Goal: Task Accomplishment & Management: Manage account settings

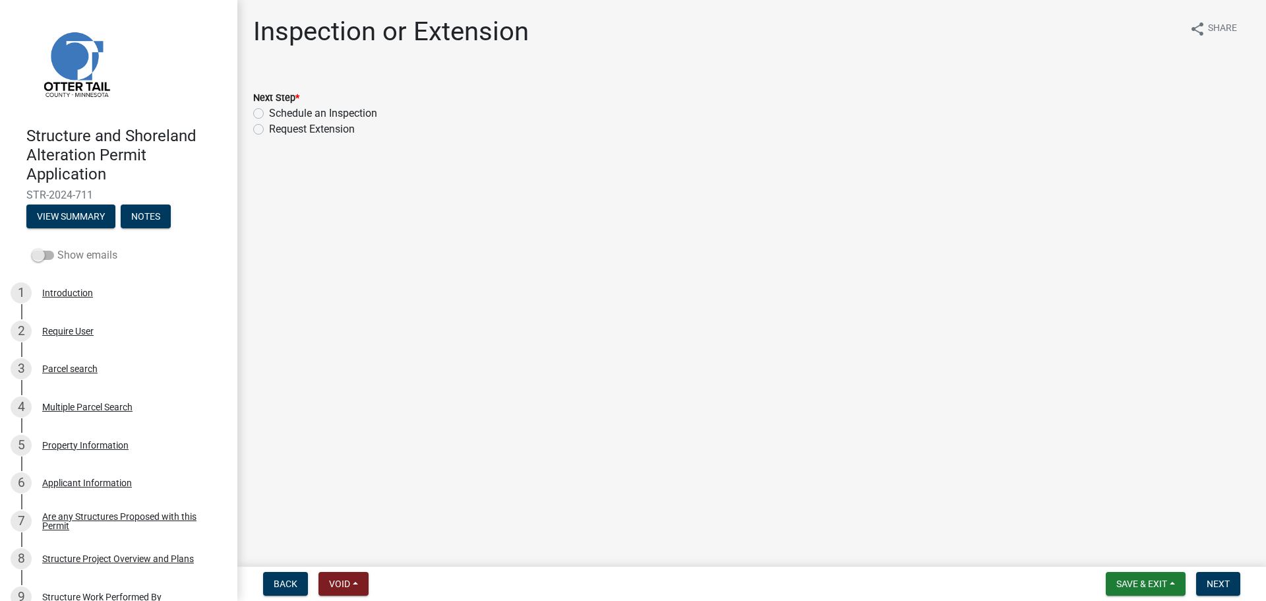
click at [45, 255] on span at bounding box center [43, 255] width 22 height 9
click at [57, 247] on input "Show emails" at bounding box center [57, 247] width 0 height 0
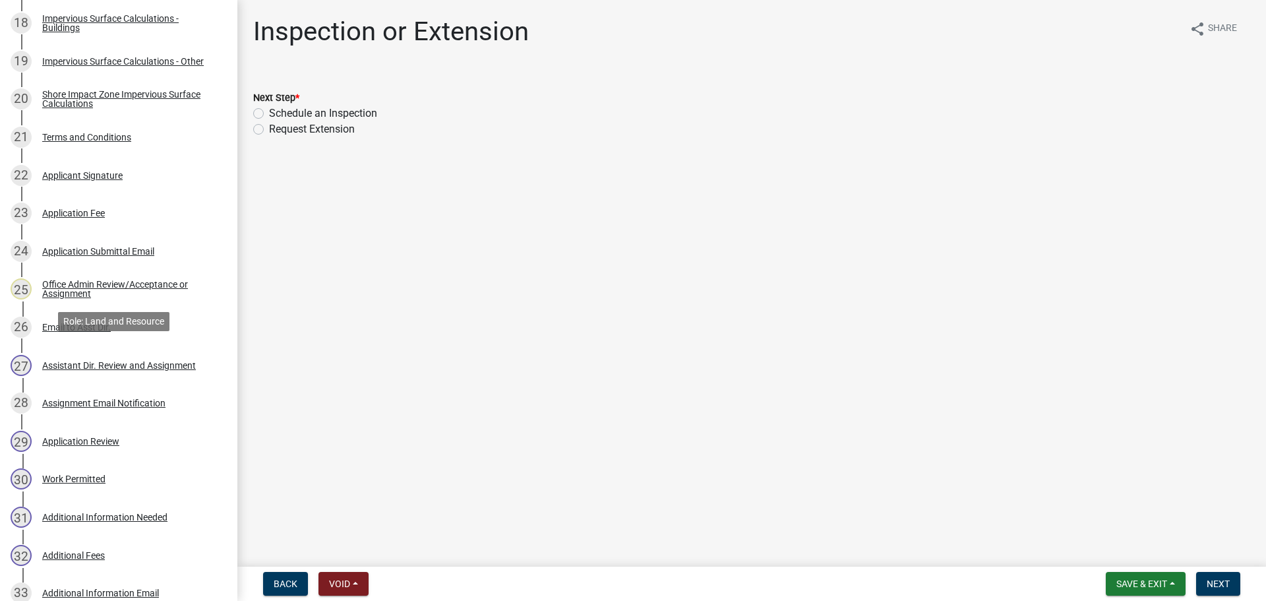
scroll to position [923, 0]
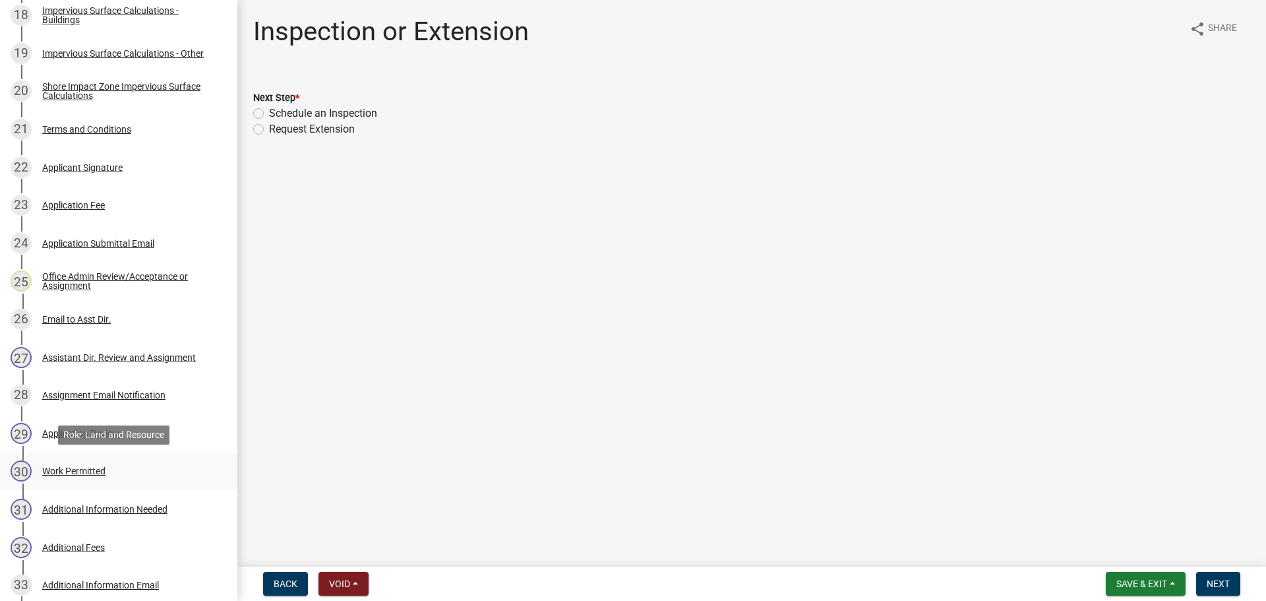
click at [86, 470] on div "Work Permitted" at bounding box center [73, 470] width 63 height 9
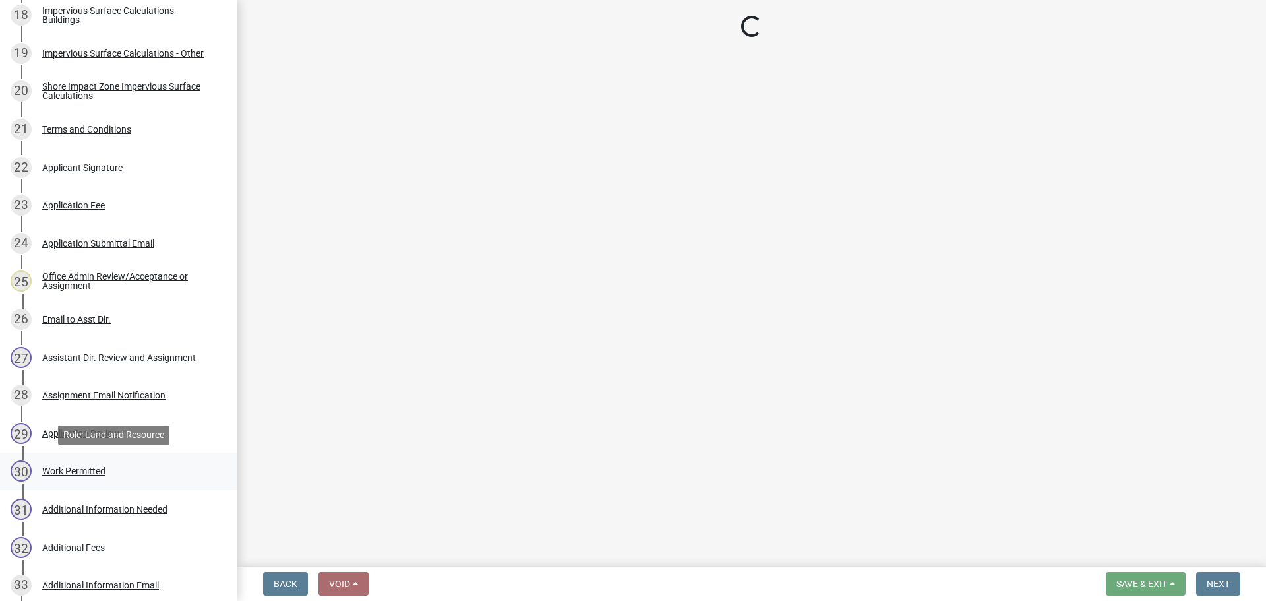
select select "67745ee8-7159-4960-80f9-a638286b467c"
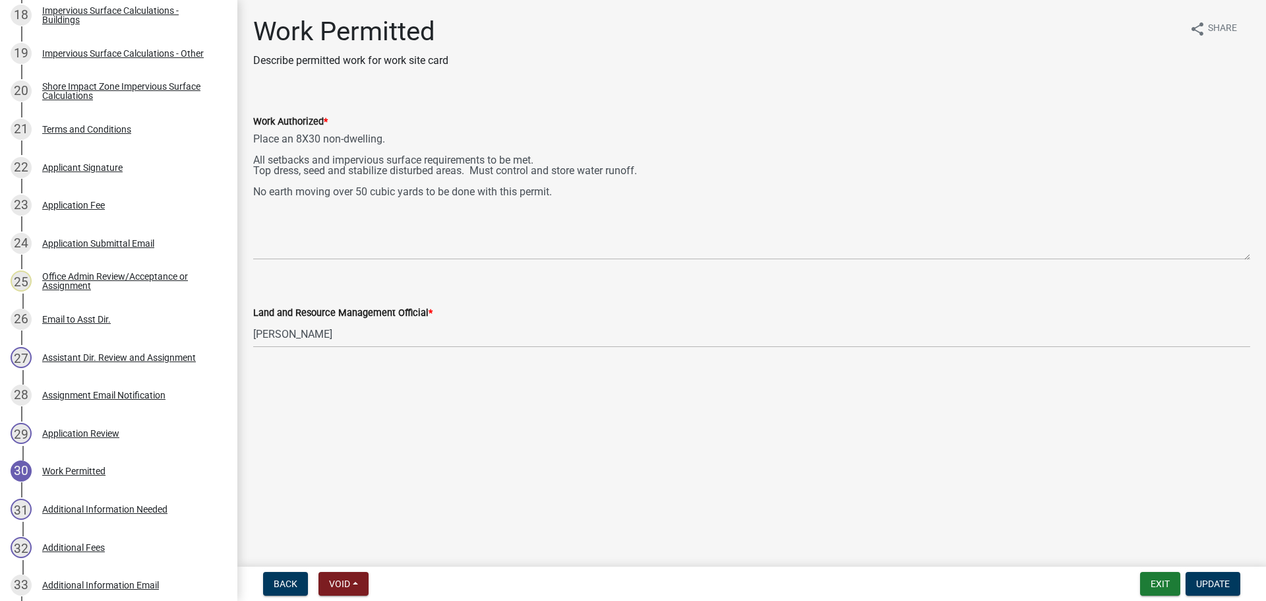
drag, startPoint x: 1245, startPoint y: 189, endPoint x: 1242, endPoint y: 257, distance: 68.6
click at [1242, 257] on textarea "Place an 8X30 non-dwelling. All setbacks and impervious surface requirements to…" at bounding box center [751, 194] width 997 height 131
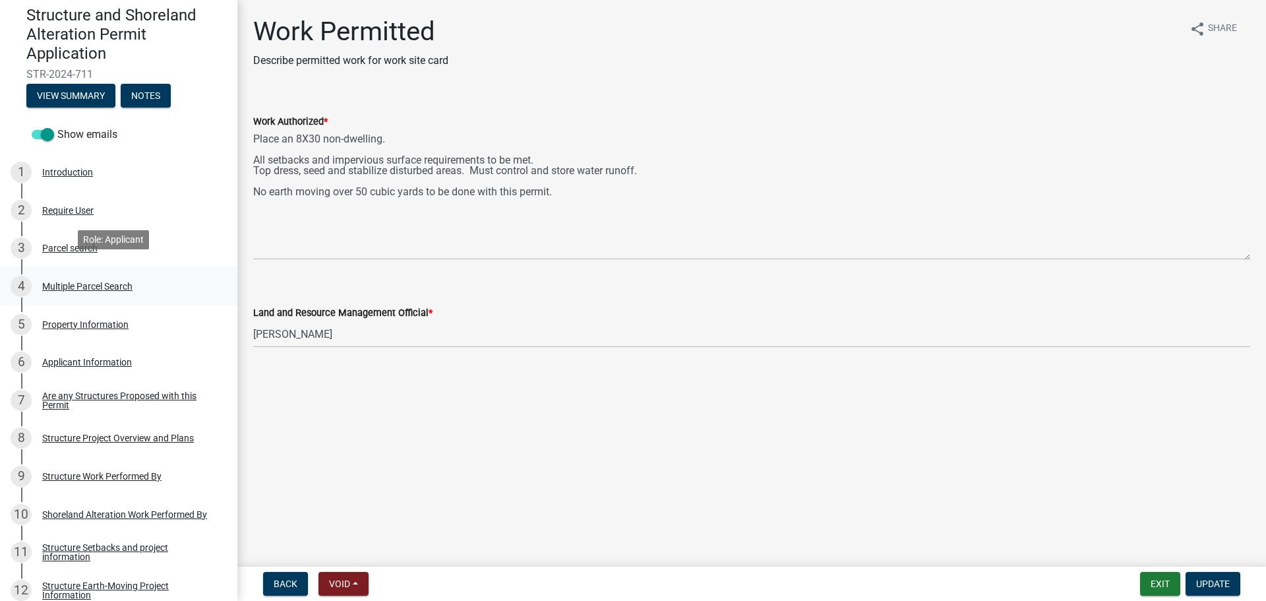
scroll to position [132, 0]
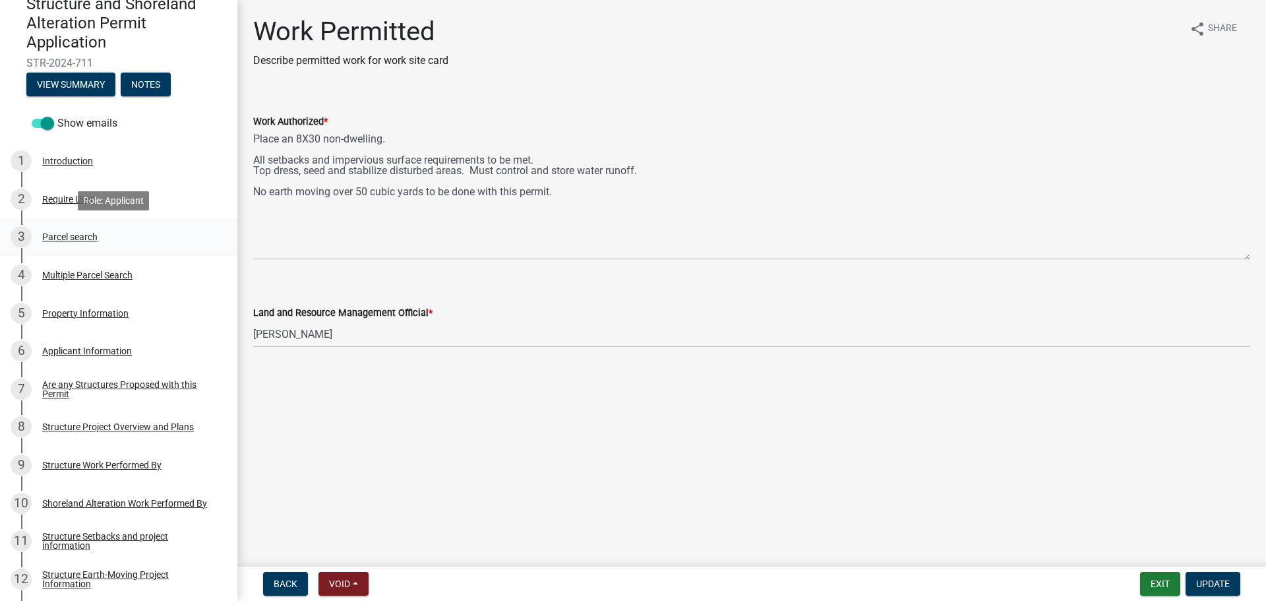
click at [62, 235] on div "Parcel search" at bounding box center [69, 236] width 55 height 9
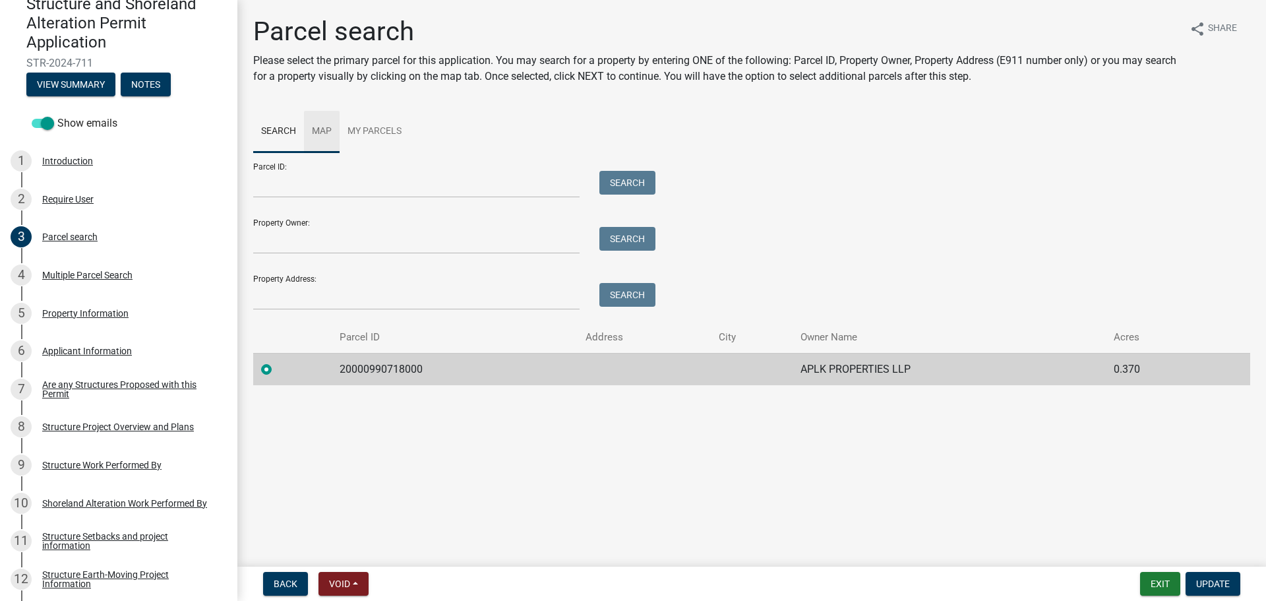
click at [328, 127] on link "Map" at bounding box center [322, 132] width 36 height 42
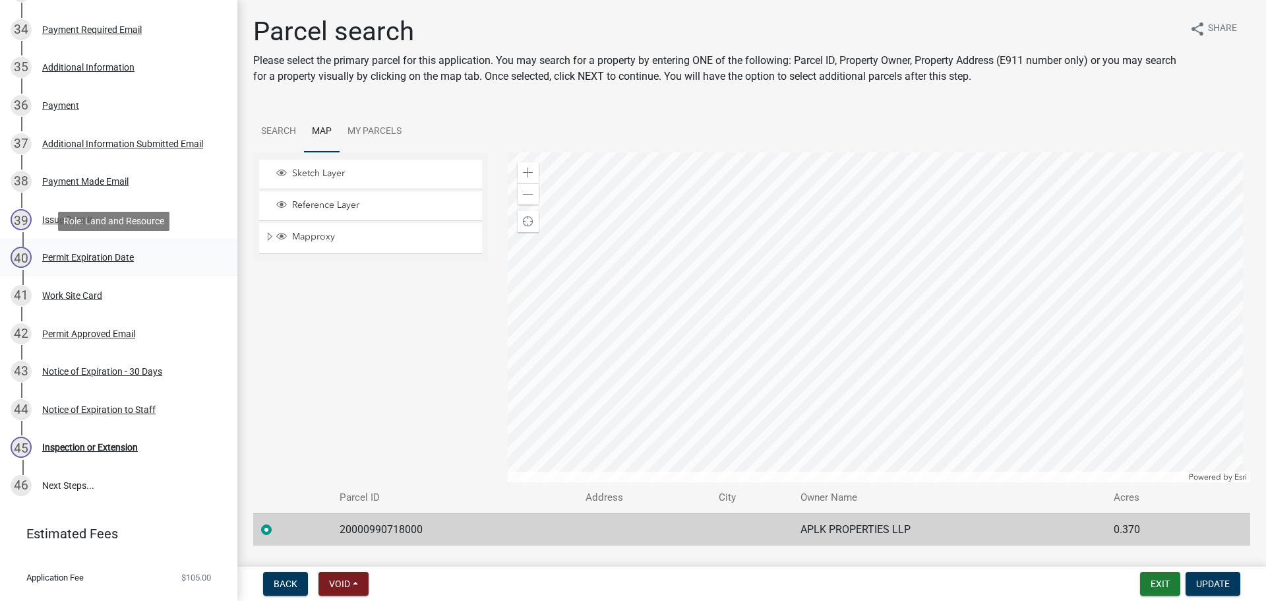
scroll to position [1573, 0]
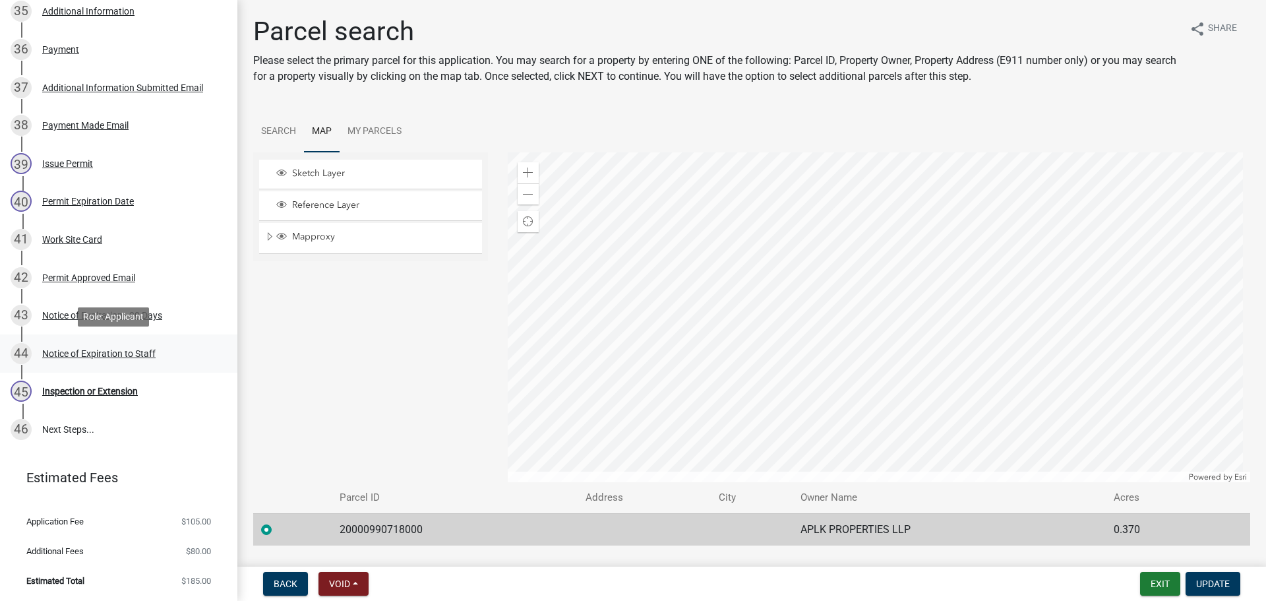
click at [82, 355] on div "Notice of Expiration to Staff" at bounding box center [98, 353] width 113 height 9
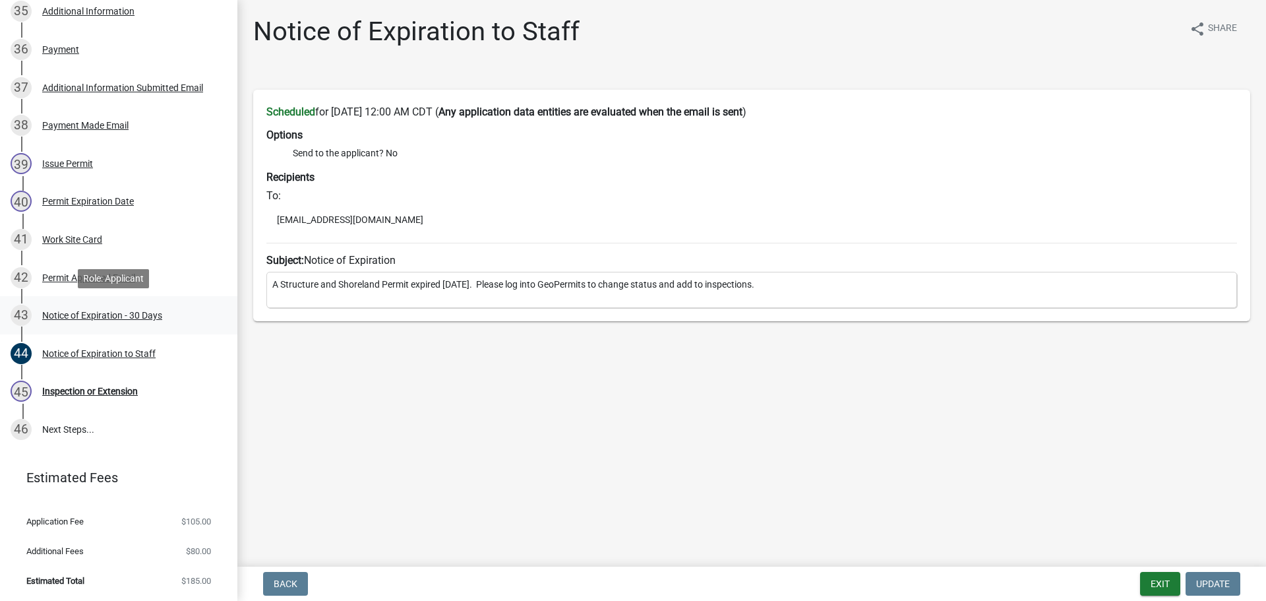
click at [79, 317] on div "Notice of Expiration - 30 Days" at bounding box center [102, 315] width 120 height 9
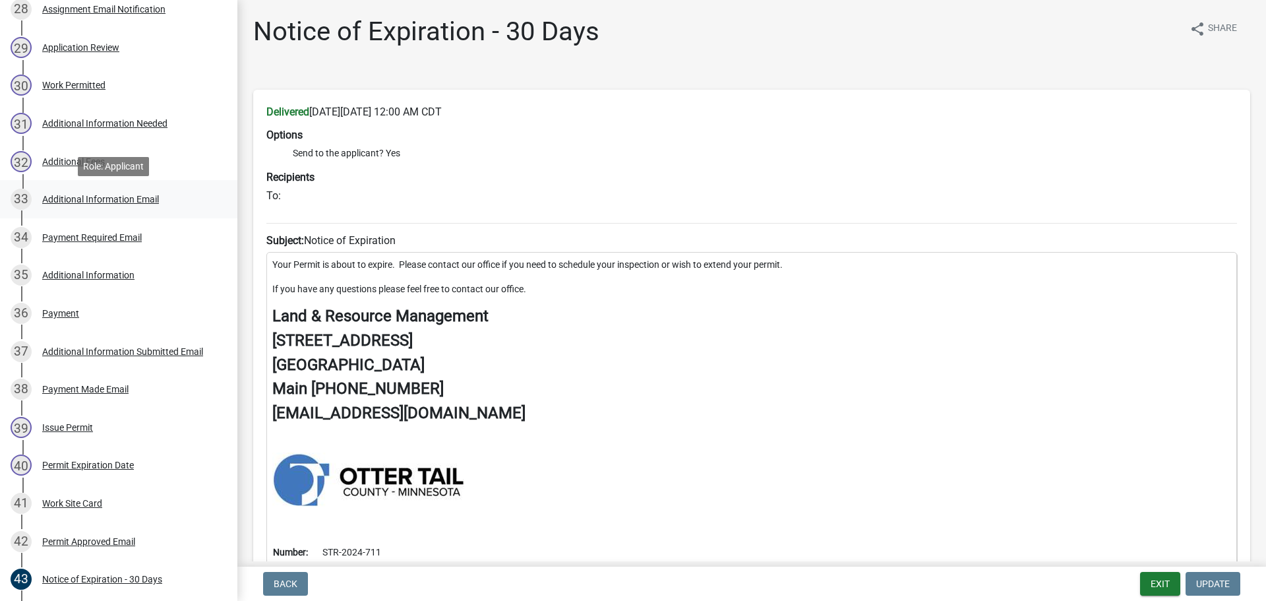
scroll to position [1243, 0]
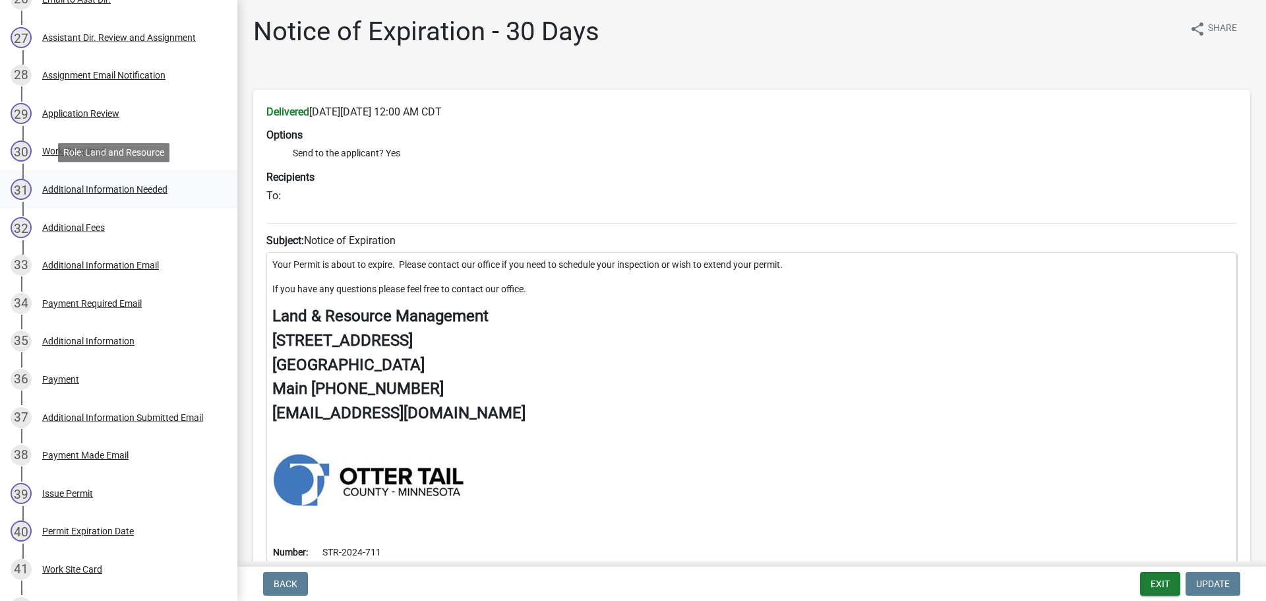
click at [148, 185] on div "Additional Information Needed" at bounding box center [104, 189] width 125 height 9
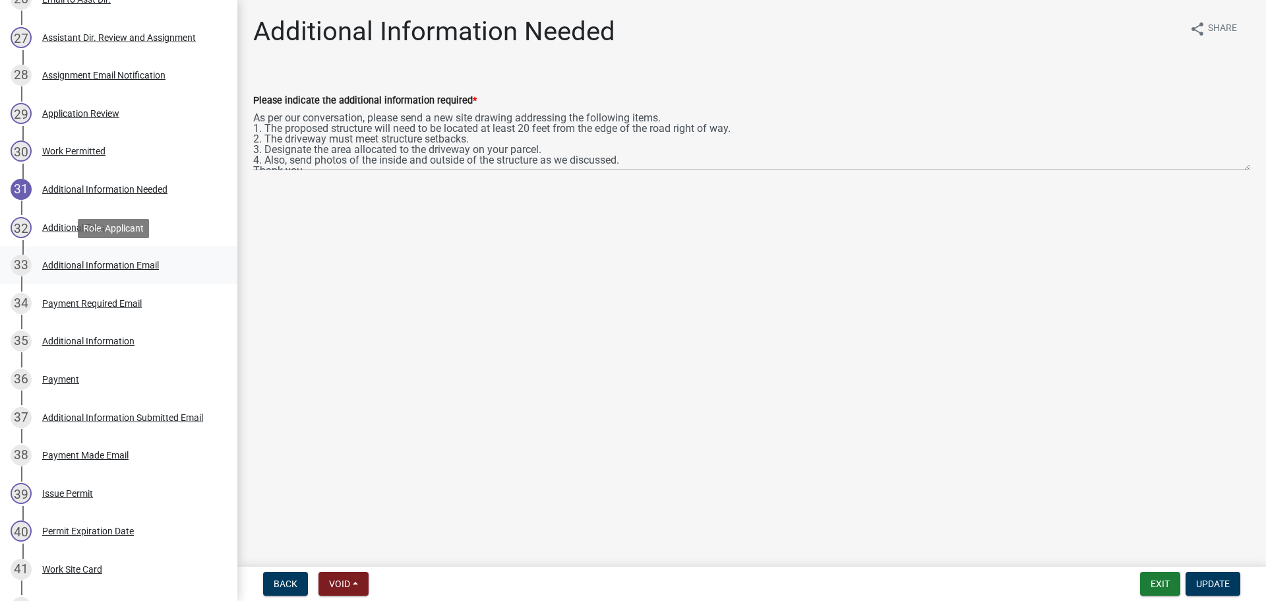
click at [94, 264] on div "Additional Information Email" at bounding box center [100, 264] width 117 height 9
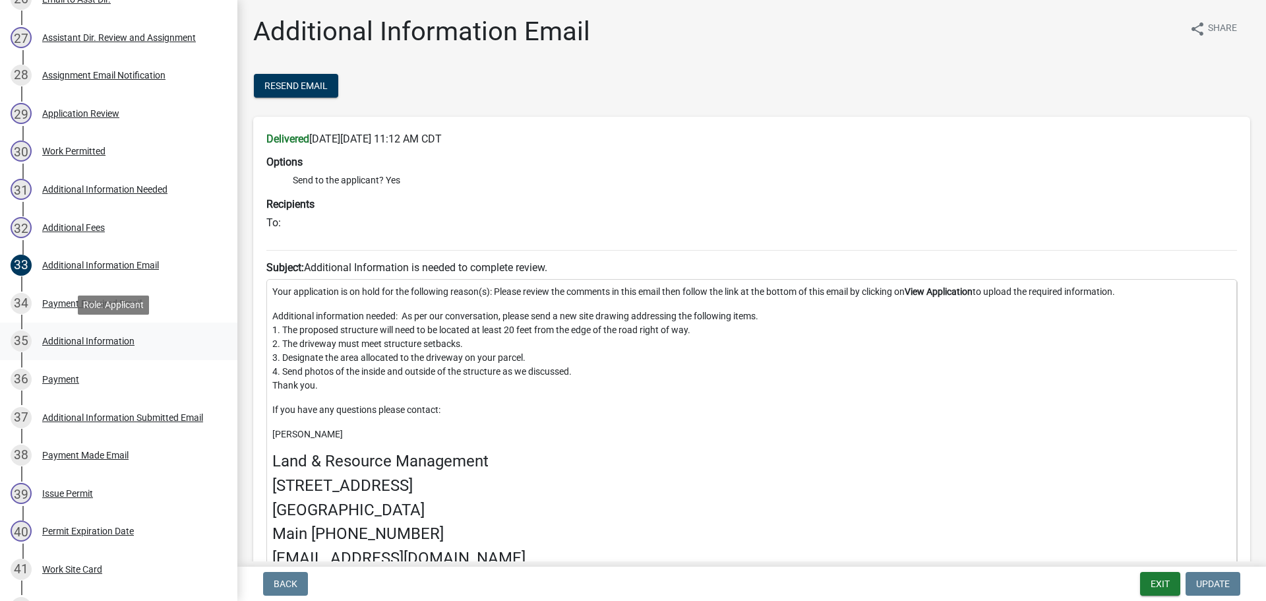
click at [85, 340] on div "Additional Information" at bounding box center [88, 340] width 92 height 9
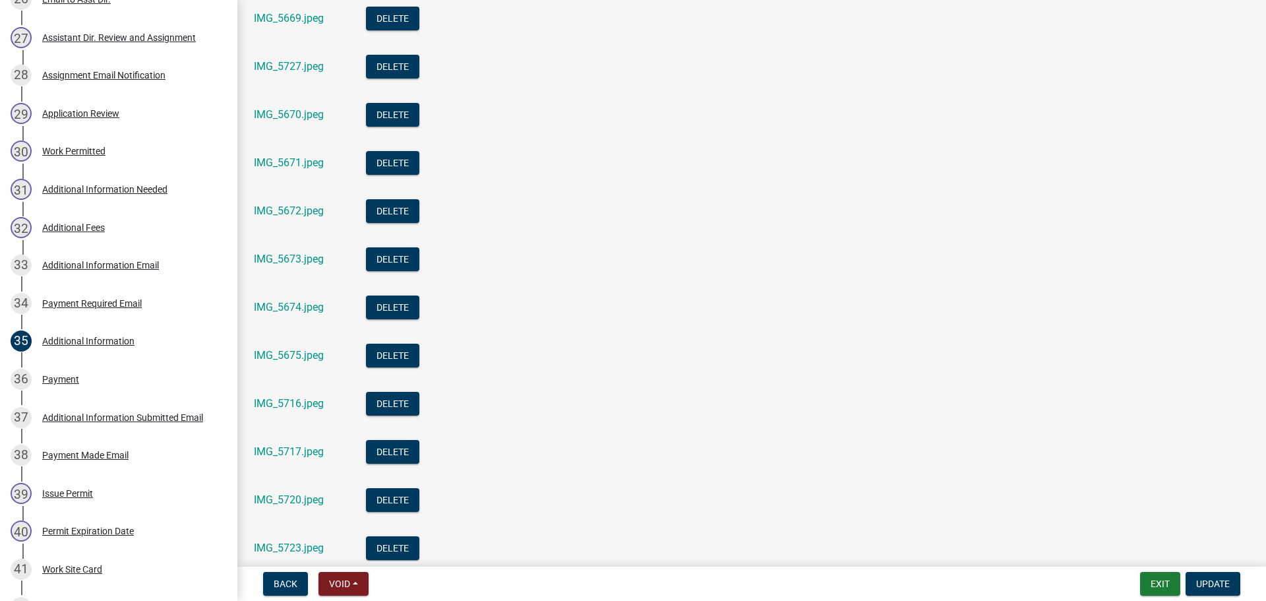
scroll to position [0, 0]
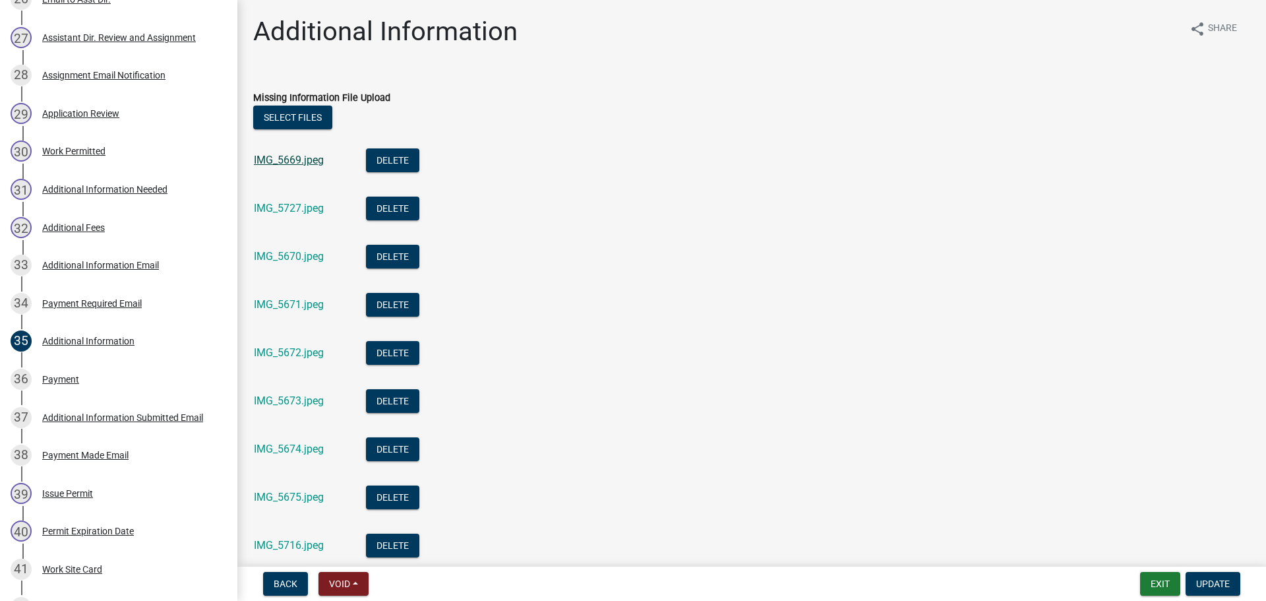
click at [294, 154] on link "IMG_5669.jpeg" at bounding box center [289, 160] width 70 height 13
click at [293, 212] on link "IMG_5727.jpeg" at bounding box center [289, 208] width 70 height 13
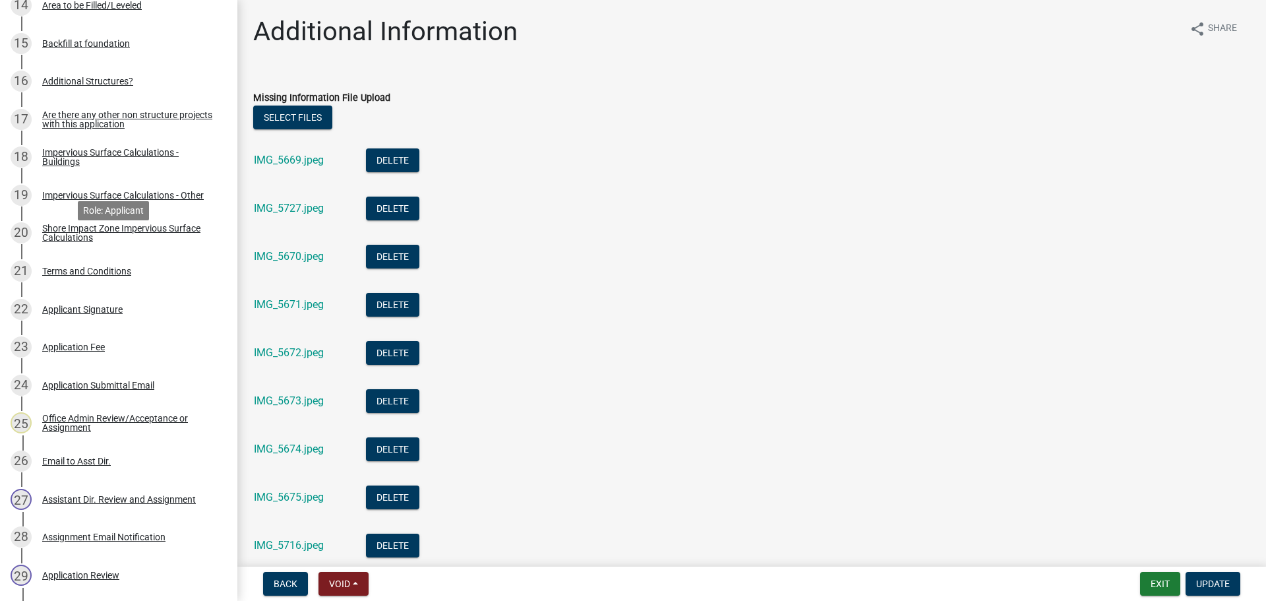
scroll to position [847, 0]
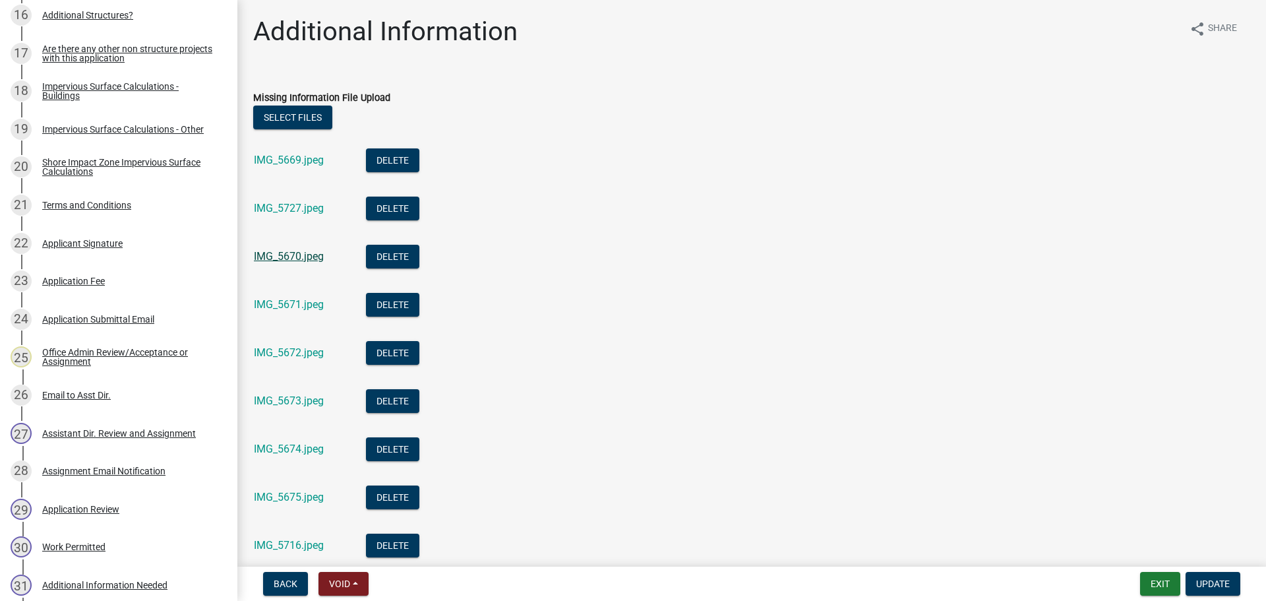
click at [292, 260] on link "IMG_5670.jpeg" at bounding box center [289, 256] width 70 height 13
click at [286, 258] on link "IMG_5670.jpeg" at bounding box center [289, 256] width 70 height 13
click at [303, 297] on div "IMG_5671.jpeg" at bounding box center [299, 306] width 91 height 27
click at [297, 307] on link "IMG_5671.jpeg" at bounding box center [289, 304] width 70 height 13
click at [278, 400] on link "IMG_5673.jpeg" at bounding box center [289, 400] width 70 height 13
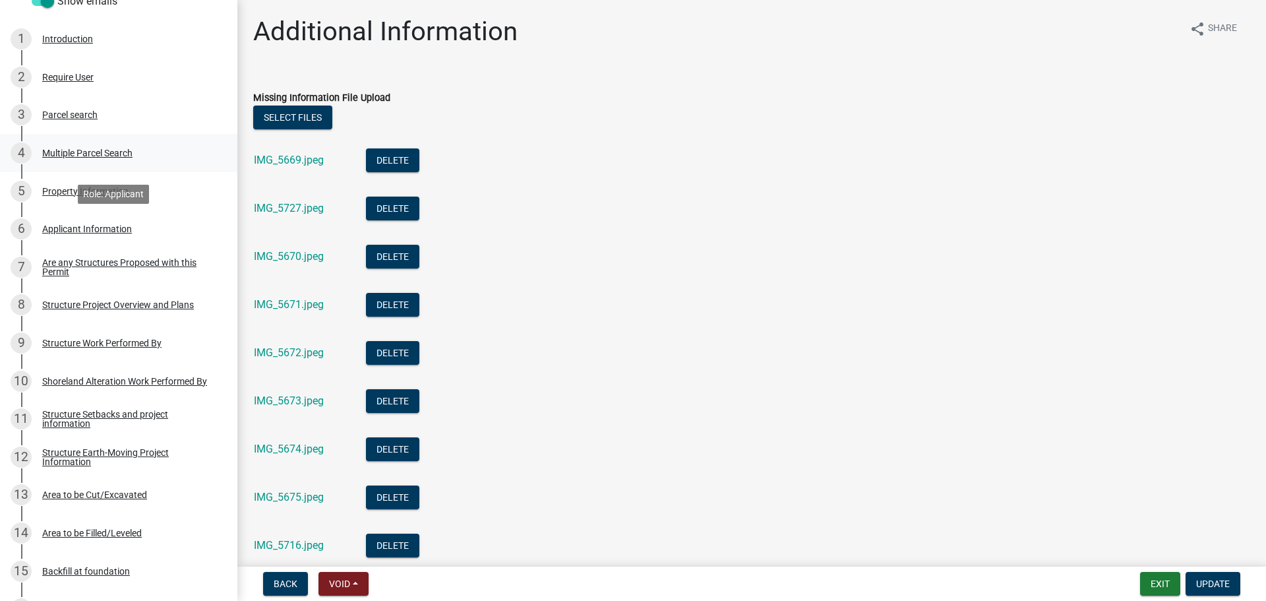
scroll to position [0, 0]
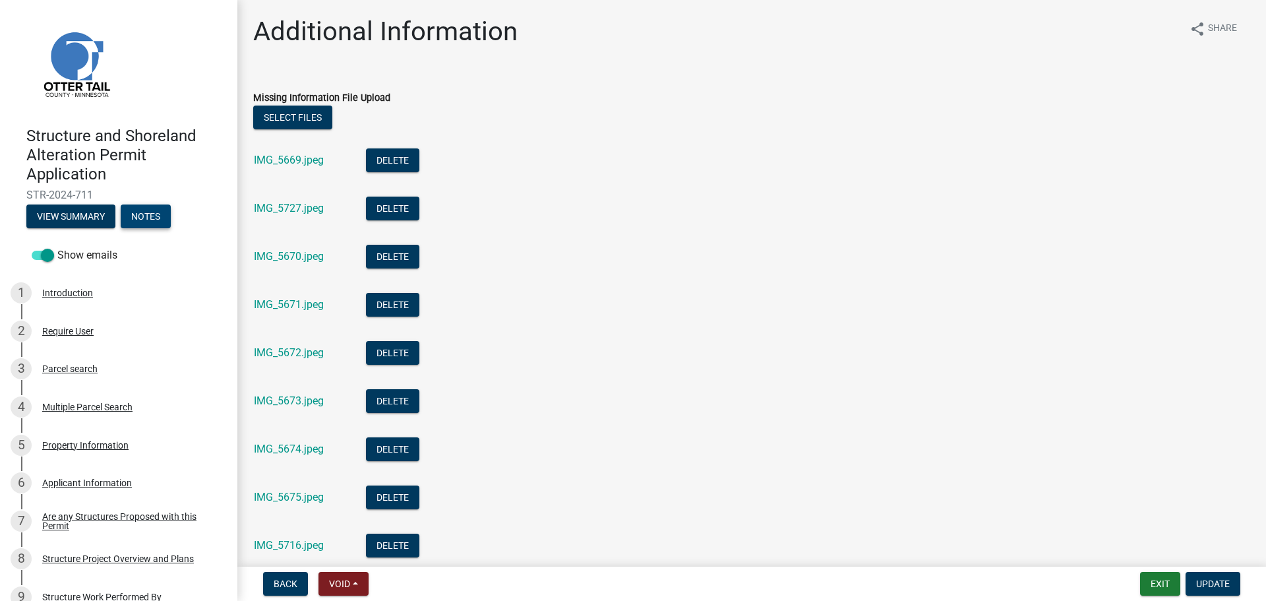
click at [142, 216] on button "Notes" at bounding box center [146, 216] width 50 height 24
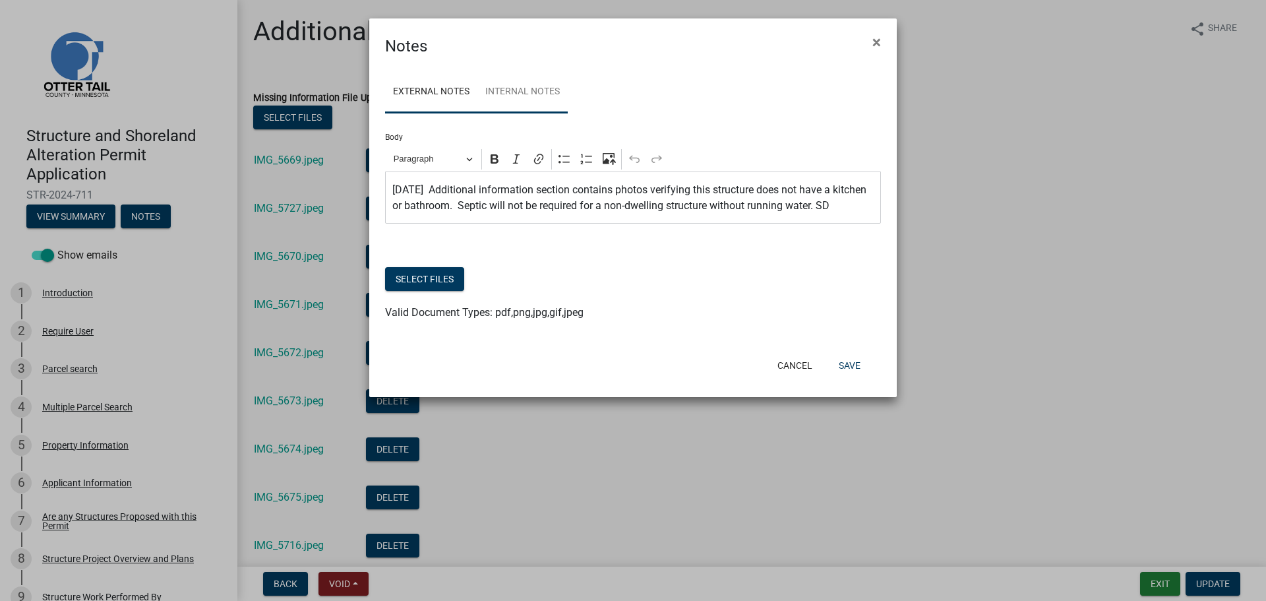
click at [528, 94] on link "Internal Notes" at bounding box center [522, 92] width 90 height 42
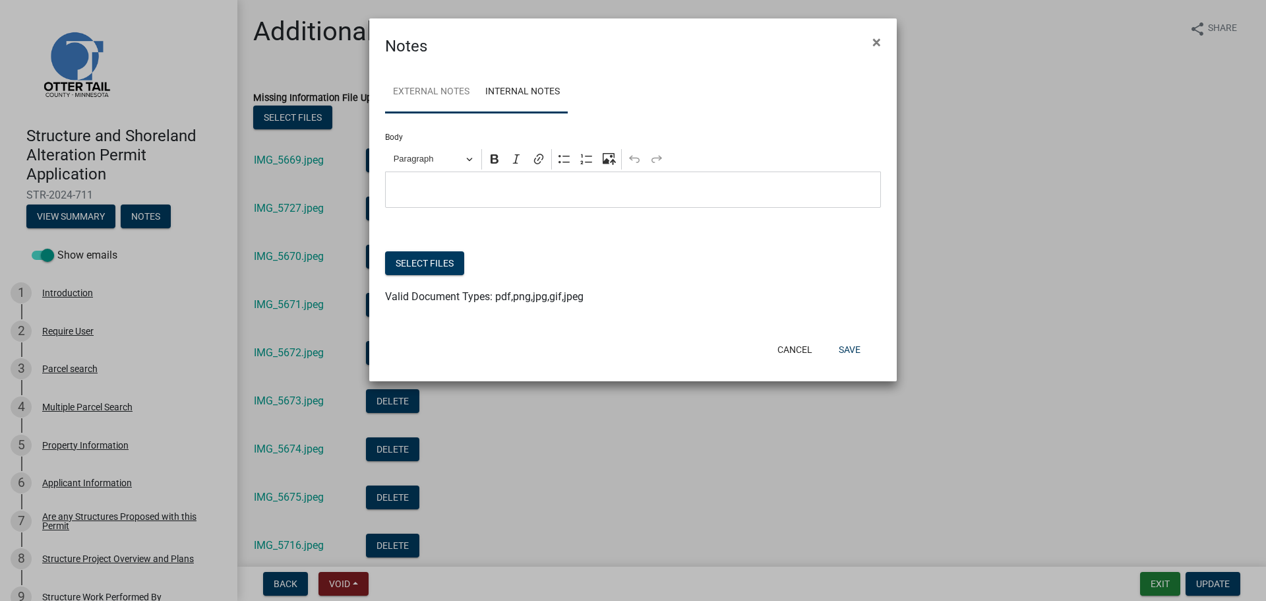
click at [421, 92] on link "External Notes" at bounding box center [431, 92] width 92 height 42
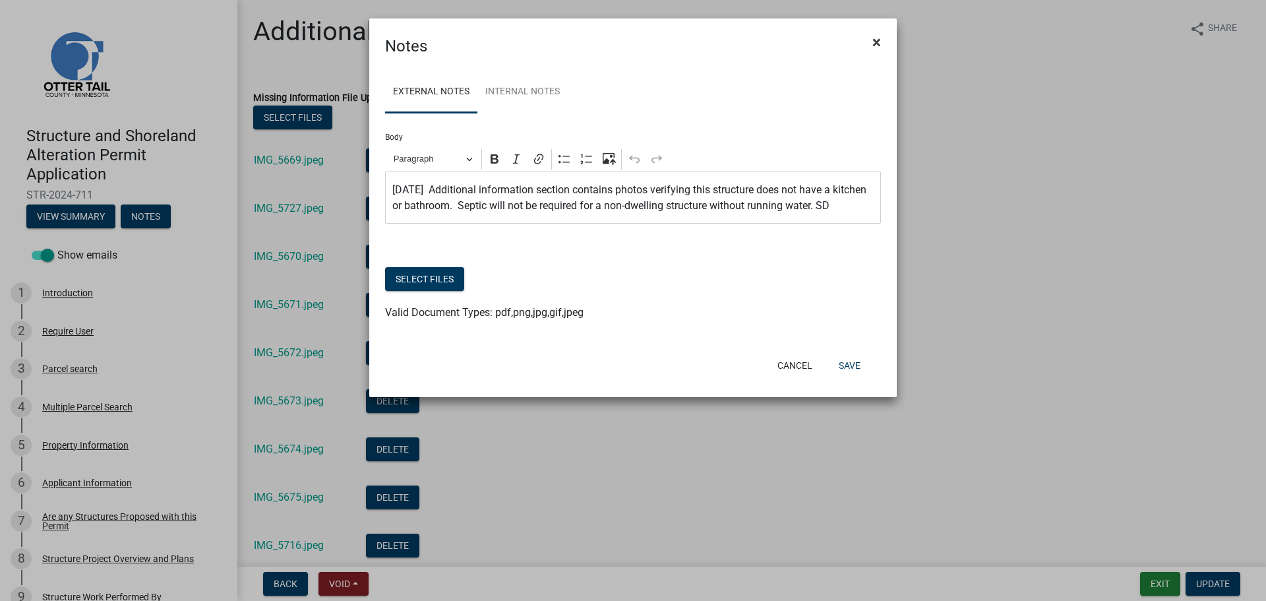
click at [877, 46] on span "×" at bounding box center [876, 42] width 9 height 18
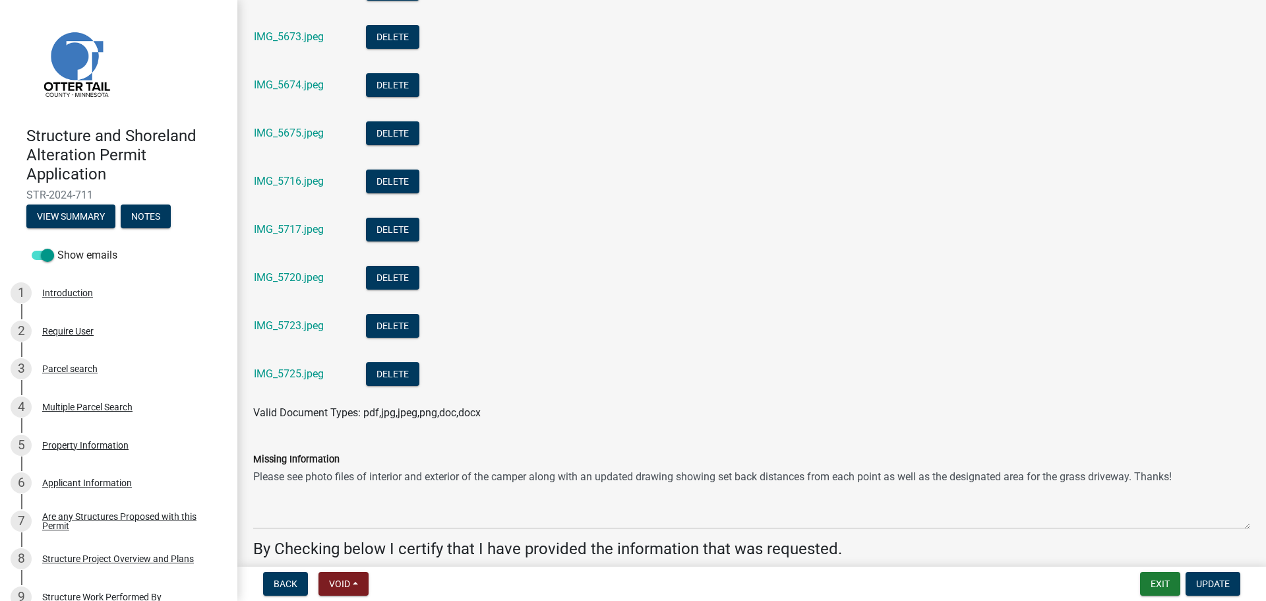
scroll to position [333, 0]
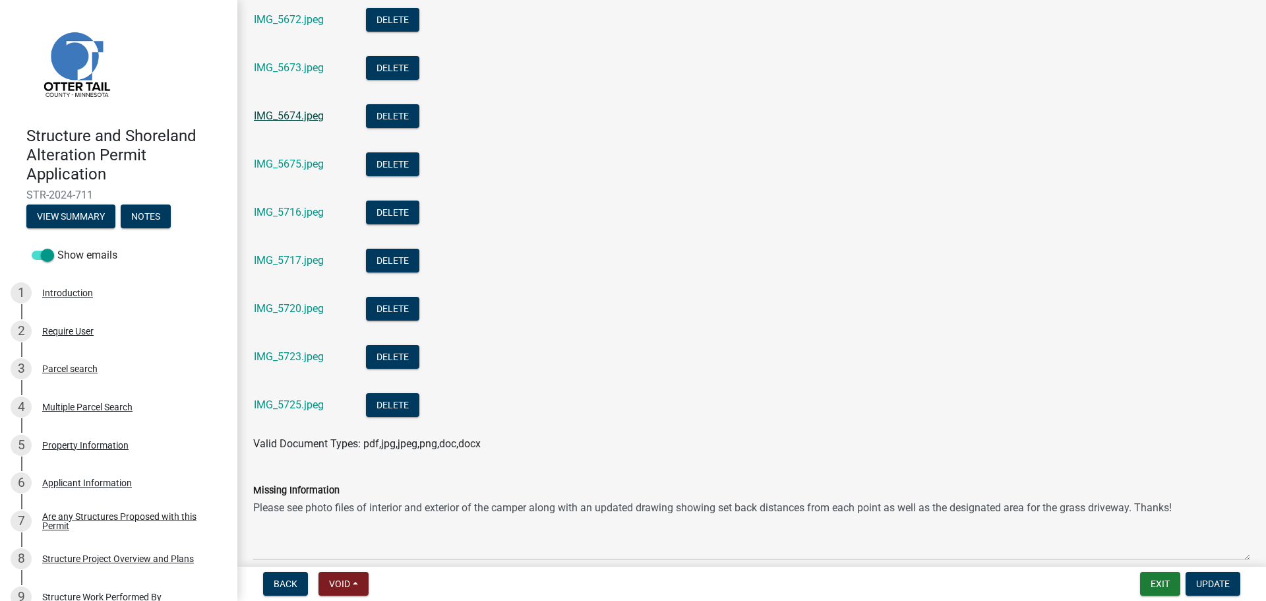
click at [294, 114] on link "IMG_5674.jpeg" at bounding box center [289, 115] width 70 height 13
click at [299, 167] on link "IMG_5675.jpeg" at bounding box center [289, 164] width 70 height 13
click at [300, 215] on link "IMG_5716.jpeg" at bounding box center [289, 212] width 70 height 13
click at [299, 394] on div "IMG_5725.jpeg" at bounding box center [299, 406] width 91 height 27
click at [289, 405] on link "IMG_5725.jpeg" at bounding box center [289, 404] width 70 height 13
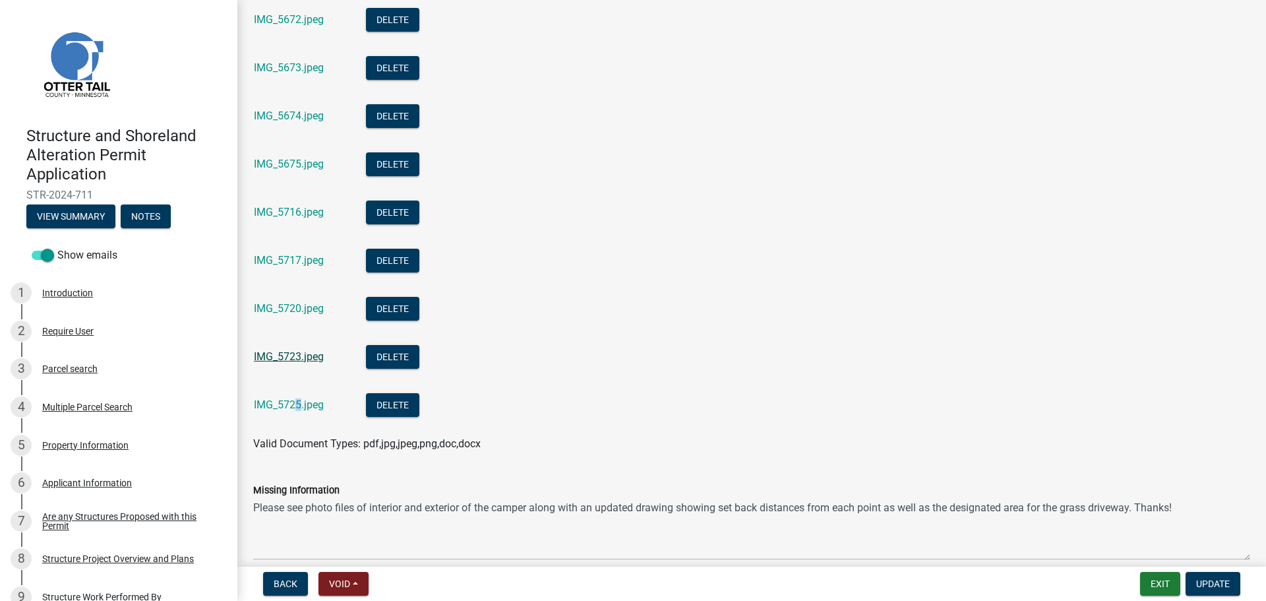
click at [280, 355] on link "IMG_5723.jpeg" at bounding box center [289, 356] width 70 height 13
click at [297, 308] on link "IMG_5720.jpeg" at bounding box center [289, 308] width 70 height 13
click at [314, 417] on div "IMG_5725.jpeg" at bounding box center [299, 406] width 91 height 27
click at [293, 257] on link "IMG_5717.jpeg" at bounding box center [289, 260] width 70 height 13
click at [310, 210] on link "IMG_5716.jpeg" at bounding box center [289, 212] width 70 height 13
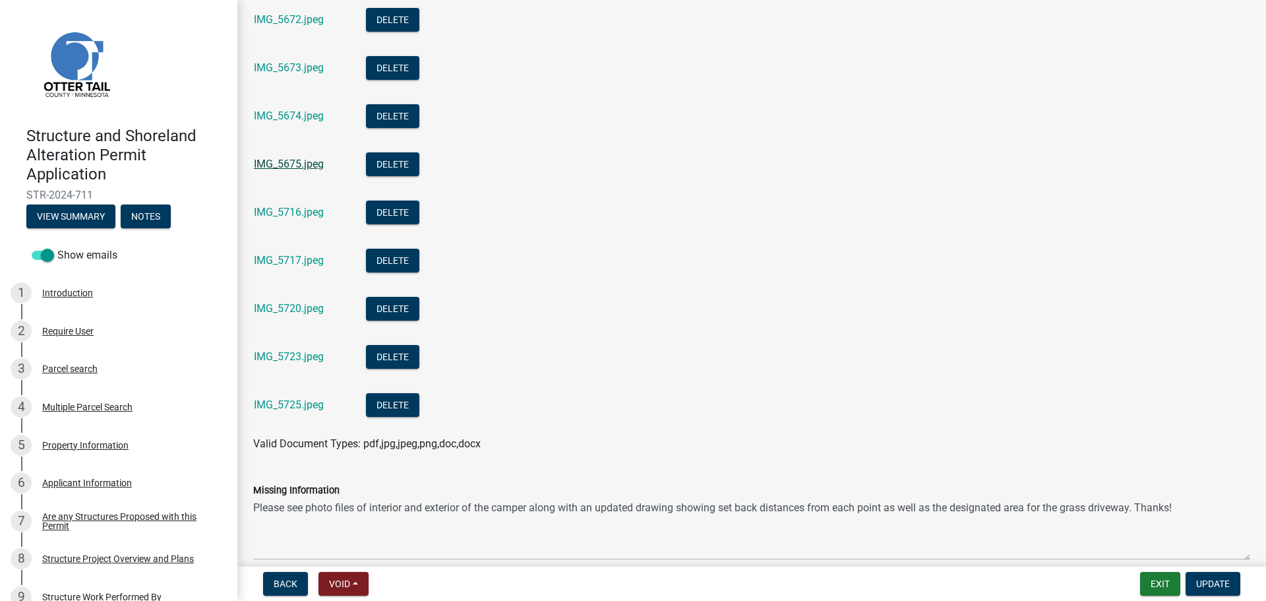
click at [305, 161] on link "IMG_5675.jpeg" at bounding box center [289, 164] width 70 height 13
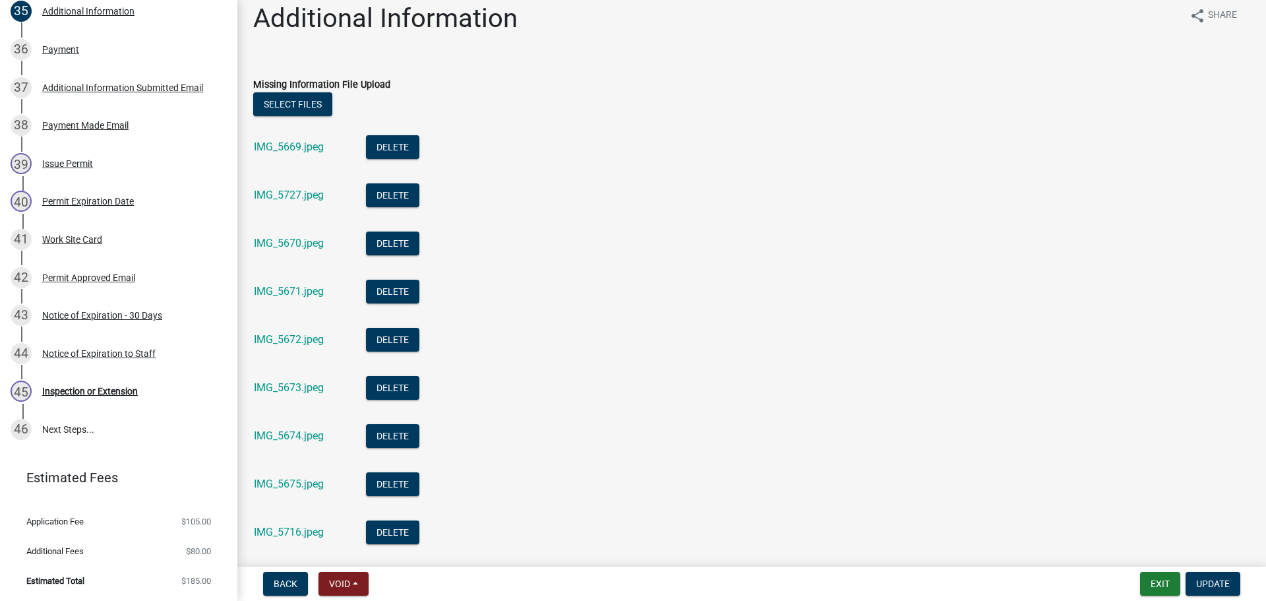
scroll to position [0, 0]
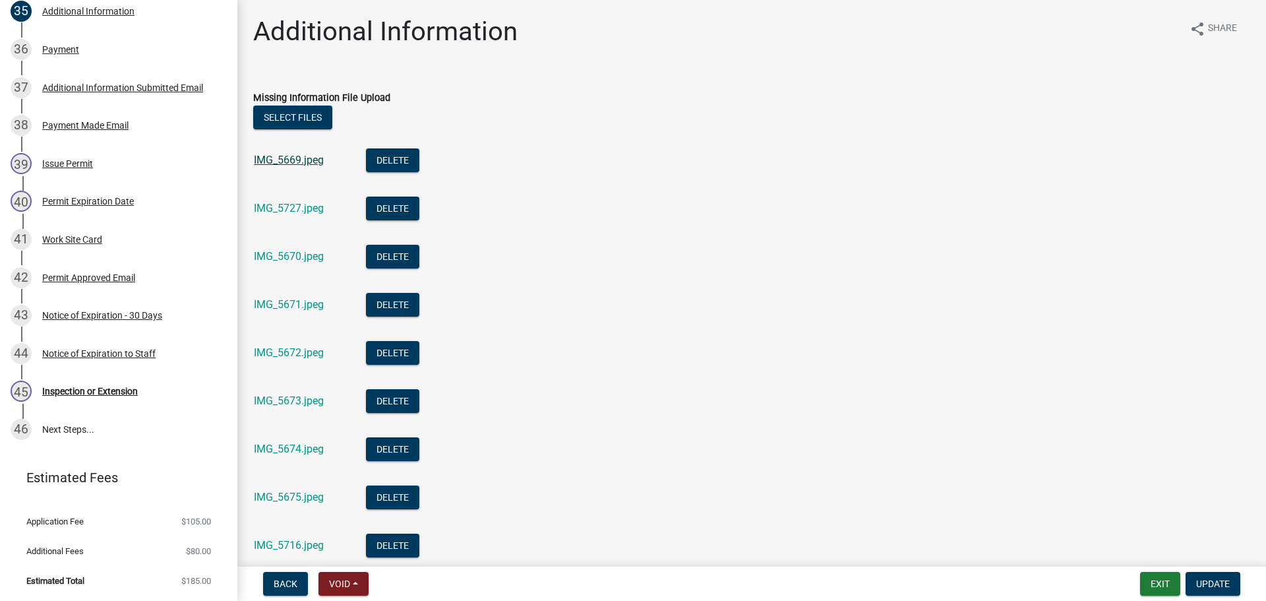
click at [300, 157] on link "IMG_5669.jpeg" at bounding box center [289, 160] width 70 height 13
click at [280, 204] on link "IMG_5727.jpeg" at bounding box center [289, 208] width 70 height 13
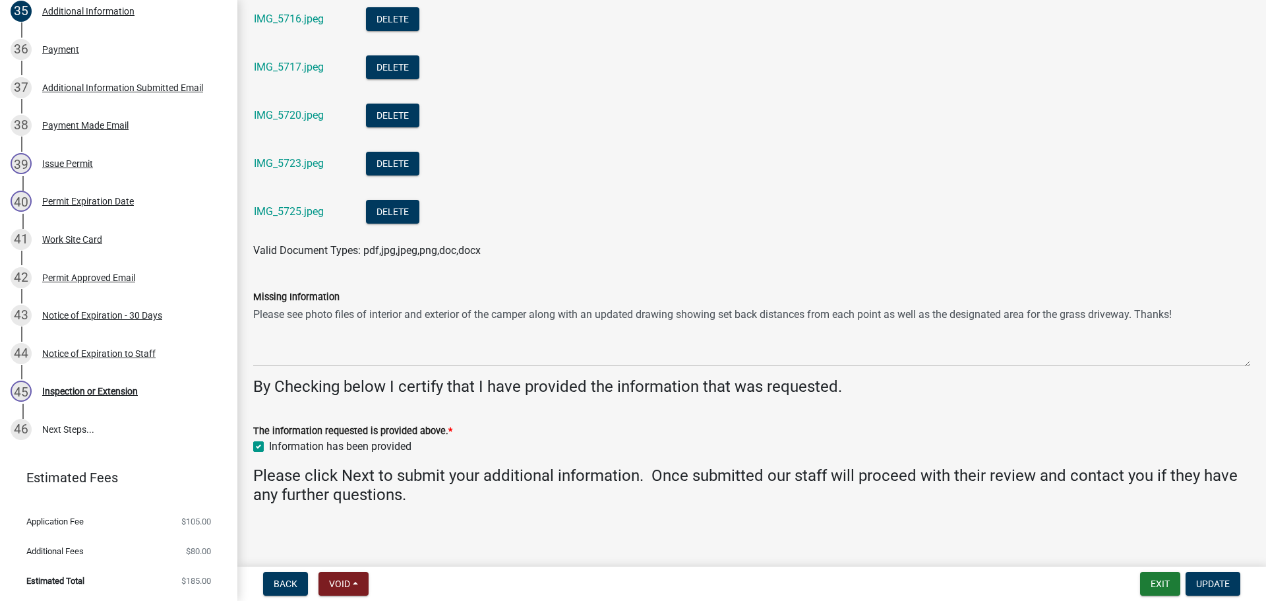
scroll to position [528, 0]
click at [85, 235] on div "Work Site Card" at bounding box center [72, 239] width 60 height 9
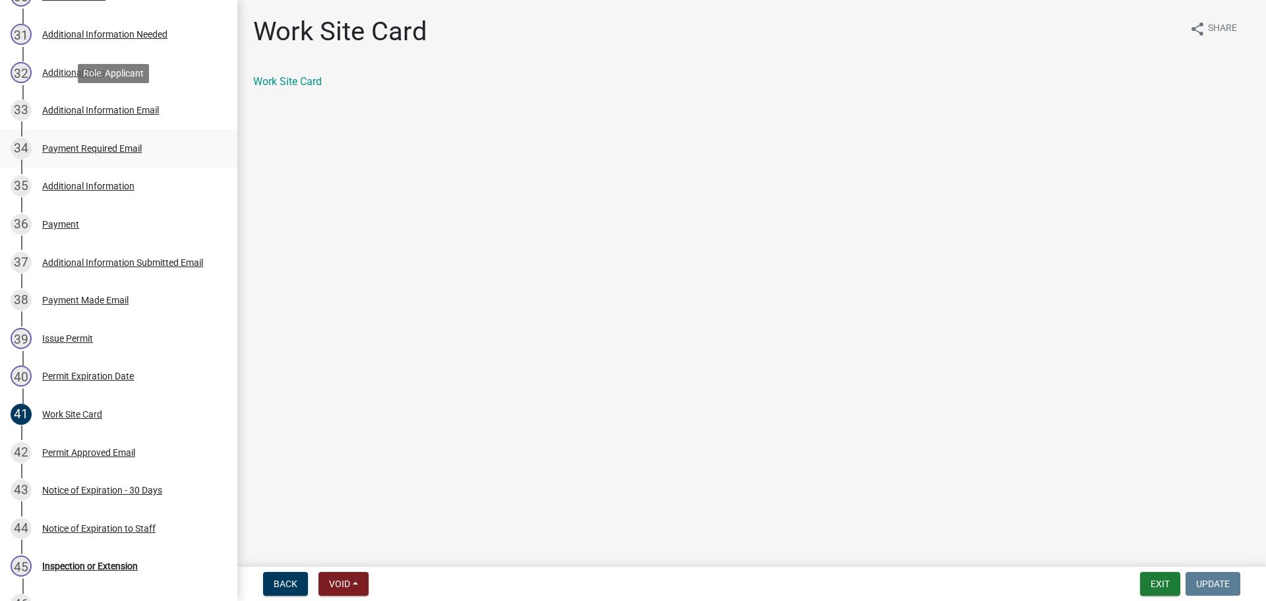
scroll to position [1375, 0]
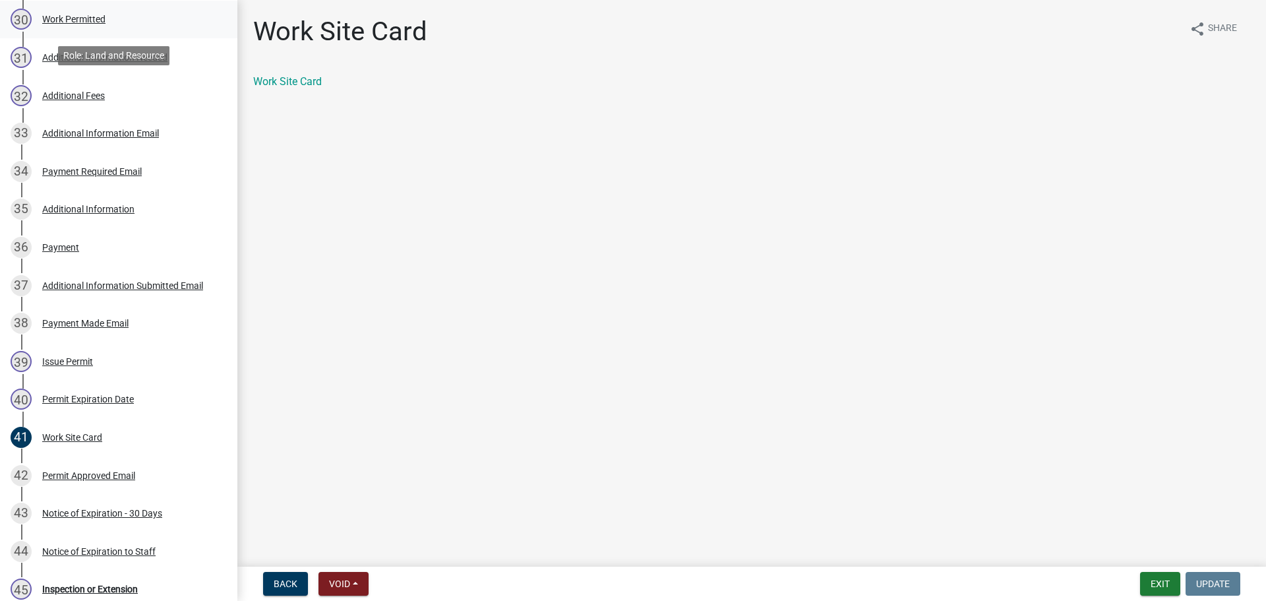
click at [76, 13] on div "30 Work Permitted" at bounding box center [114, 19] width 206 height 21
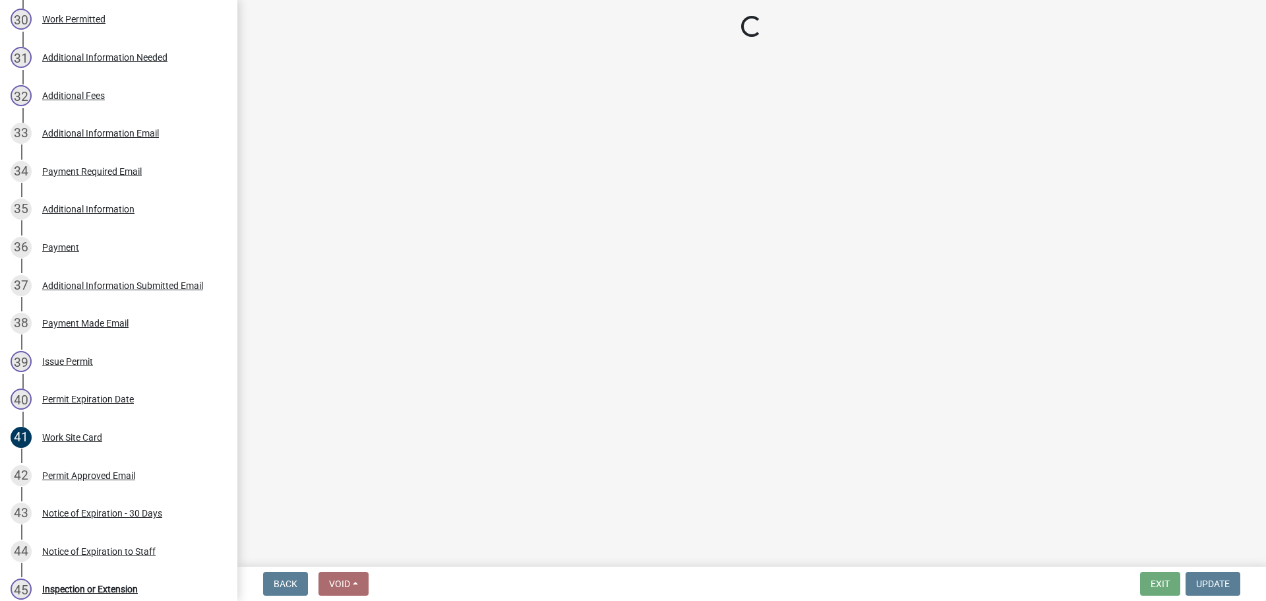
select select "67745ee8-7159-4960-80f9-a638286b467c"
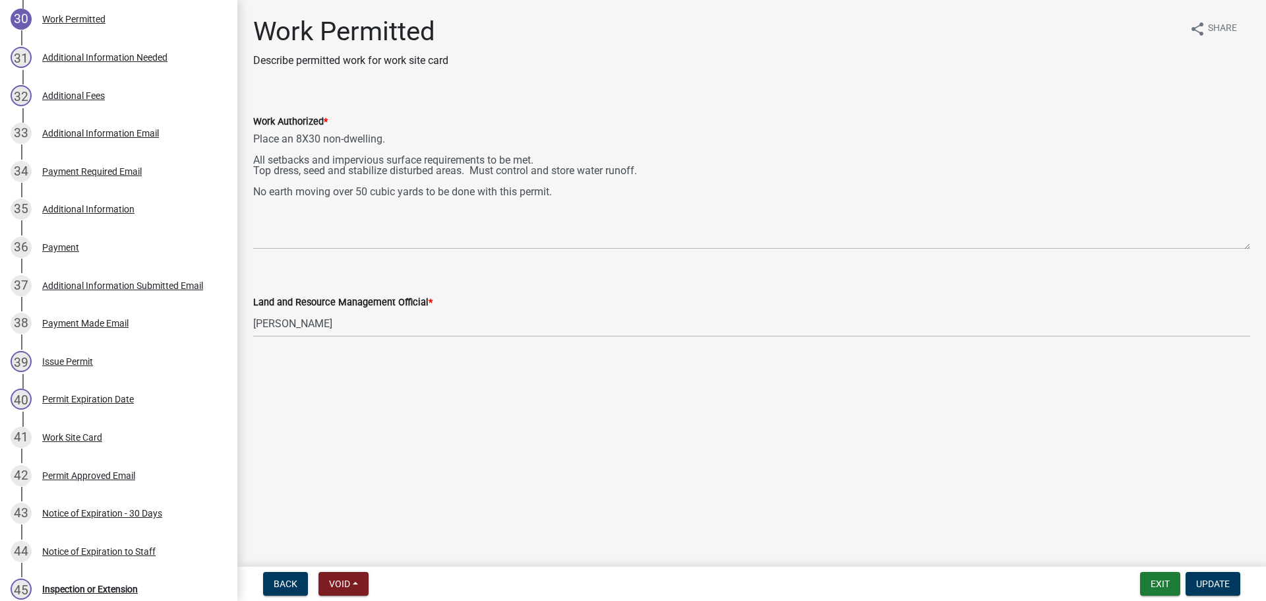
drag, startPoint x: 1242, startPoint y: 189, endPoint x: 1239, endPoint y: 247, distance: 58.1
click at [1239, 247] on textarea "Place an 8X30 non-dwelling. All setbacks and impervious surface requirements to…" at bounding box center [751, 189] width 997 height 120
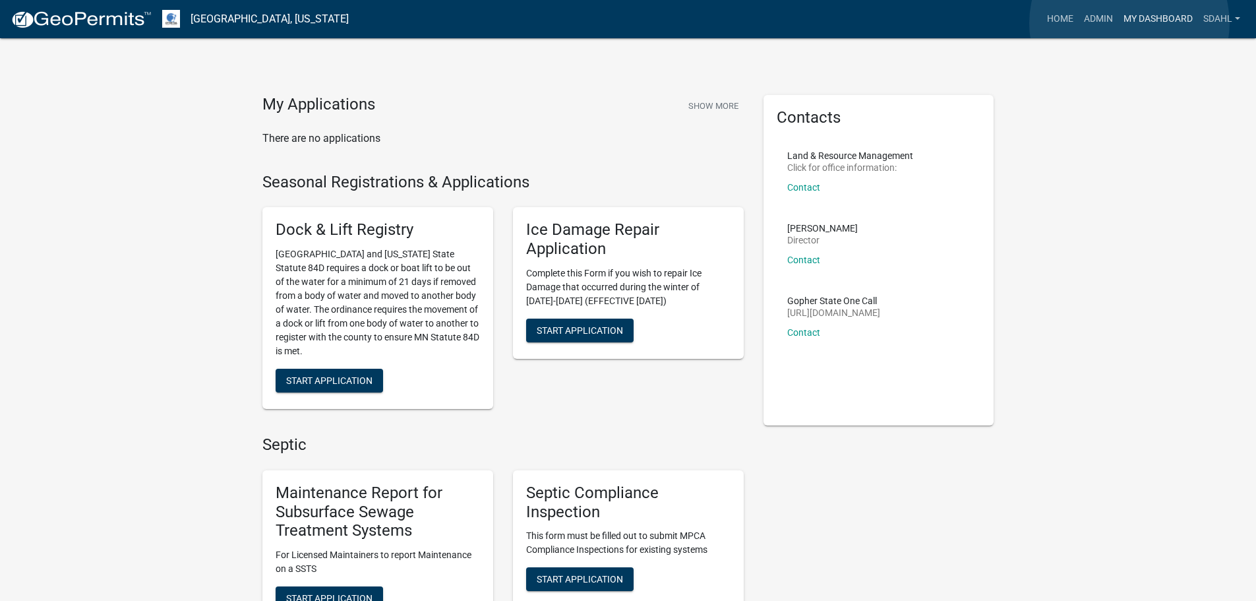
click at [1130, 23] on link "My Dashboard" at bounding box center [1158, 19] width 80 height 25
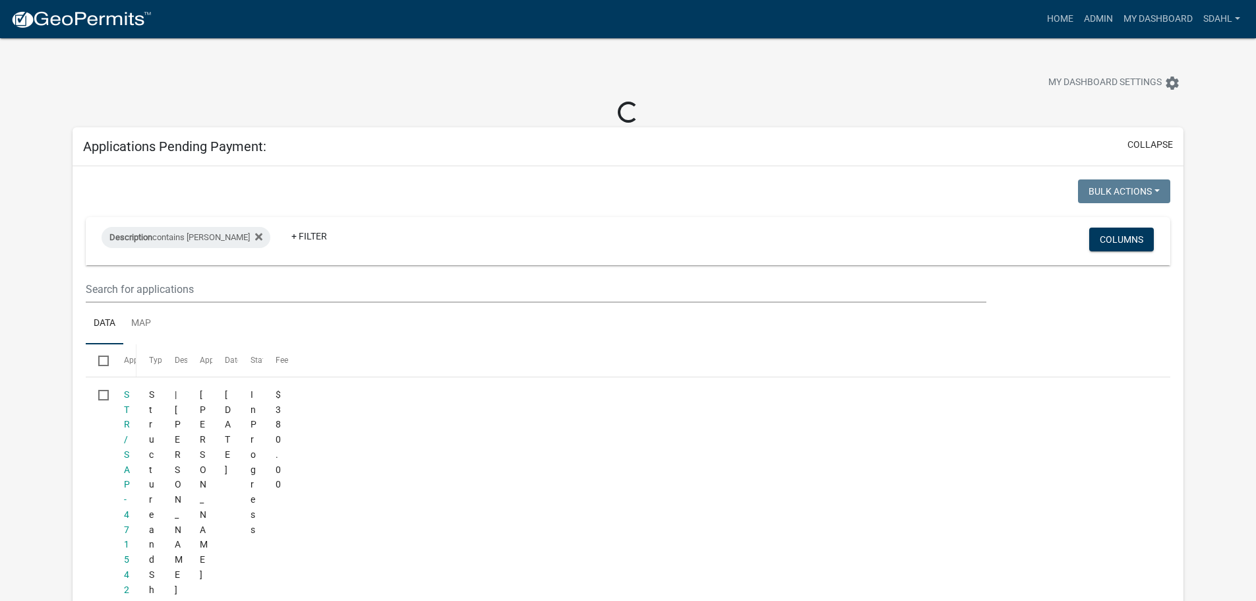
select select "3: 100"
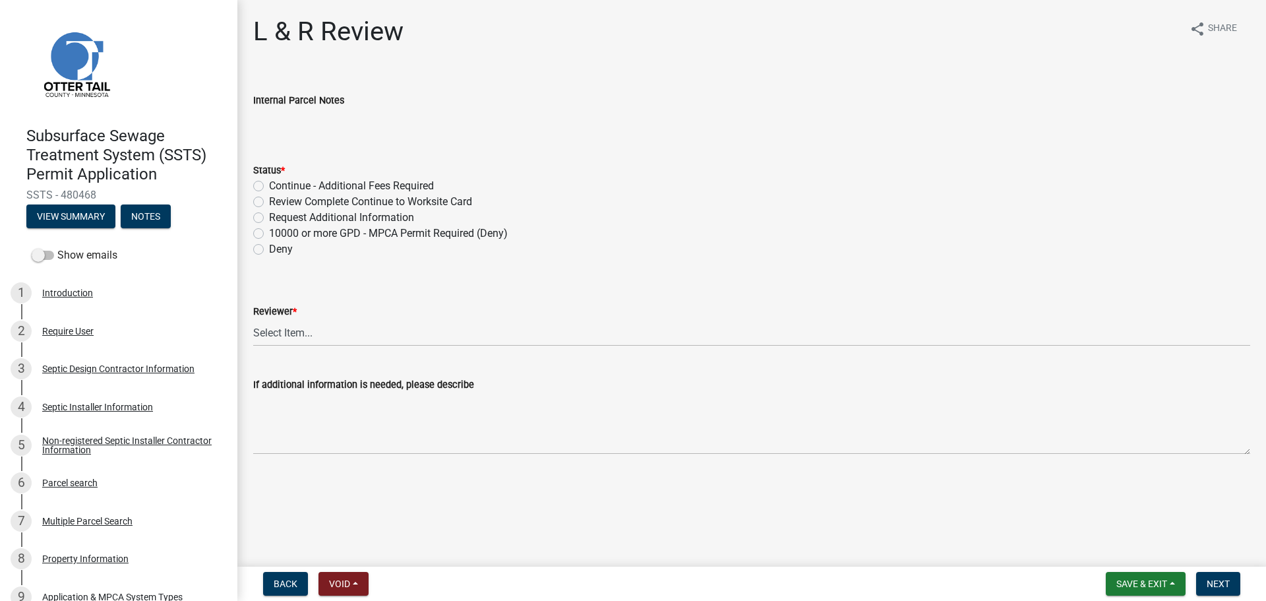
click at [96, 245] on div "Show emails" at bounding box center [118, 255] width 237 height 26
click at [78, 255] on label "Show emails" at bounding box center [75, 255] width 86 height 16
click at [57, 247] on input "Show emails" at bounding box center [57, 247] width 0 height 0
click at [84, 216] on button "View Summary" at bounding box center [70, 216] width 89 height 24
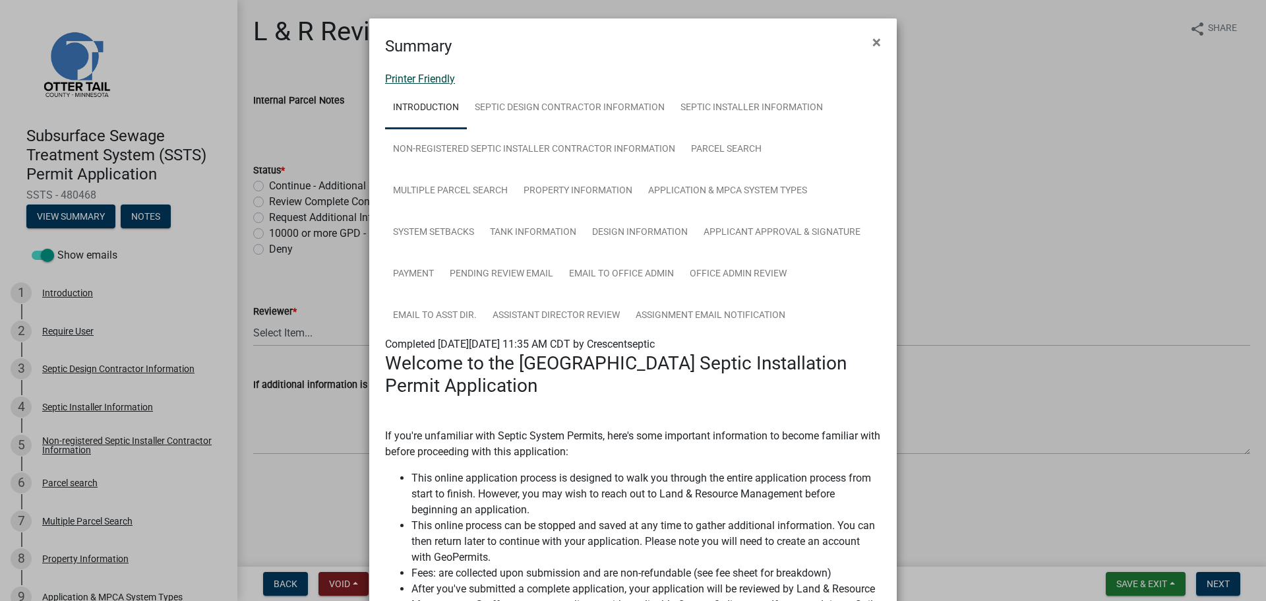
click at [438, 76] on link "Printer Friendly" at bounding box center [420, 79] width 70 height 13
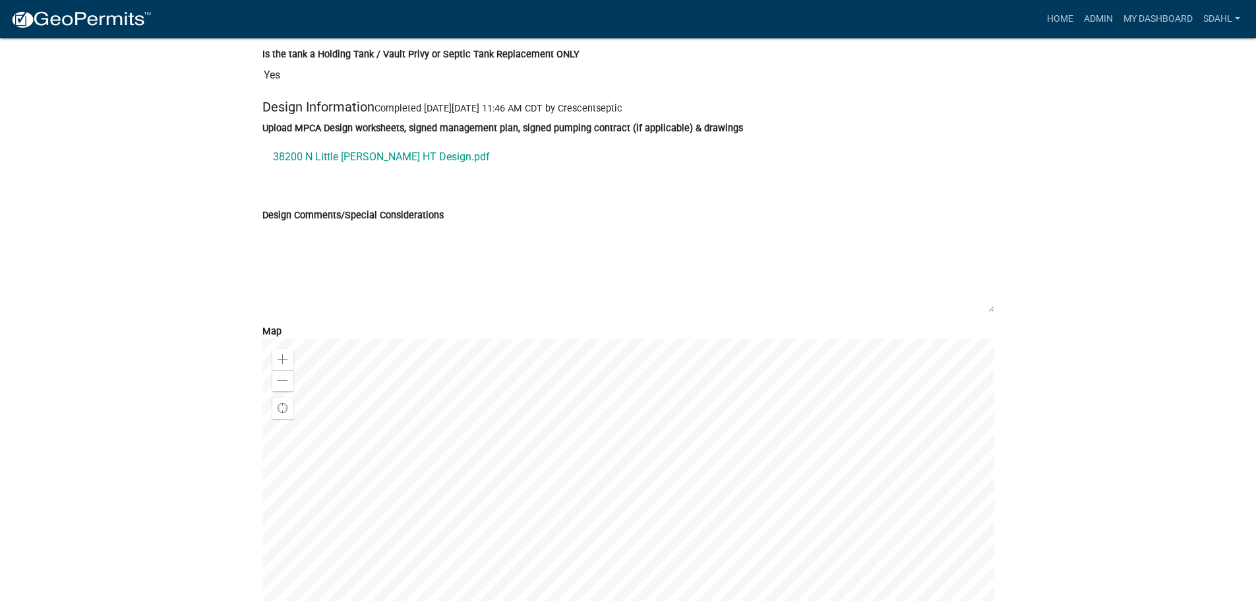
scroll to position [4682, 0]
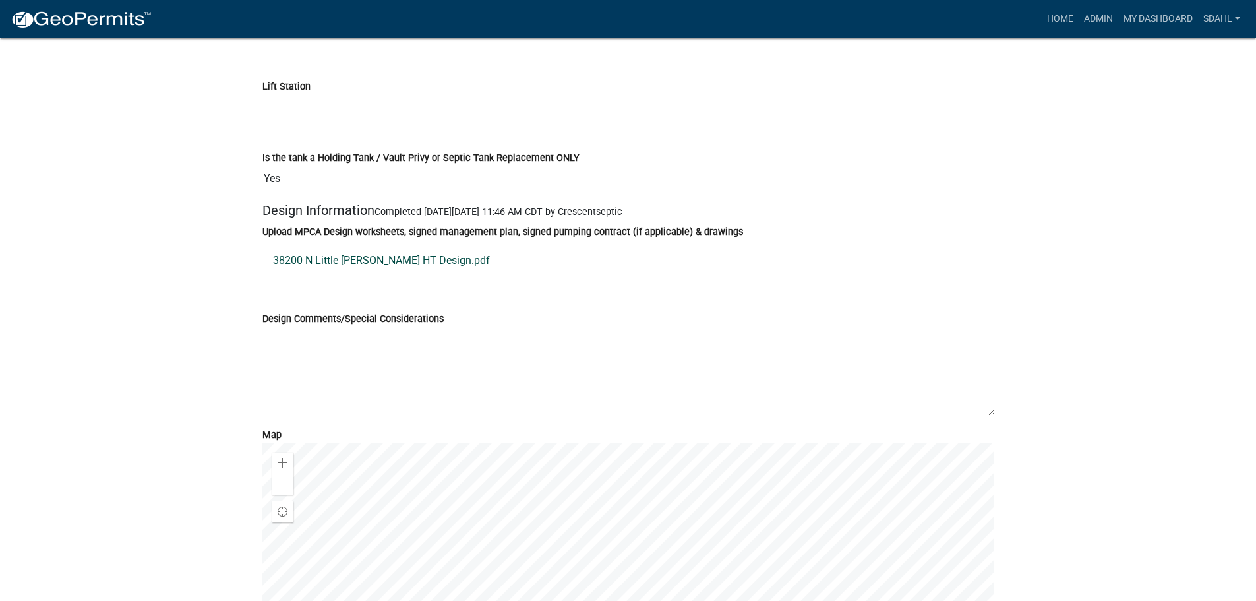
click at [357, 264] on link "38200 N Little [PERSON_NAME] HT Design.pdf" at bounding box center [628, 261] width 732 height 32
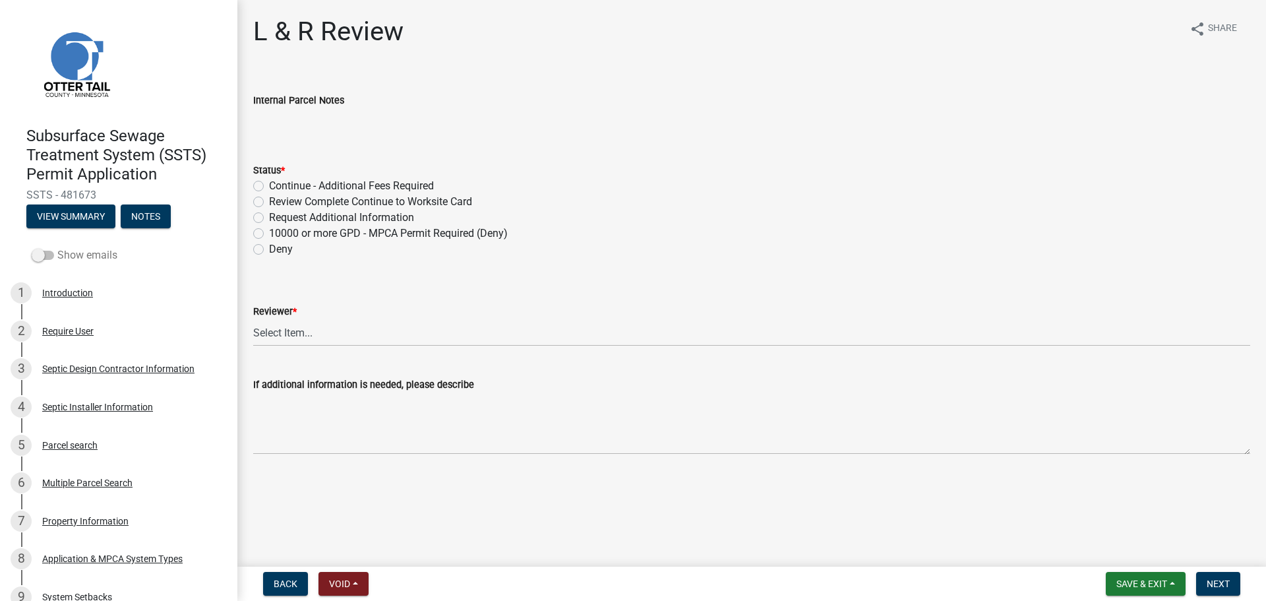
click at [77, 254] on label "Show emails" at bounding box center [75, 255] width 86 height 16
click at [57, 247] on input "Show emails" at bounding box center [57, 247] width 0 height 0
click at [84, 214] on button "View Summary" at bounding box center [70, 216] width 89 height 24
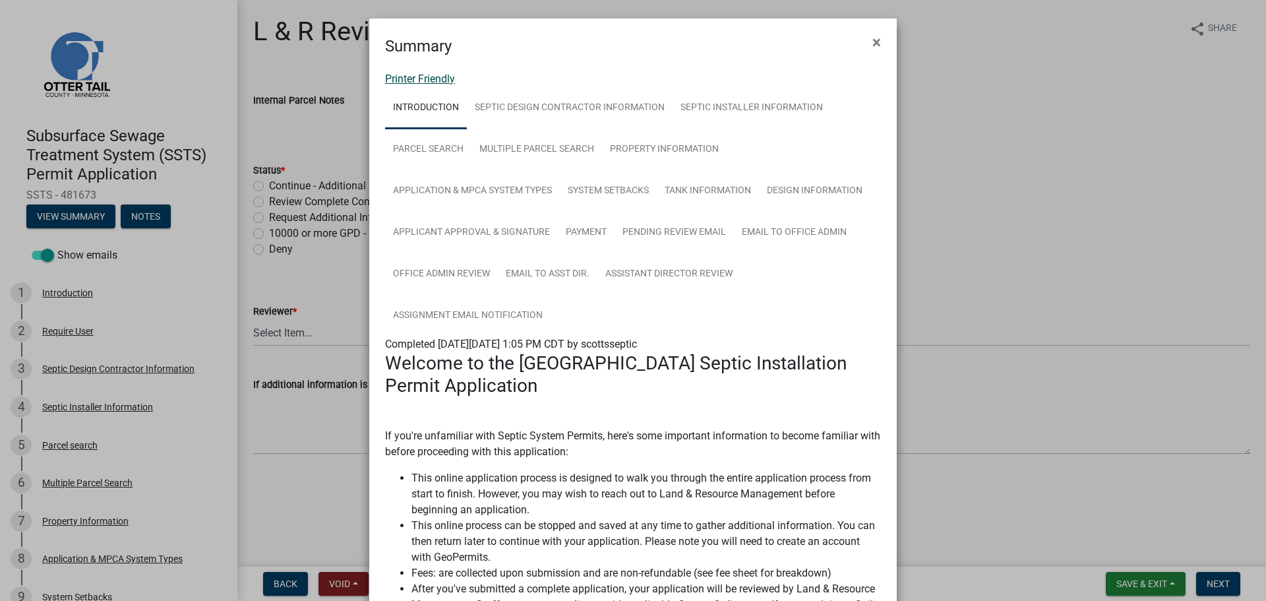
click at [437, 80] on link "Printer Friendly" at bounding box center [420, 79] width 70 height 13
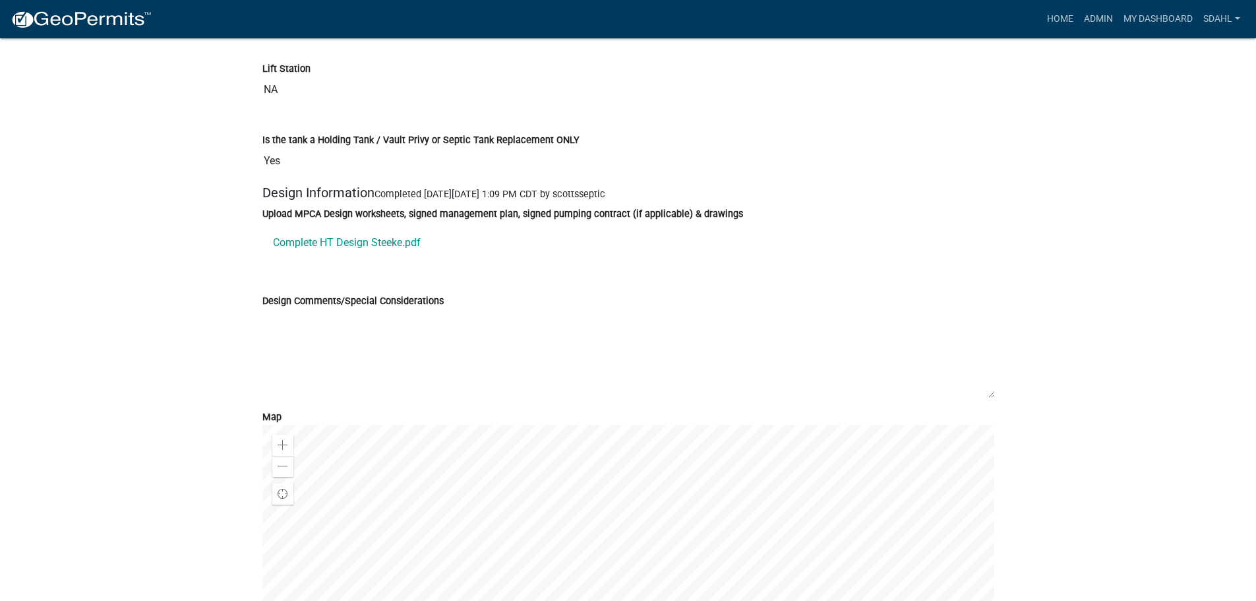
scroll to position [4353, 0]
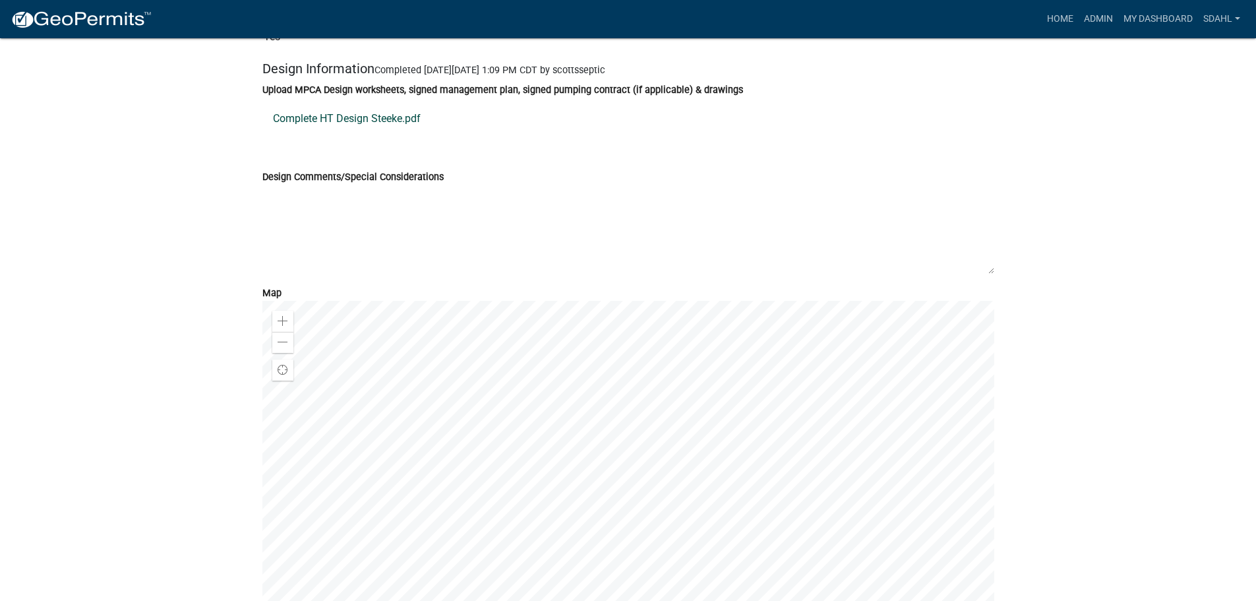
click at [386, 135] on link "Complete HT Design Steeke.pdf" at bounding box center [628, 119] width 732 height 32
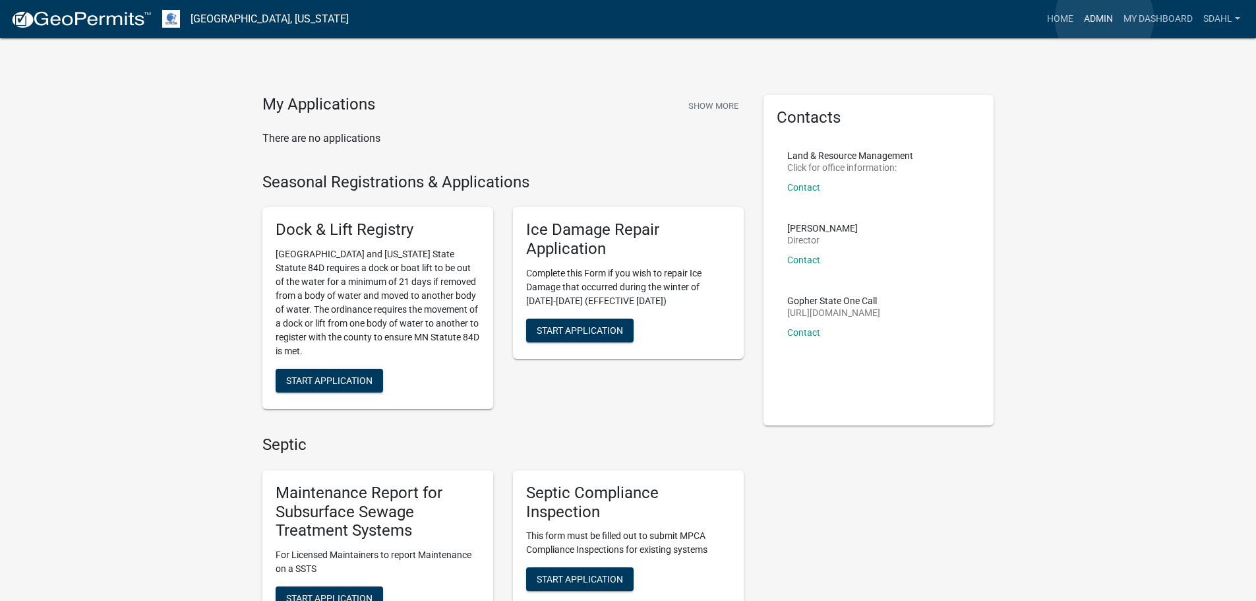
click at [1105, 18] on link "Admin" at bounding box center [1099, 19] width 40 height 25
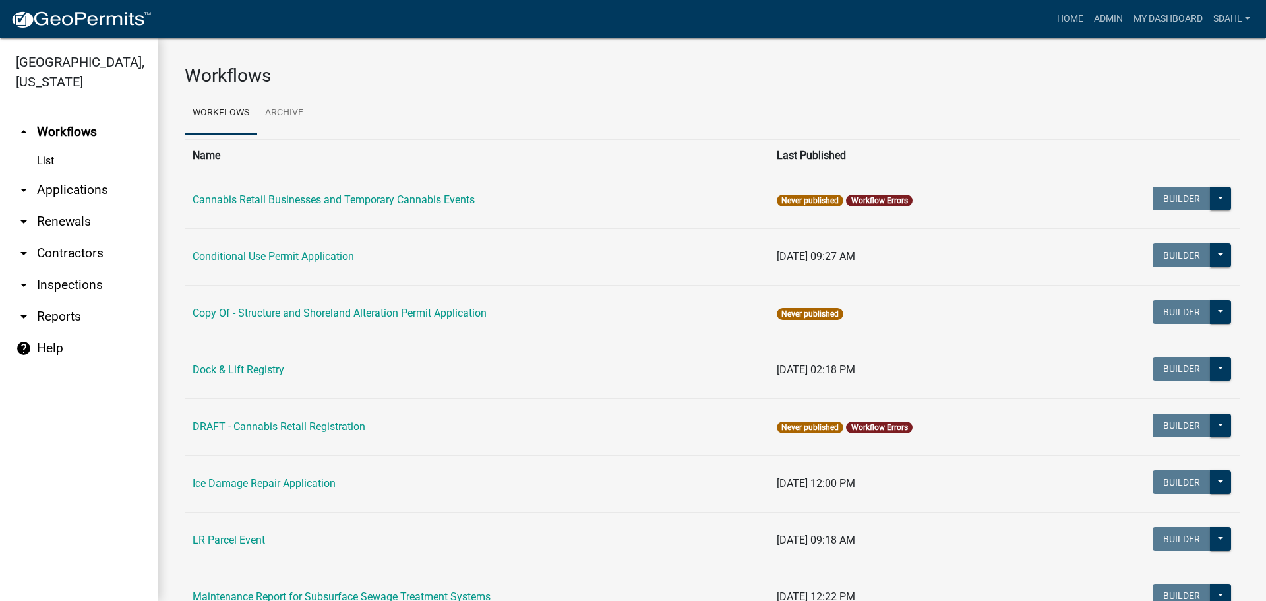
click at [71, 190] on link "arrow_drop_down Applications" at bounding box center [79, 190] width 158 height 32
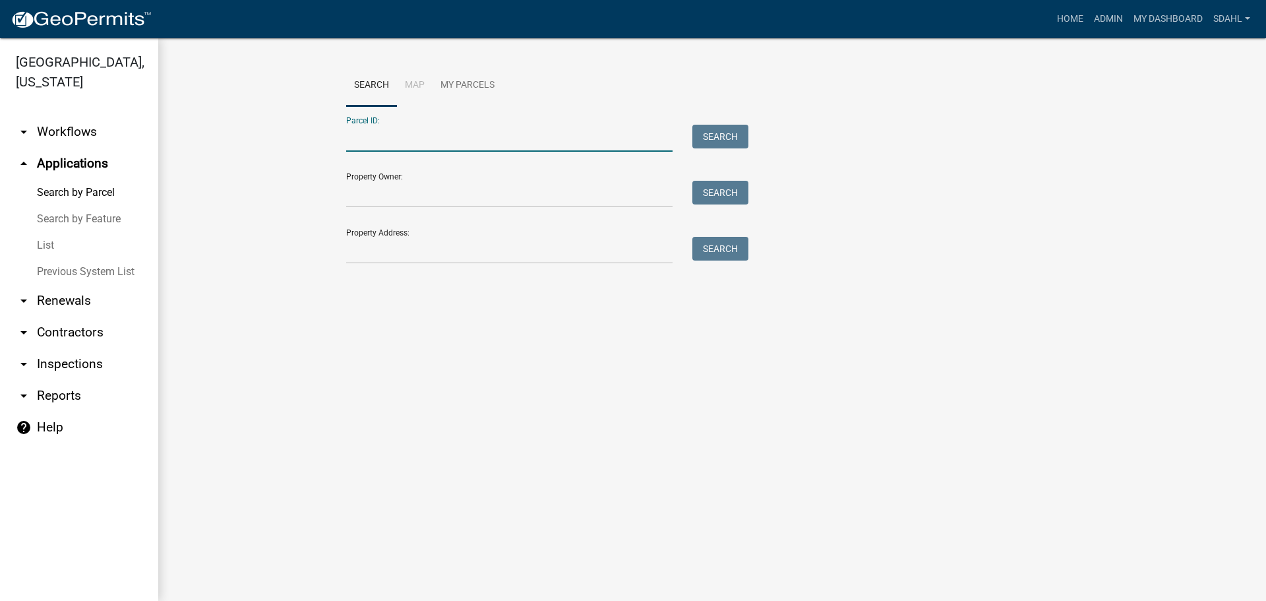
click at [446, 135] on input "Parcel ID:" at bounding box center [509, 138] width 326 height 27
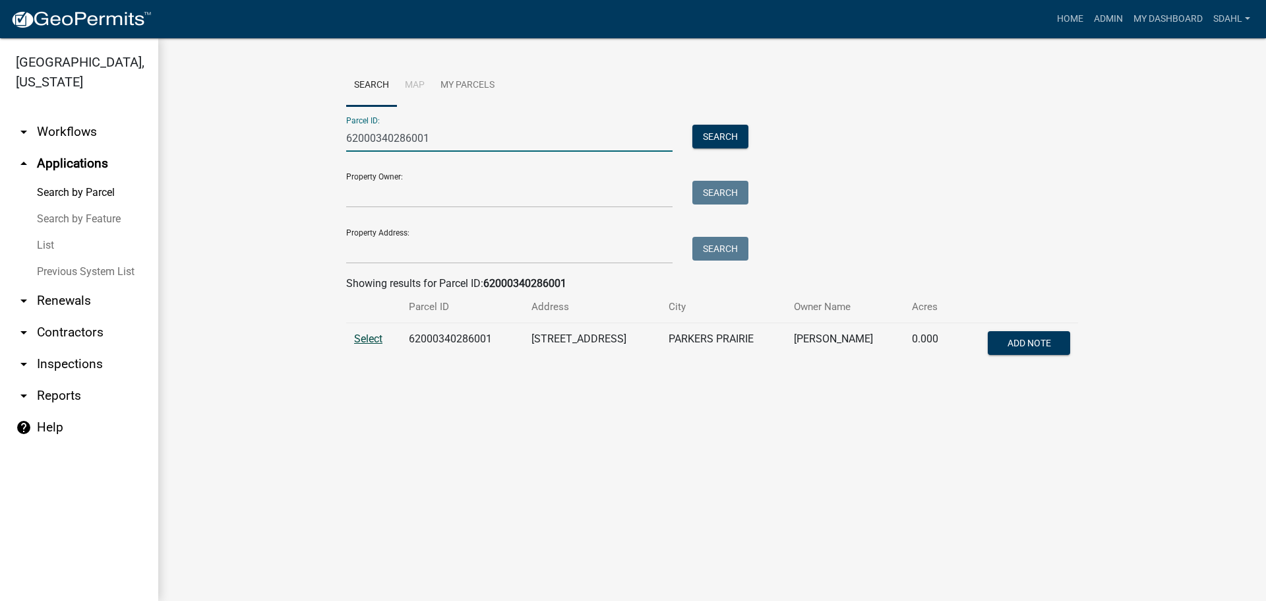
type input "62000340286001"
click at [366, 334] on span "Select" at bounding box center [368, 338] width 28 height 13
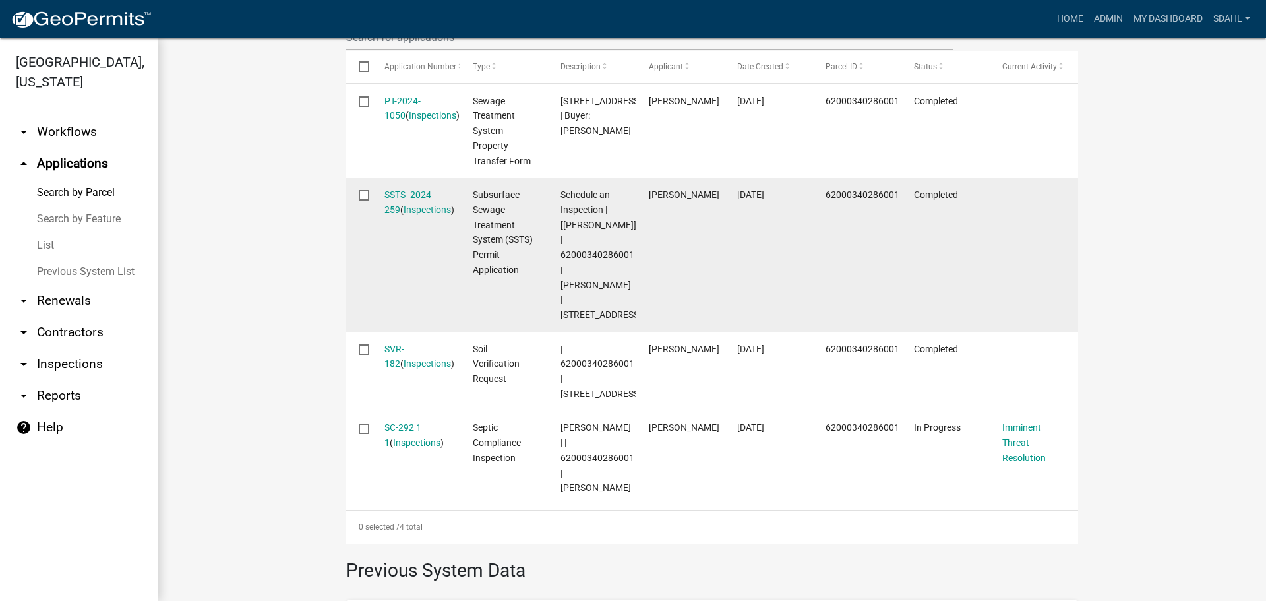
scroll to position [462, 0]
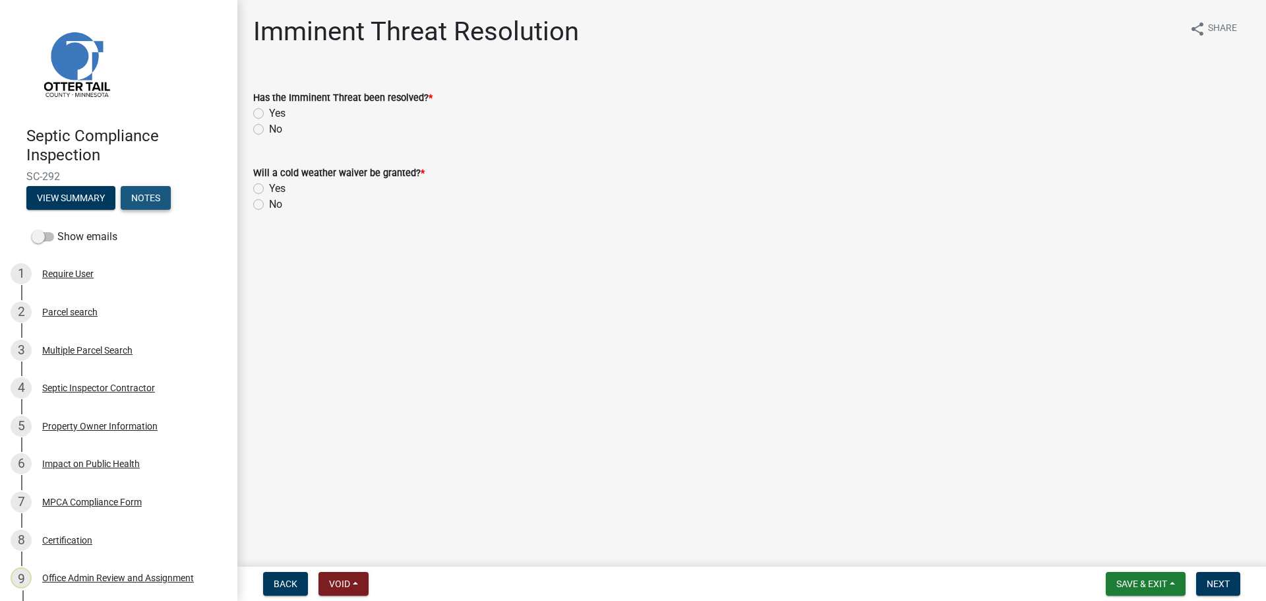
click at [150, 198] on button "Notes" at bounding box center [146, 198] width 50 height 24
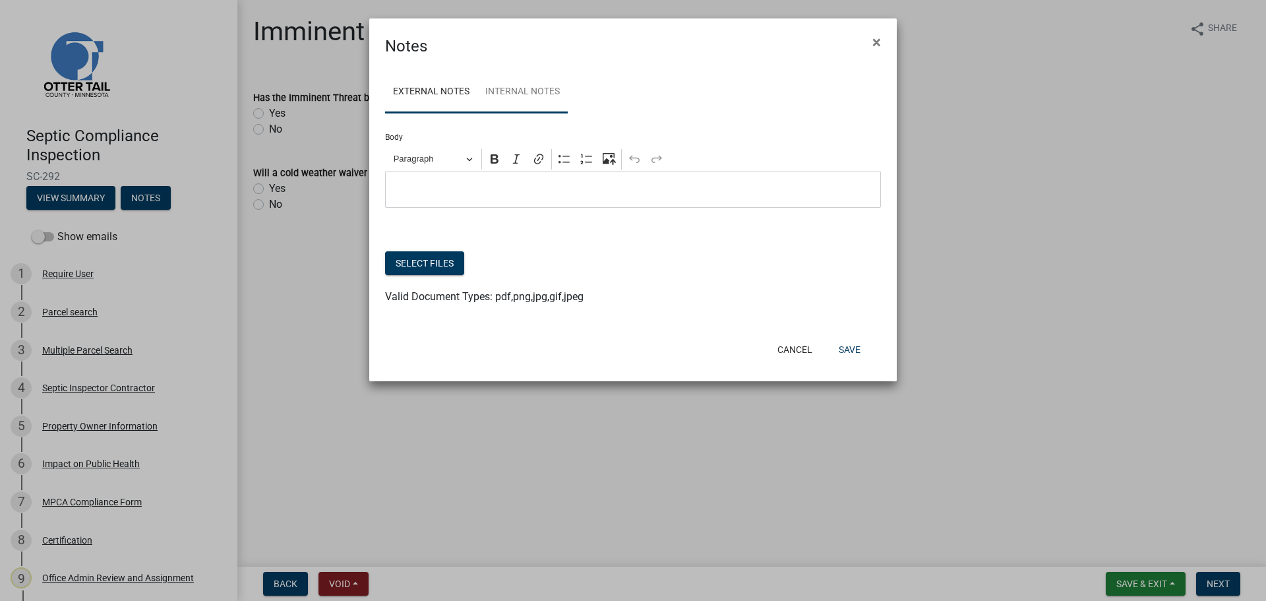
click at [561, 95] on link "Internal Notes" at bounding box center [522, 92] width 90 height 42
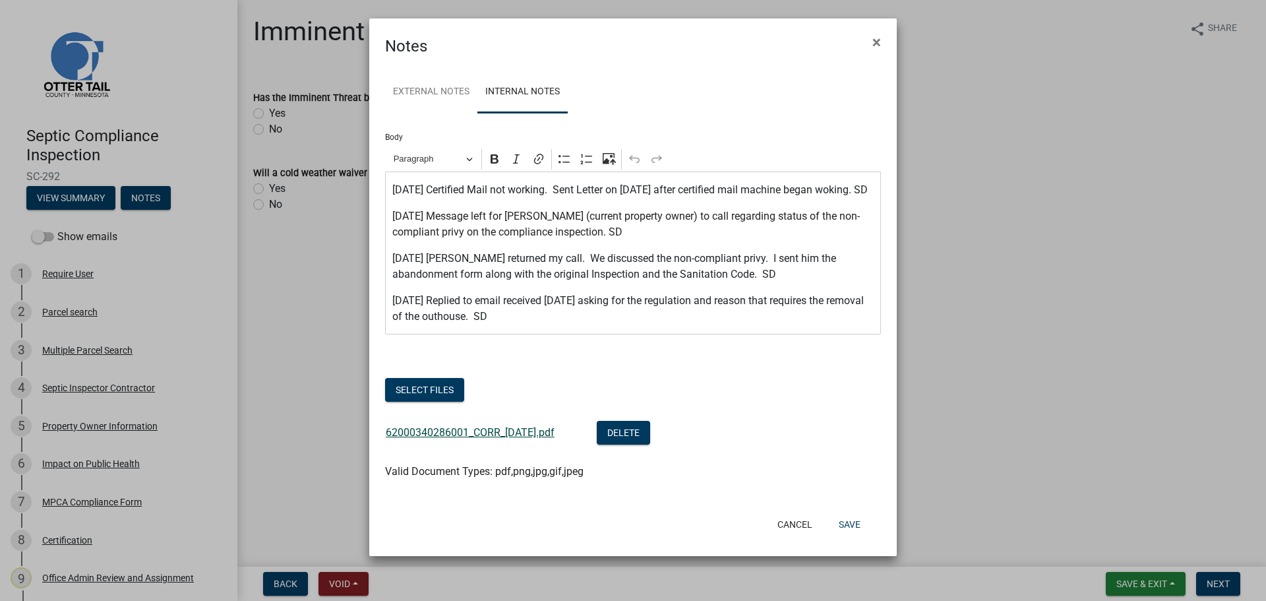
click at [509, 439] on link "62000340286001_CORR_[DATE].pdf" at bounding box center [470, 432] width 169 height 13
drag, startPoint x: 1014, startPoint y: 101, endPoint x: 887, endPoint y: 60, distance: 133.1
click at [1012, 101] on ngb-modal-window "Notes × External Notes Internal Notes Body Rich Text Editor Paragraph Bold Ital…" at bounding box center [633, 300] width 1266 height 601
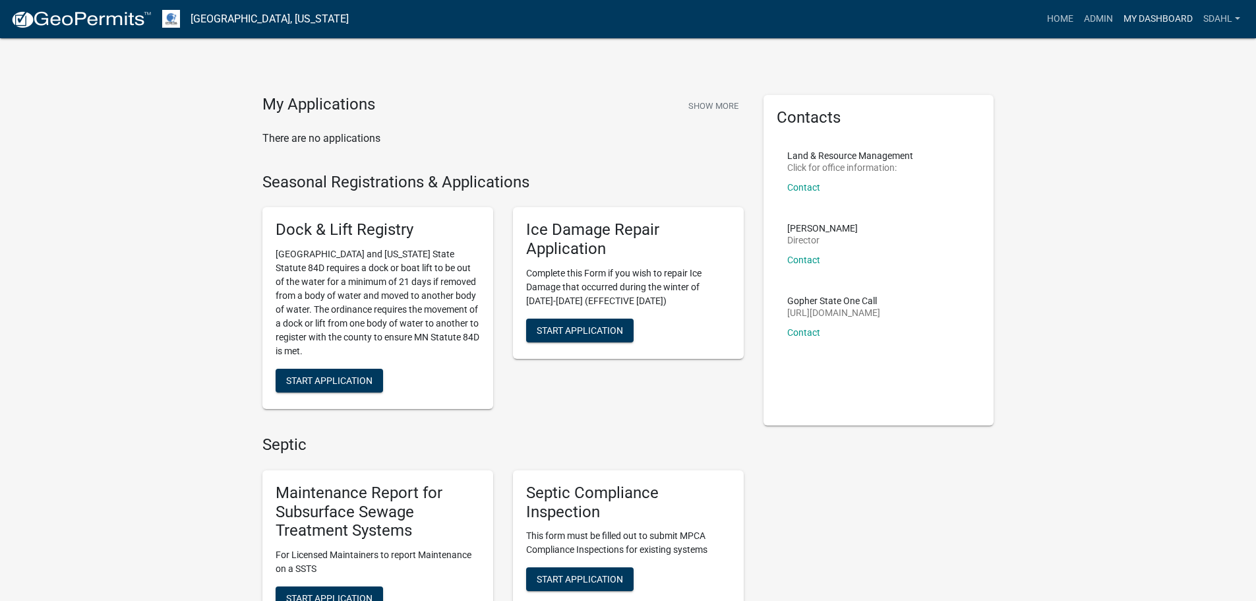
click at [1156, 18] on link "My Dashboard" at bounding box center [1158, 19] width 80 height 25
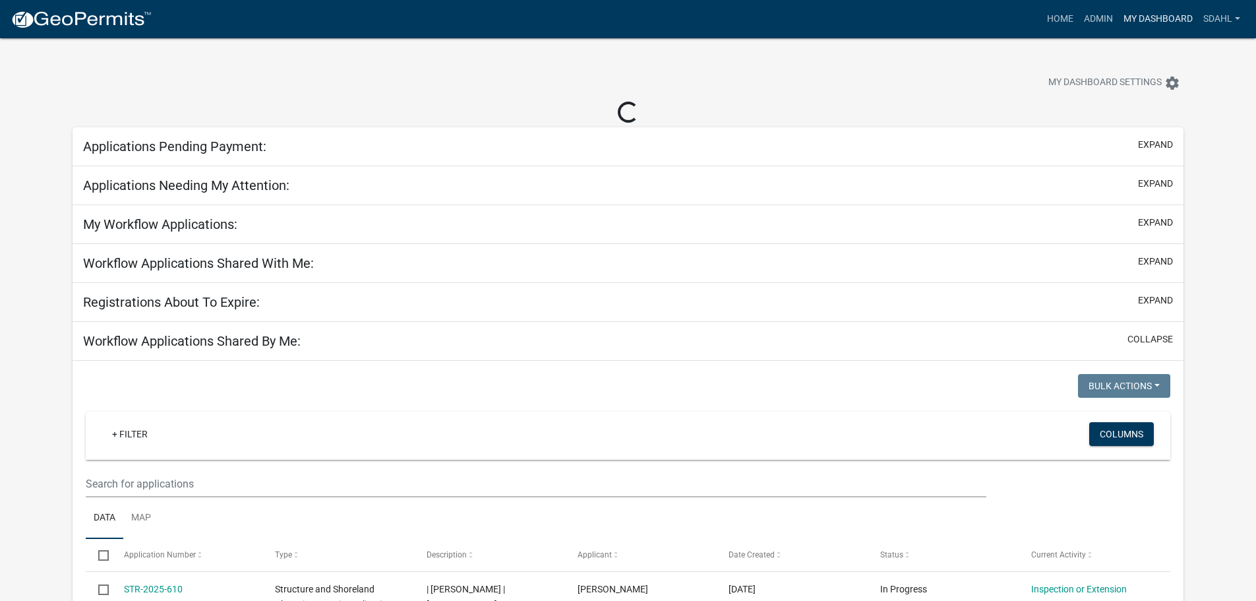
select select "3: 100"
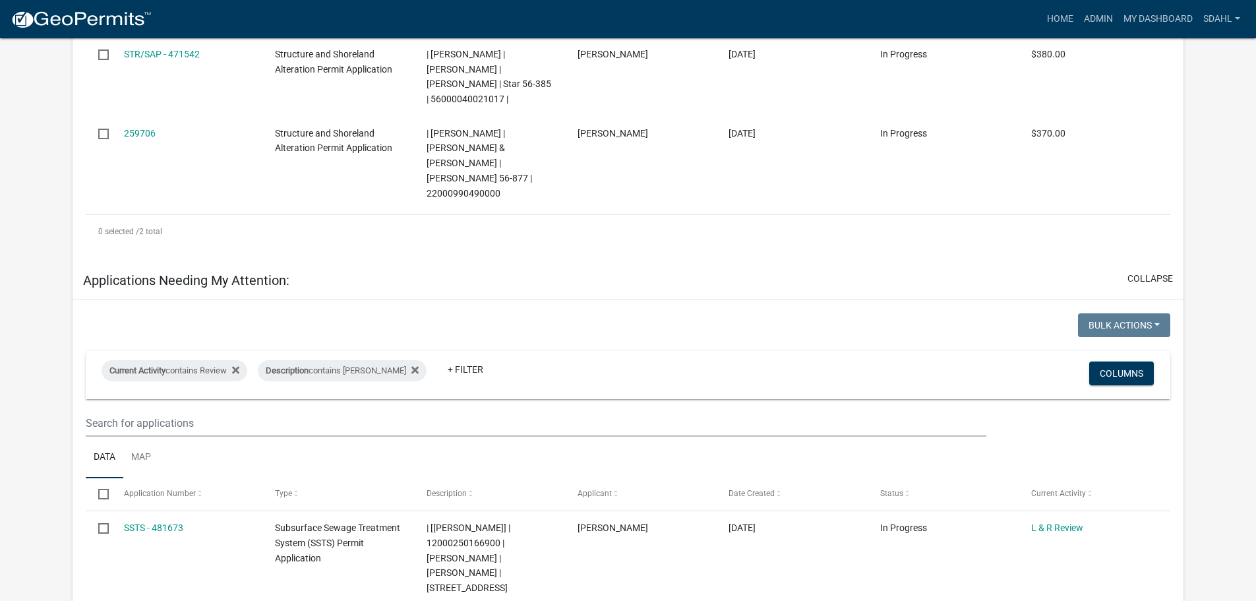
scroll to position [396, 0]
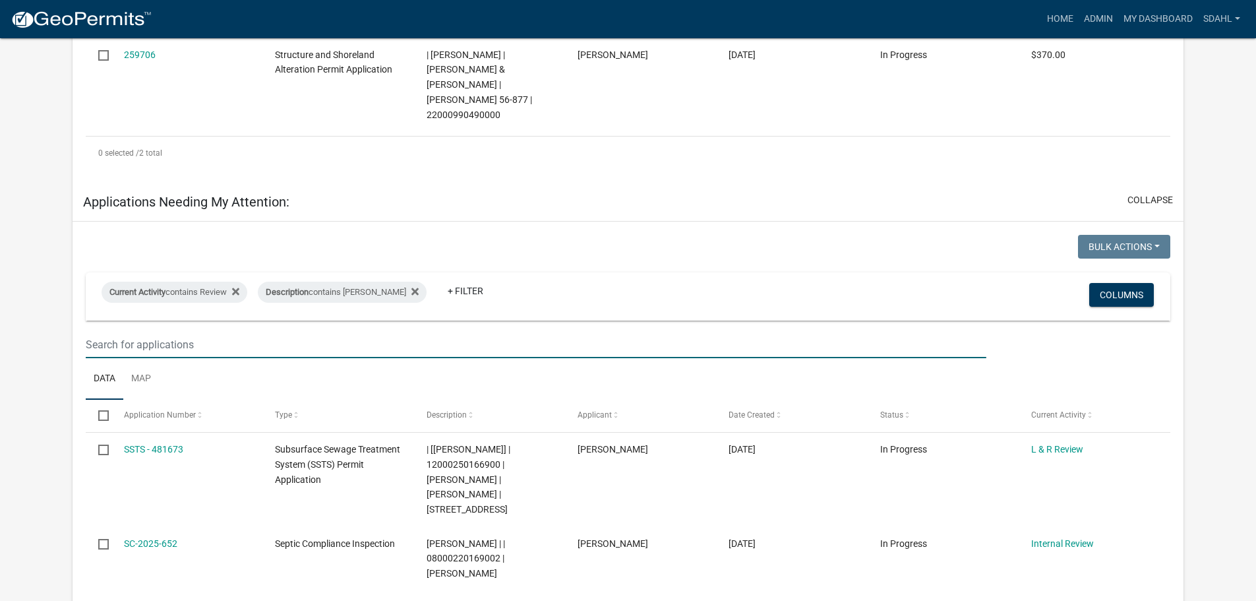
click at [213, 331] on input "text" at bounding box center [536, 344] width 900 height 27
click at [455, 279] on link "+ Filter" at bounding box center [465, 291] width 57 height 24
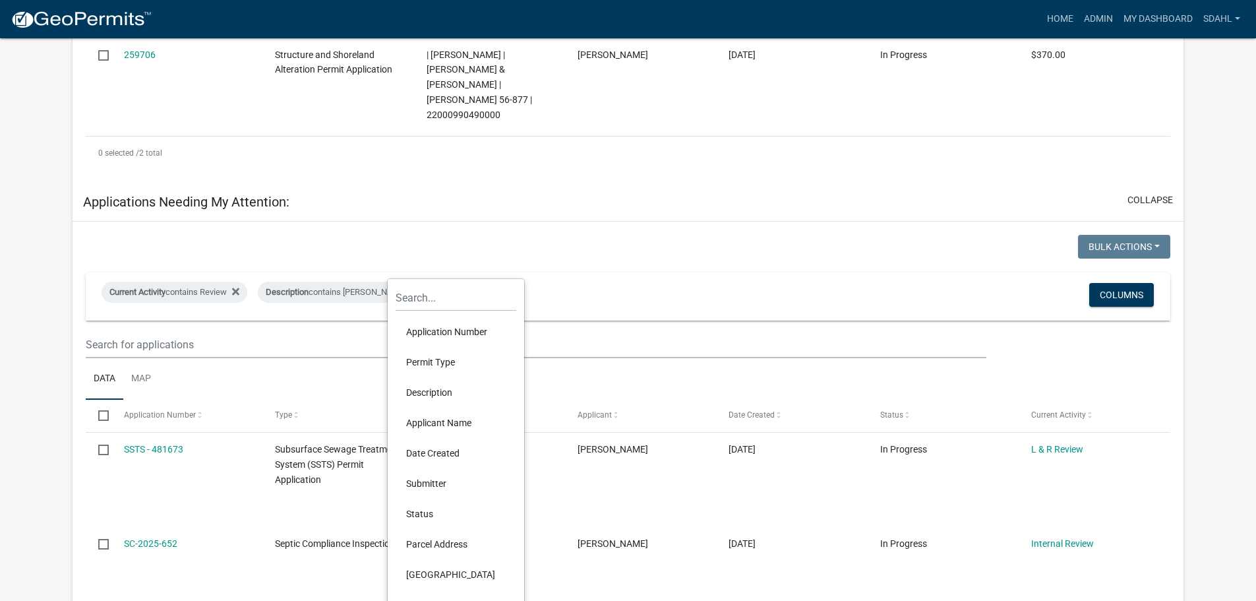
click at [447, 366] on li "Permit Type" at bounding box center [456, 362] width 121 height 30
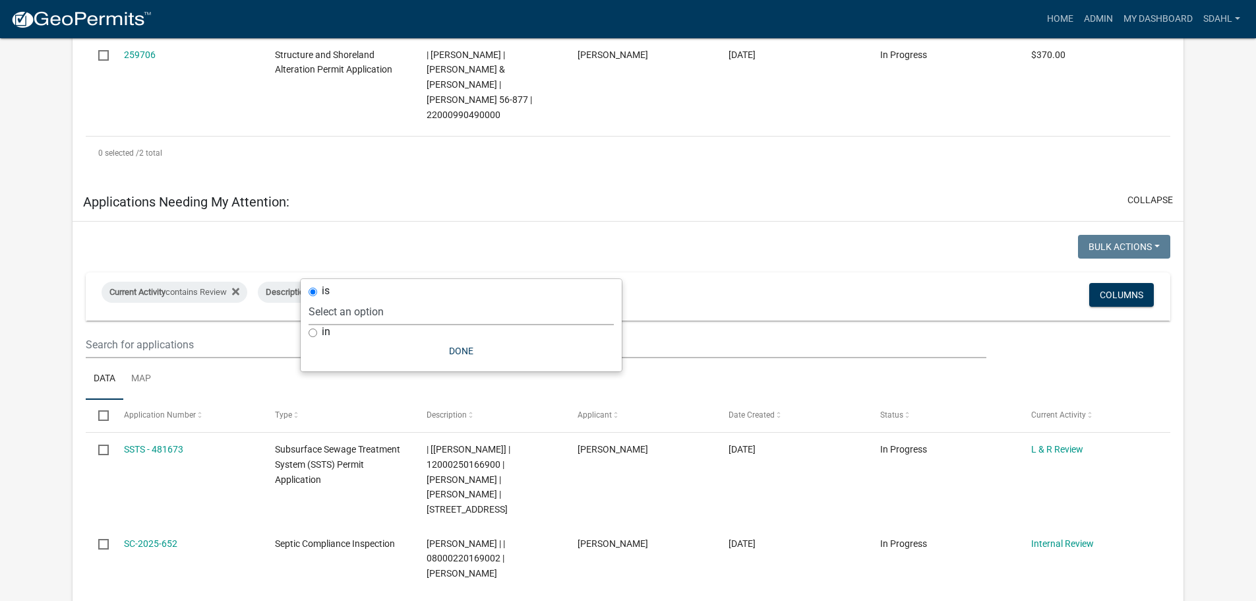
click at [439, 315] on select "Select an option Building Contractor / Excavators (Registration) Building Contr…" at bounding box center [461, 311] width 305 height 27
click at [416, 298] on select "Select an option Building Contractor / Excavators (Registration) Building Contr…" at bounding box center [461, 311] width 305 height 27
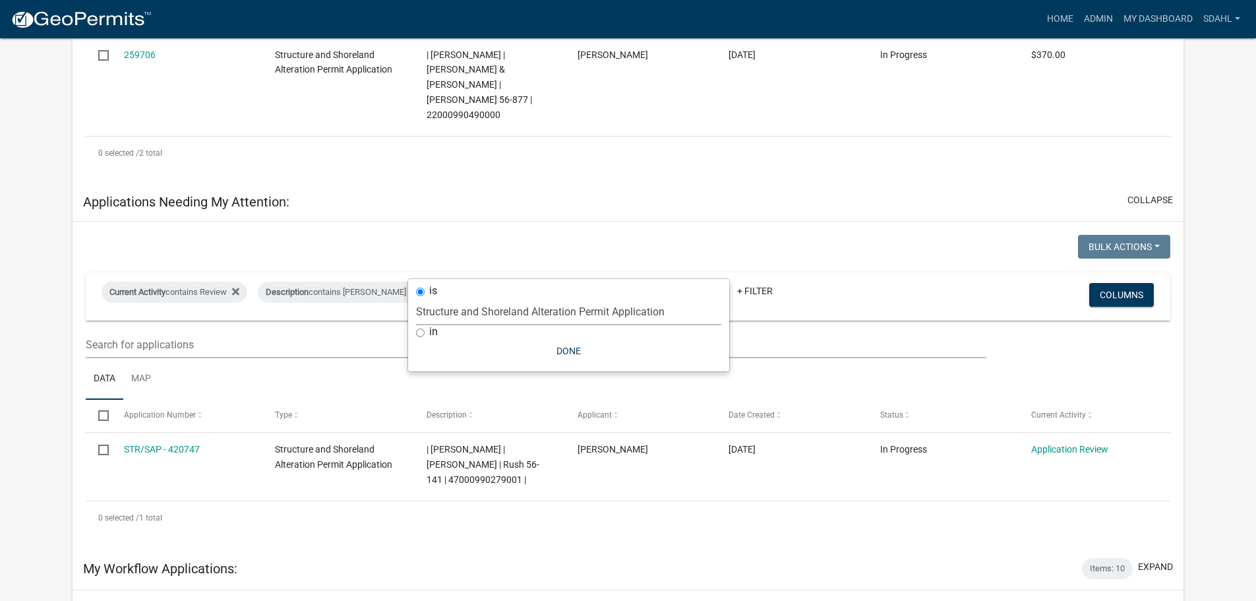
click at [625, 313] on select "Select an option Building Contractor / Excavators (Registration) Building Contr…" at bounding box center [568, 311] width 305 height 27
click at [439, 298] on select "Select an option Building Contractor / Excavators (Registration) Building Contr…" at bounding box center [568, 311] width 305 height 27
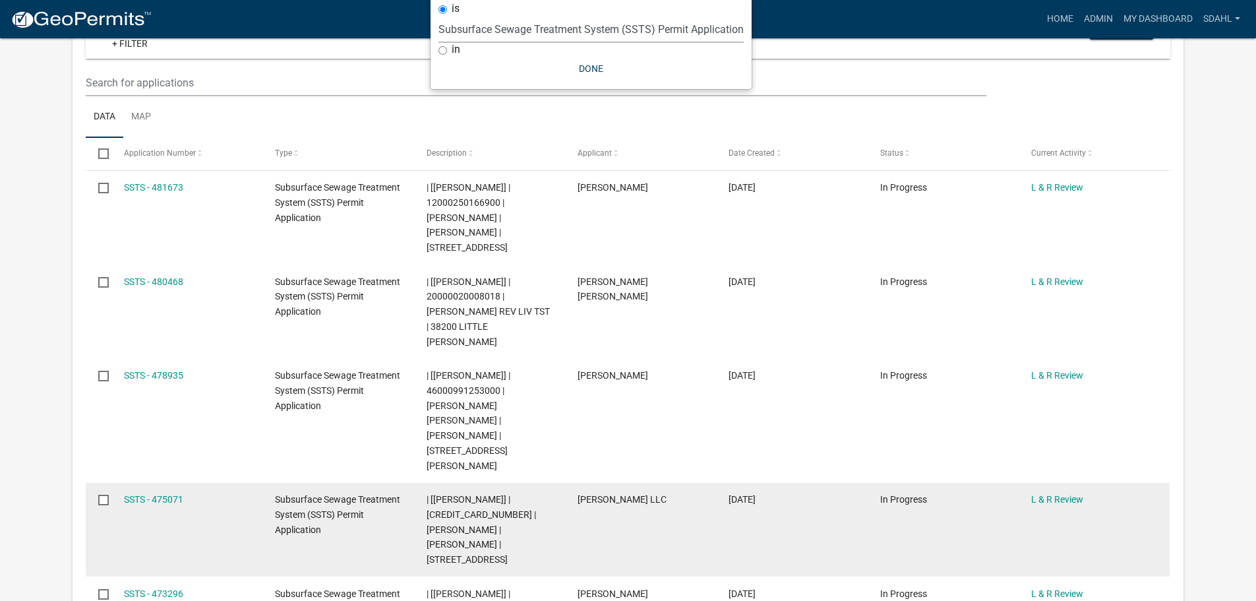
scroll to position [659, 0]
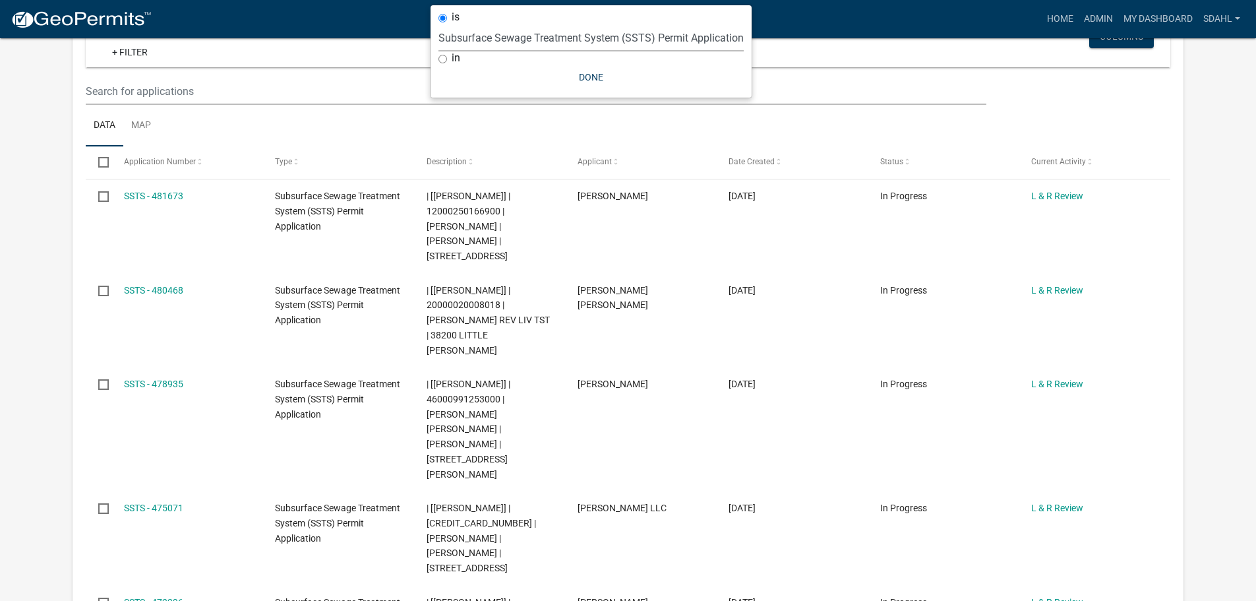
click at [619, 39] on select "Select an option Building Contractor / Excavators (Registration) Building Contr…" at bounding box center [591, 37] width 305 height 27
click at [439, 51] on select "Select an option Building Contractor / Excavators (Registration) Building Contr…" at bounding box center [591, 37] width 305 height 27
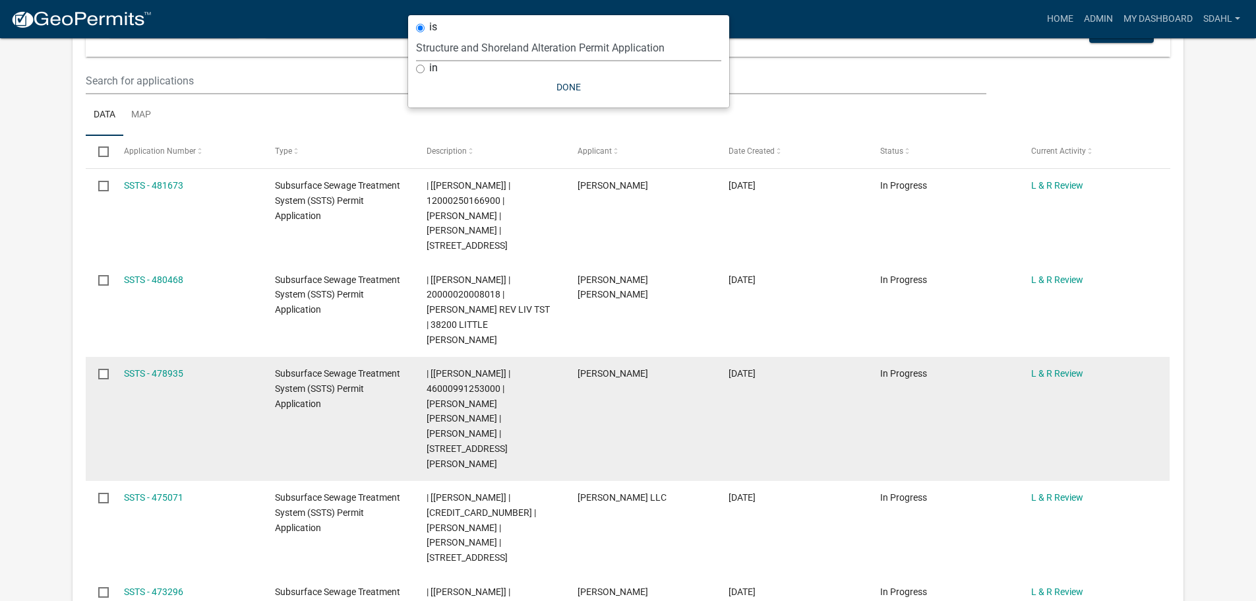
scroll to position [635, 0]
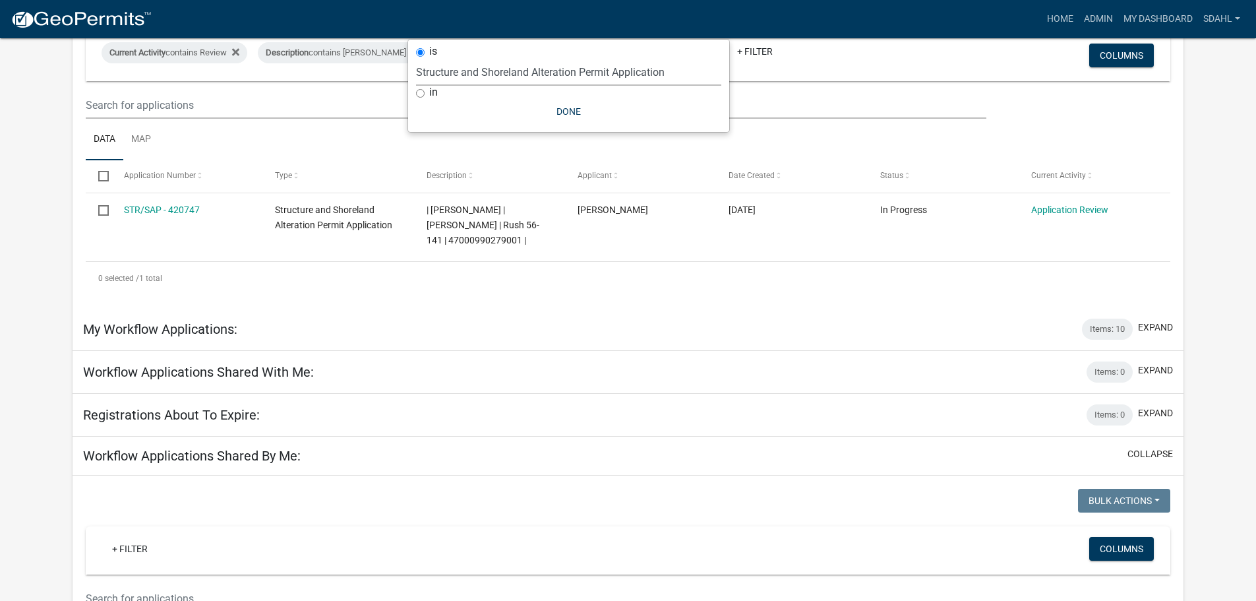
click at [575, 74] on select "Select an option Building Contractor / Excavators (Registration) Building Contr…" at bounding box center [568, 72] width 305 height 27
select select "68d28c81-f724-4f90-9ad3-bed34bf6fb80"
click at [439, 59] on select "Select an option Building Contractor / Excavators (Registration) Building Contr…" at bounding box center [568, 72] width 305 height 27
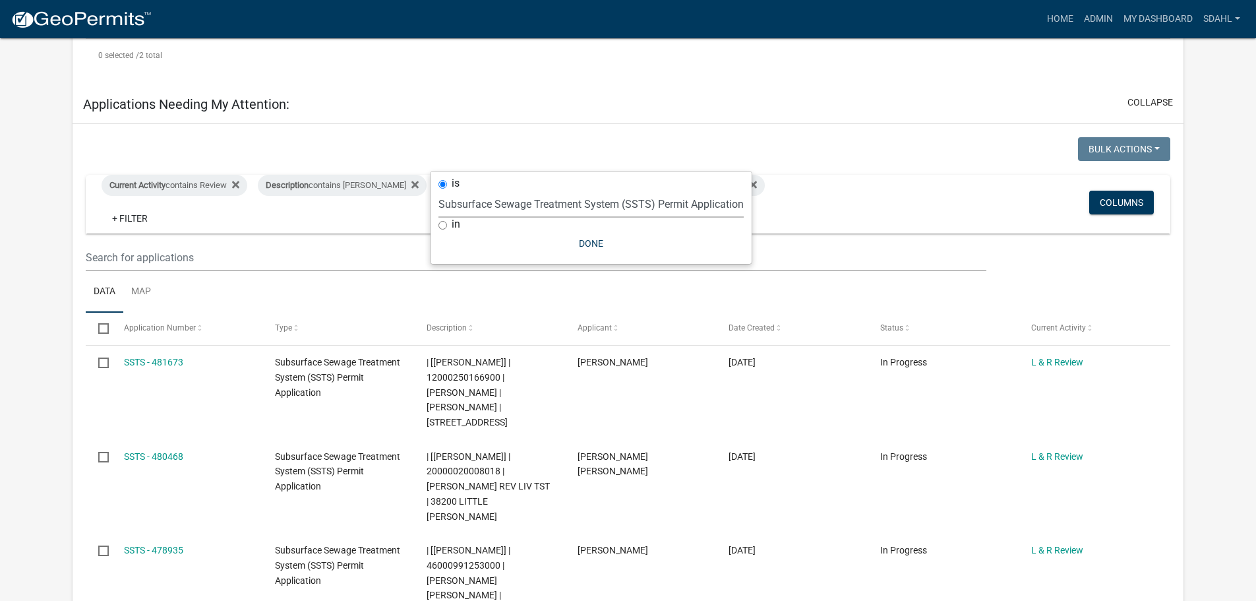
scroll to position [462, 0]
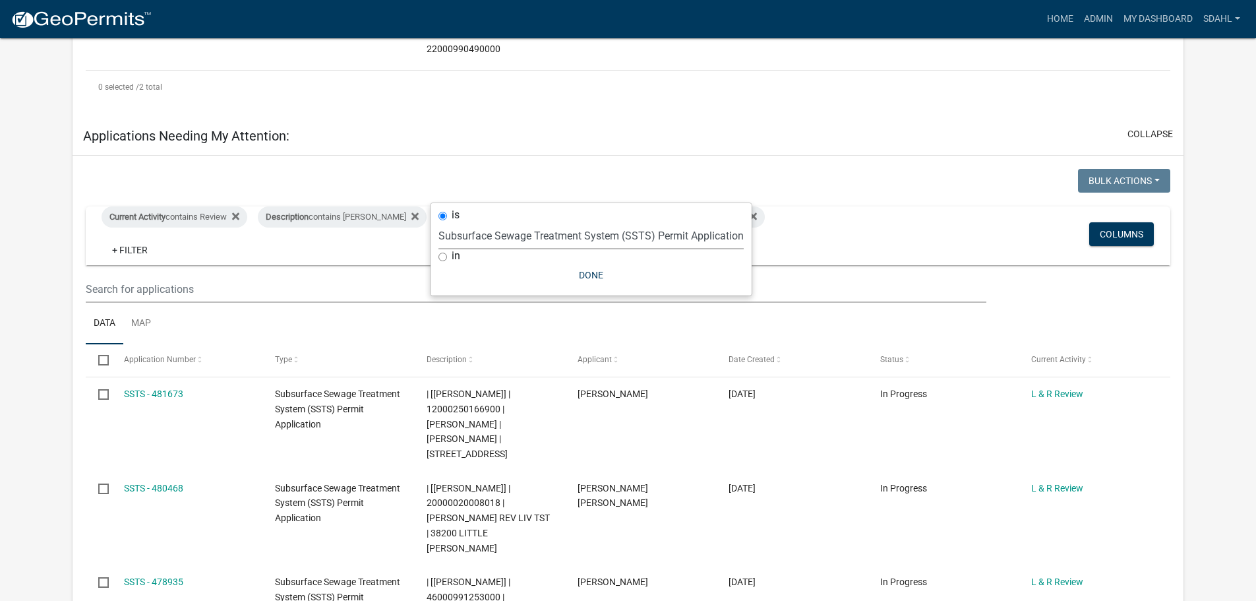
click at [784, 206] on div "Current Activity contains Review Description contains Sheila Dahl Permit Type i…" at bounding box center [449, 235] width 715 height 59
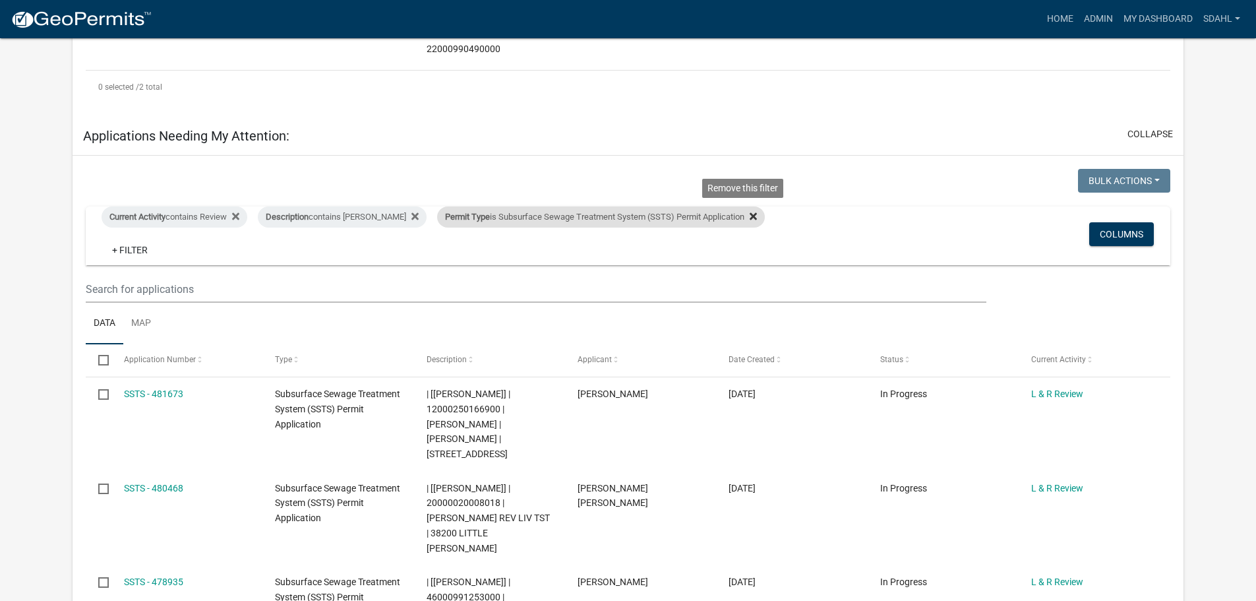
click at [750, 211] on icon at bounding box center [753, 216] width 7 height 11
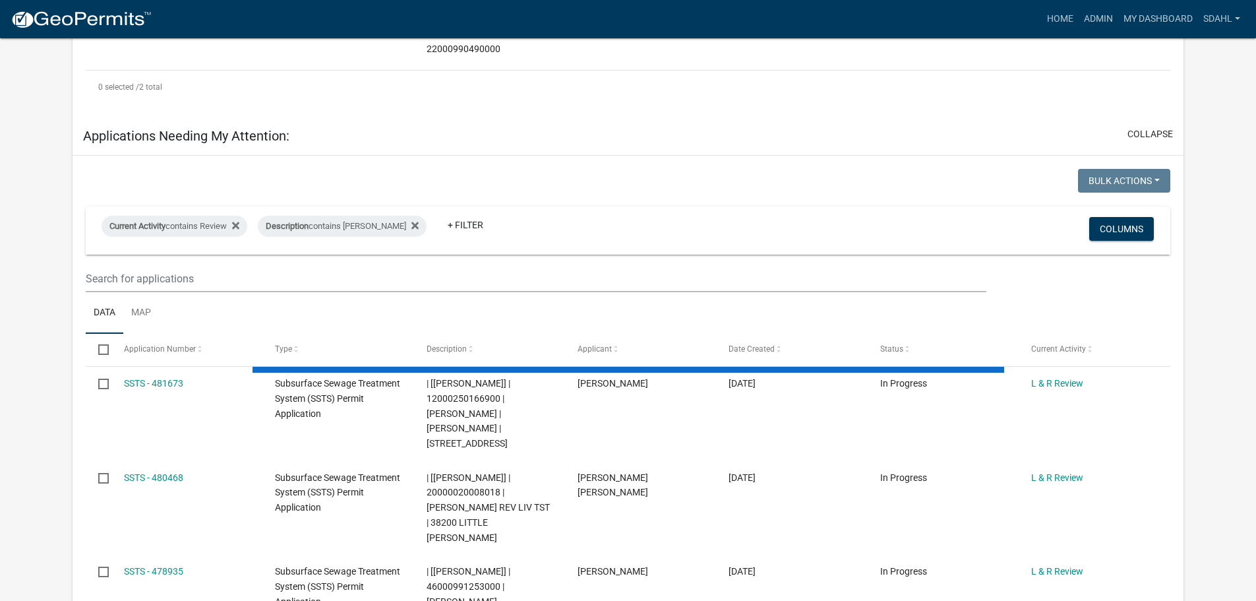
select select "3: 100"
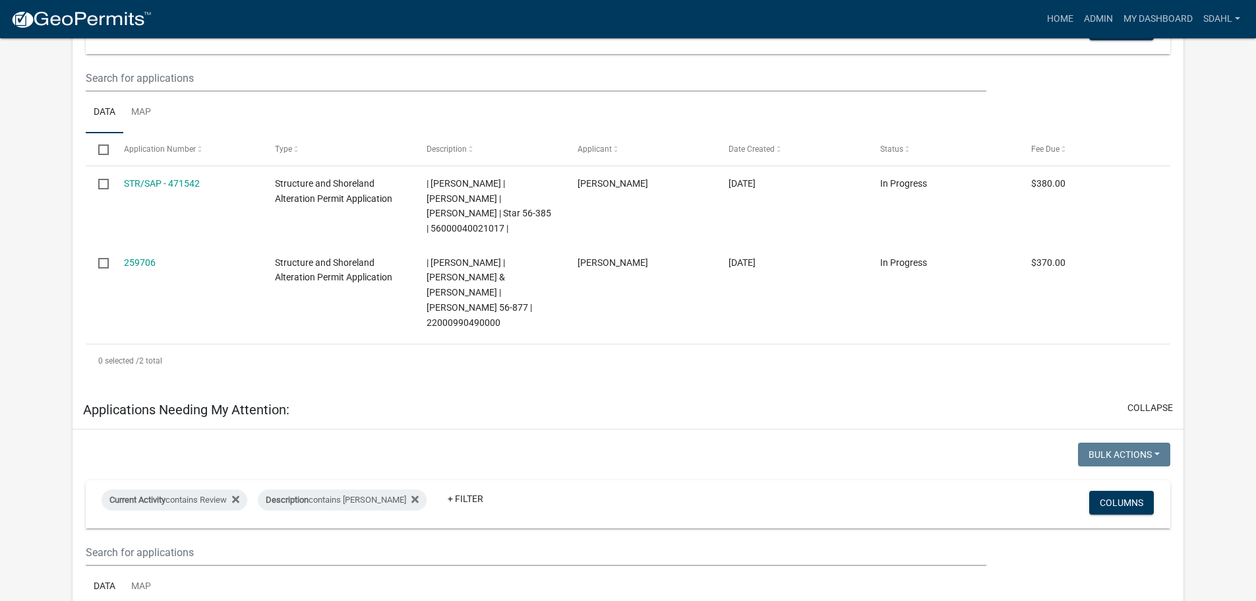
scroll to position [132, 0]
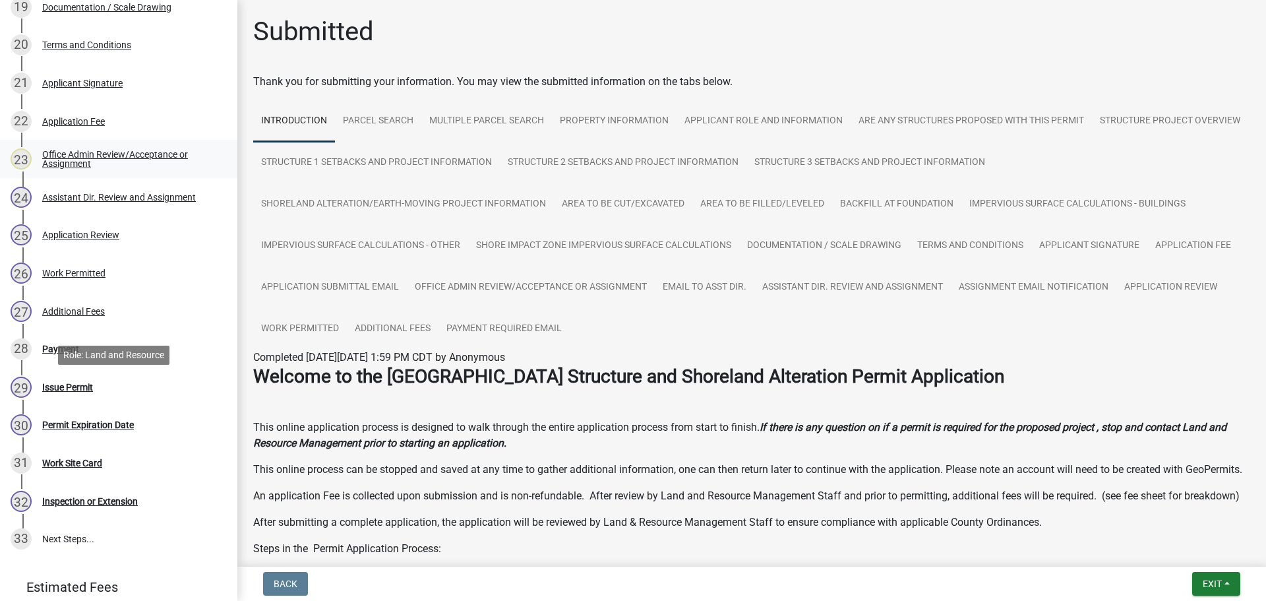
scroll to position [1079, 0]
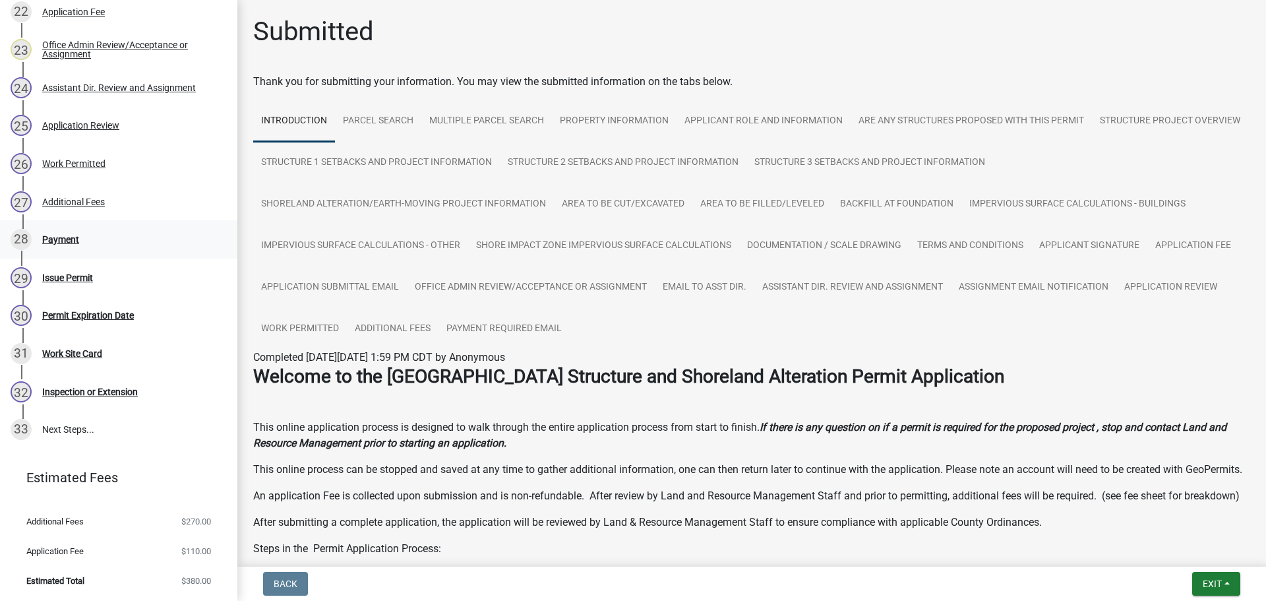
click at [49, 239] on div "Payment" at bounding box center [60, 239] width 37 height 9
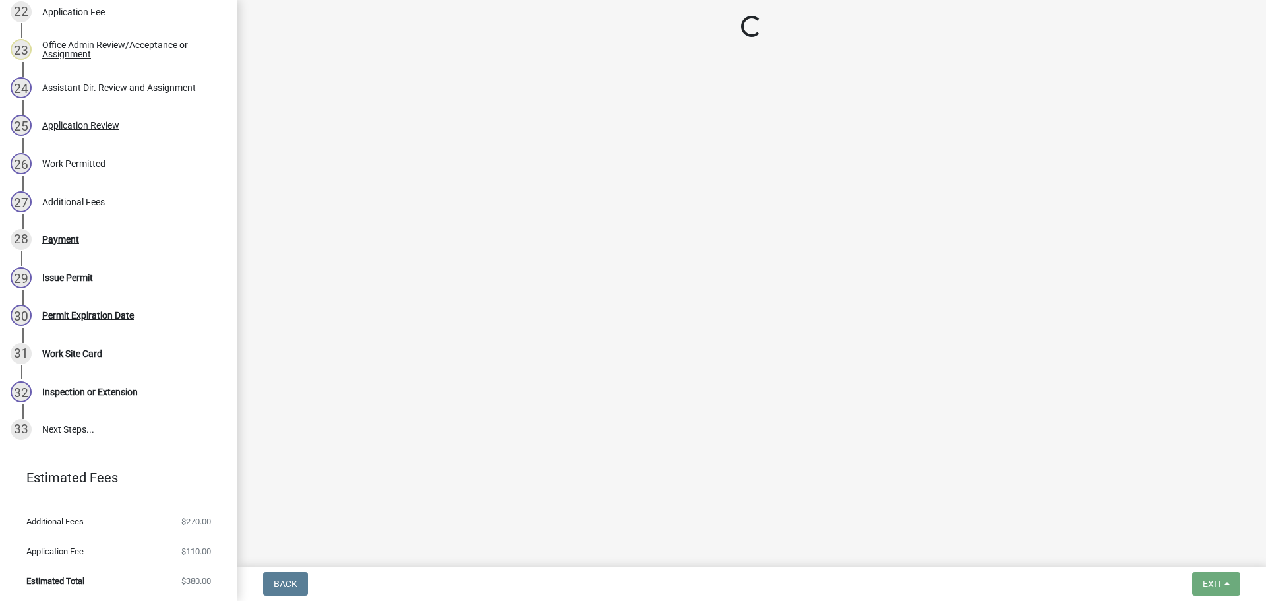
select select "3: 3"
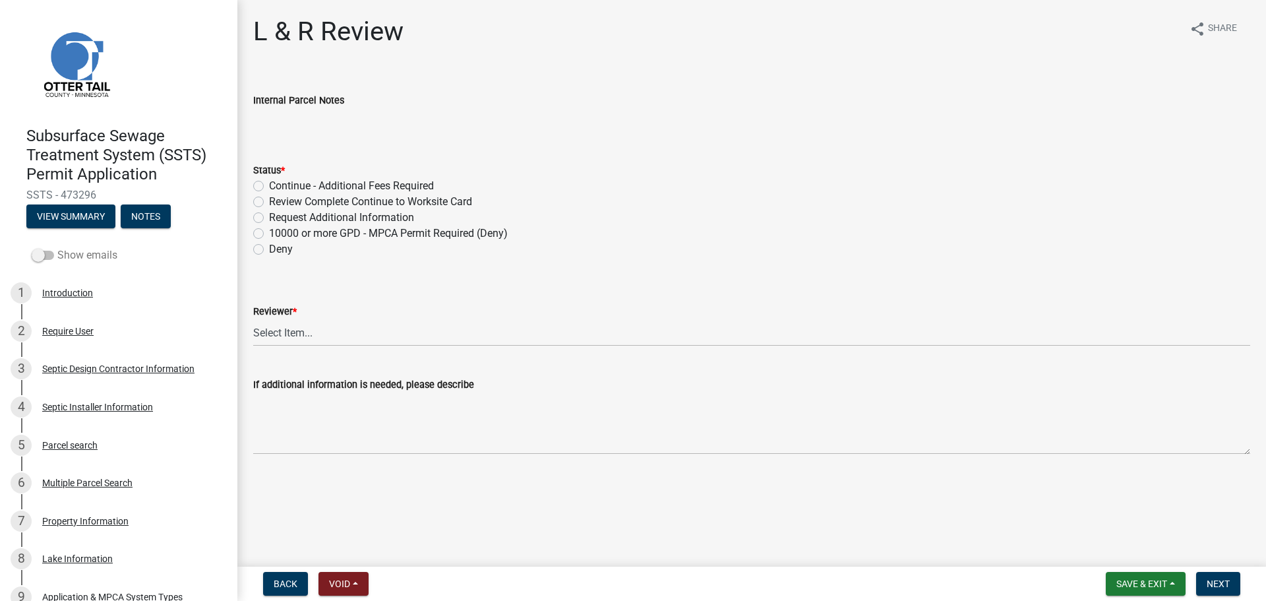
click at [49, 258] on span at bounding box center [43, 255] width 22 height 9
click at [57, 247] on input "Show emails" at bounding box center [57, 247] width 0 height 0
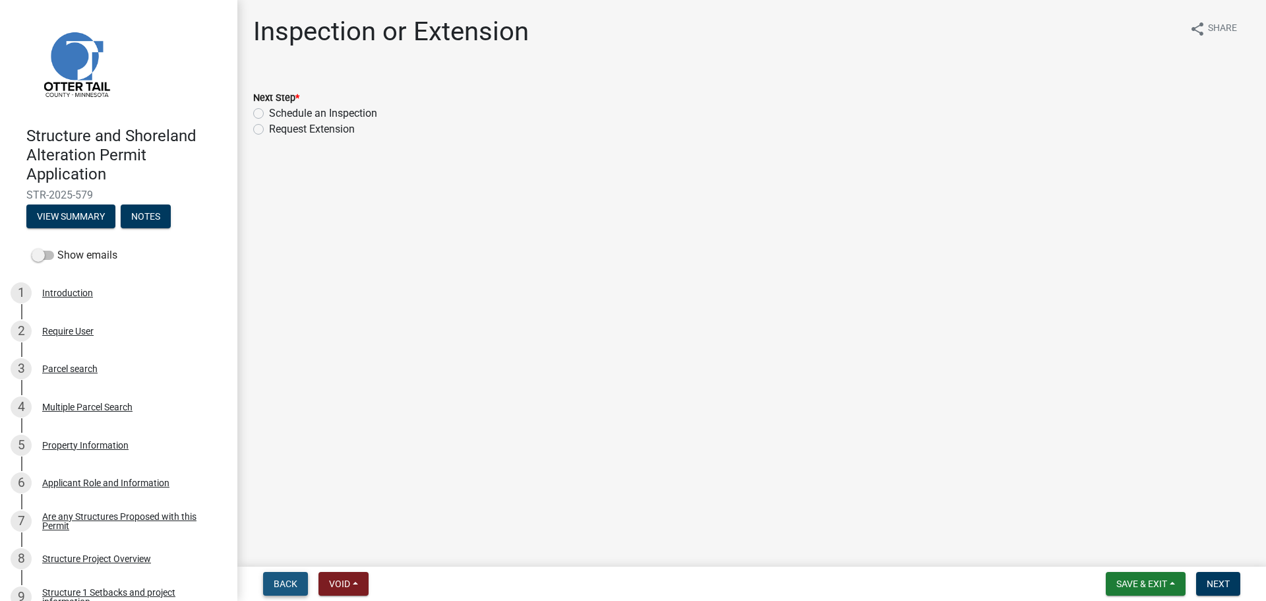
click at [285, 582] on span "Back" at bounding box center [286, 583] width 24 height 11
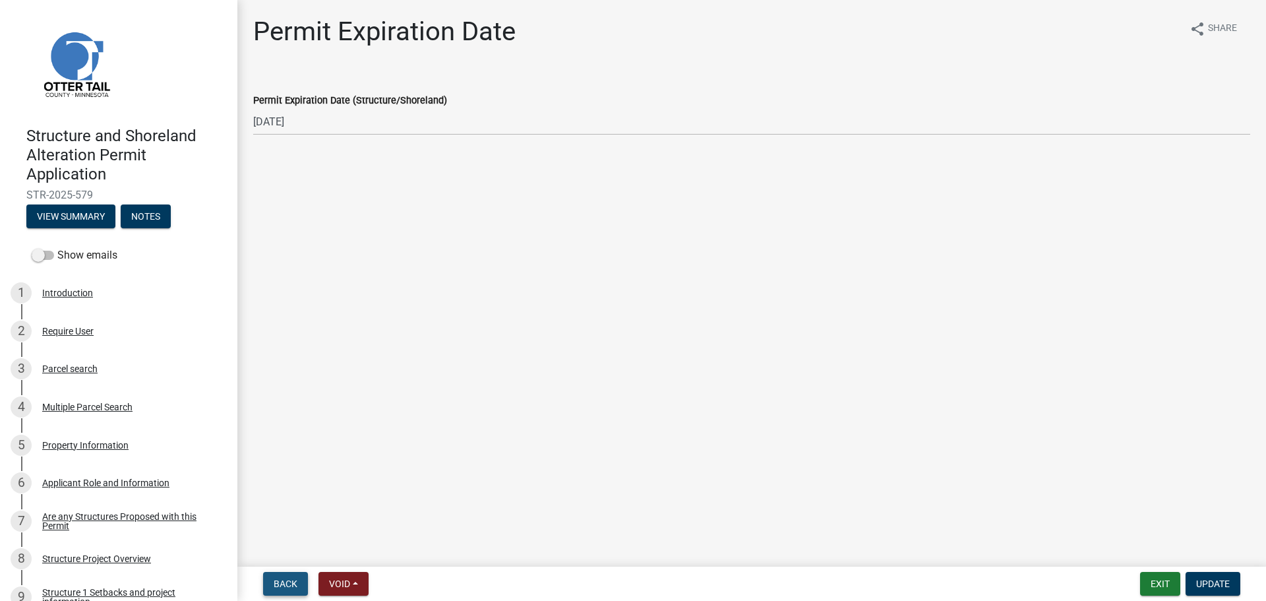
click at [285, 582] on span "Back" at bounding box center [286, 583] width 24 height 11
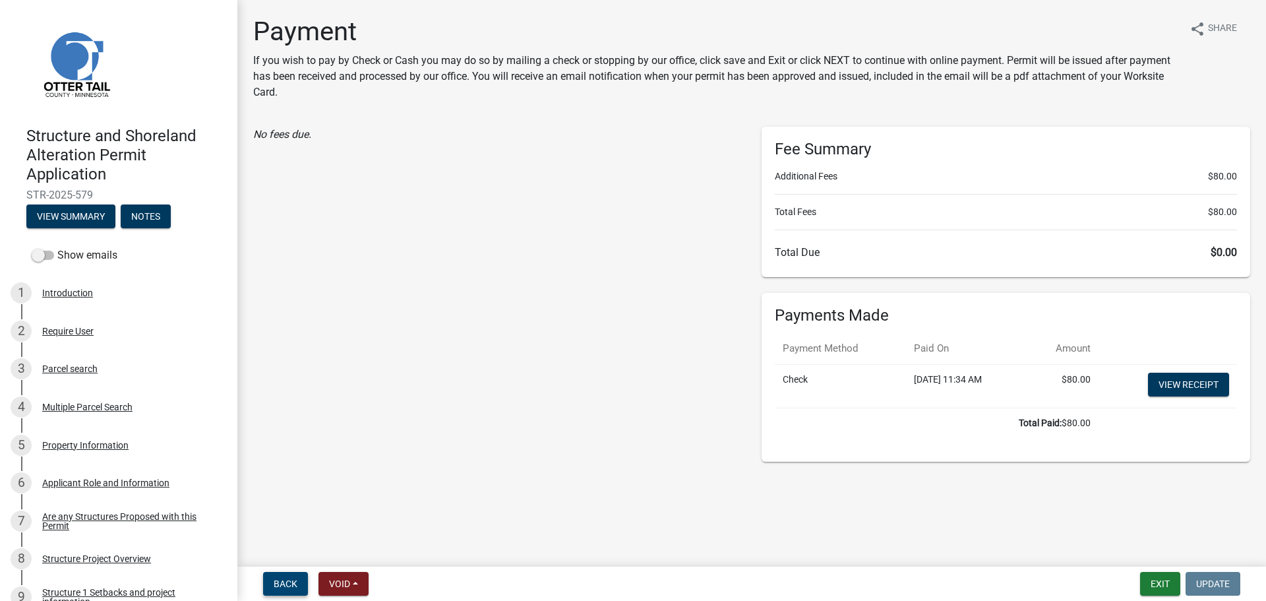
click at [285, 582] on span "Back" at bounding box center [286, 583] width 24 height 11
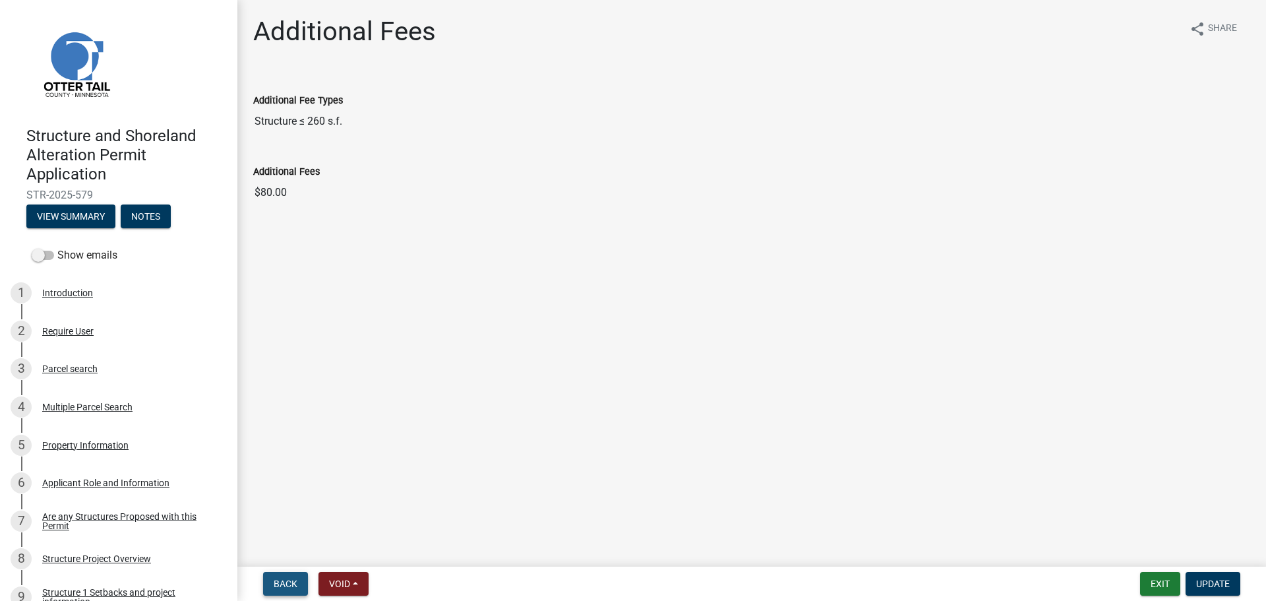
click at [285, 582] on span "Back" at bounding box center [286, 583] width 24 height 11
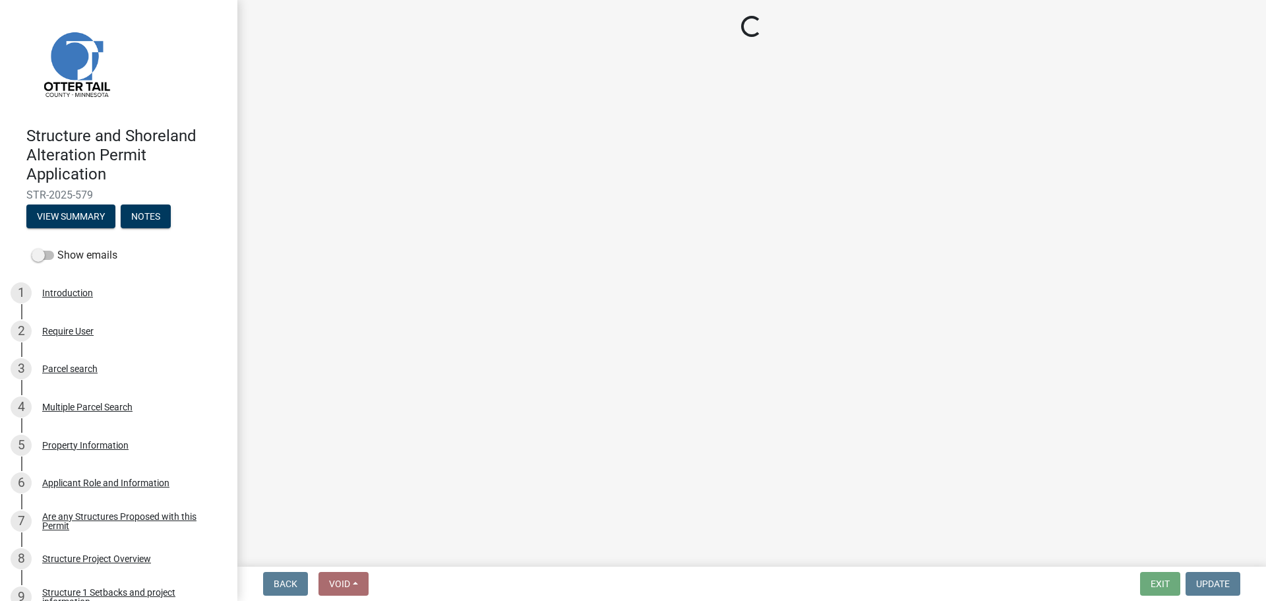
select select "67745ee8-7159-4960-80f9-a638286b467c"
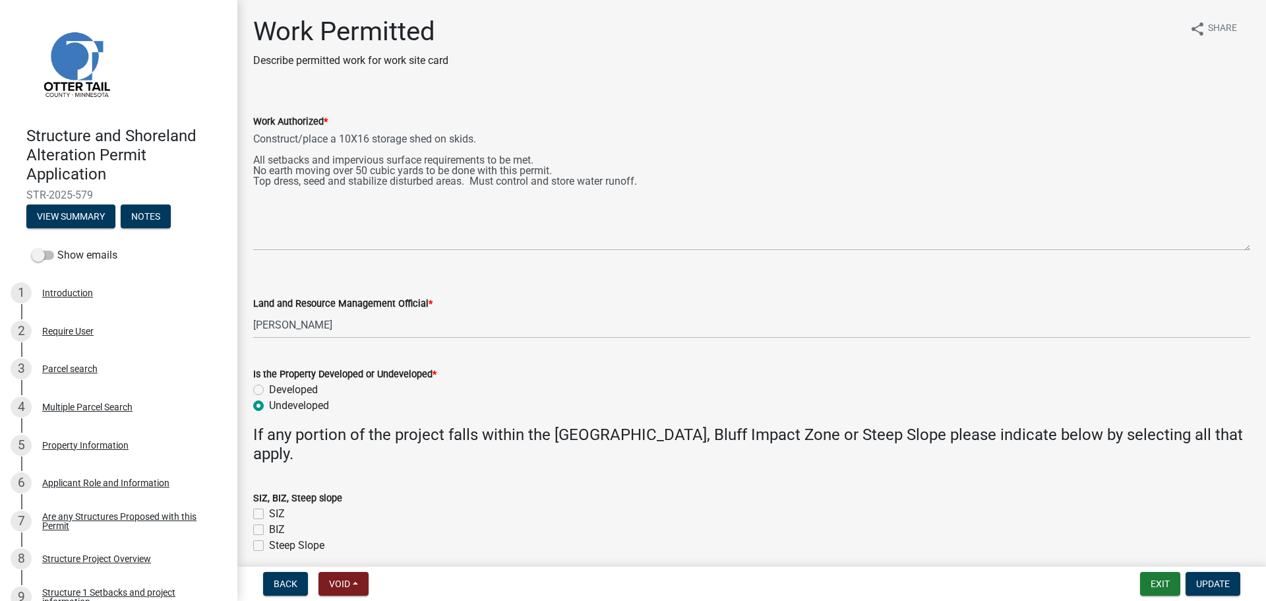
drag, startPoint x: 1245, startPoint y: 186, endPoint x: 1249, endPoint y: 245, distance: 59.5
click at [1249, 245] on div "Work Authorized * Construct/place a 10X16 storage shed on skids. All setbacks a…" at bounding box center [751, 173] width 1017 height 156
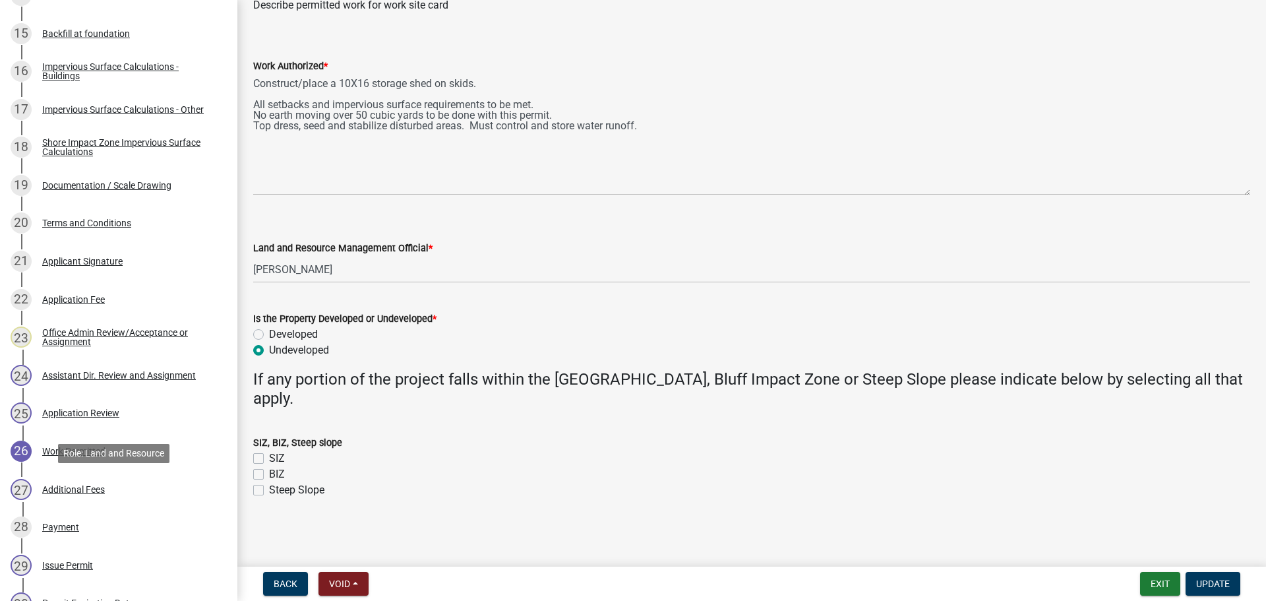
scroll to position [725, 0]
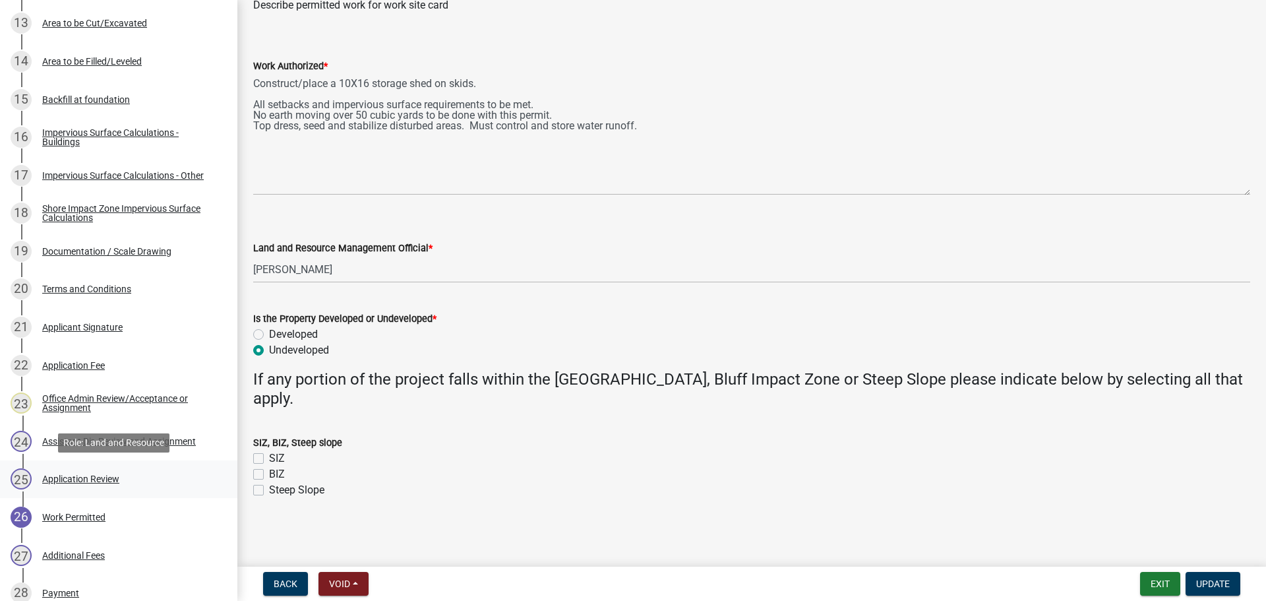
click at [67, 477] on div "Application Review" at bounding box center [80, 478] width 77 height 9
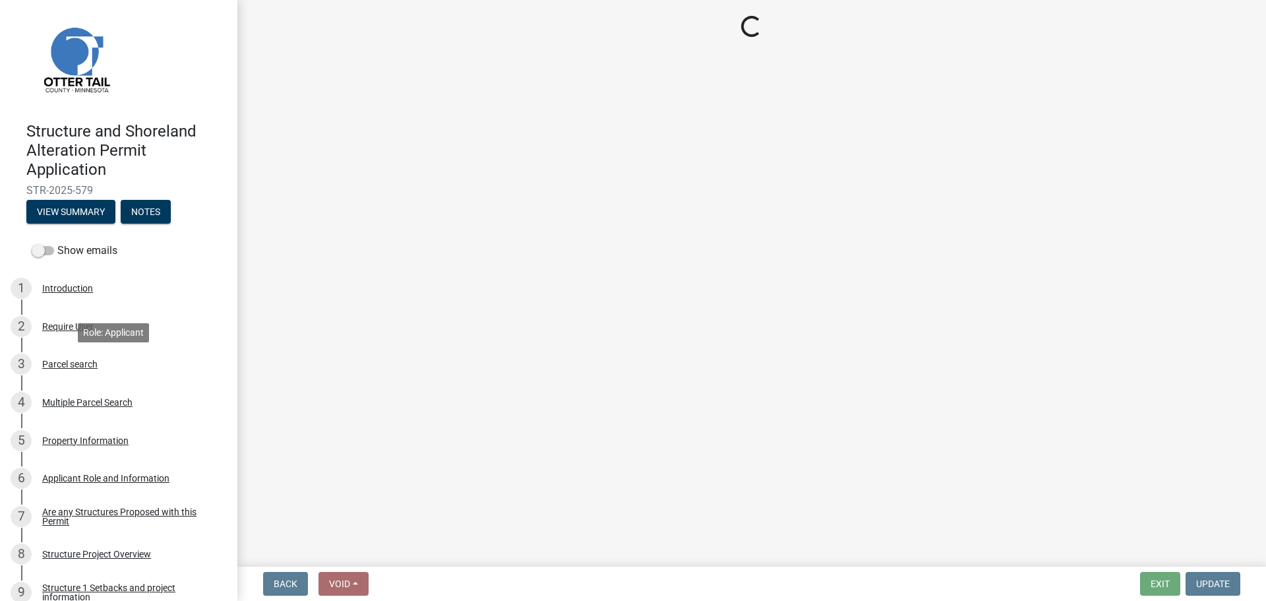
scroll to position [0, 0]
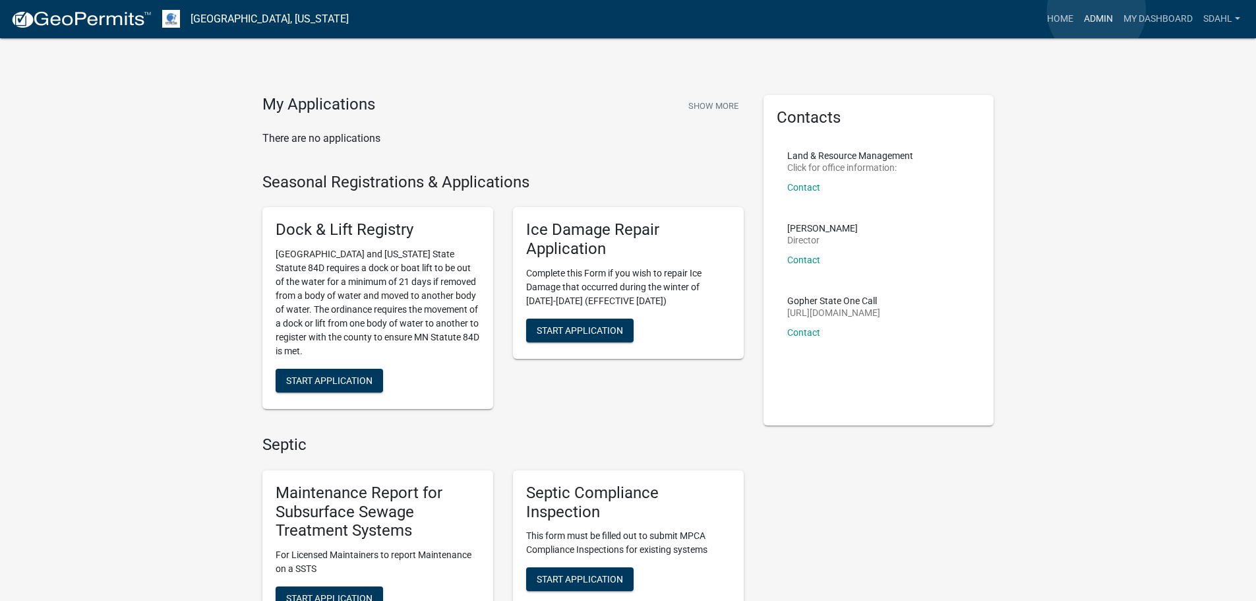
click at [1097, 11] on link "Admin" at bounding box center [1099, 19] width 40 height 25
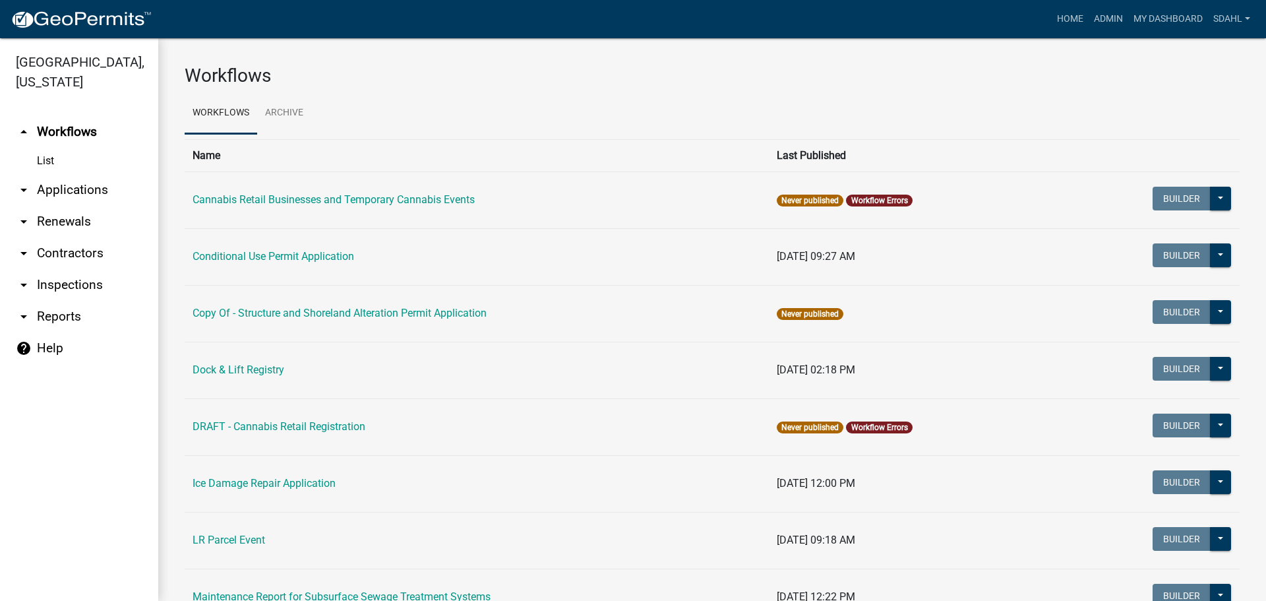
click at [57, 190] on link "arrow_drop_down Applications" at bounding box center [79, 190] width 158 height 32
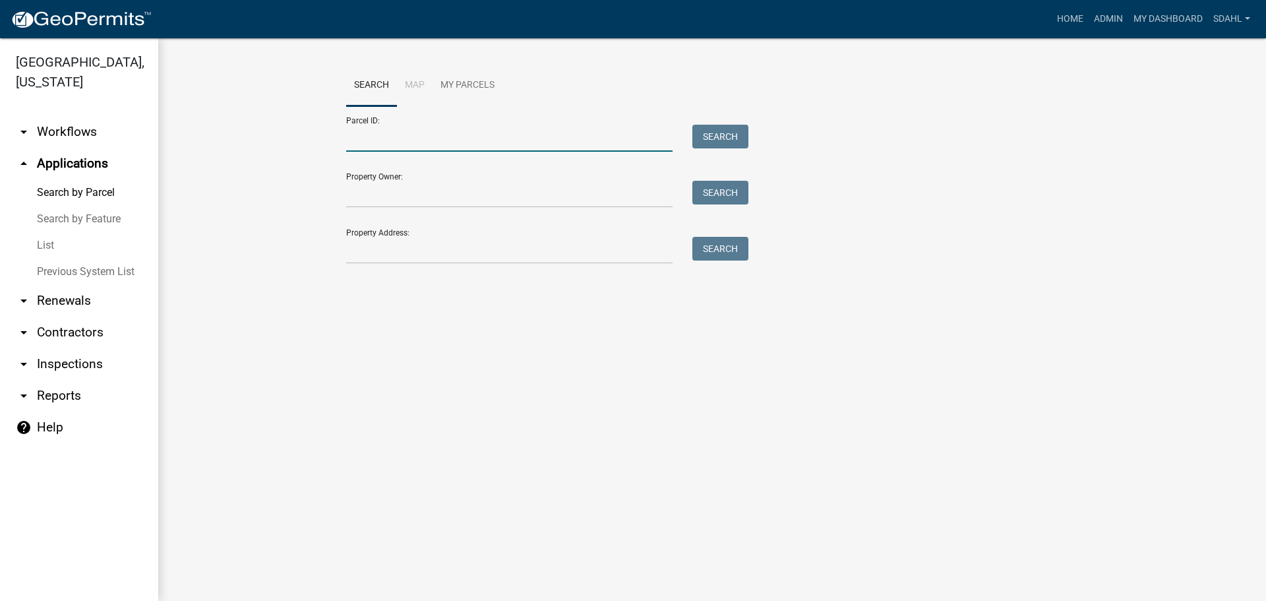
click at [454, 138] on input "Parcel ID:" at bounding box center [509, 138] width 326 height 27
paste input "14000070057005"
type input "14000070057005"
click at [721, 125] on button "Search" at bounding box center [720, 137] width 56 height 24
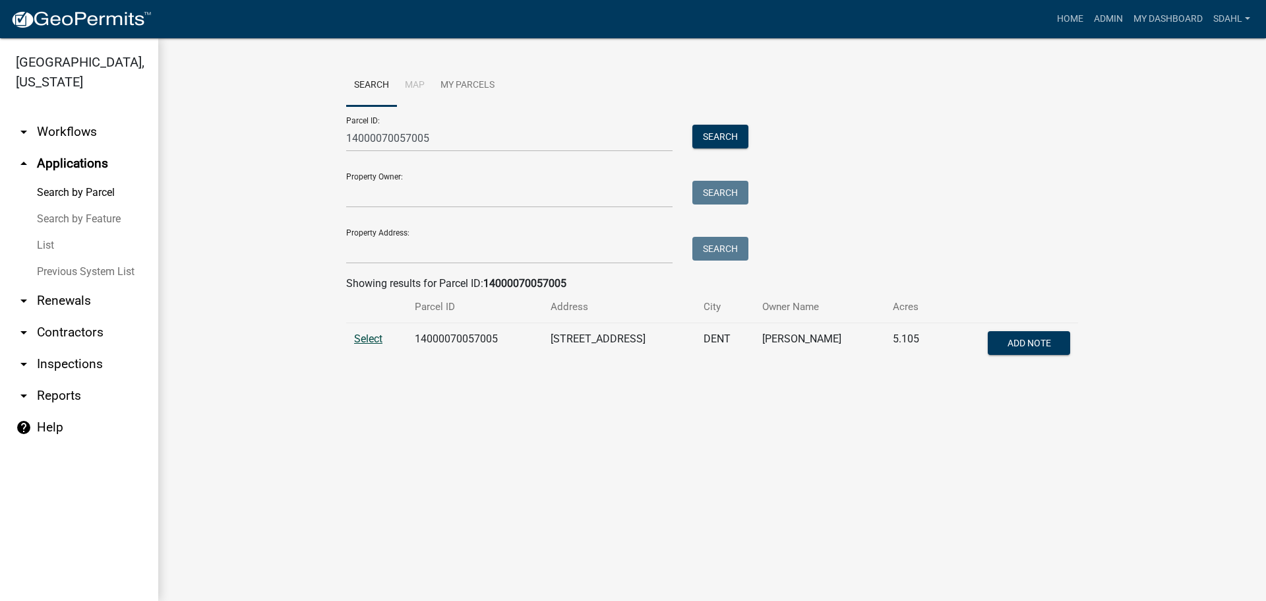
click at [369, 337] on span "Select" at bounding box center [368, 338] width 28 height 13
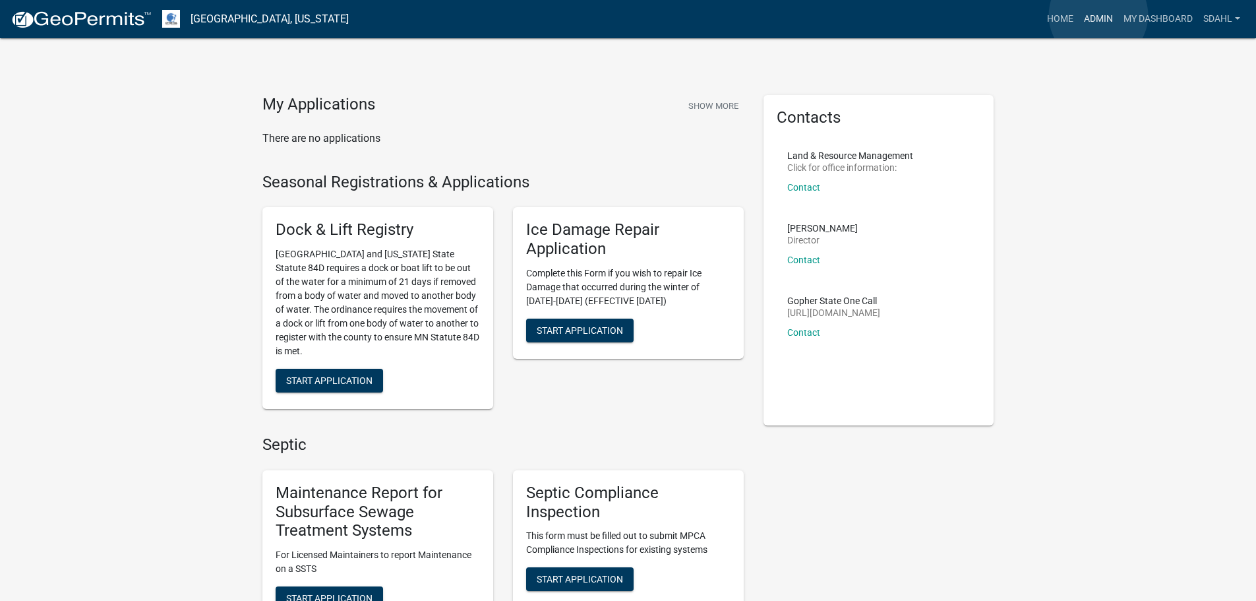
click link "Admin"
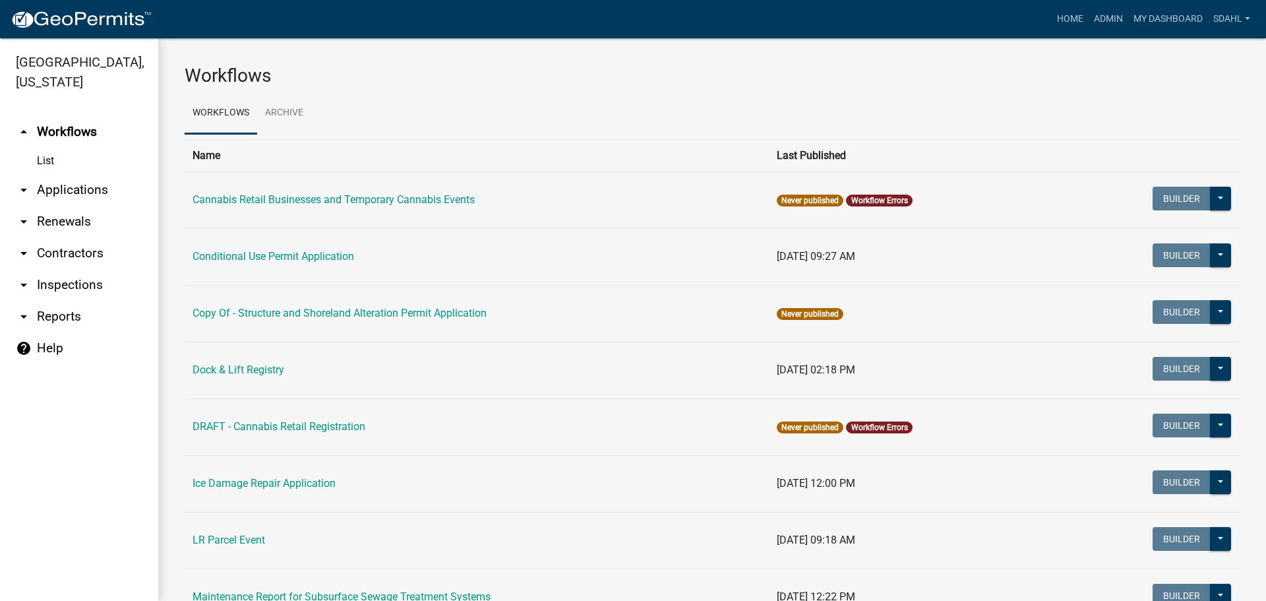
click link "arrow_drop_down Applications"
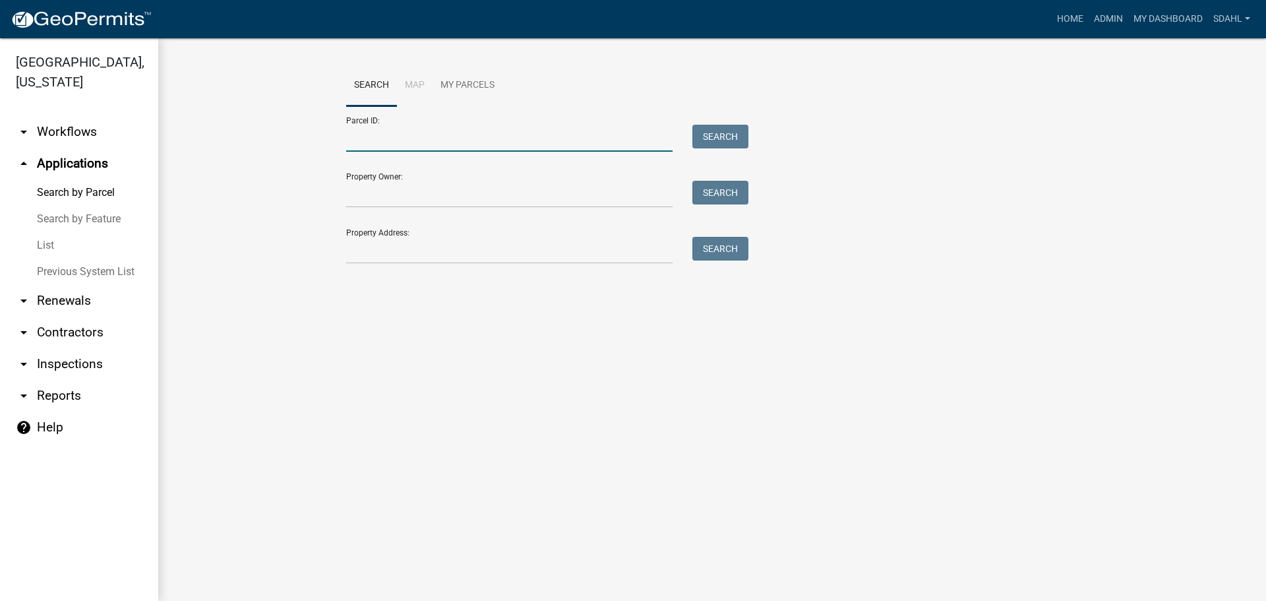
click input "Parcel ID:"
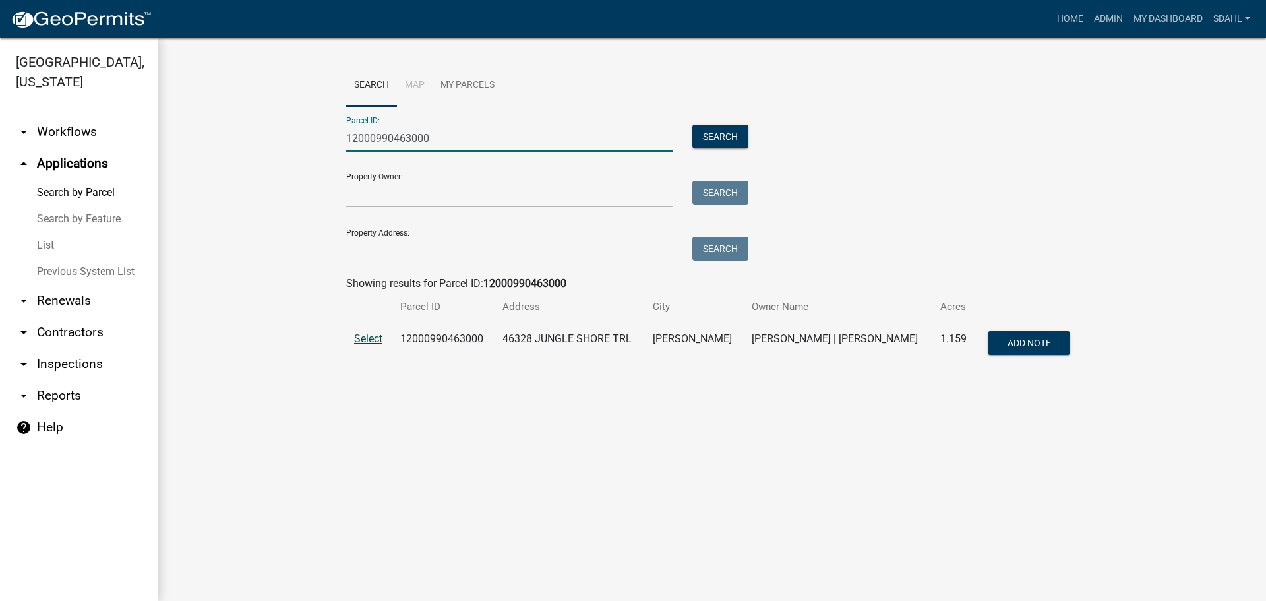
type input "12000990463000"
click span "Select"
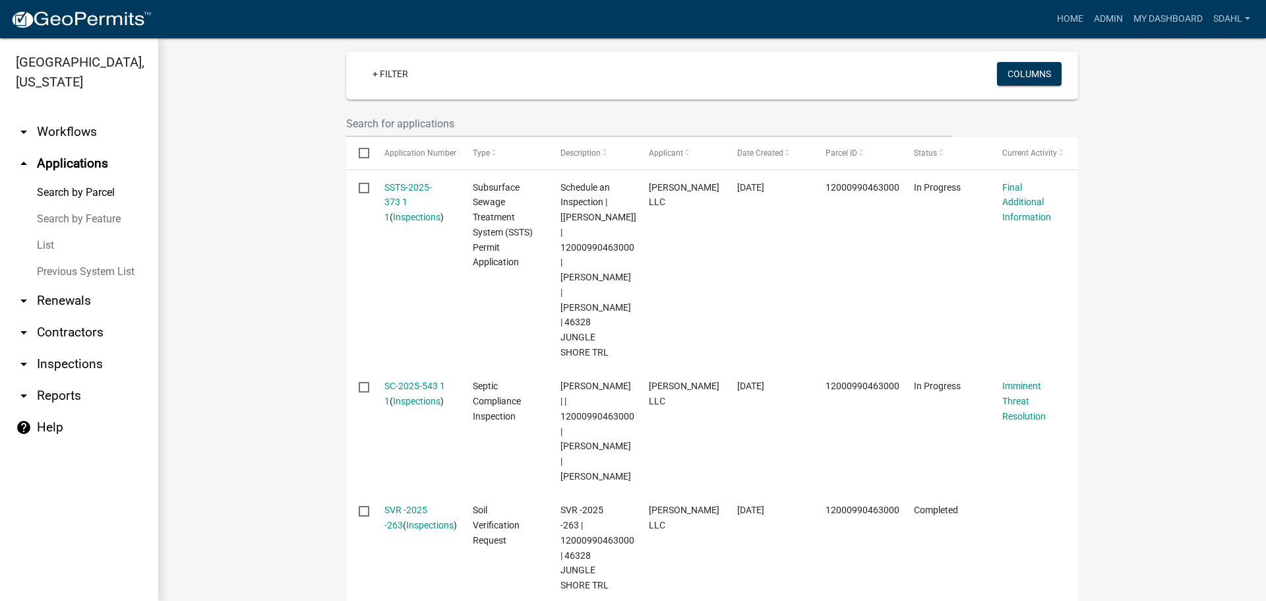
scroll to position [366, 0]
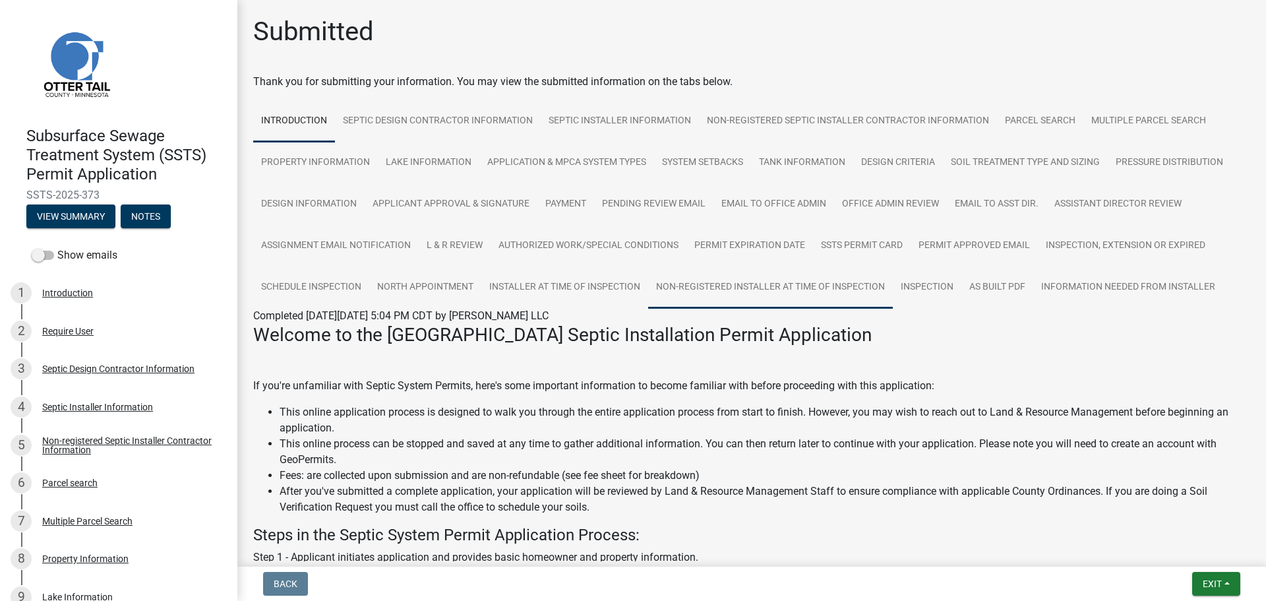
click at [806, 287] on link "Non-registered Installer at time of Inspection" at bounding box center [770, 287] width 245 height 42
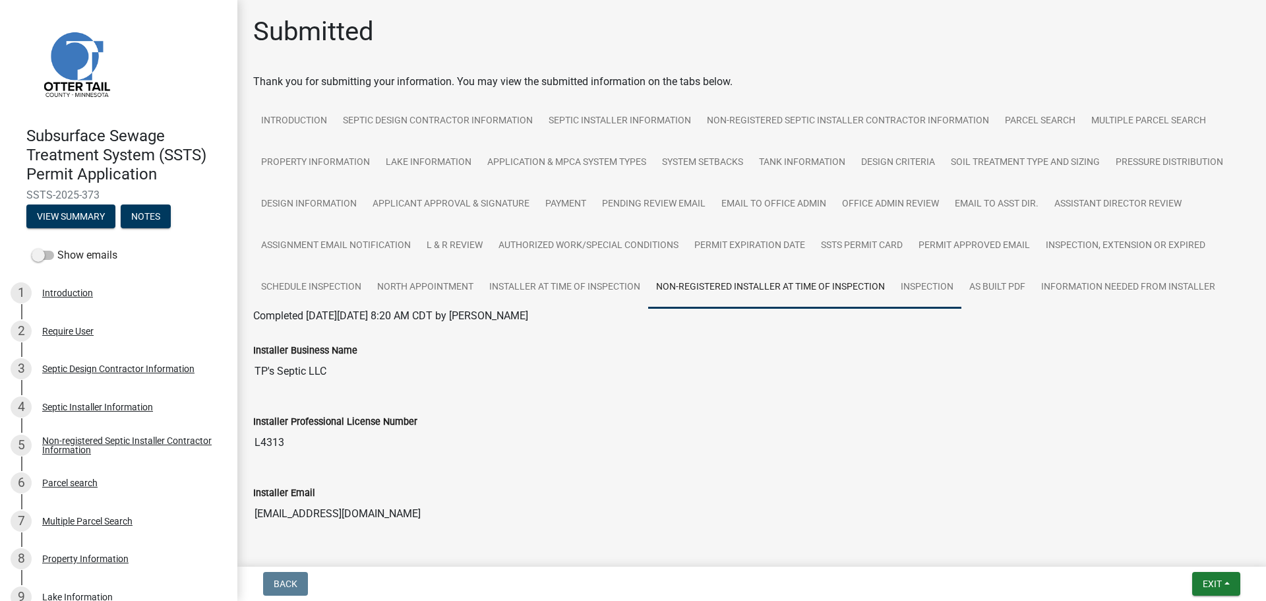
click at [922, 289] on link "Inspection" at bounding box center [927, 287] width 69 height 42
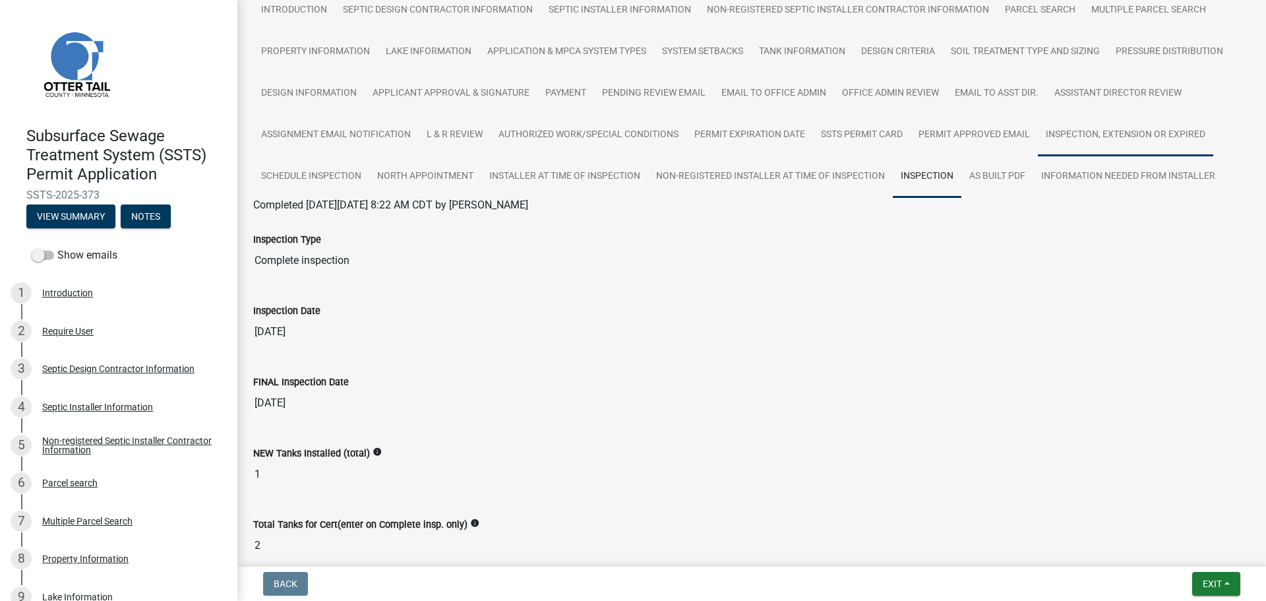
scroll to position [66, 0]
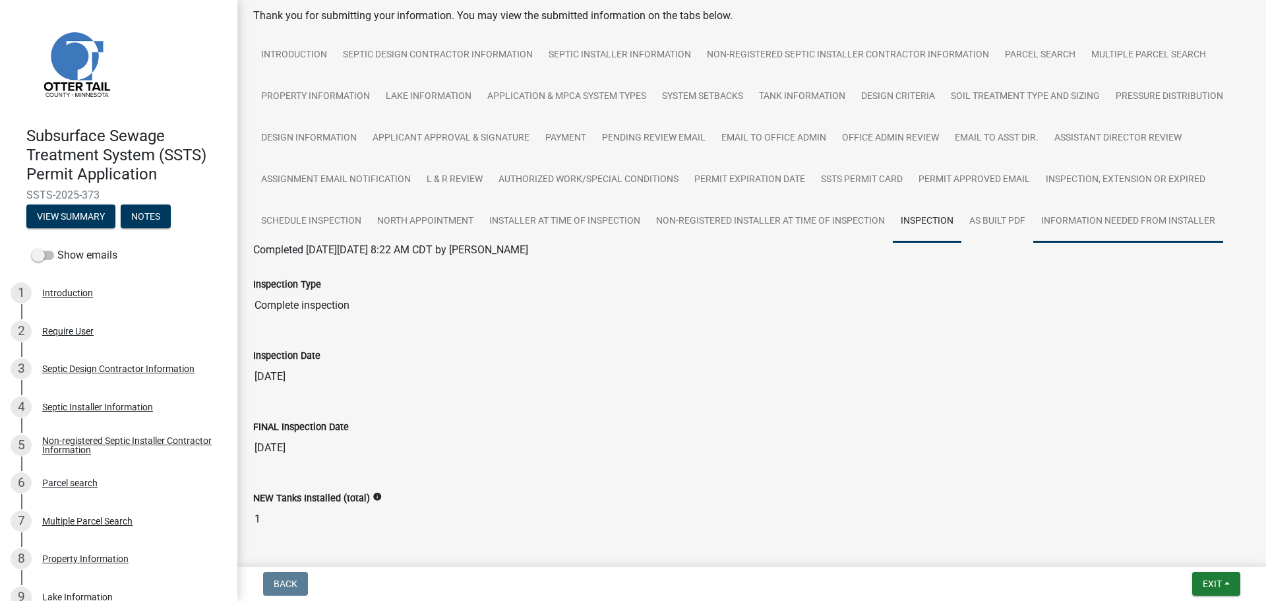
click at [1106, 217] on link "Information Needed from Installer" at bounding box center [1128, 221] width 190 height 42
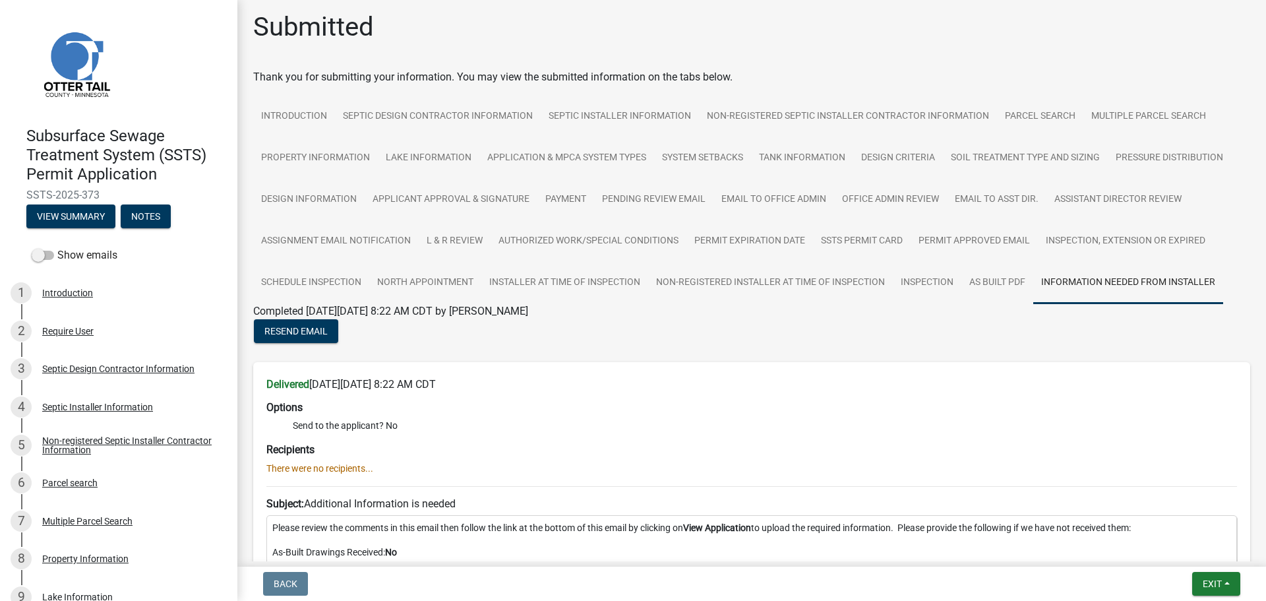
scroll to position [0, 0]
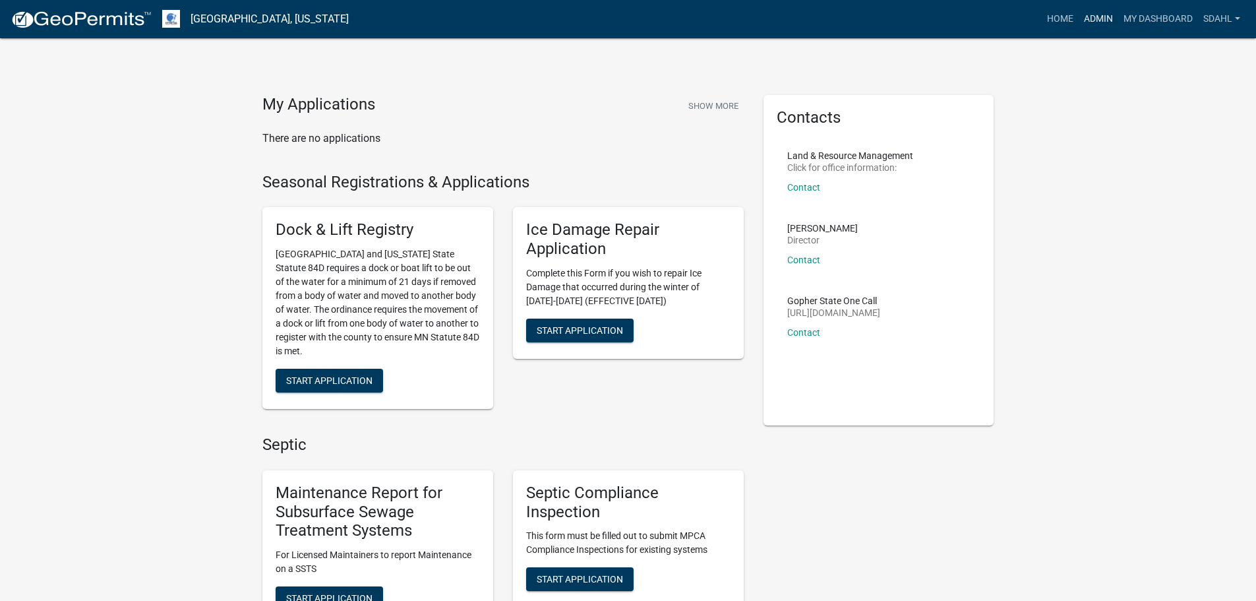
click at [1092, 20] on link "Admin" at bounding box center [1099, 19] width 40 height 25
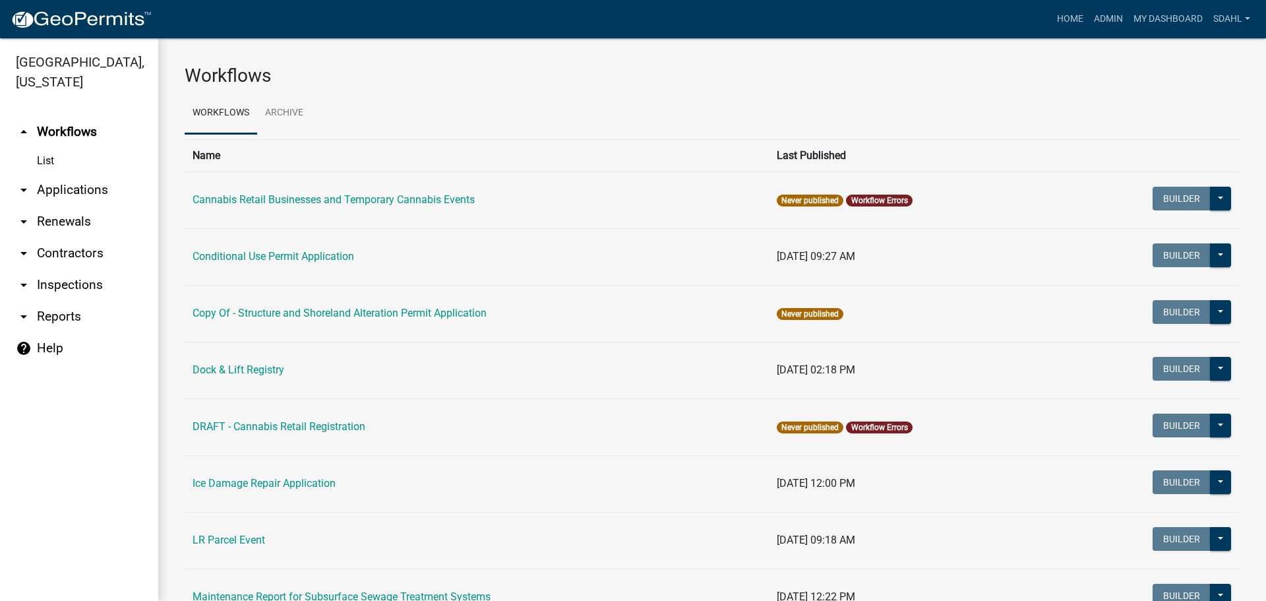
click at [92, 192] on link "arrow_drop_down Applications" at bounding box center [79, 190] width 158 height 32
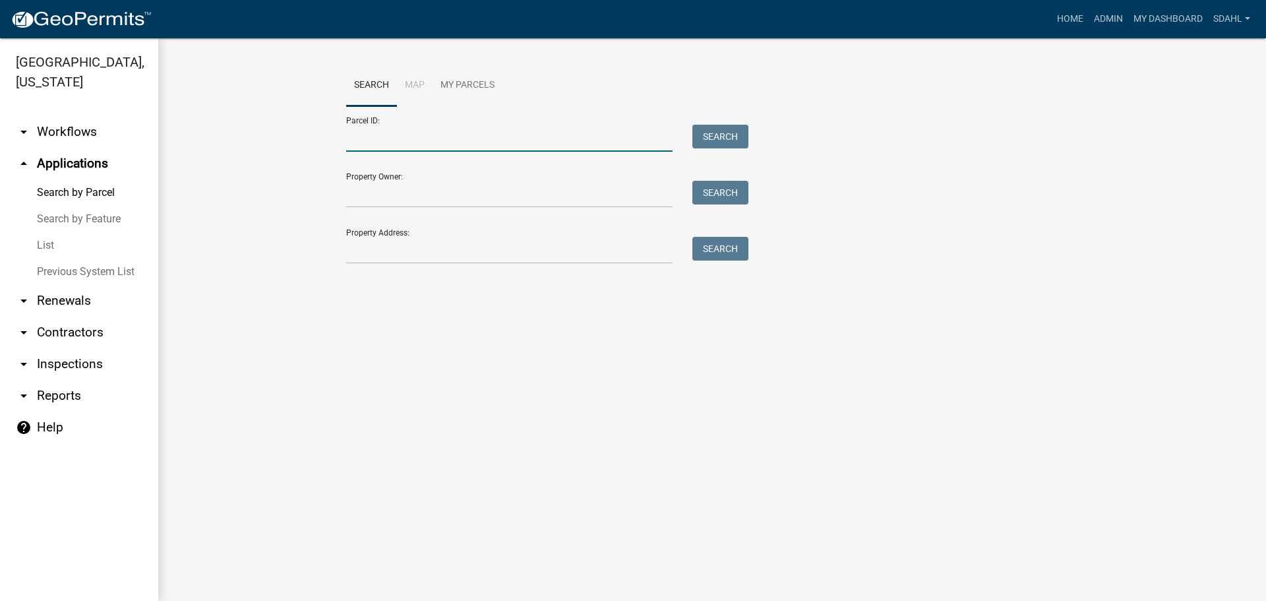
click at [401, 140] on input "Parcel ID:" at bounding box center [509, 138] width 326 height 27
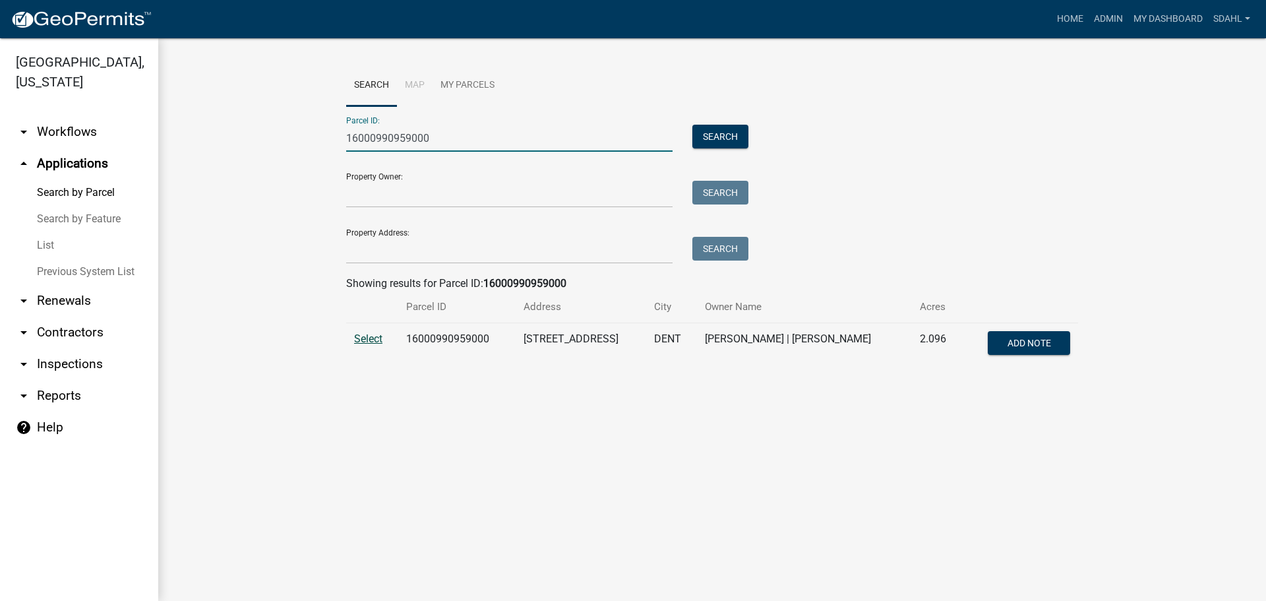
type input "16000990959000"
click at [367, 336] on span "Select" at bounding box center [368, 338] width 28 height 13
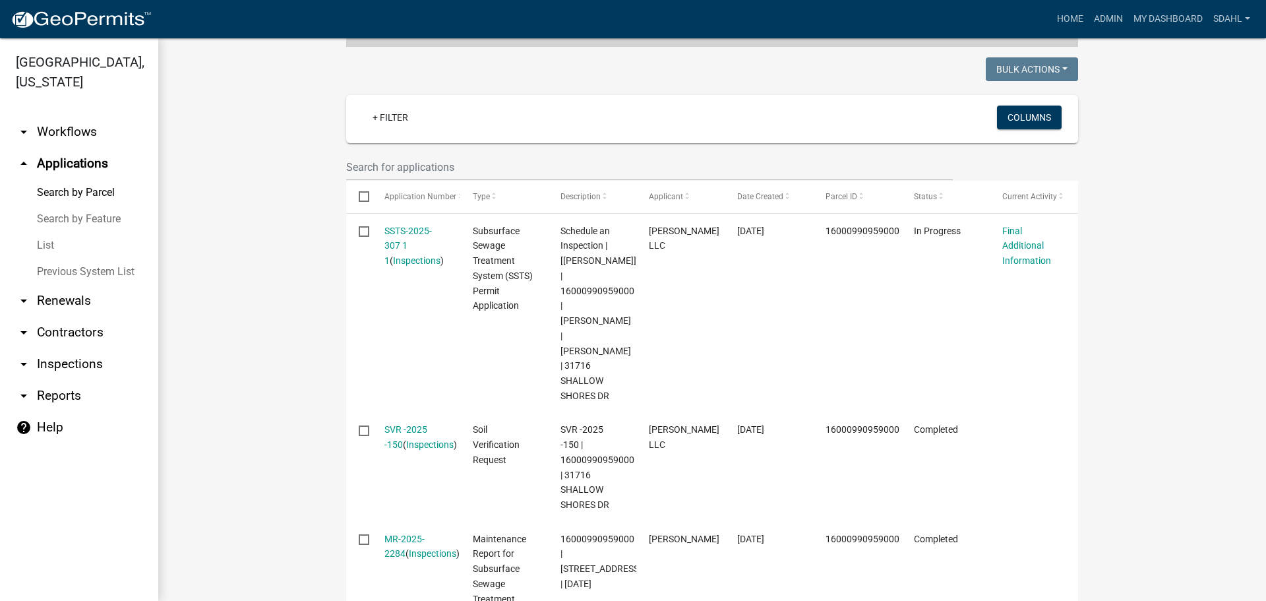
scroll to position [330, 0]
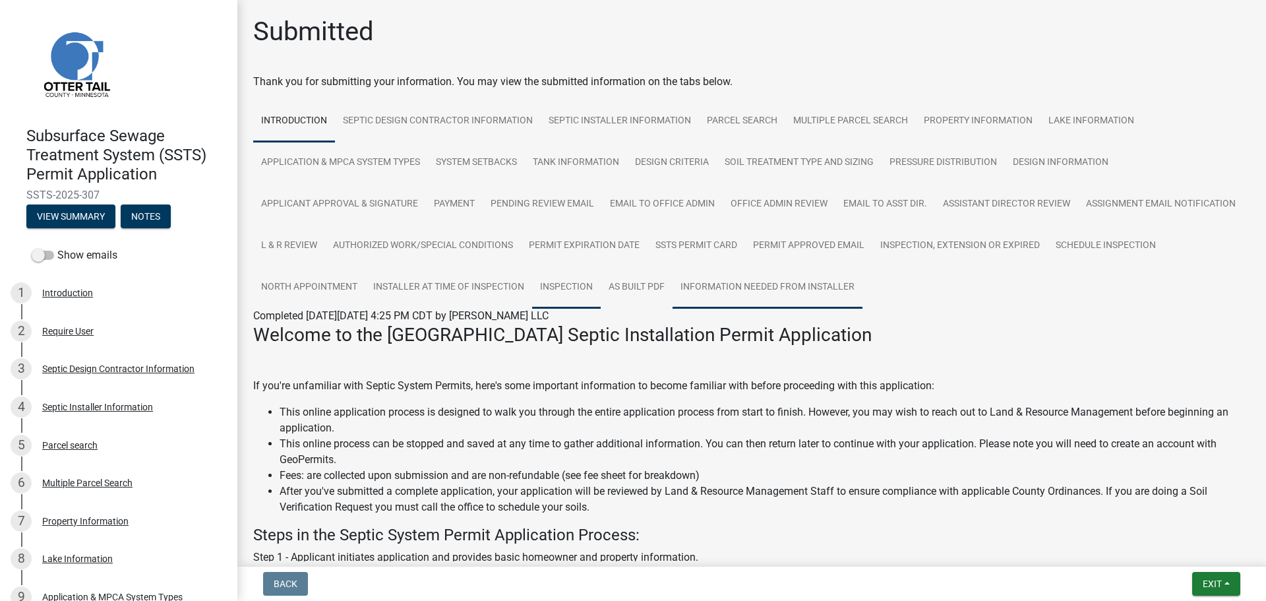
click at [601, 286] on link "Inspection" at bounding box center [566, 287] width 69 height 42
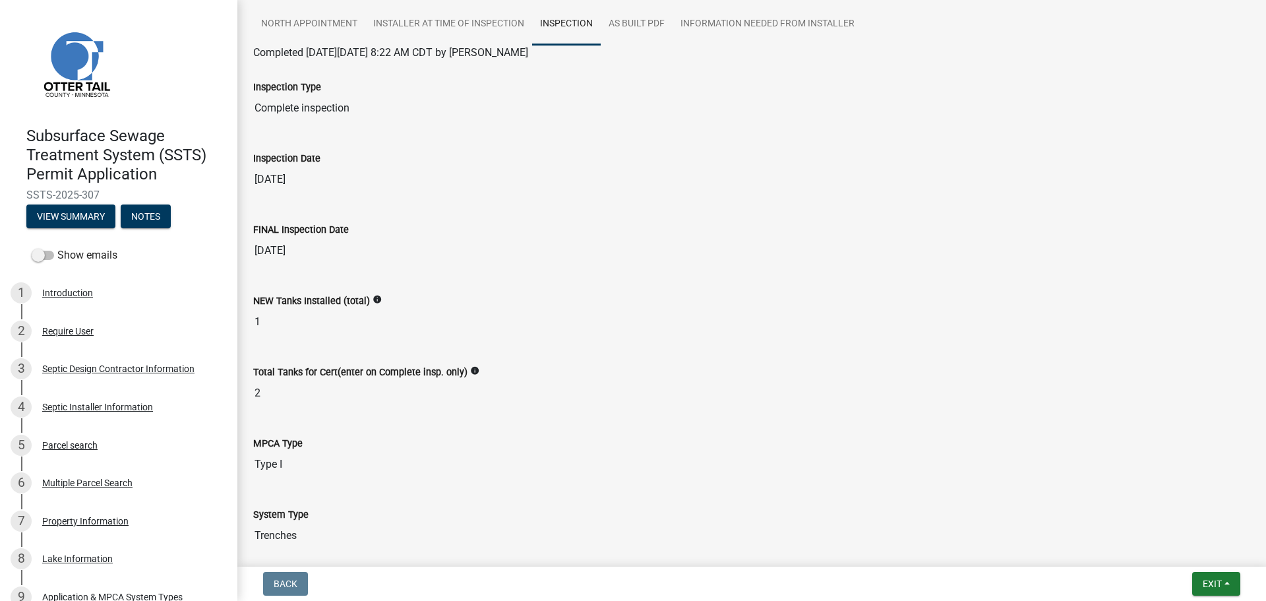
scroll to position [264, 0]
click at [844, 28] on link "Information Needed from Installer" at bounding box center [768, 24] width 190 height 42
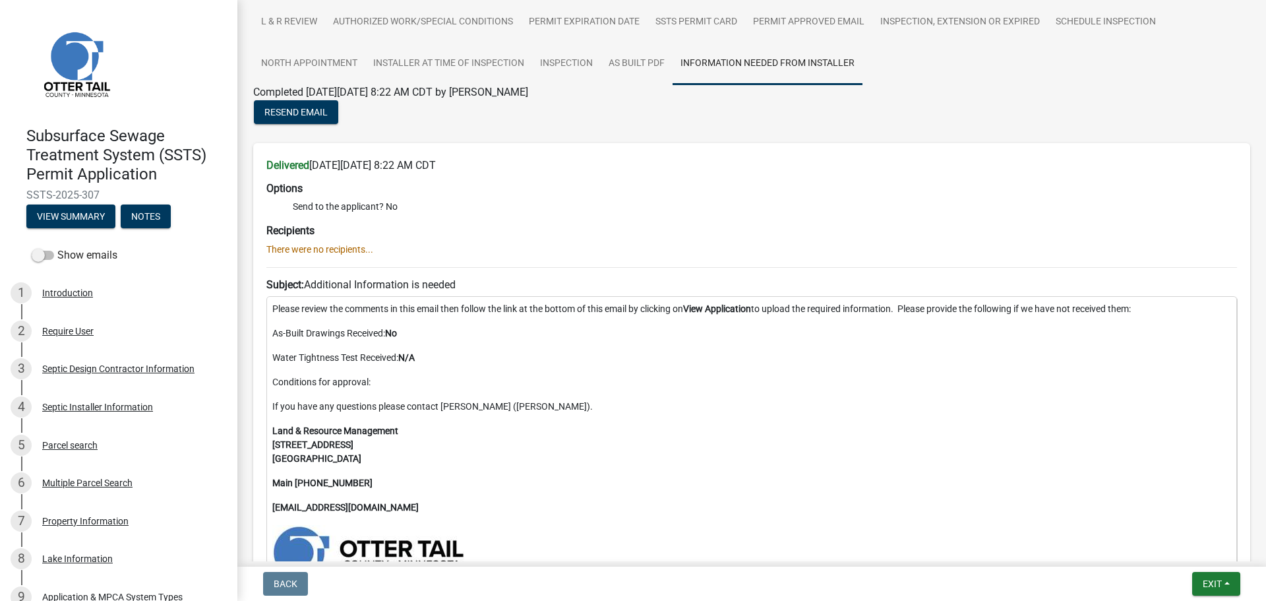
scroll to position [75, 0]
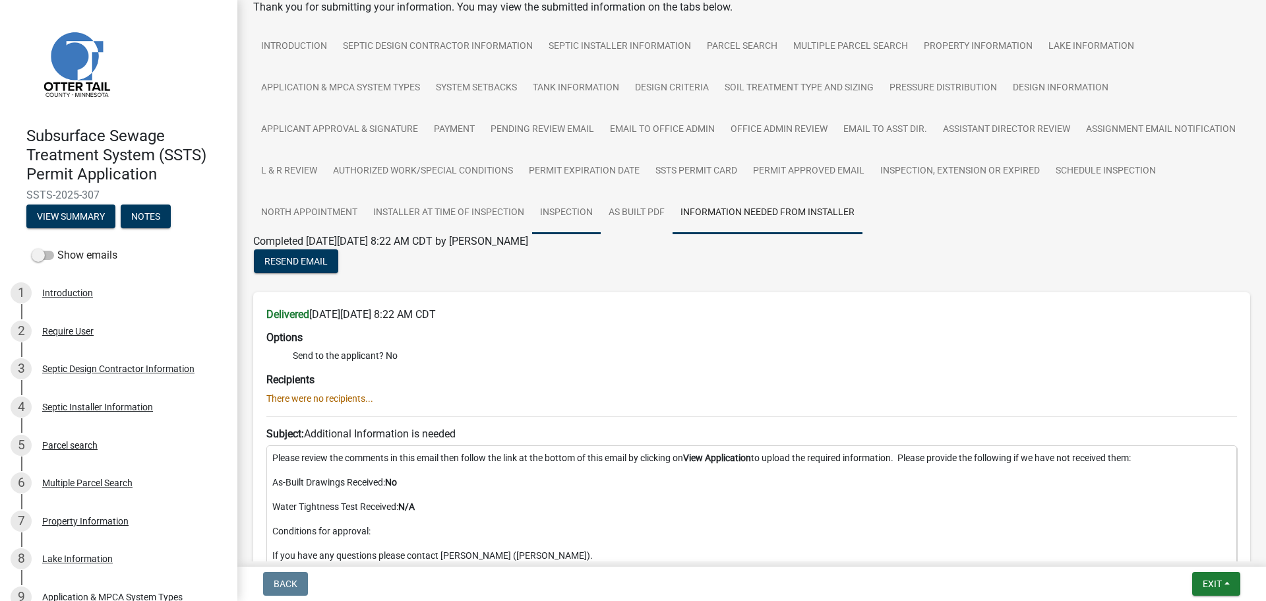
click at [601, 208] on link "Inspection" at bounding box center [566, 213] width 69 height 42
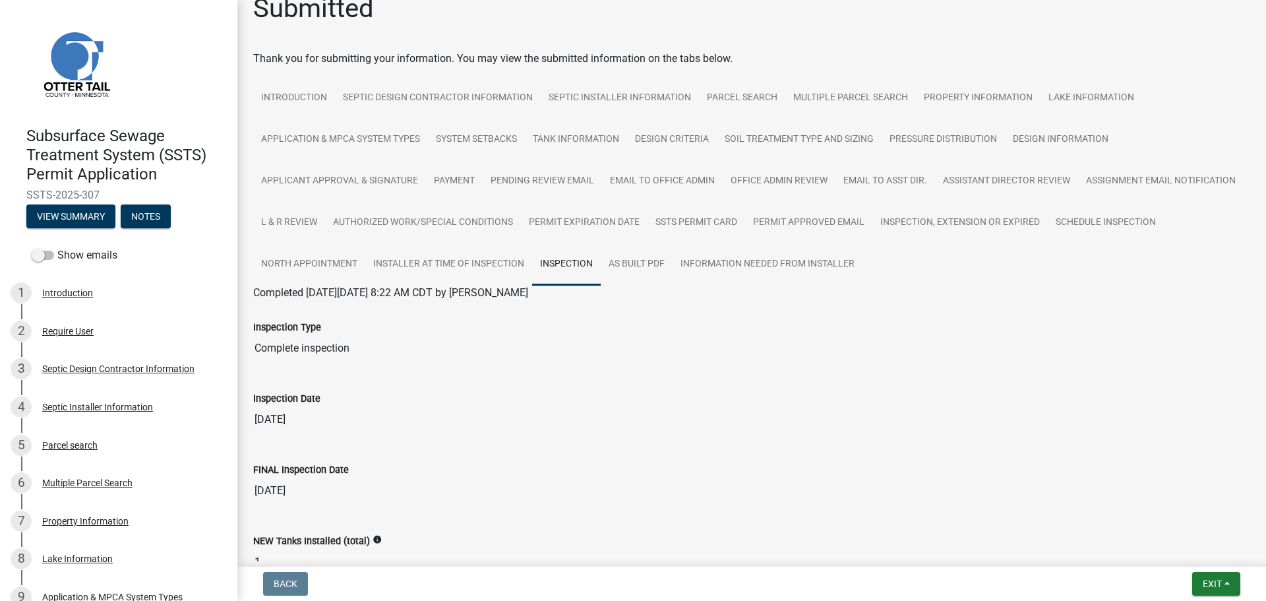
scroll to position [0, 0]
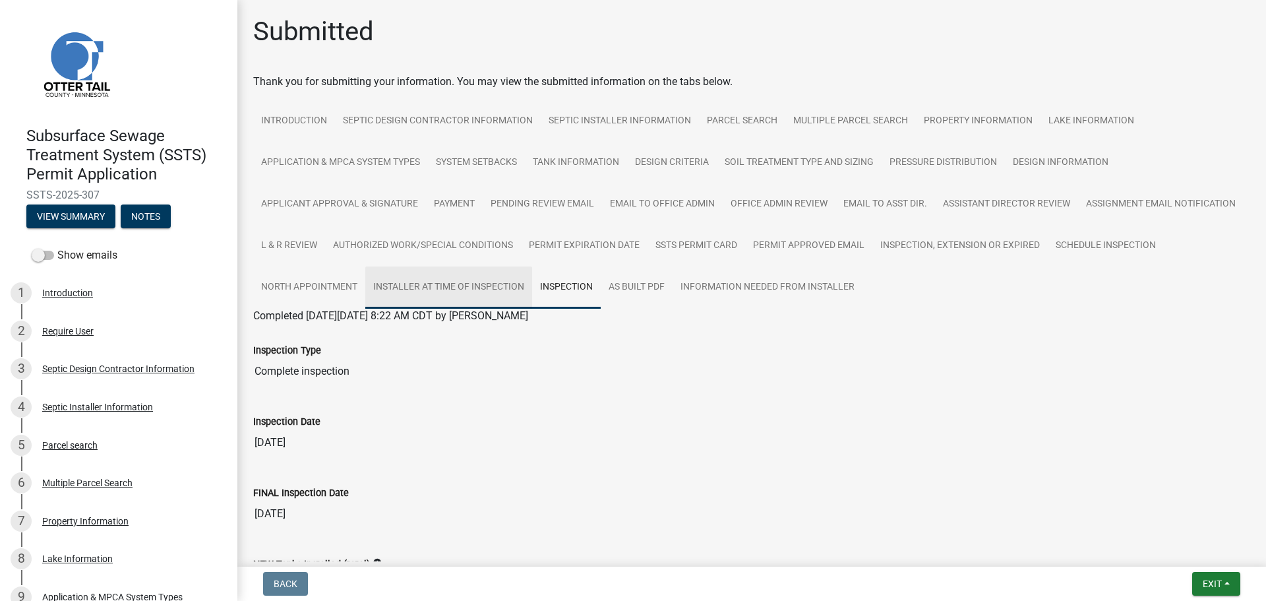
click at [532, 295] on link "Installer at time of Inspection" at bounding box center [448, 287] width 167 height 42
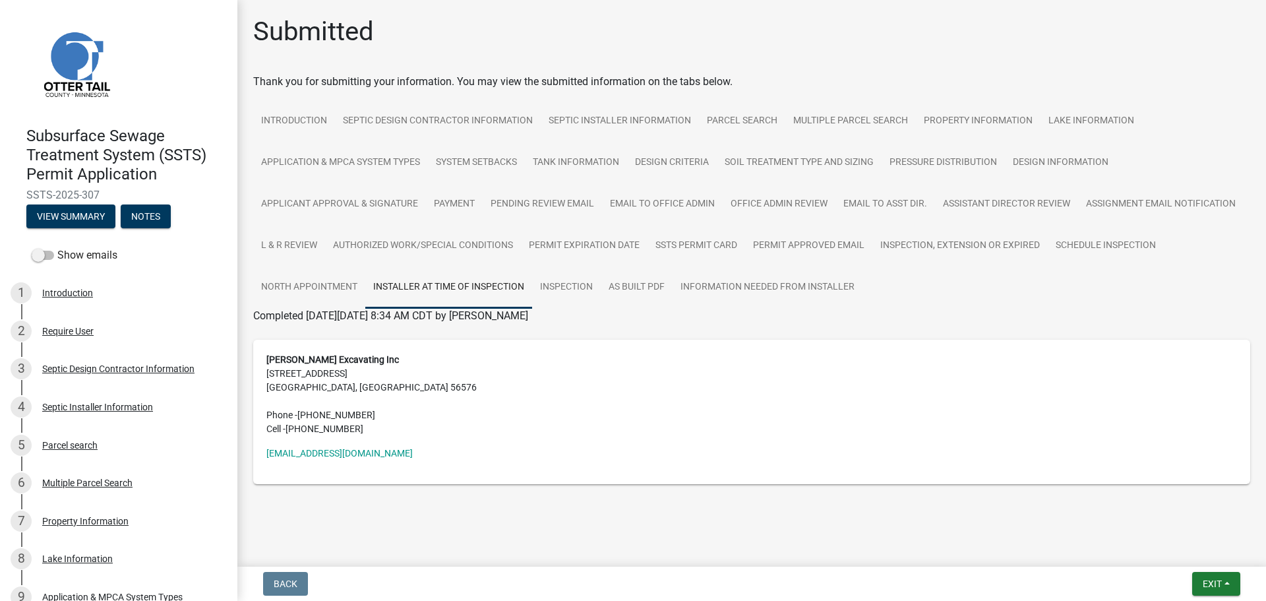
click at [575, 38] on div "Submitted" at bounding box center [751, 37] width 997 height 42
click at [570, 293] on link "Inspection" at bounding box center [566, 287] width 69 height 42
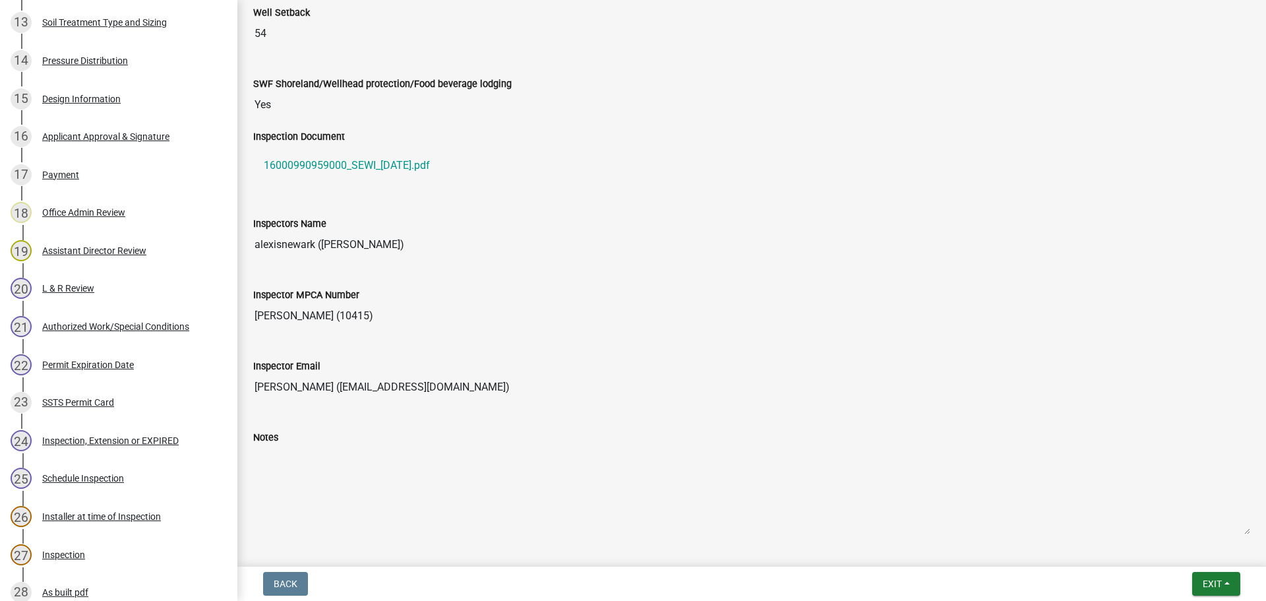
scroll to position [791, 0]
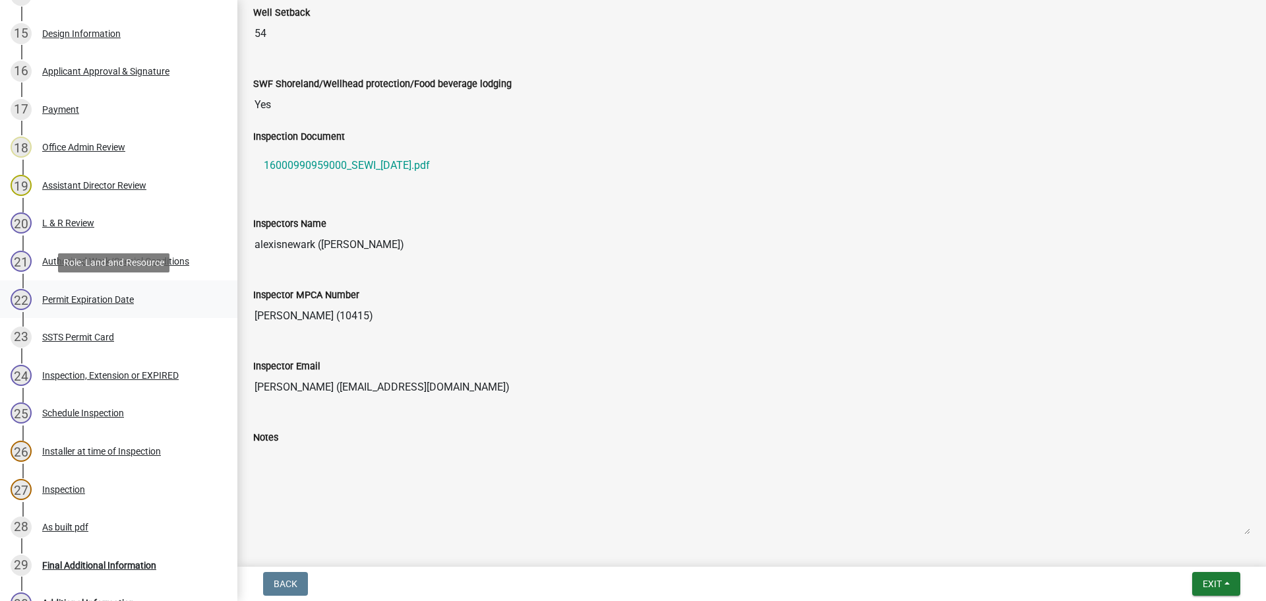
click at [101, 297] on div "Permit Expiration Date" at bounding box center [88, 299] width 92 height 9
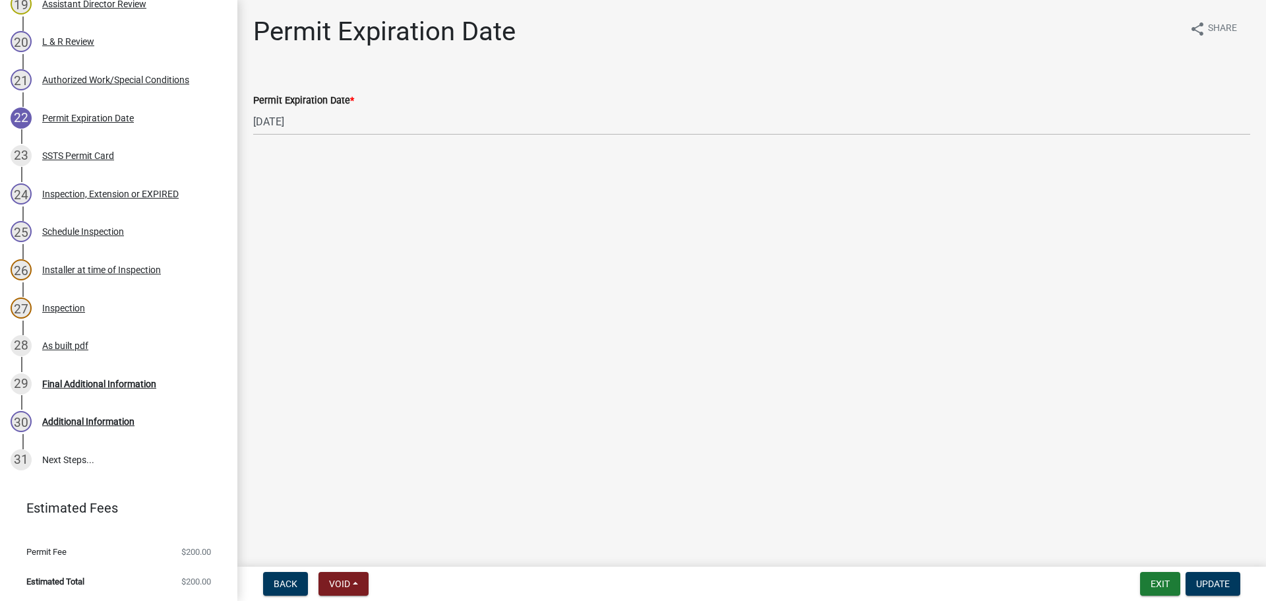
scroll to position [973, 0]
click at [73, 308] on div "Inspection" at bounding box center [63, 307] width 43 height 9
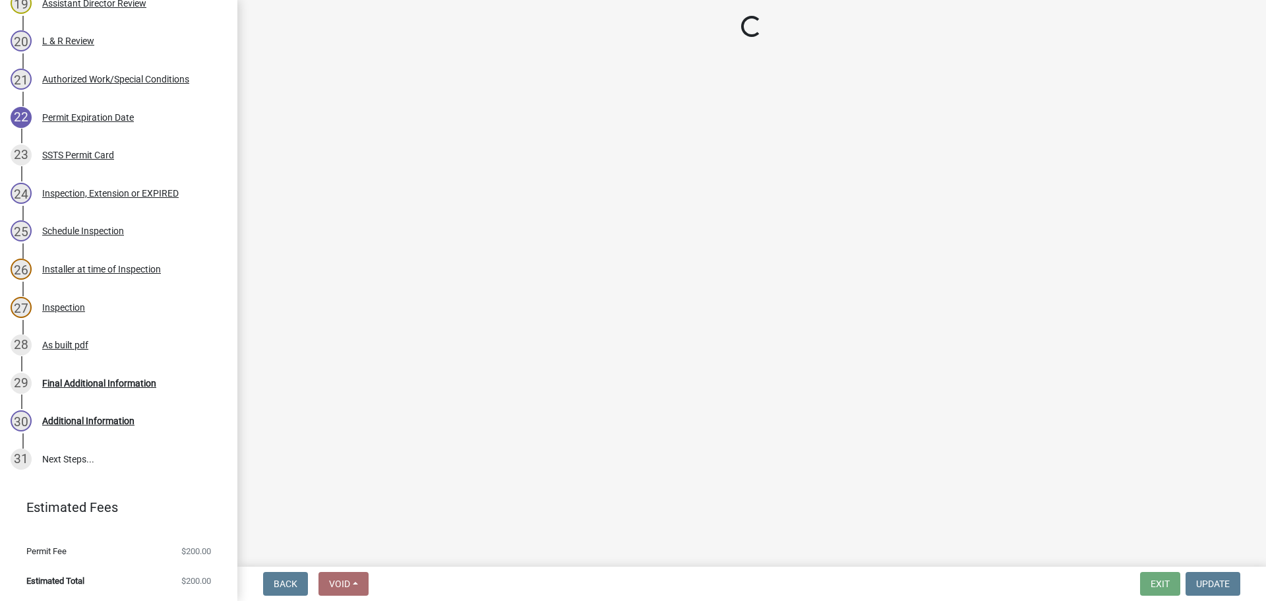
select select "540cdff0-8667-4a16-ad1f-2fbf1edb8379"
select select "d127207f-e6b2-42e2-ba4c-6918cdf94176"
select select "46a67eee-2c7d-4579-9973-15a8b9f9d8c4"
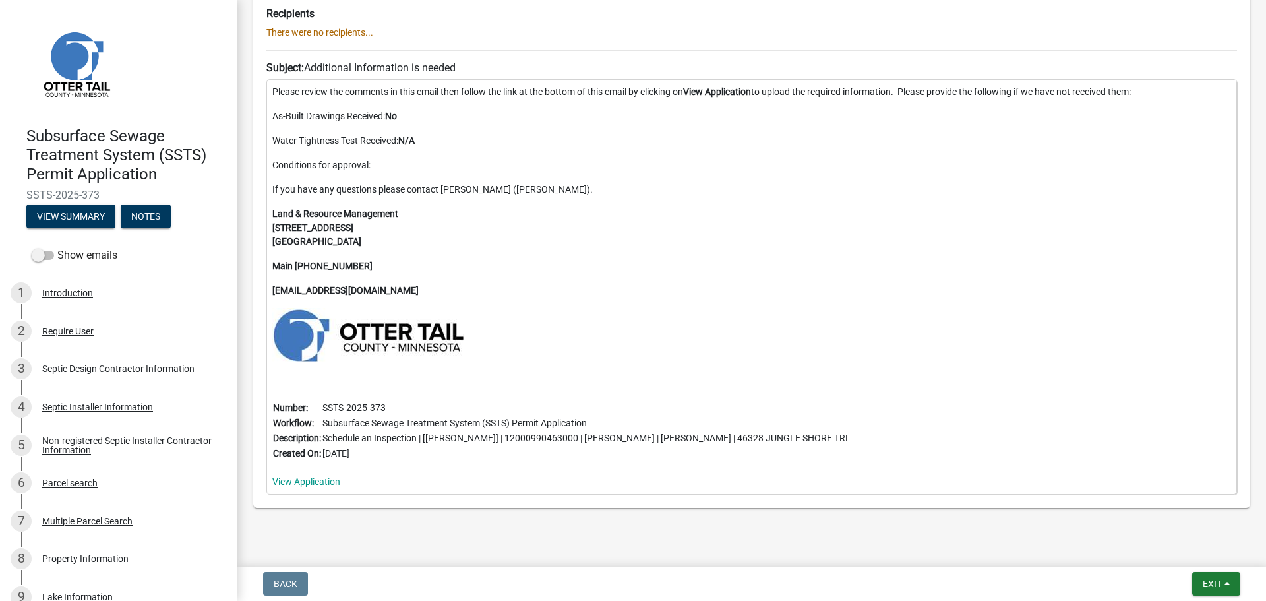
scroll to position [470, 0]
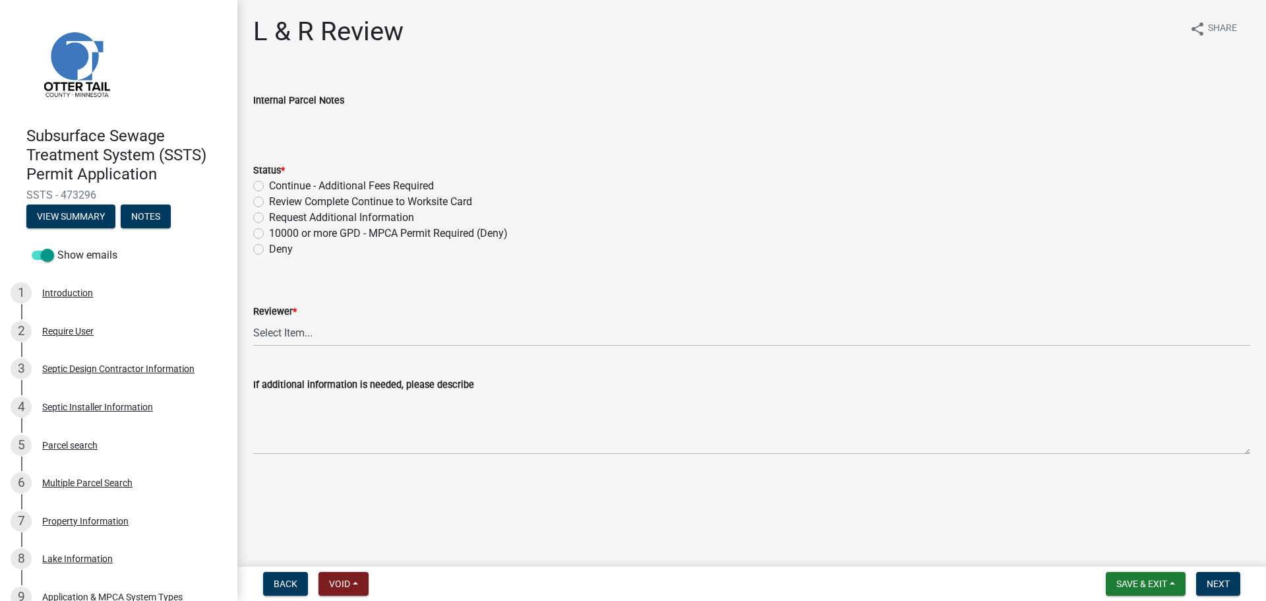
click at [700, 235] on div "10000 or more GPD - MPCA Permit Required (Deny)" at bounding box center [751, 234] width 997 height 16
click at [409, 202] on label "Review Complete Continue to Worksite Card" at bounding box center [370, 202] width 203 height 16
click at [278, 202] on input "Review Complete Continue to Worksite Card" at bounding box center [273, 198] width 9 height 9
radio input "true"
click at [301, 329] on select "Select Item... [PERSON_NAME] [PERSON_NAME] [PERSON_NAME] [PERSON_NAME] [PERSON_…" at bounding box center [751, 332] width 997 height 27
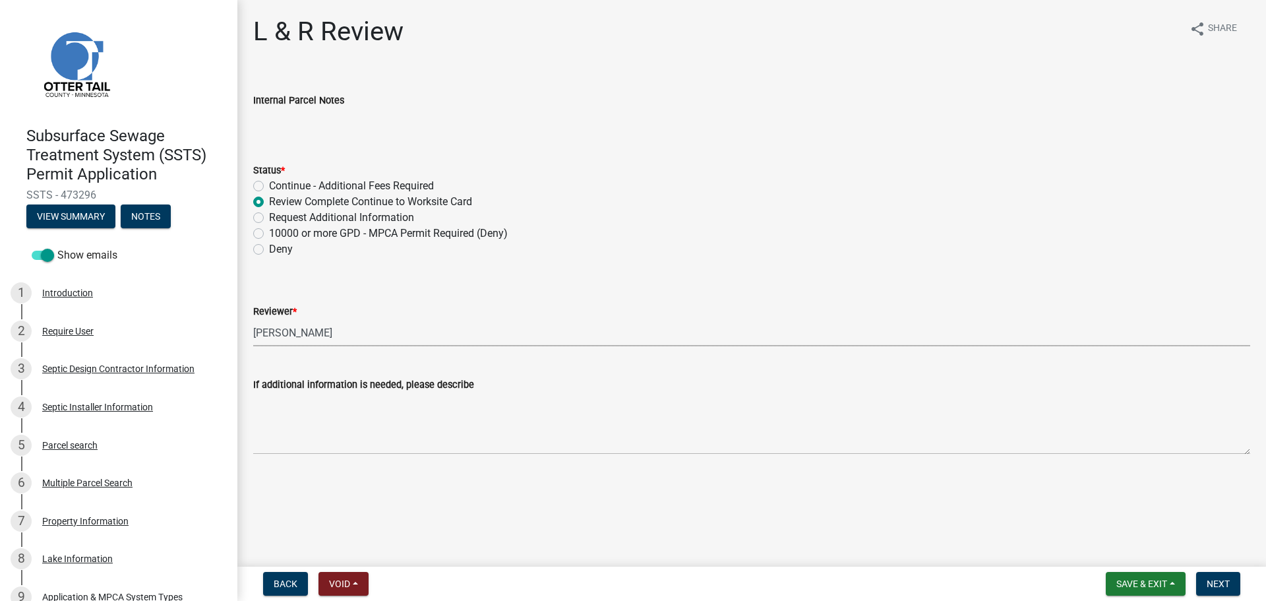
click at [253, 319] on select "Select Item... [PERSON_NAME] [PERSON_NAME] [PERSON_NAME] [PERSON_NAME] [PERSON_…" at bounding box center [751, 332] width 997 height 27
select select "c924b0b6-8bab-4fad-8e2d-179555df0fda"
click at [1227, 580] on span "Next" at bounding box center [1218, 583] width 23 height 11
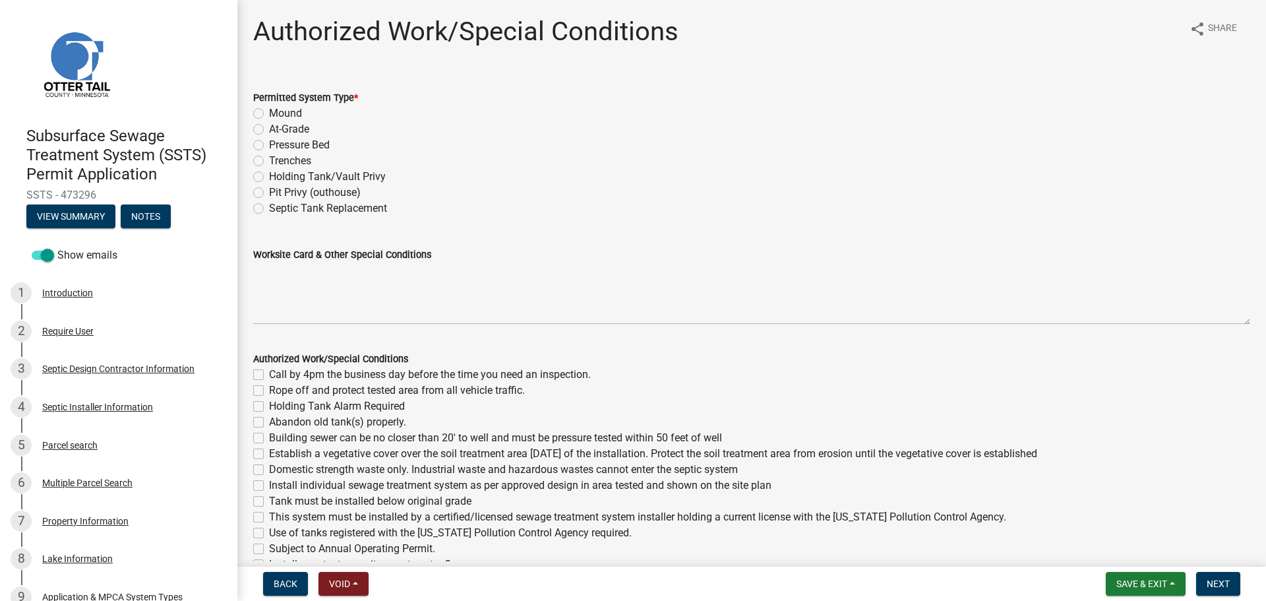
click at [295, 175] on label "Holding Tank/Vault Privy" at bounding box center [327, 177] width 117 height 16
click at [278, 175] on input "Holding Tank/Vault Privy" at bounding box center [273, 173] width 9 height 9
radio input "true"
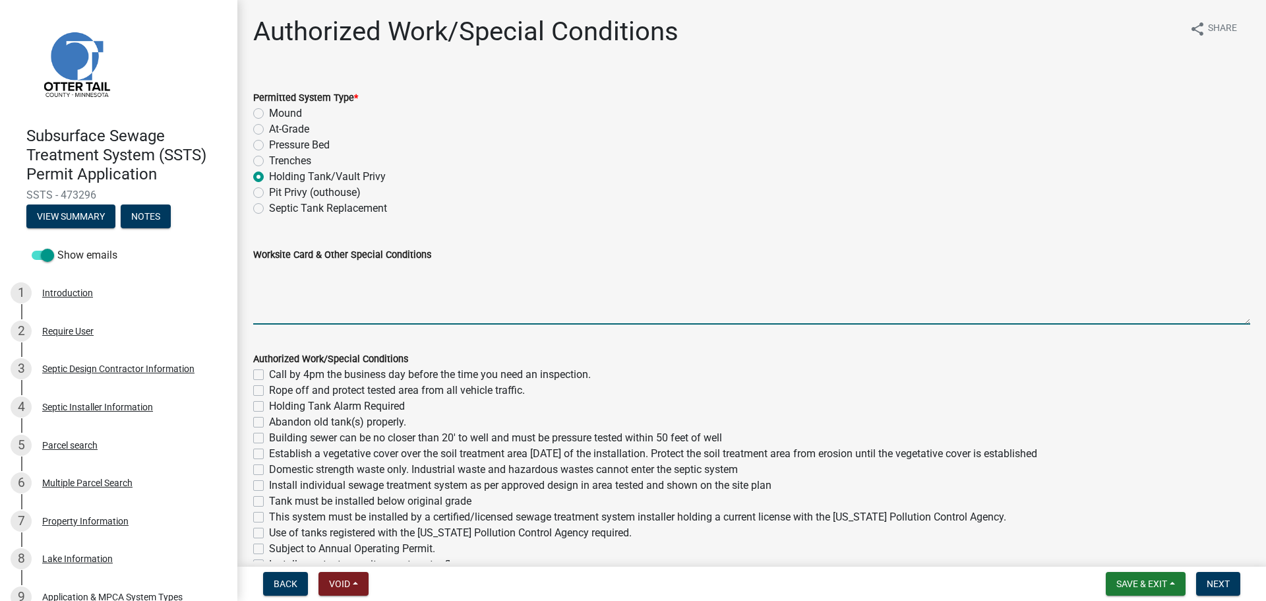
click at [322, 278] on textarea "Worksite Card & Other Special Conditions" at bounding box center [751, 293] width 997 height 62
paste textarea "2 Bedroom - Type II Holding Tank Two existing septic systems on site. Northern …"
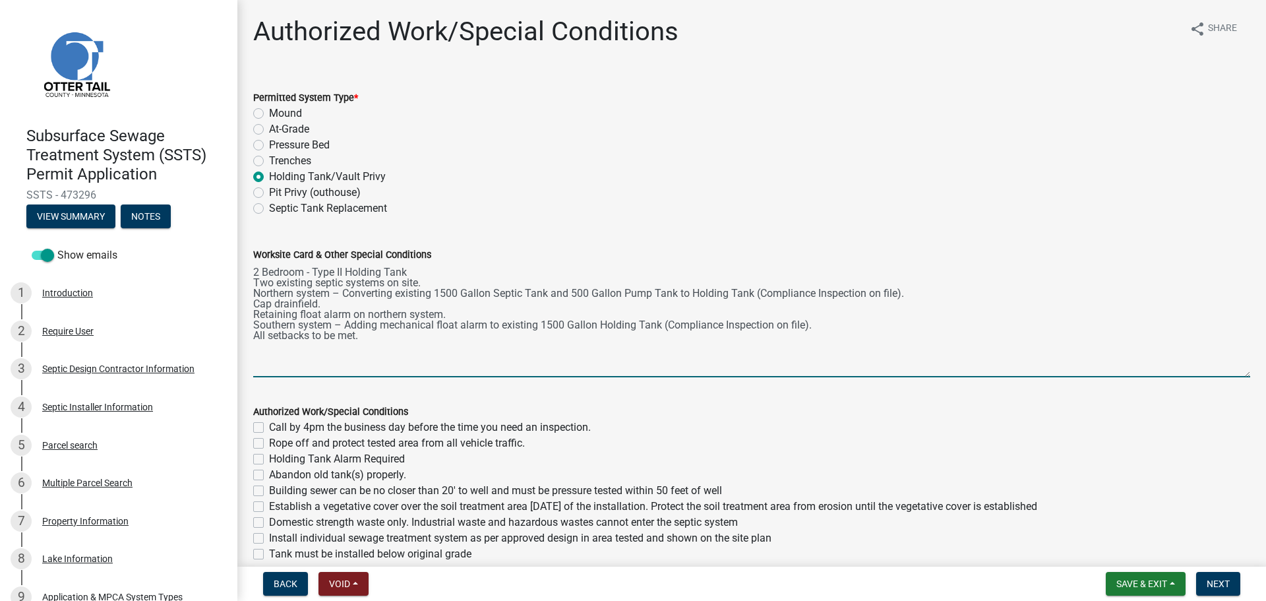
drag, startPoint x: 1235, startPoint y: 322, endPoint x: 1231, endPoint y: 375, distance: 52.9
click at [1231, 375] on textarea "2 Bedroom - Type II Holding Tank Two existing septic systems on site. Northern …" at bounding box center [751, 319] width 997 height 115
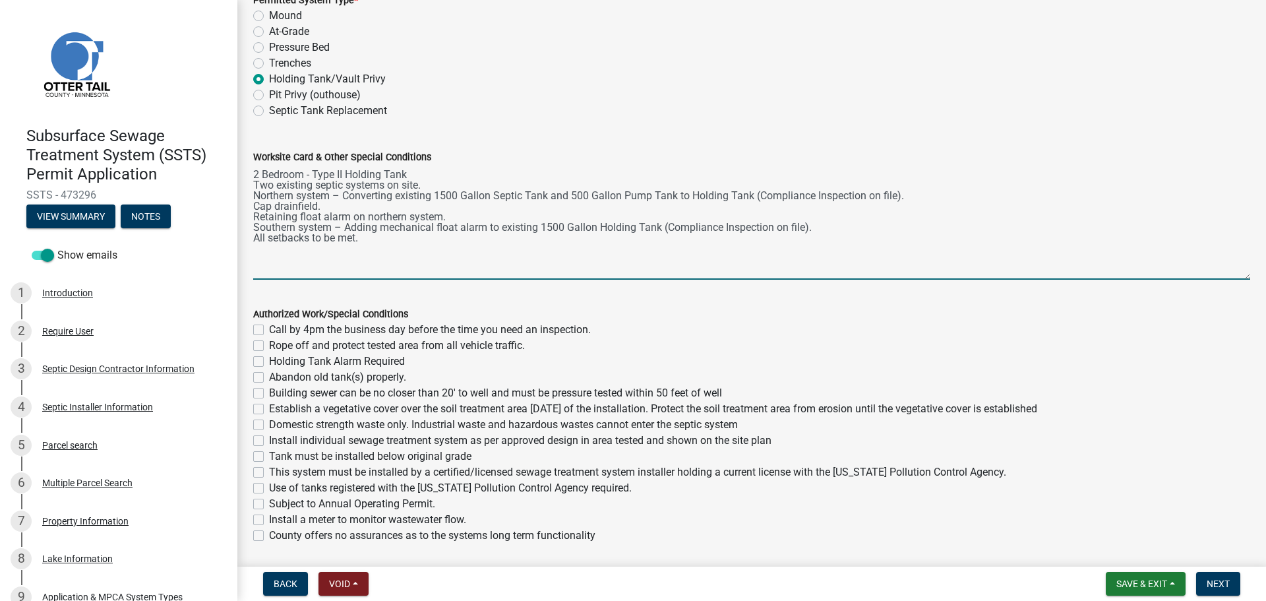
scroll to position [132, 0]
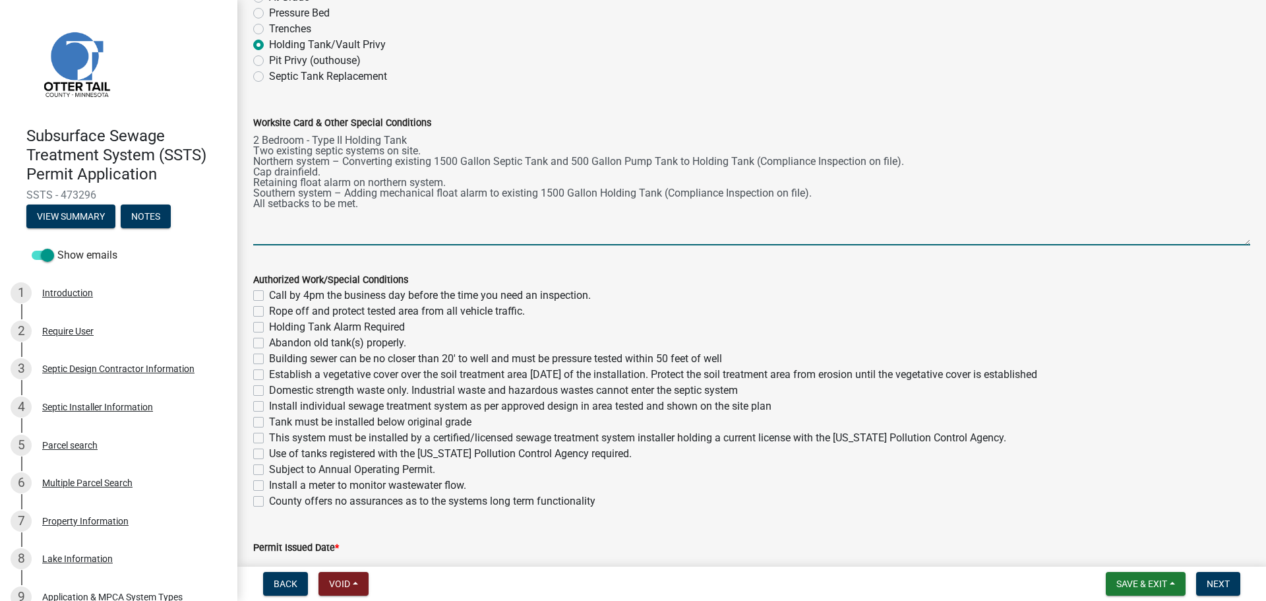
type textarea "2 Bedroom - Type II Holding Tank Two existing septic systems on site. Northern …"
click at [269, 295] on label "Call by 4pm the business day before the time you need an inspection." at bounding box center [430, 296] width 322 height 16
click at [269, 295] on input "Call by 4pm the business day before the time you need an inspection." at bounding box center [273, 292] width 9 height 9
checkbox input "true"
checkbox input "false"
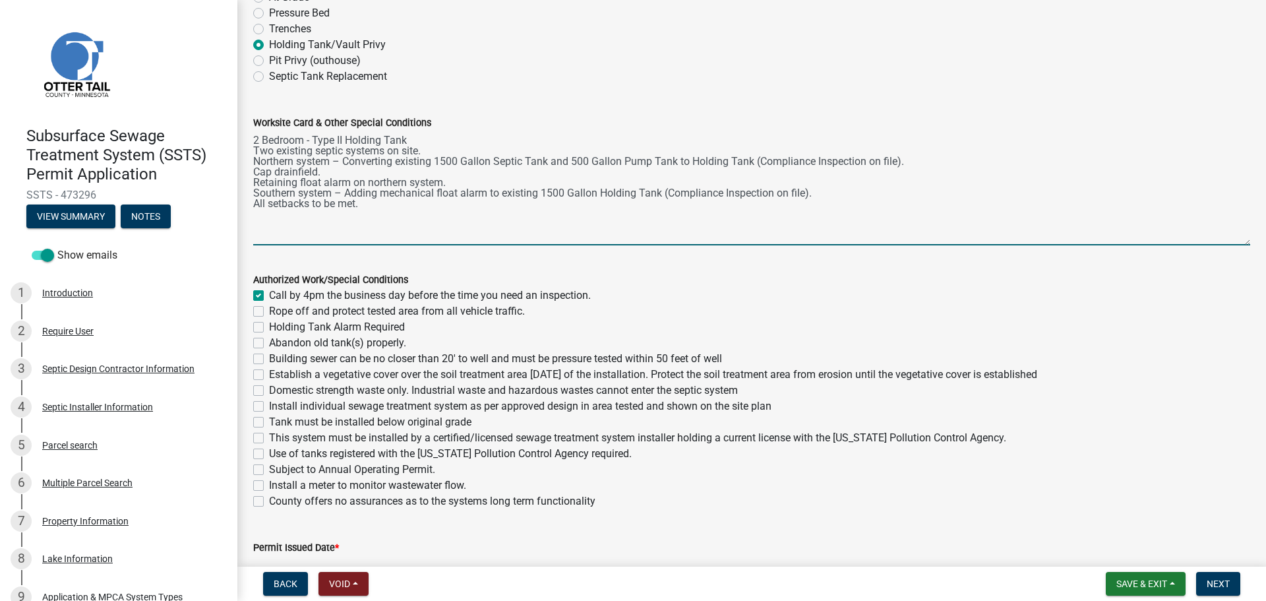
checkbox input "false"
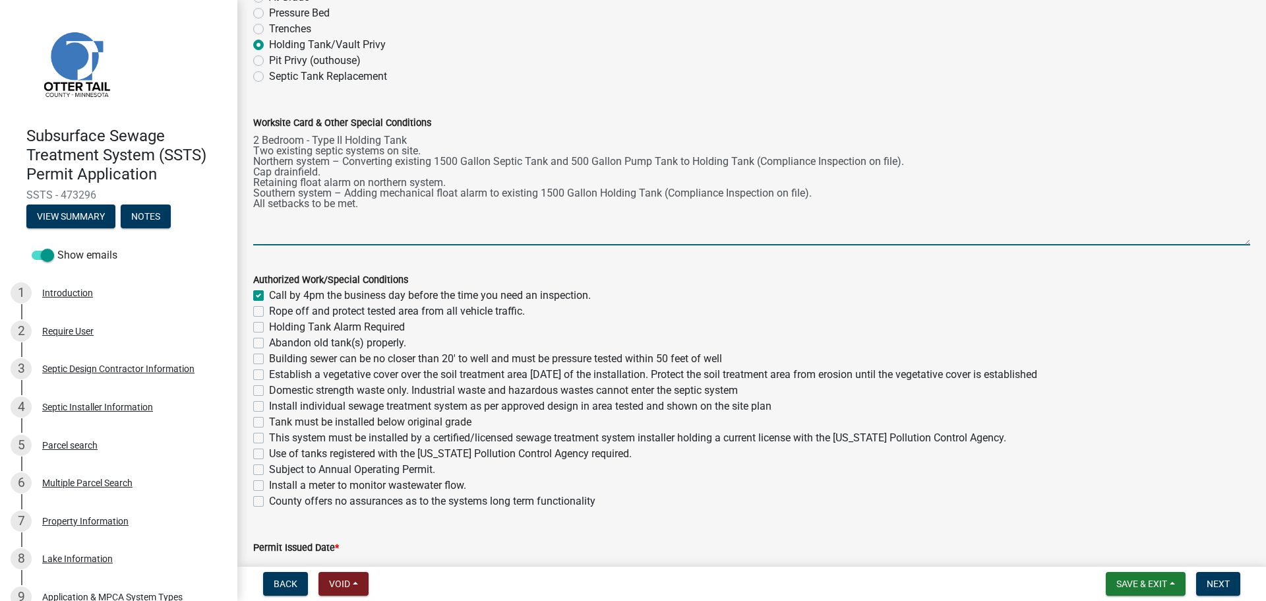
checkbox input "false"
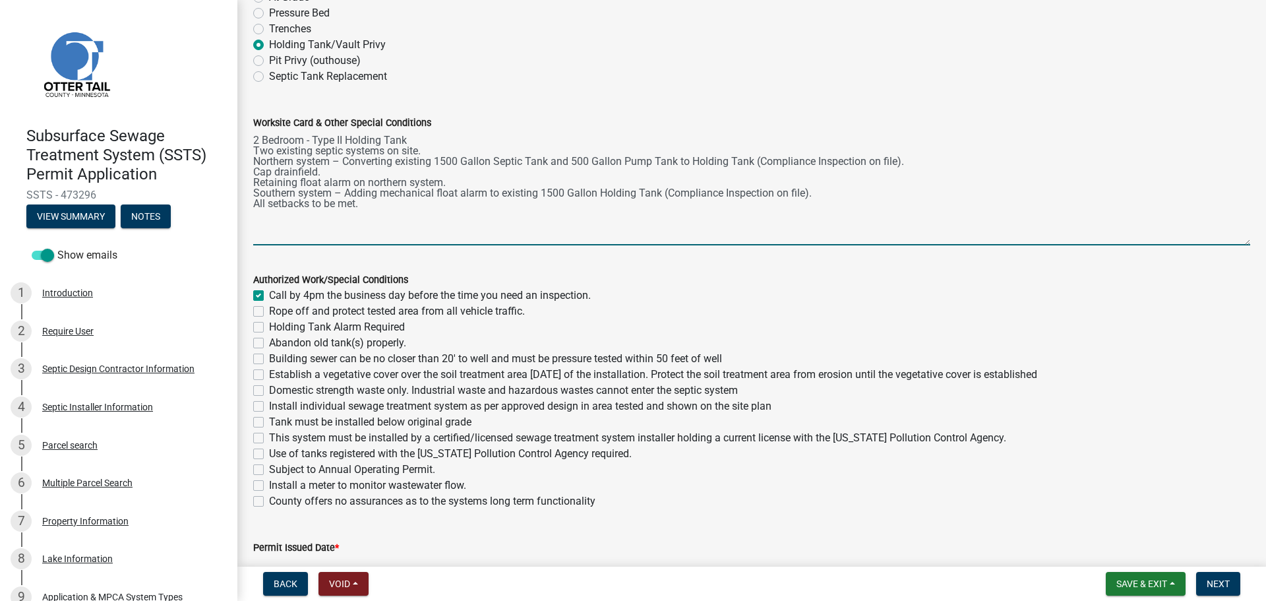
checkbox input "false"
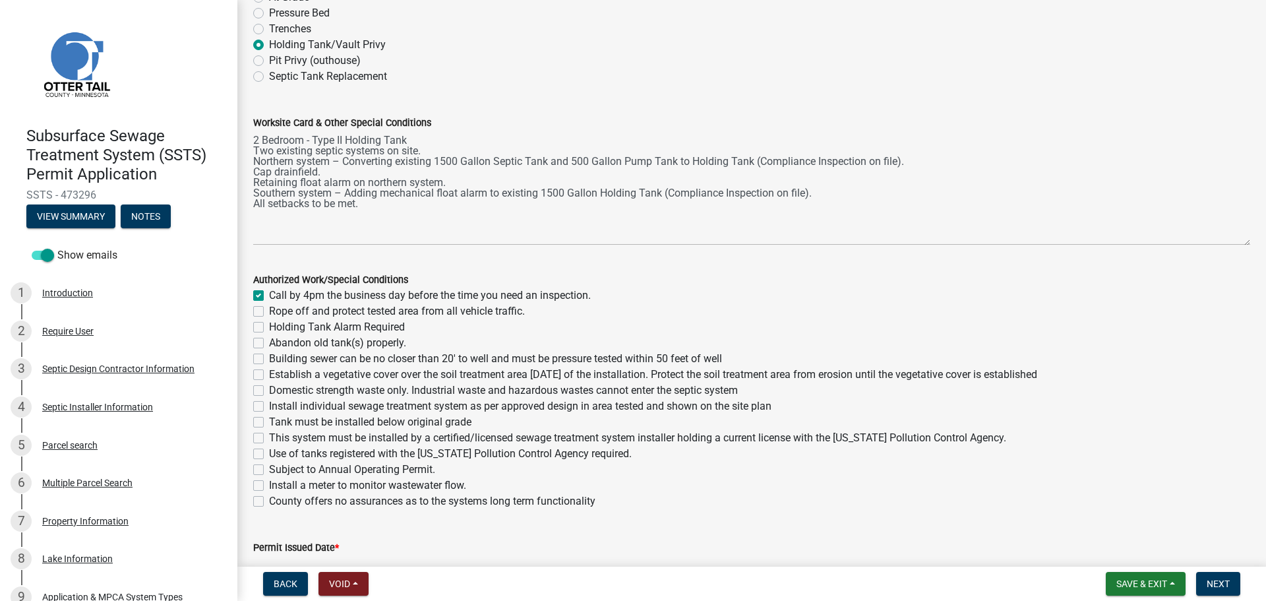
click at [269, 328] on label "Holding Tank Alarm Required" at bounding box center [337, 327] width 136 height 16
click at [269, 328] on input "Holding Tank Alarm Required" at bounding box center [273, 323] width 9 height 9
checkbox input "true"
checkbox input "false"
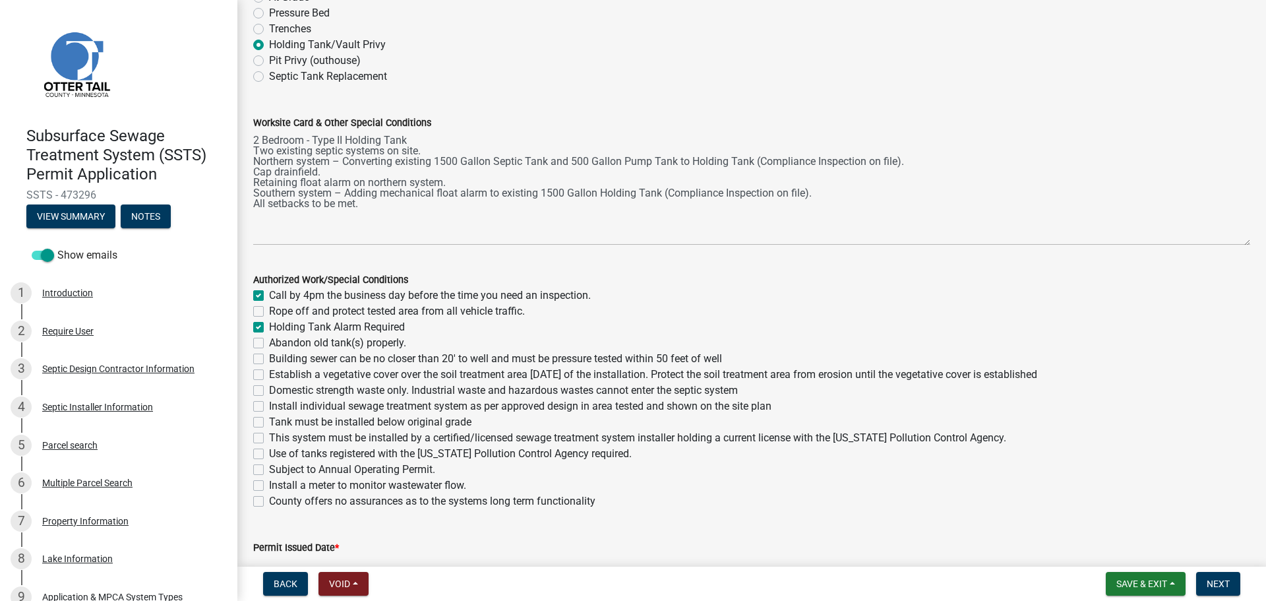
checkbox input "true"
checkbox input "false"
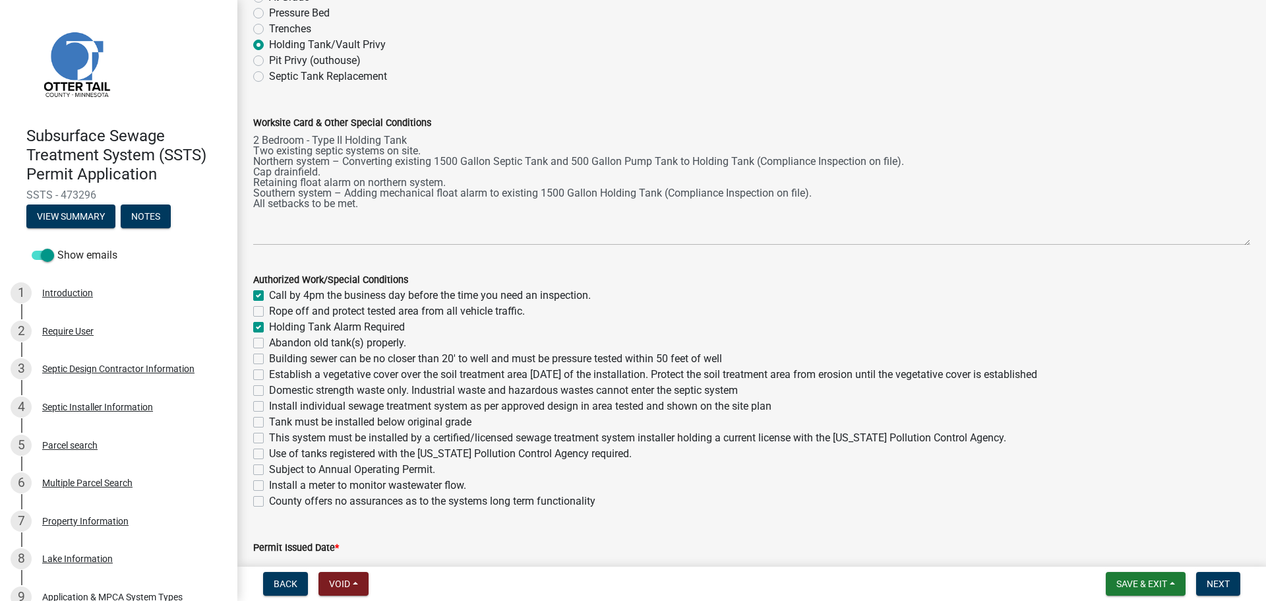
checkbox input "false"
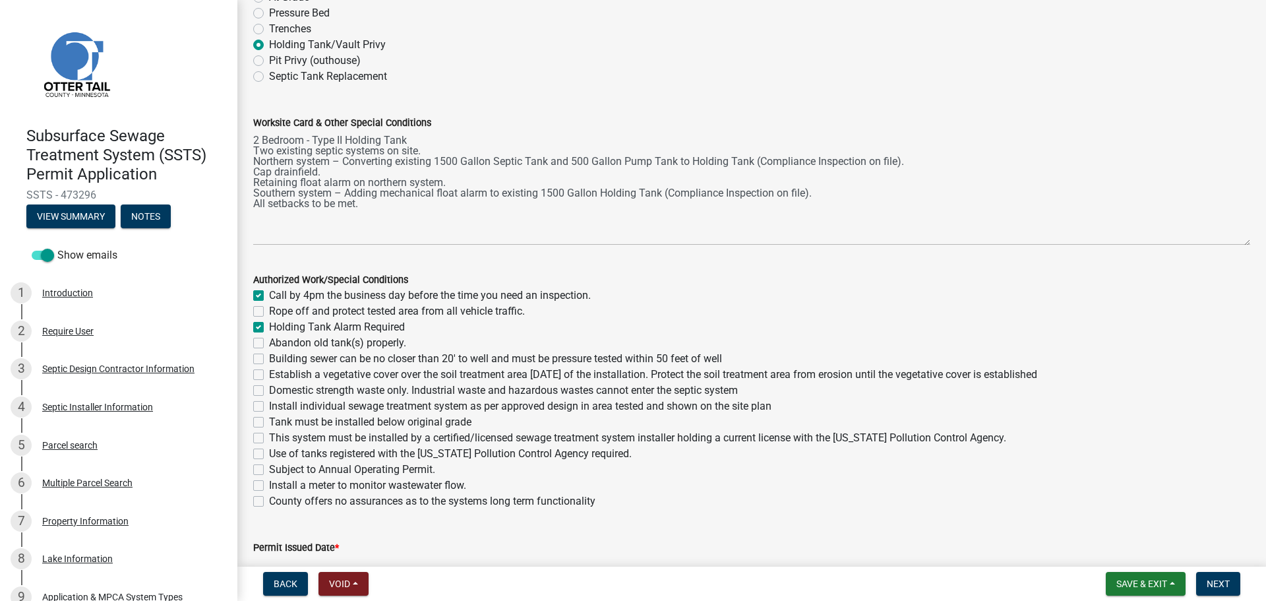
checkbox input "false"
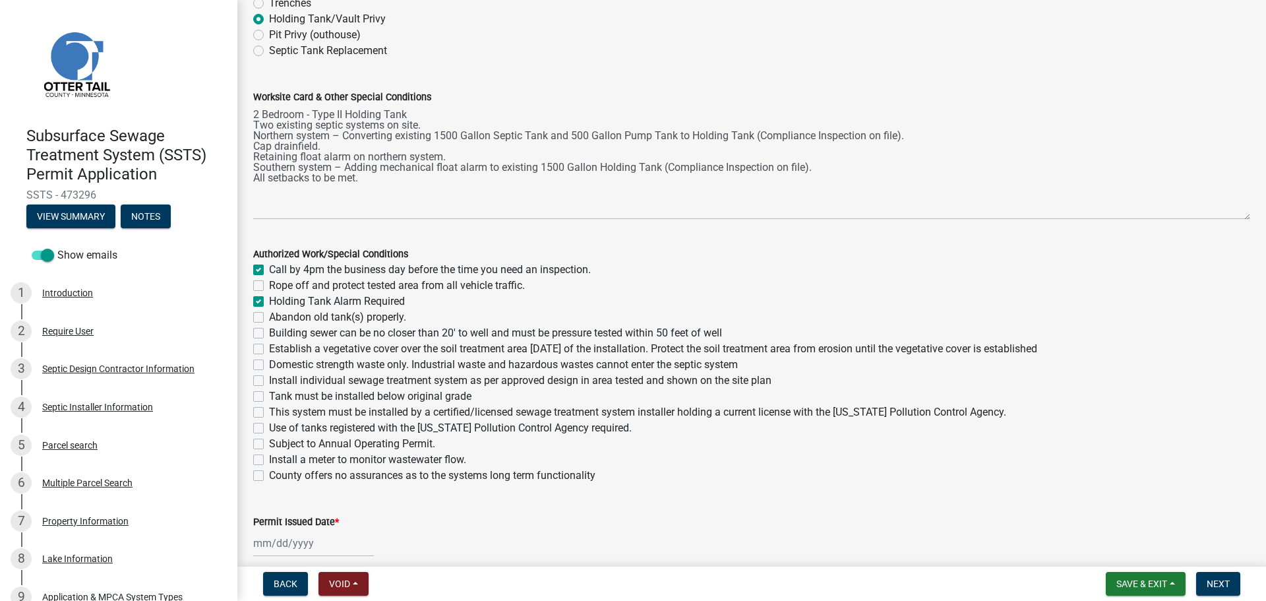
scroll to position [198, 0]
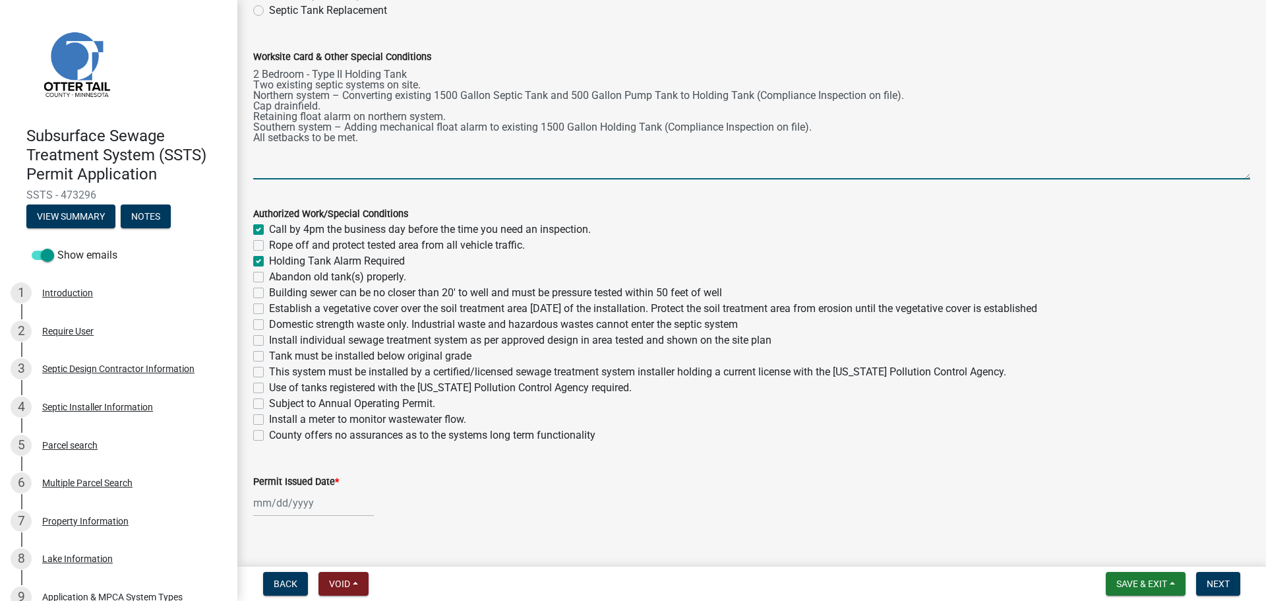
drag, startPoint x: 387, startPoint y: 143, endPoint x: 253, endPoint y: 69, distance: 153.2
click at [253, 69] on textarea "2 Bedroom - Type II Holding Tank Two existing septic systems on site. Northern …" at bounding box center [751, 122] width 997 height 115
click at [551, 115] on textarea "2 Bedroom - Type II Holding Tank Two existing septic systems on site. Northern …" at bounding box center [751, 122] width 997 height 115
click at [477, 142] on textarea "2 Bedroom - Type II Holding Tank Two existing septic systems on site. Northern …" at bounding box center [751, 122] width 997 height 115
click at [293, 504] on div at bounding box center [313, 502] width 121 height 27
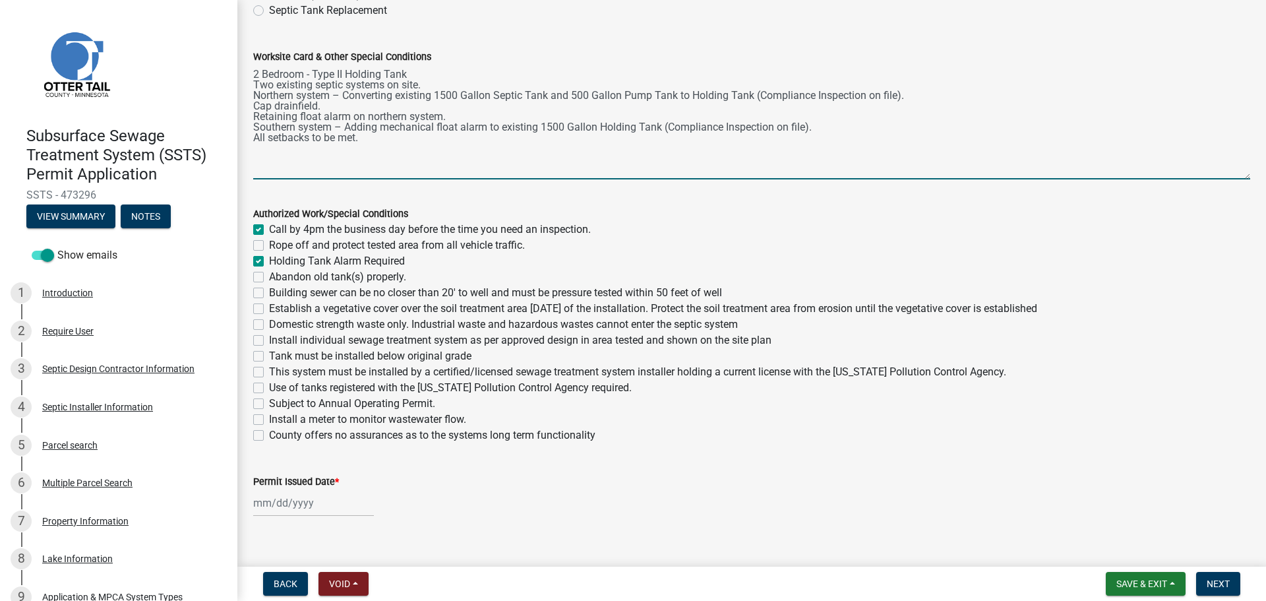
select select "9"
select select "2025"
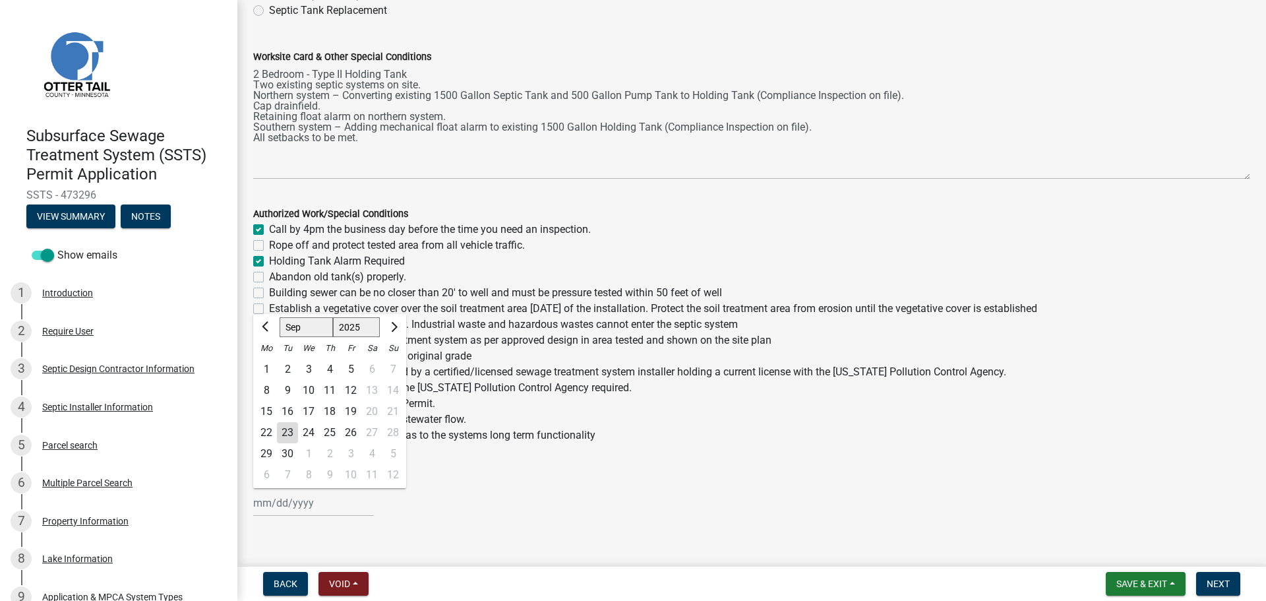
click at [288, 432] on div "23" at bounding box center [287, 432] width 21 height 21
type input "09/23/2025"
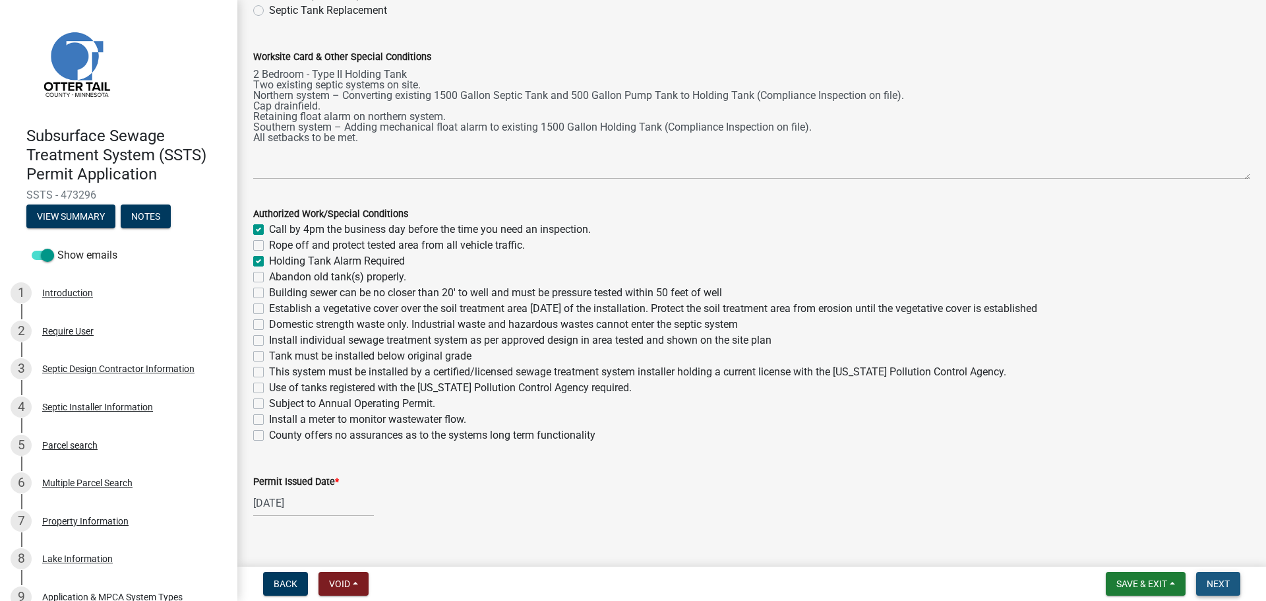
click at [1224, 584] on span "Next" at bounding box center [1218, 583] width 23 height 11
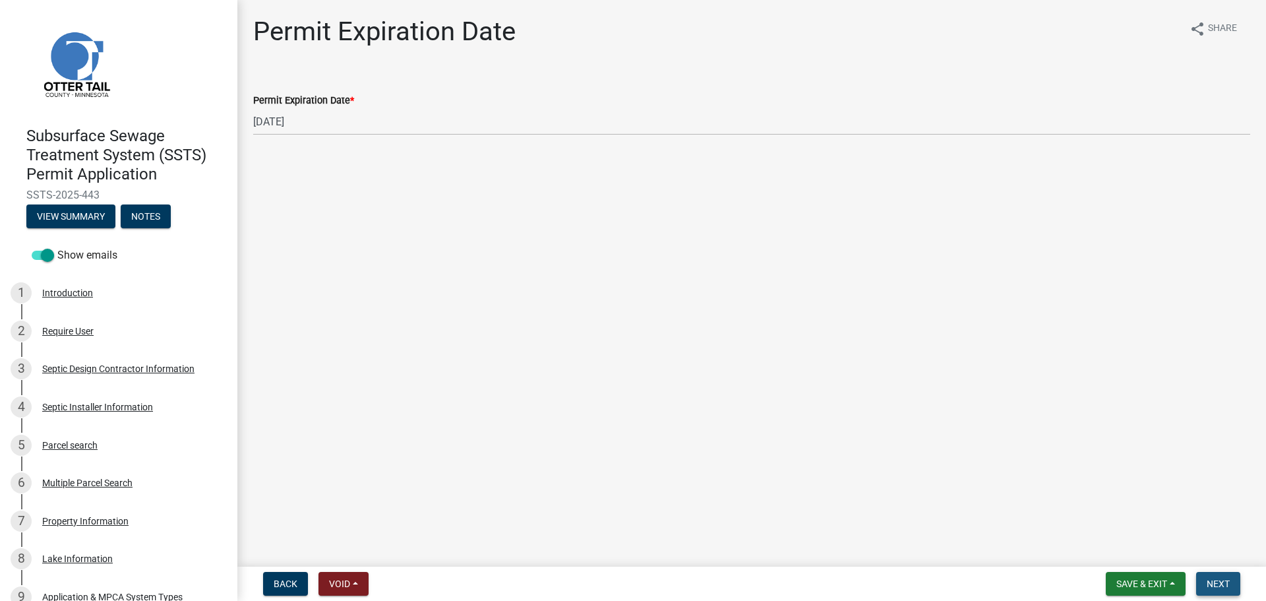
click at [1213, 581] on span "Next" at bounding box center [1218, 583] width 23 height 11
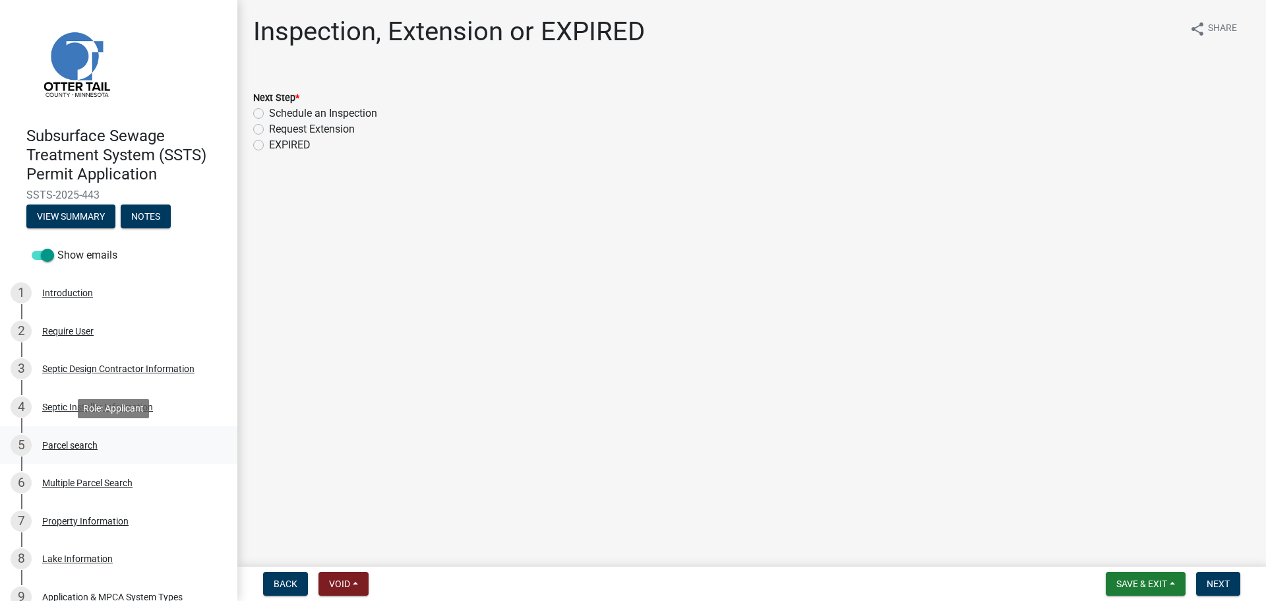
click at [75, 446] on div "Parcel search" at bounding box center [69, 445] width 55 height 9
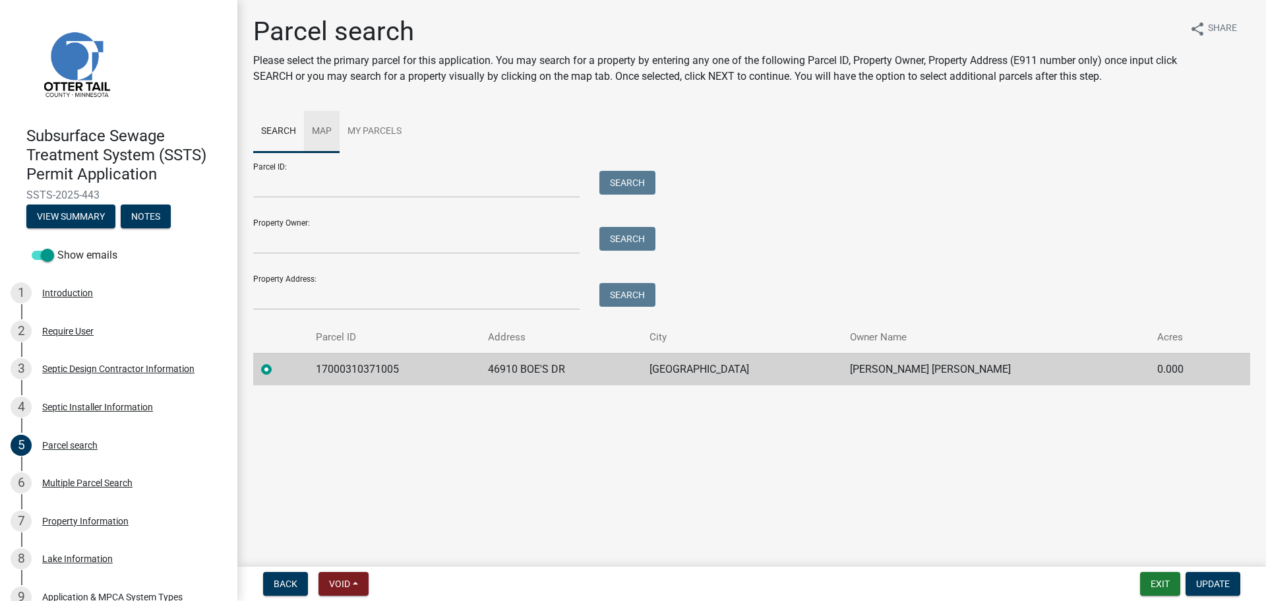
click at [331, 133] on link "Map" at bounding box center [322, 132] width 36 height 42
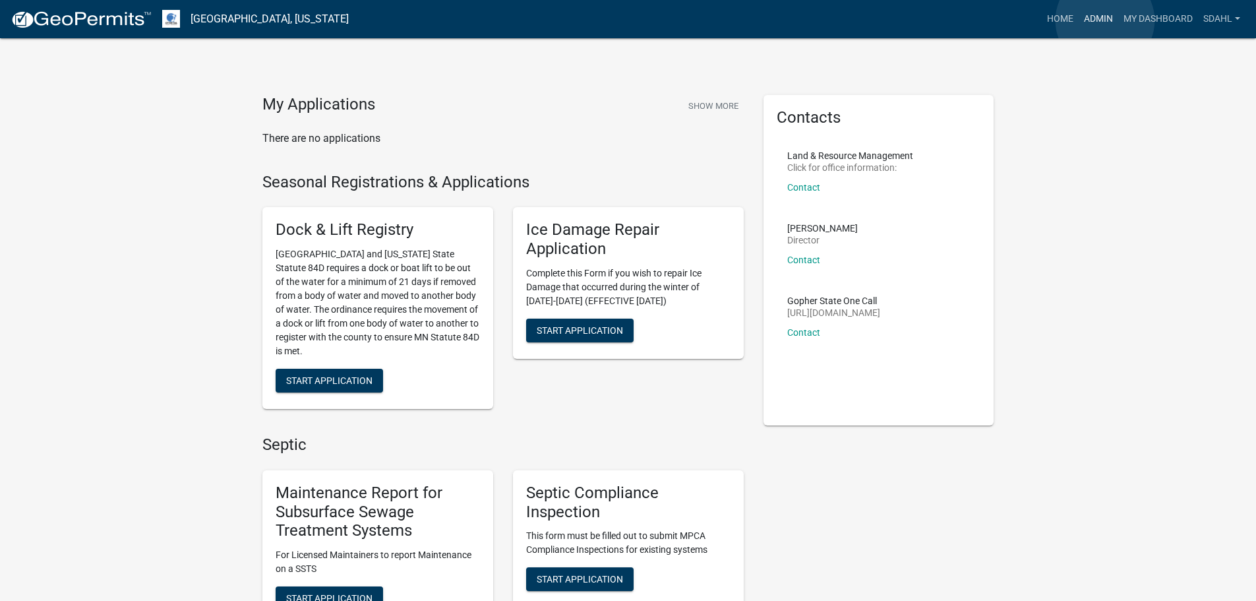
click at [1105, 20] on link "Admin" at bounding box center [1099, 19] width 40 height 25
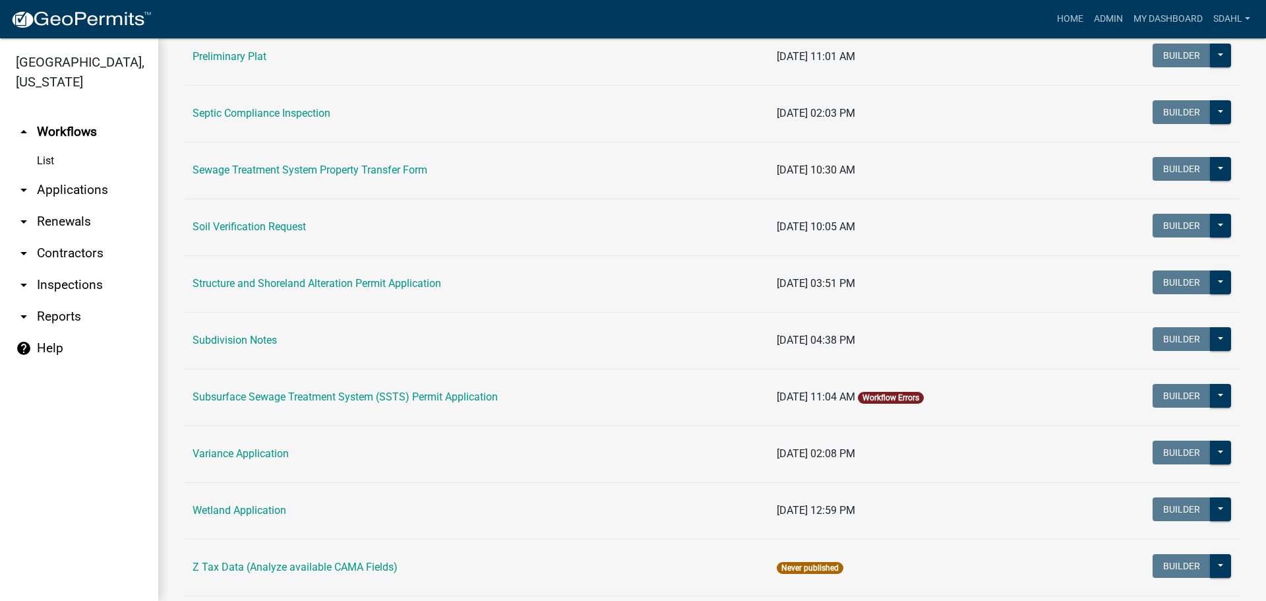
scroll to position [725, 0]
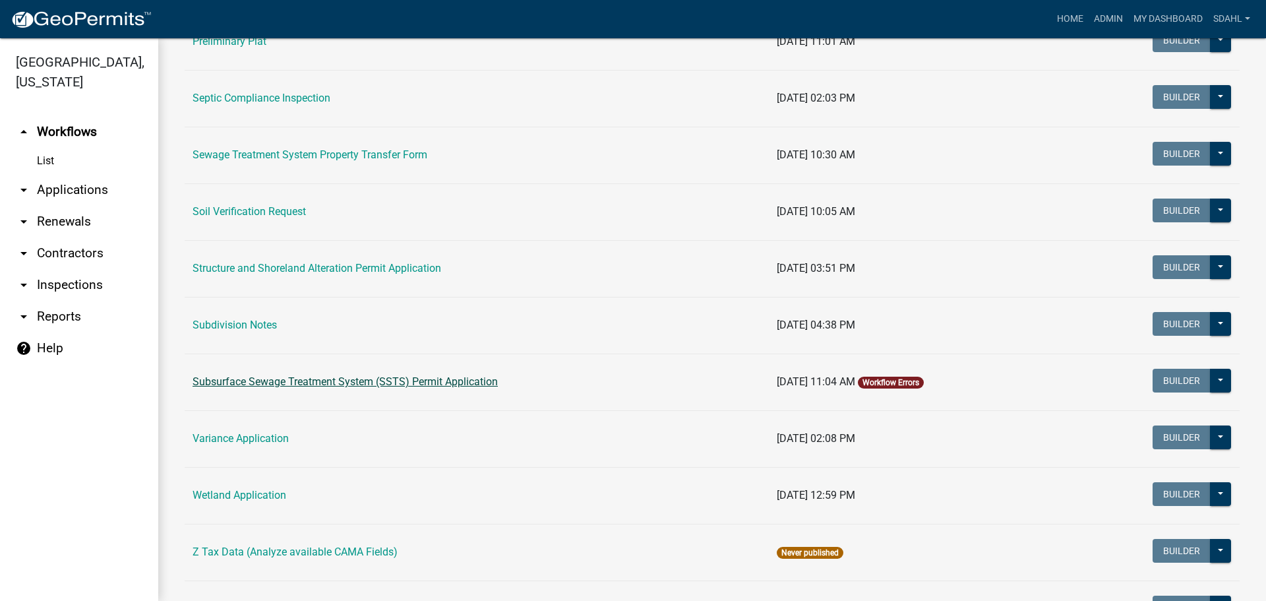
click at [379, 381] on link "Subsurface Sewage Treatment System (SSTS) Permit Application" at bounding box center [345, 381] width 305 height 13
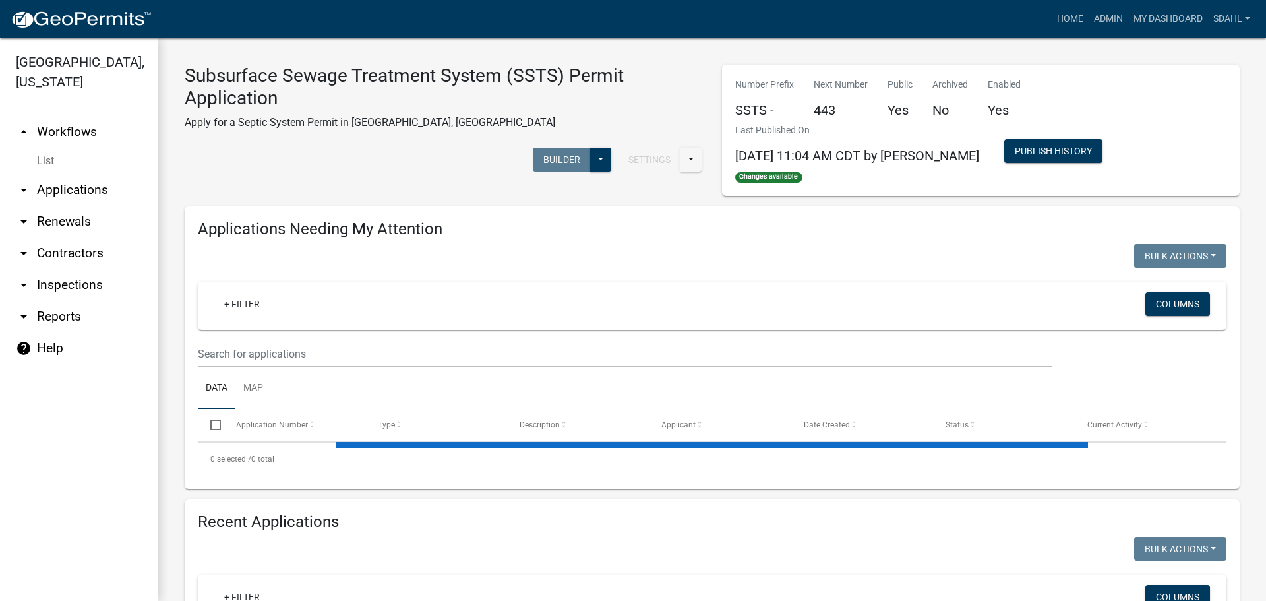
select select "1: 25"
select select "3: 100"
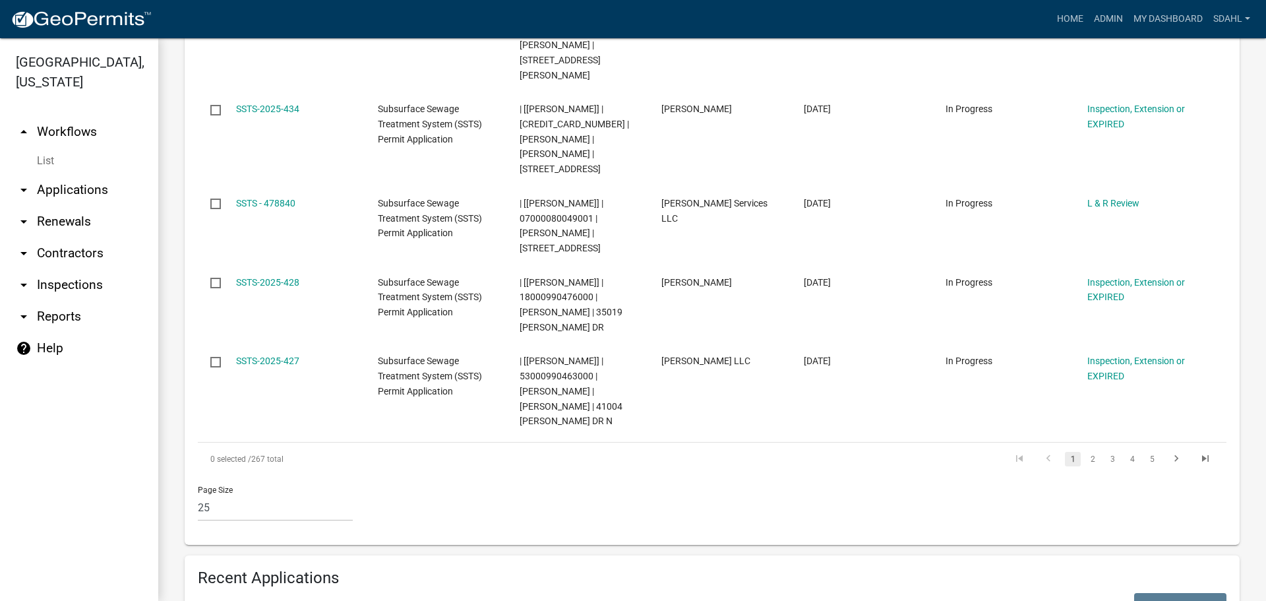
scroll to position [2176, 0]
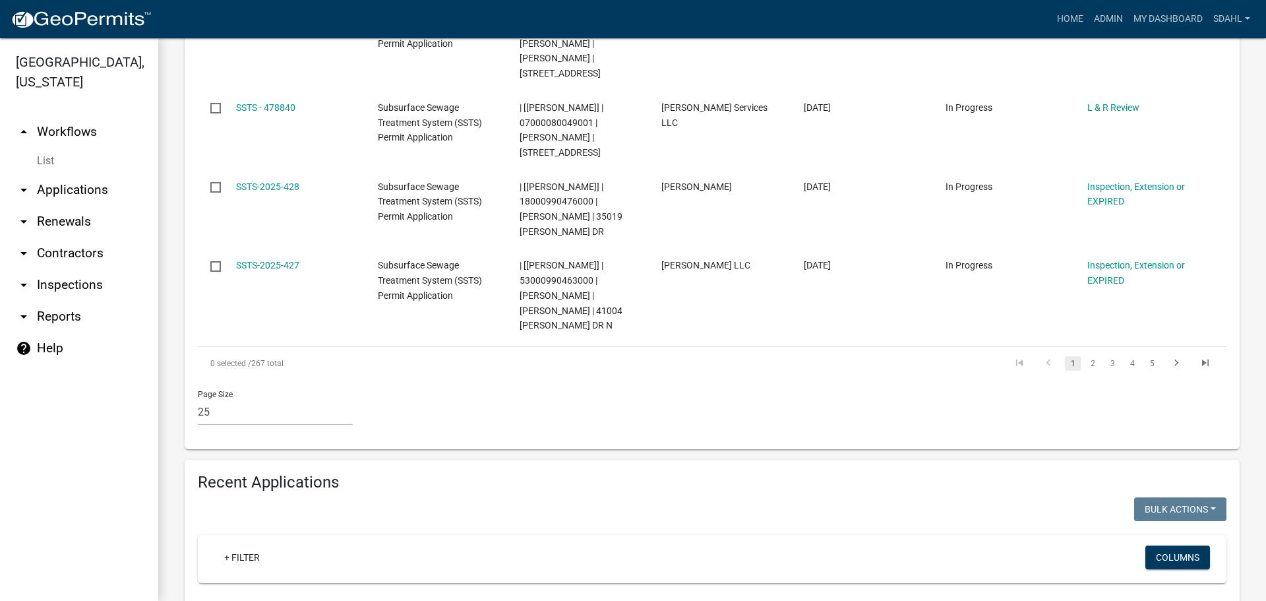
scroll to position [2354, 0]
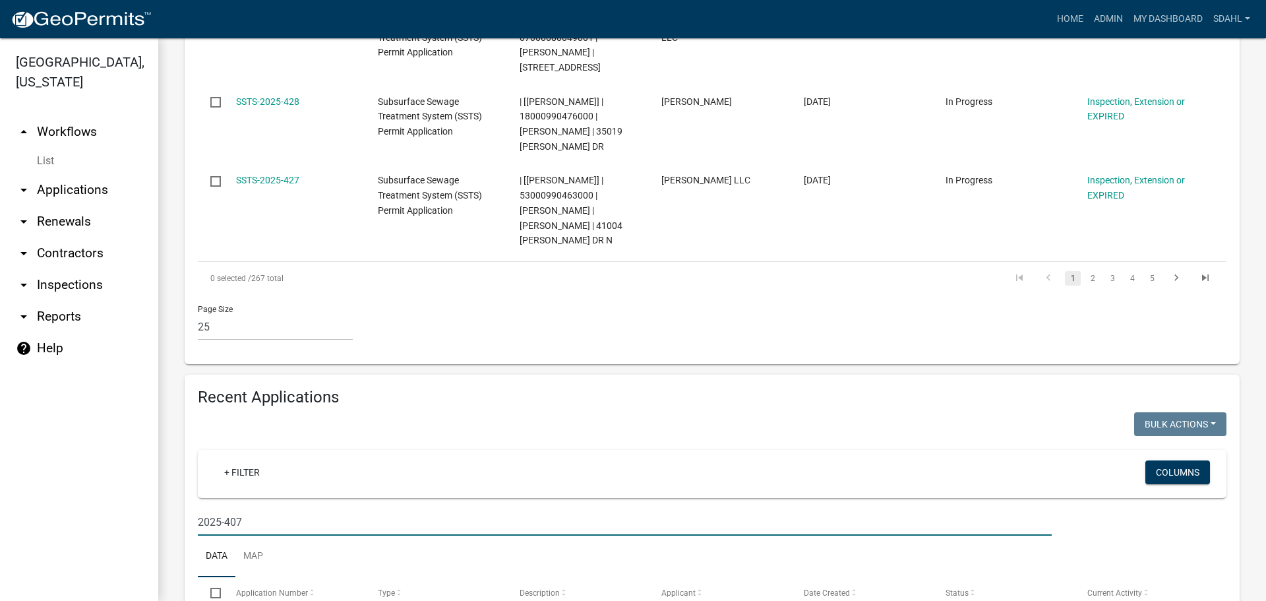
type input "2025-407"
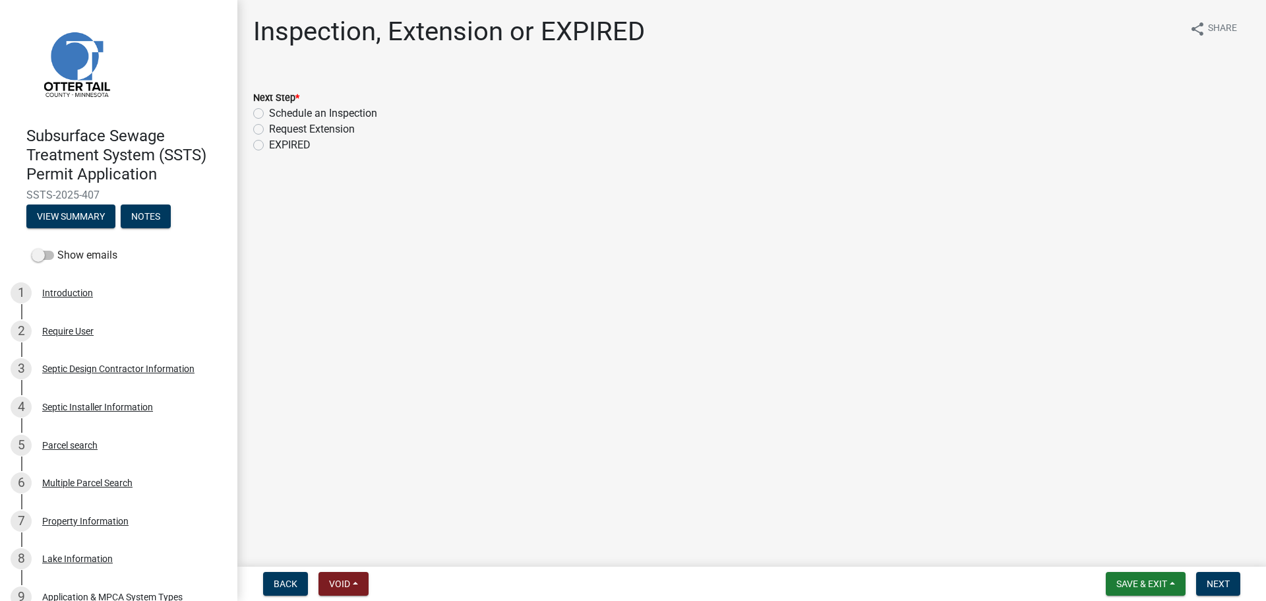
drag, startPoint x: 107, startPoint y: 192, endPoint x: 24, endPoint y: 199, distance: 83.4
click at [24, 199] on div "Subsurface Sewage Treatment System (SSTS) Permit Application SSTS-2025-407 View…" at bounding box center [119, 173] width 216 height 115
copy span "SSTS-2025-407"
click at [79, 441] on div "Parcel search" at bounding box center [69, 445] width 55 height 9
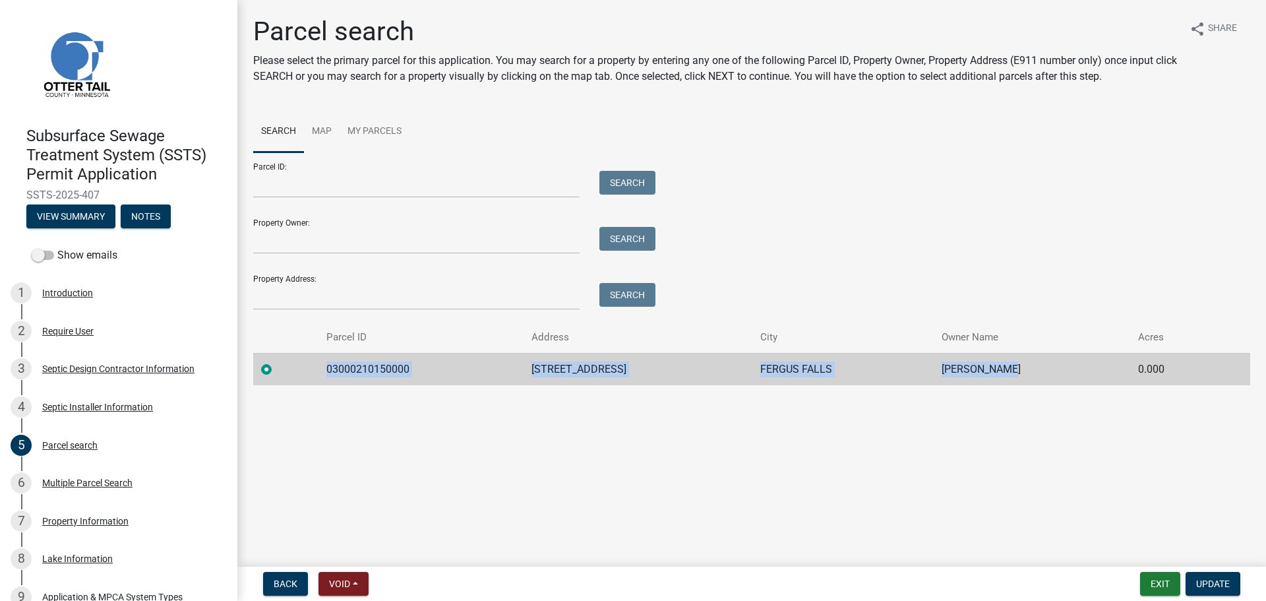
drag, startPoint x: 321, startPoint y: 370, endPoint x: 1092, endPoint y: 369, distance: 770.9
click at [1092, 369] on tr "03000210150000 24135 AURDAL RIVER RD FERGUS FALLS SANDRA KVERN 0.000" at bounding box center [751, 369] width 997 height 32
copy tr "03000210150000 24135 AURDAL RIVER RD FERGUS FALLS SANDRA KVERN"
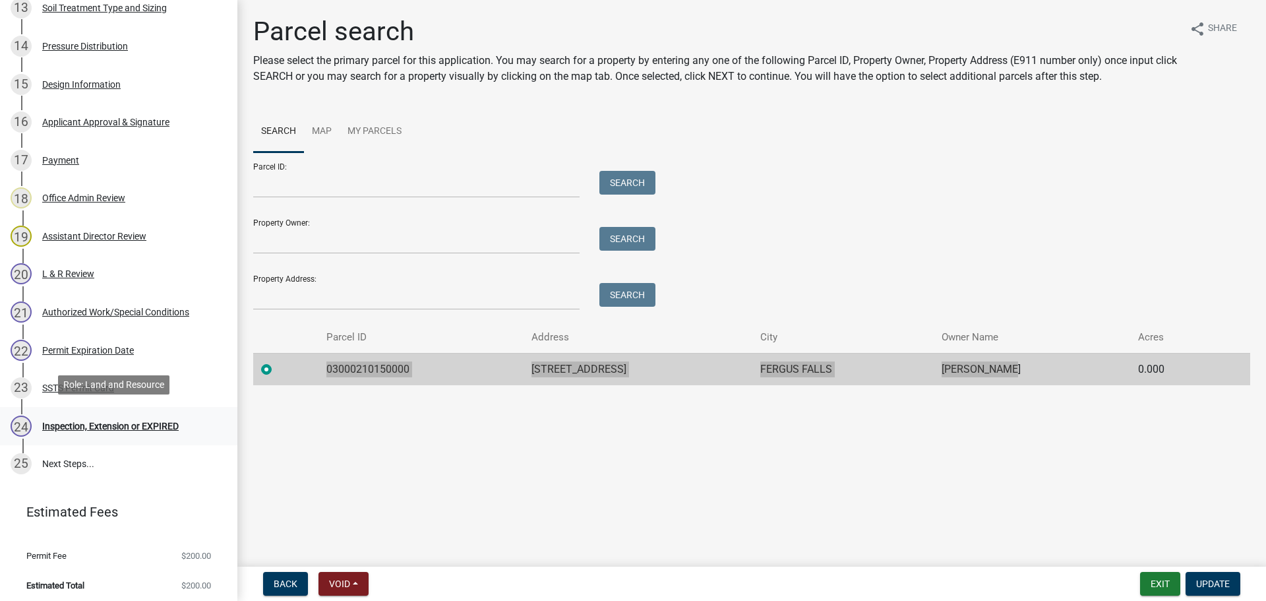
scroll to position [745, 0]
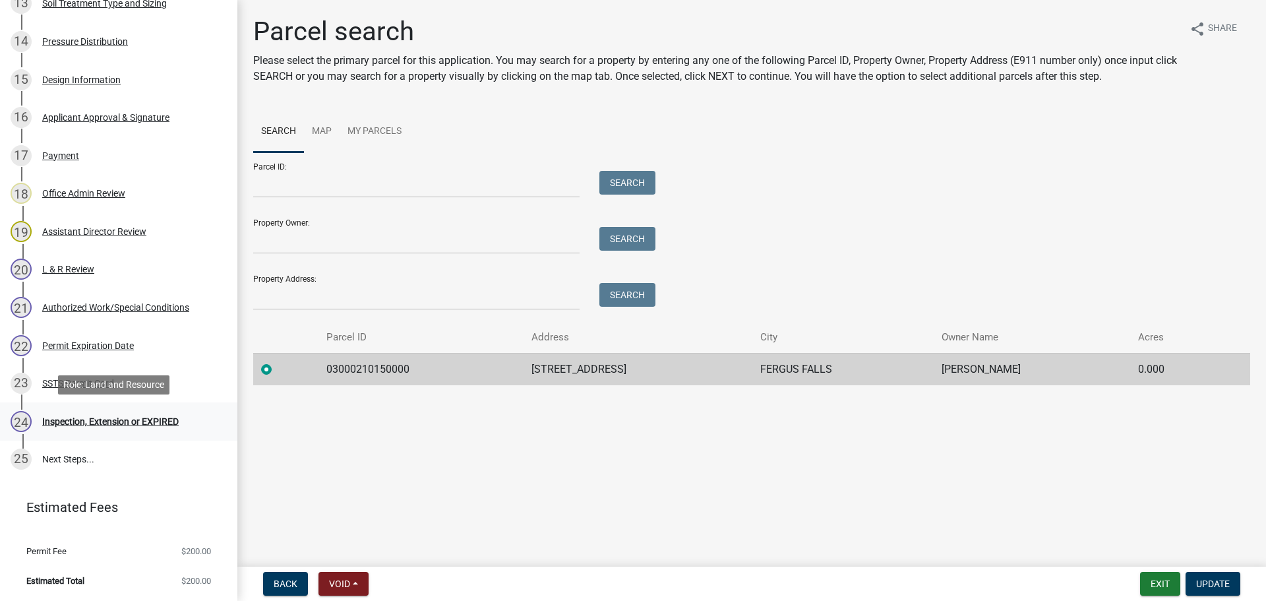
click at [115, 415] on div "24 Inspection, Extension or EXPIRED" at bounding box center [114, 421] width 206 height 21
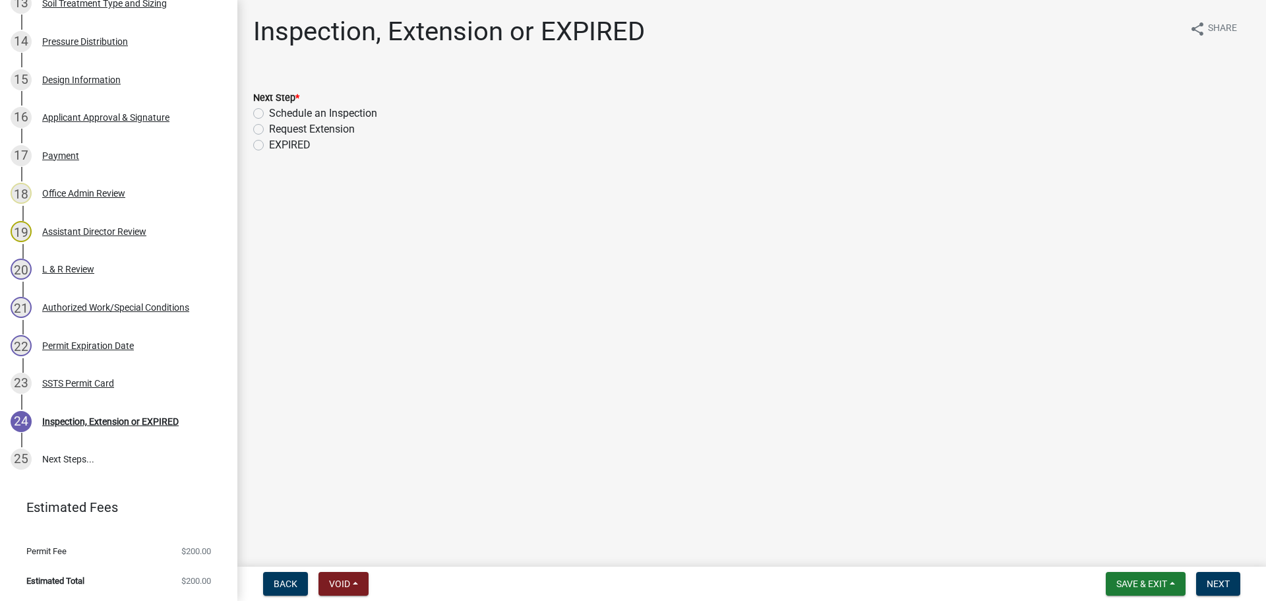
click at [291, 113] on label "Schedule an Inspection" at bounding box center [323, 114] width 108 height 16
click at [278, 113] on input "Schedule an Inspection" at bounding box center [273, 110] width 9 height 9
radio input "true"
click at [1230, 582] on span "Next" at bounding box center [1218, 583] width 23 height 11
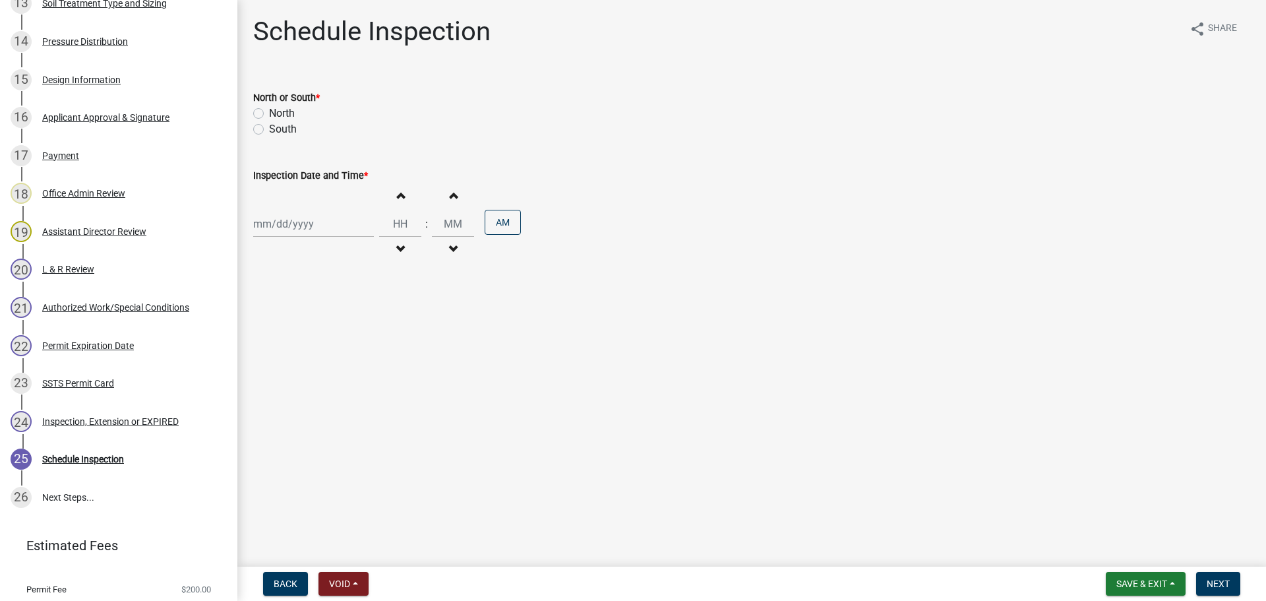
scroll to position [783, 0]
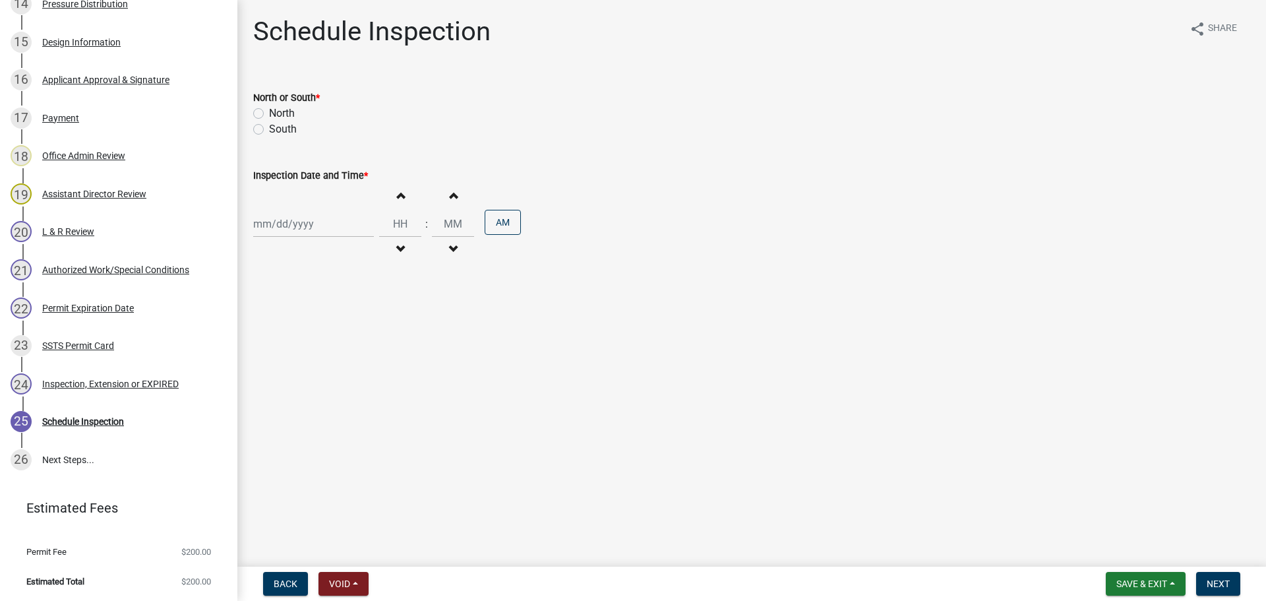
click at [276, 125] on label "South" at bounding box center [283, 129] width 28 height 16
click at [276, 125] on input "South" at bounding box center [273, 125] width 9 height 9
radio input "true"
select select "9"
select select "2025"
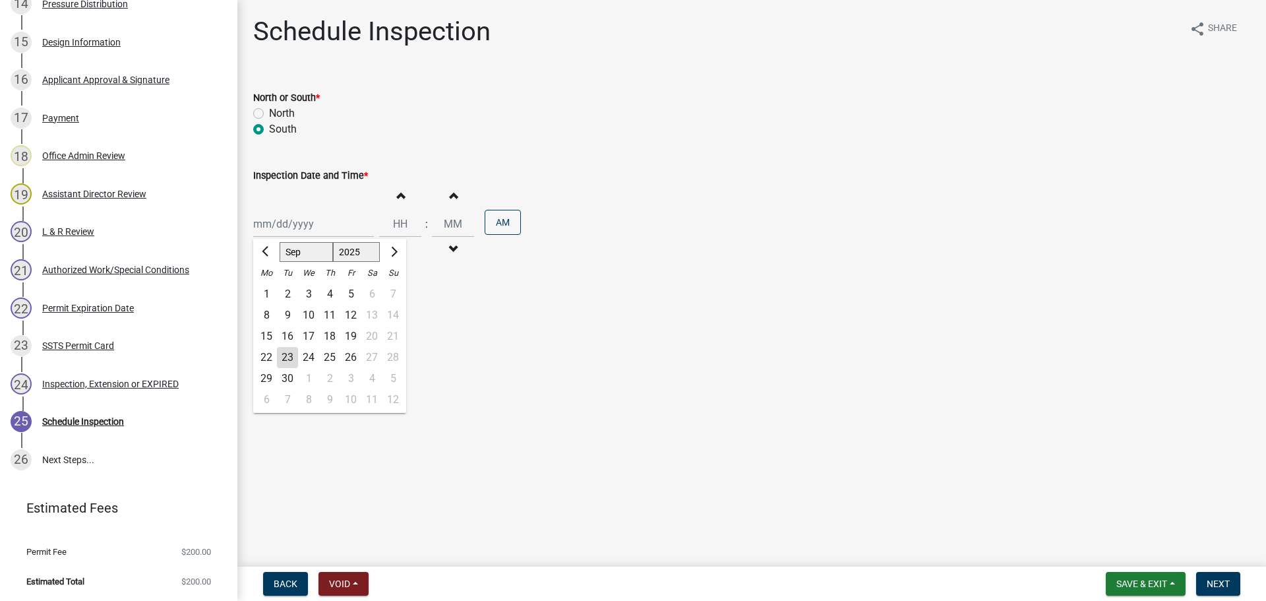
click at [311, 226] on div "[PERSON_NAME] Feb Mar Apr [PERSON_NAME][DATE] Oct Nov [DATE] 1526 1527 1528 152…" at bounding box center [313, 223] width 121 height 27
click at [311, 359] on div "24" at bounding box center [308, 357] width 21 height 21
type input "09/24/2025"
click at [398, 197] on span "button" at bounding box center [400, 195] width 7 height 11
type input "01"
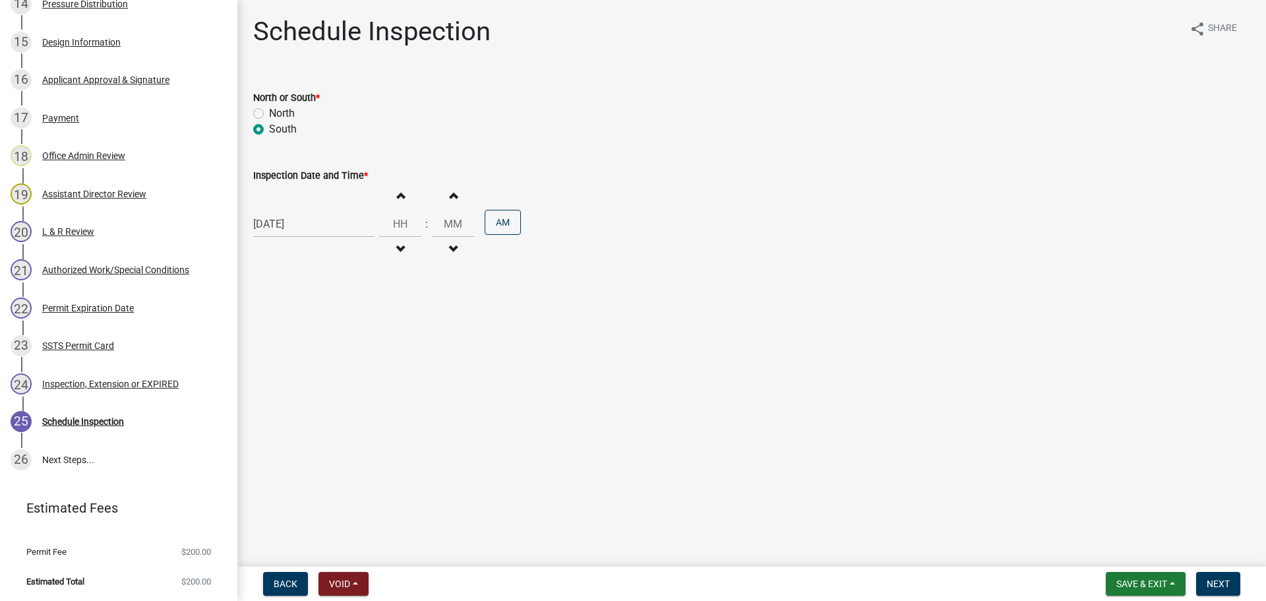
type input "00"
click at [397, 244] on span "button" at bounding box center [400, 249] width 7 height 11
type input "11"
click at [493, 218] on button "PM" at bounding box center [503, 222] width 36 height 25
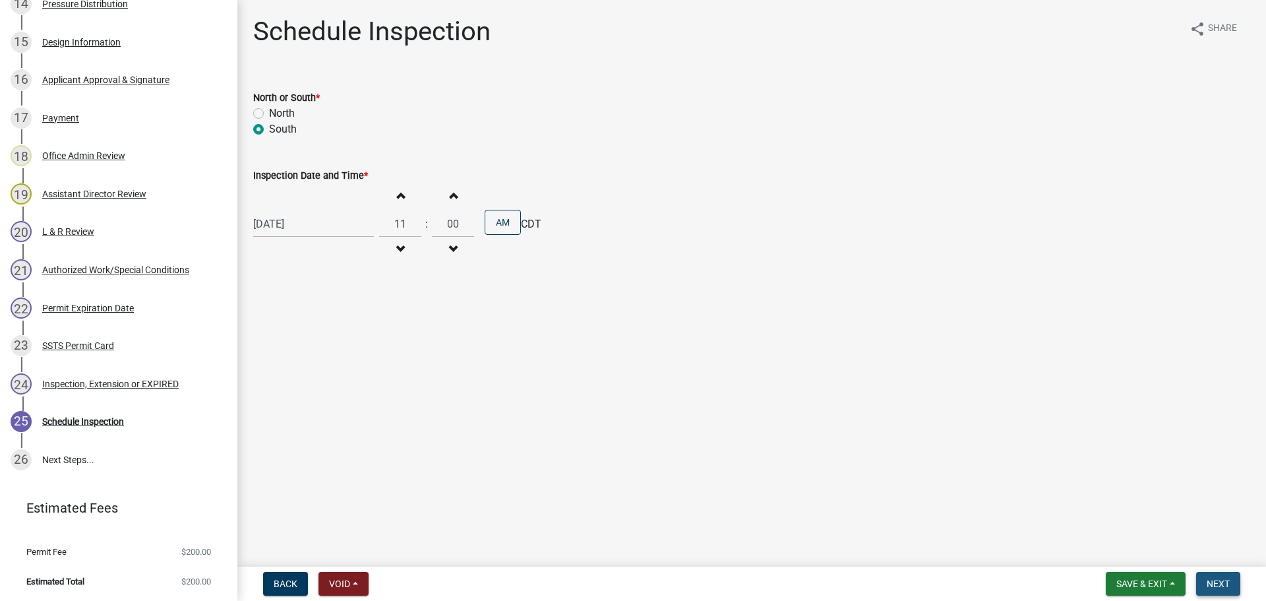
click at [1222, 584] on span "Next" at bounding box center [1218, 583] width 23 height 11
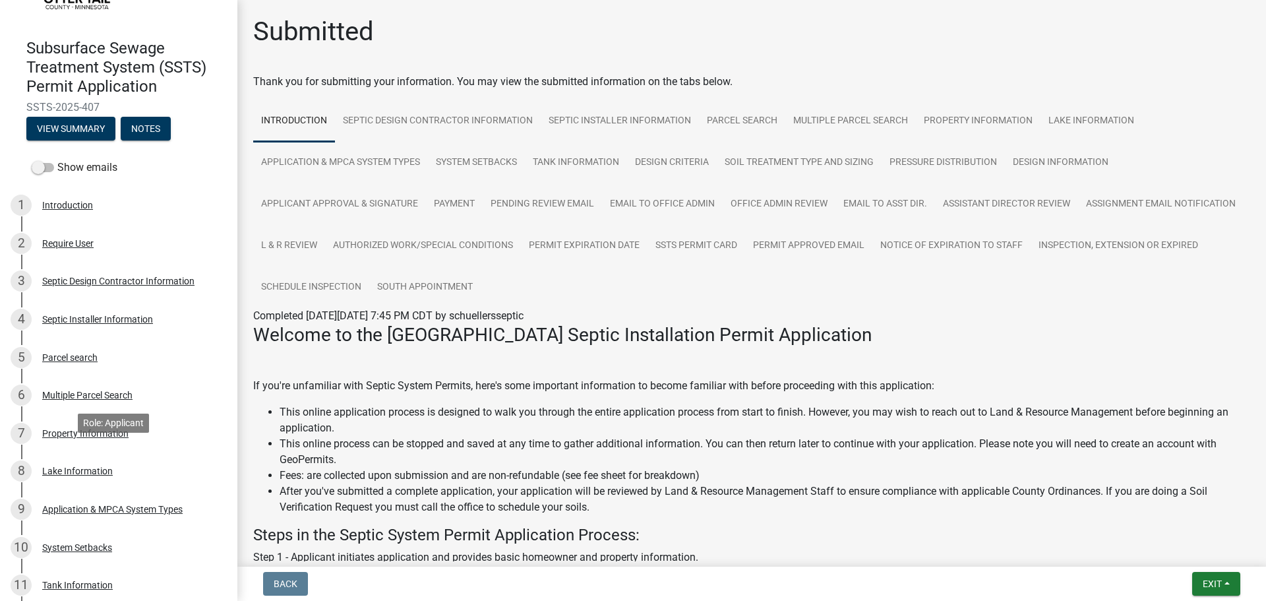
scroll to position [0, 0]
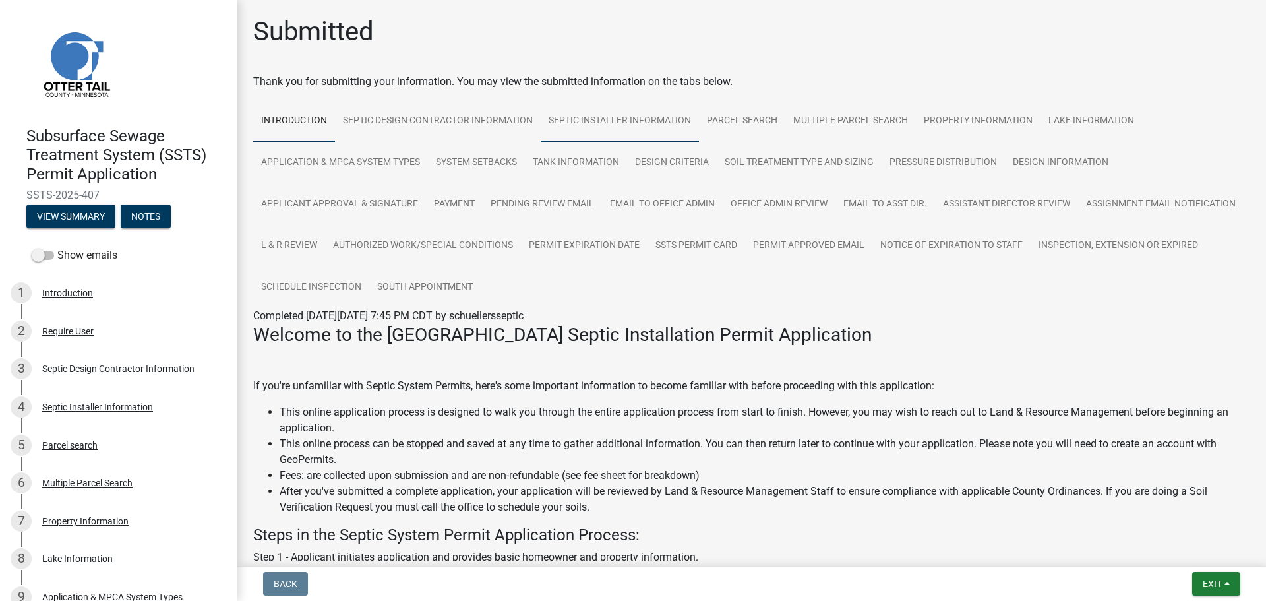
click at [597, 119] on link "Septic Installer Information" at bounding box center [620, 121] width 158 height 42
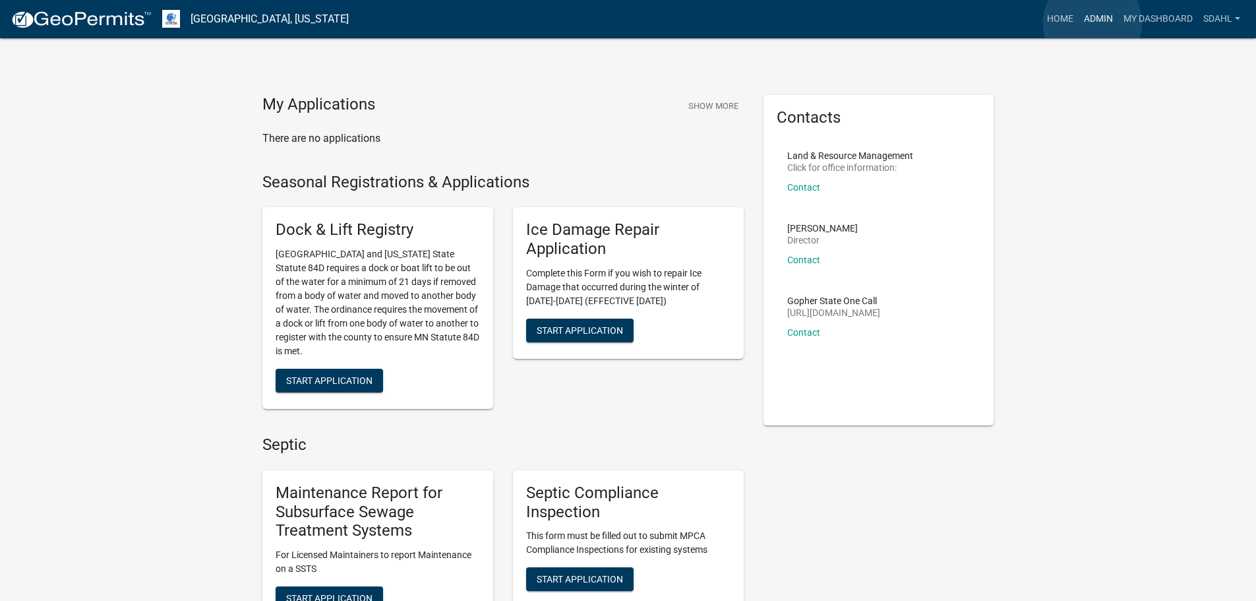
click at [1093, 22] on link "Admin" at bounding box center [1099, 19] width 40 height 25
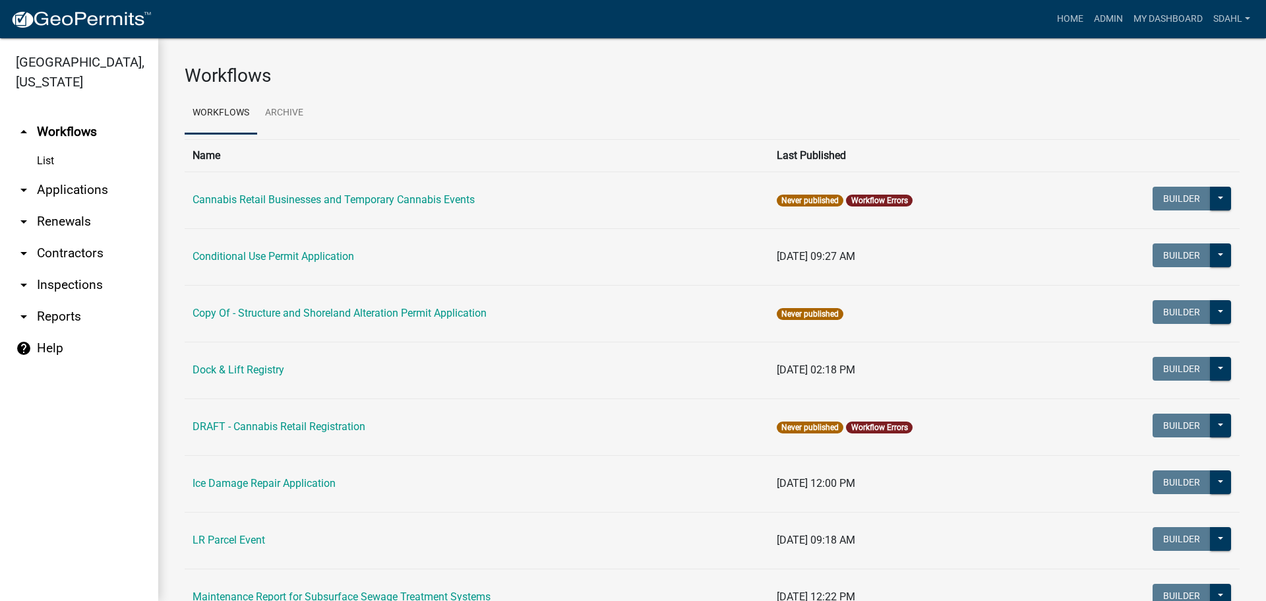
click at [65, 187] on link "arrow_drop_down Applications" at bounding box center [79, 190] width 158 height 32
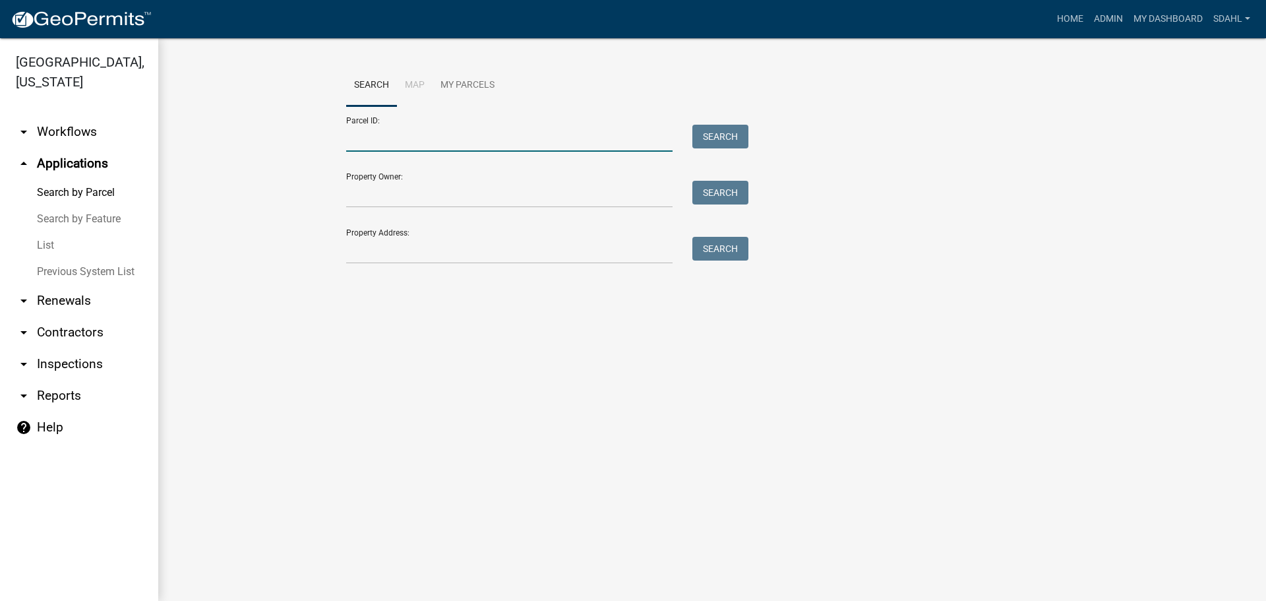
click at [417, 137] on input "Parcel ID:" at bounding box center [509, 138] width 326 height 27
paste input "[CREDIT_CARD_NUMBER]"
type input "[CREDIT_CARD_NUMBER]"
click at [716, 127] on button "Search" at bounding box center [720, 137] width 56 height 24
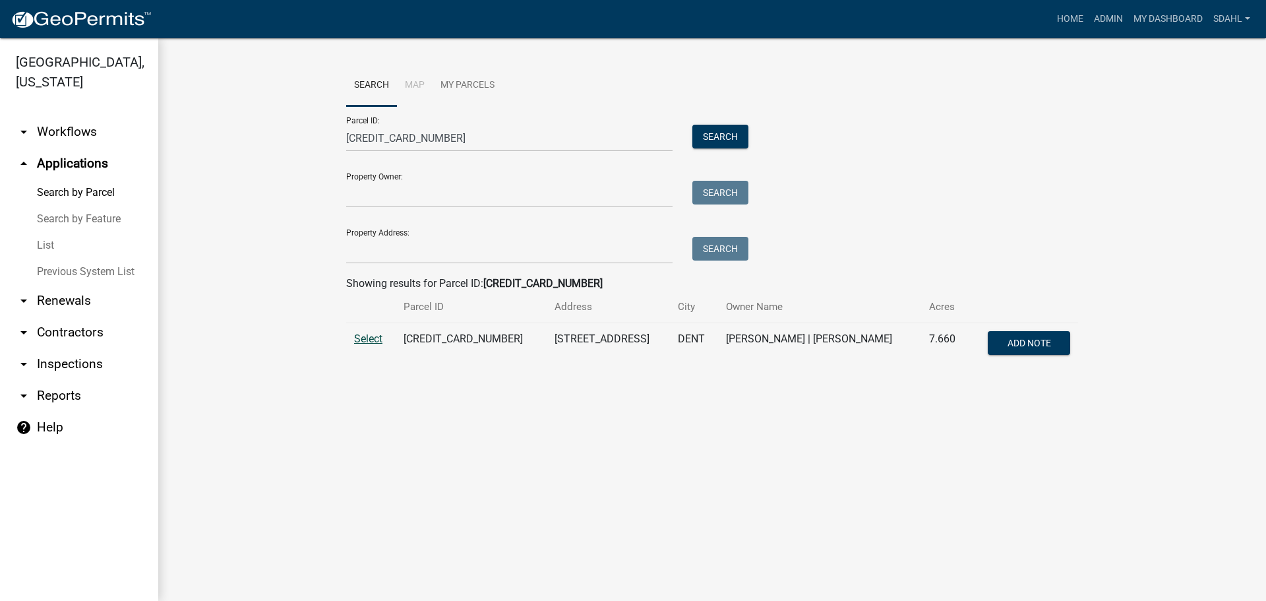
click at [371, 338] on span "Select" at bounding box center [368, 338] width 28 height 13
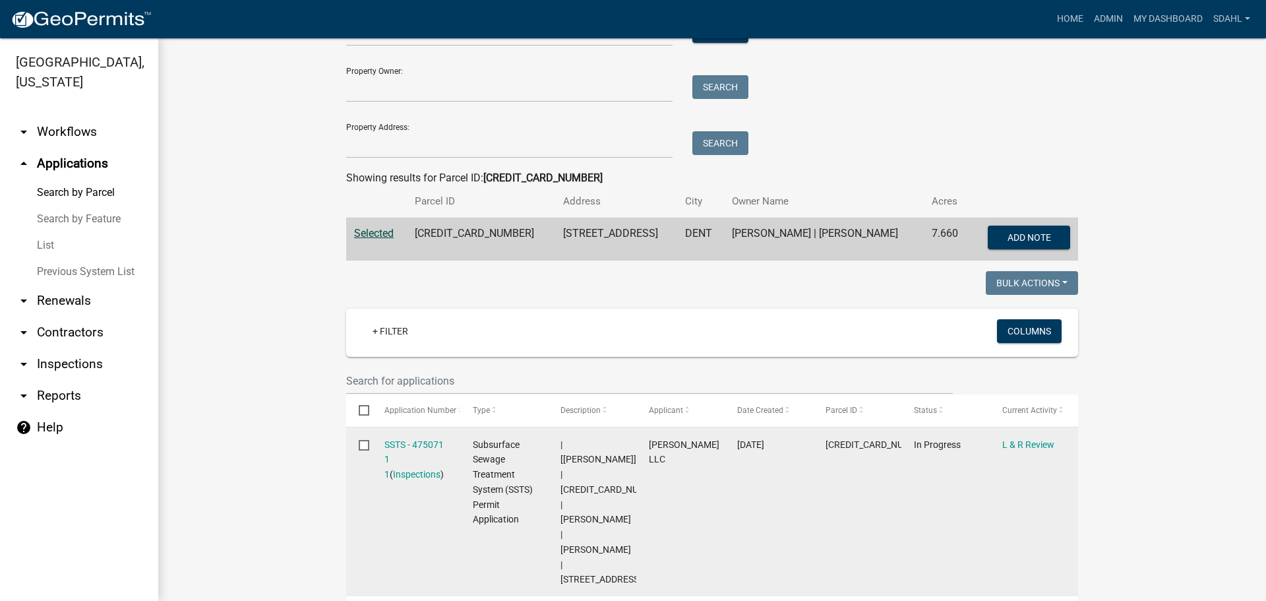
scroll to position [99, 0]
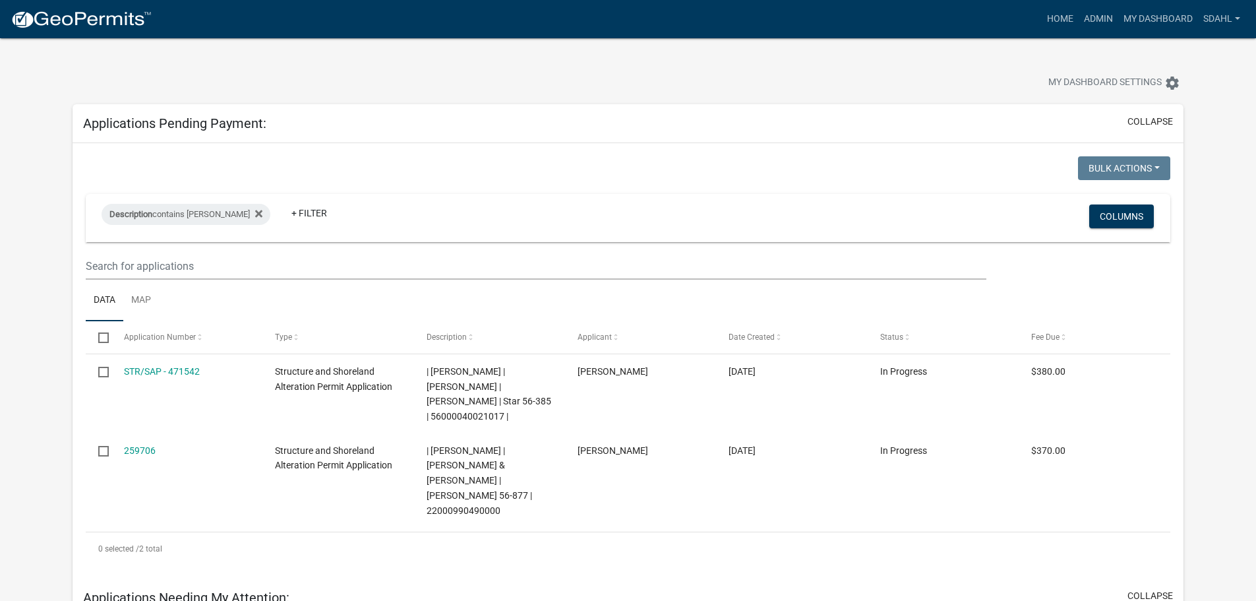
select select "3: 100"
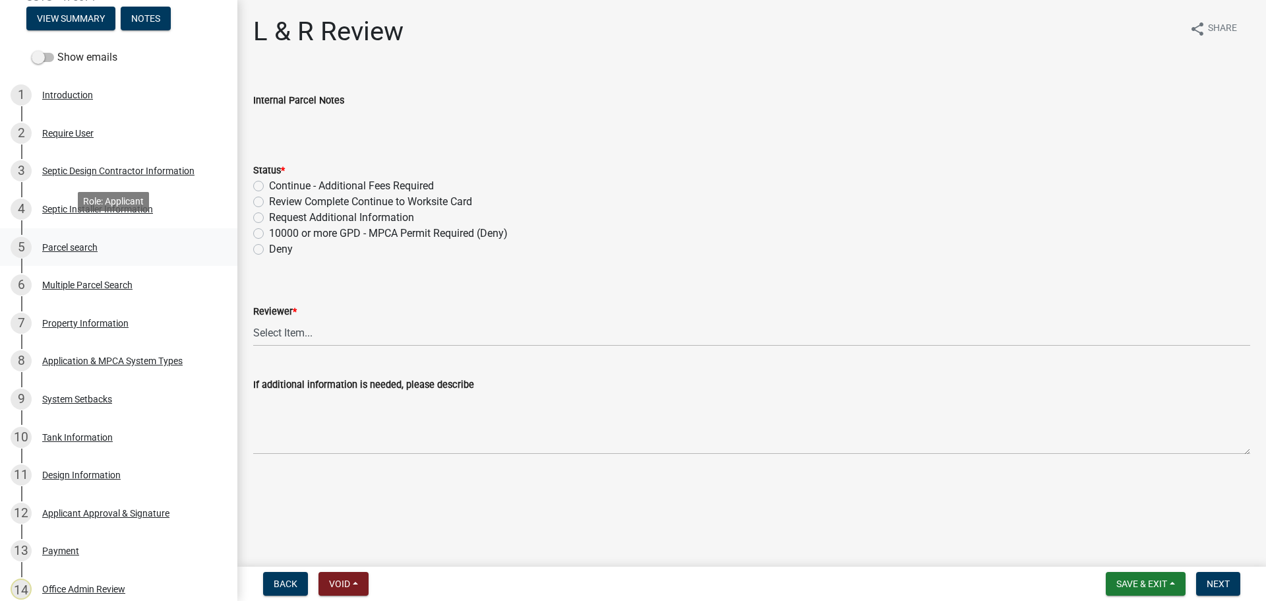
scroll to position [264, 0]
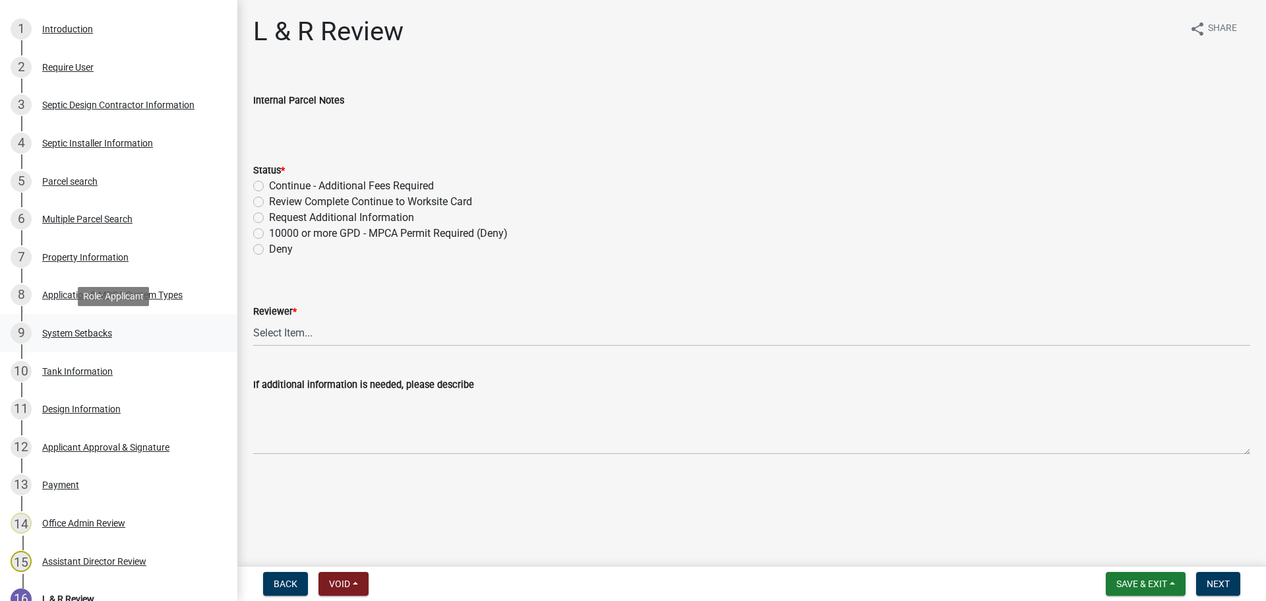
click at [94, 329] on div "System Setbacks" at bounding box center [77, 332] width 70 height 9
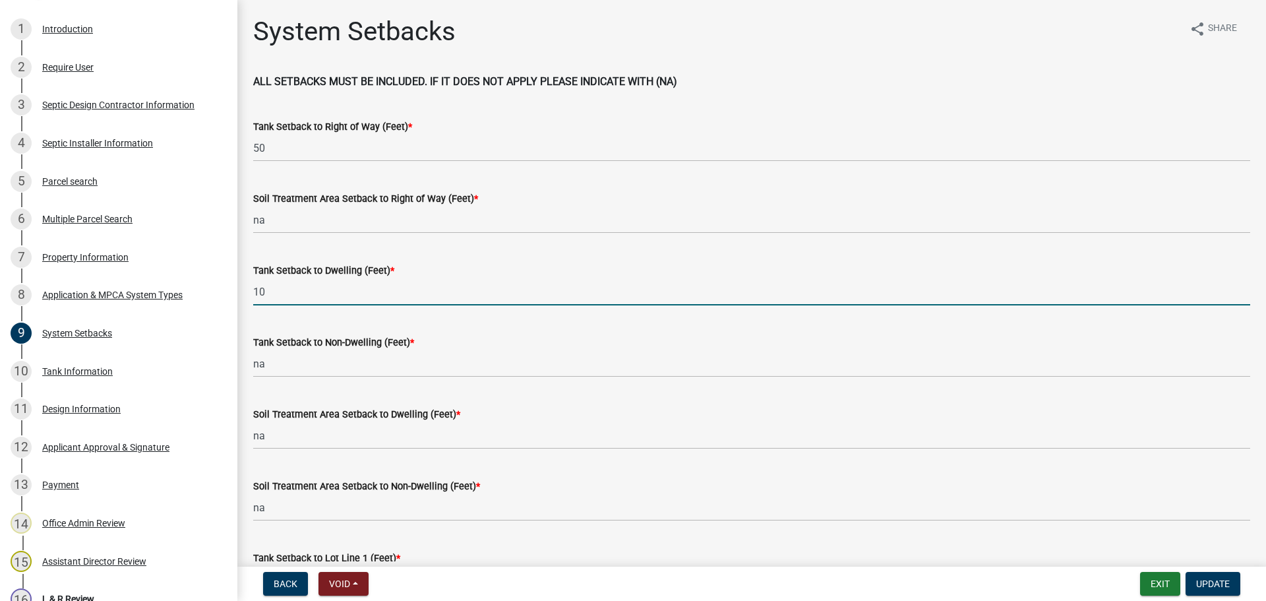
drag, startPoint x: 276, startPoint y: 284, endPoint x: 240, endPoint y: 292, distance: 36.5
type input "na"
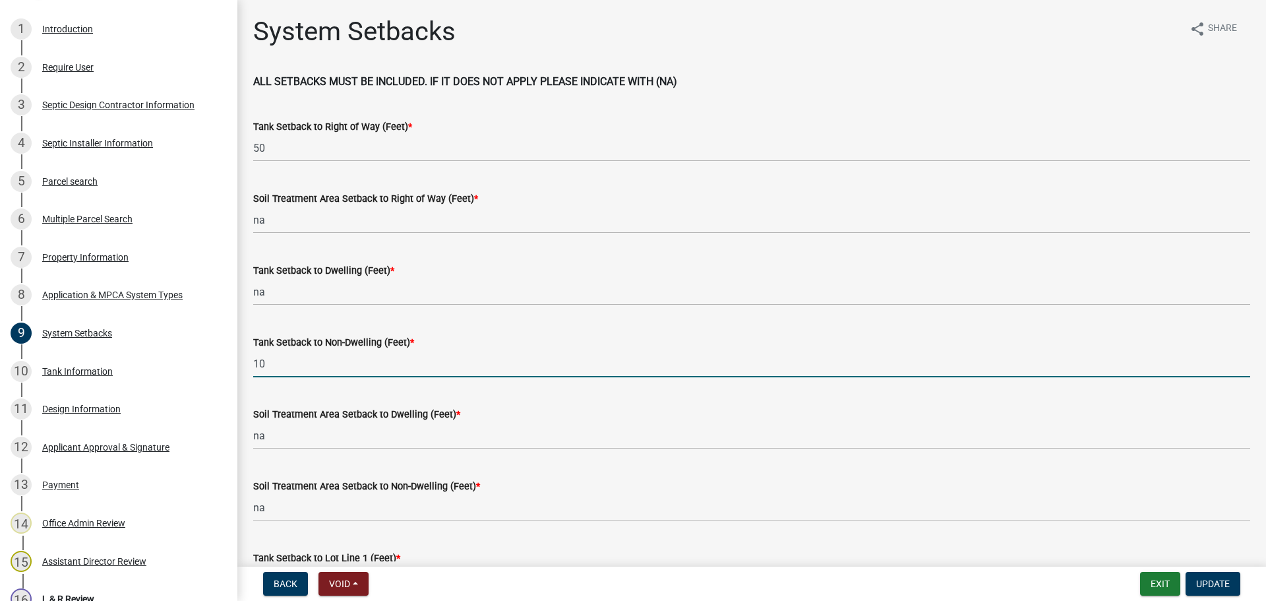
type input "10"
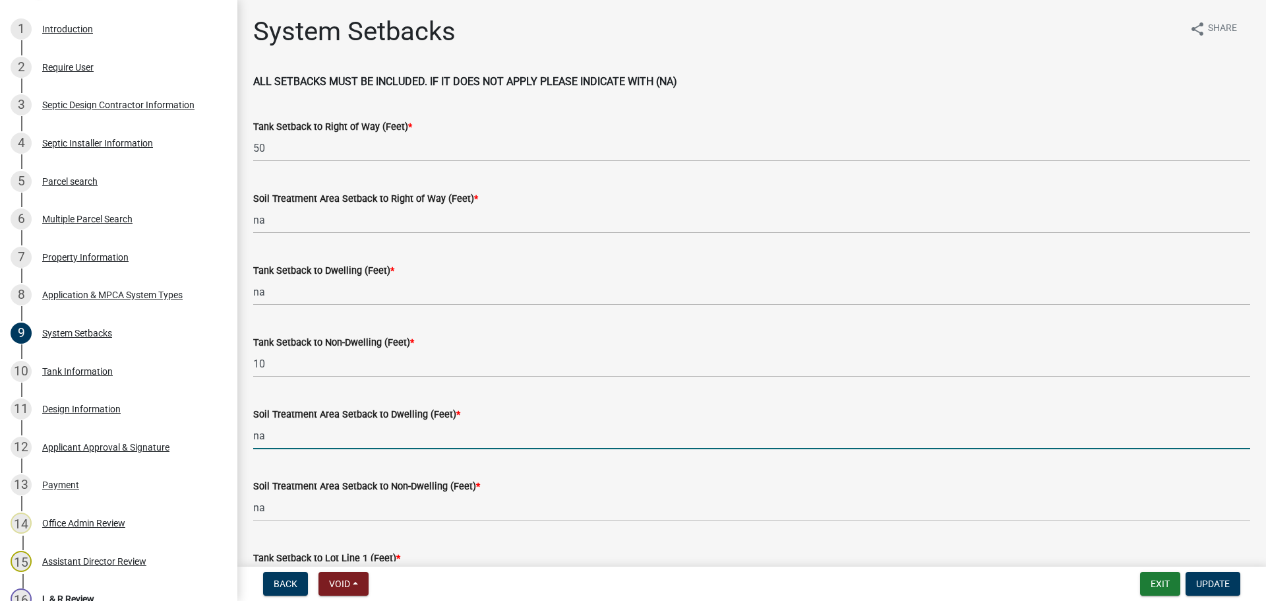
click at [280, 431] on input "na" at bounding box center [751, 435] width 997 height 27
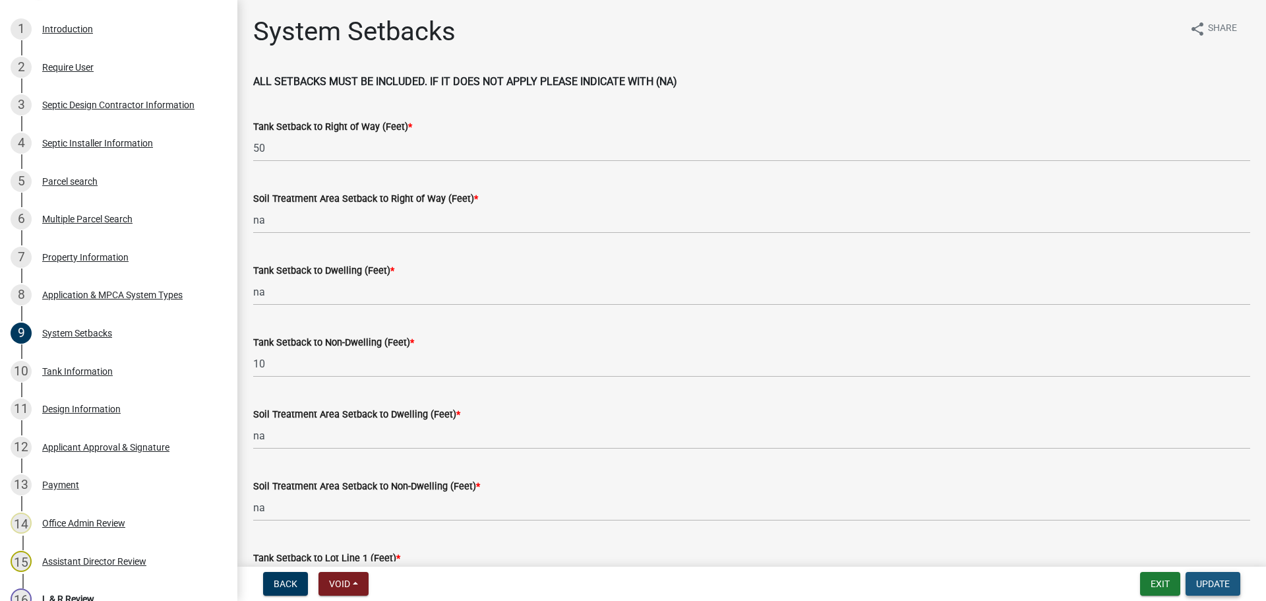
click at [1205, 581] on span "Update" at bounding box center [1213, 583] width 34 height 11
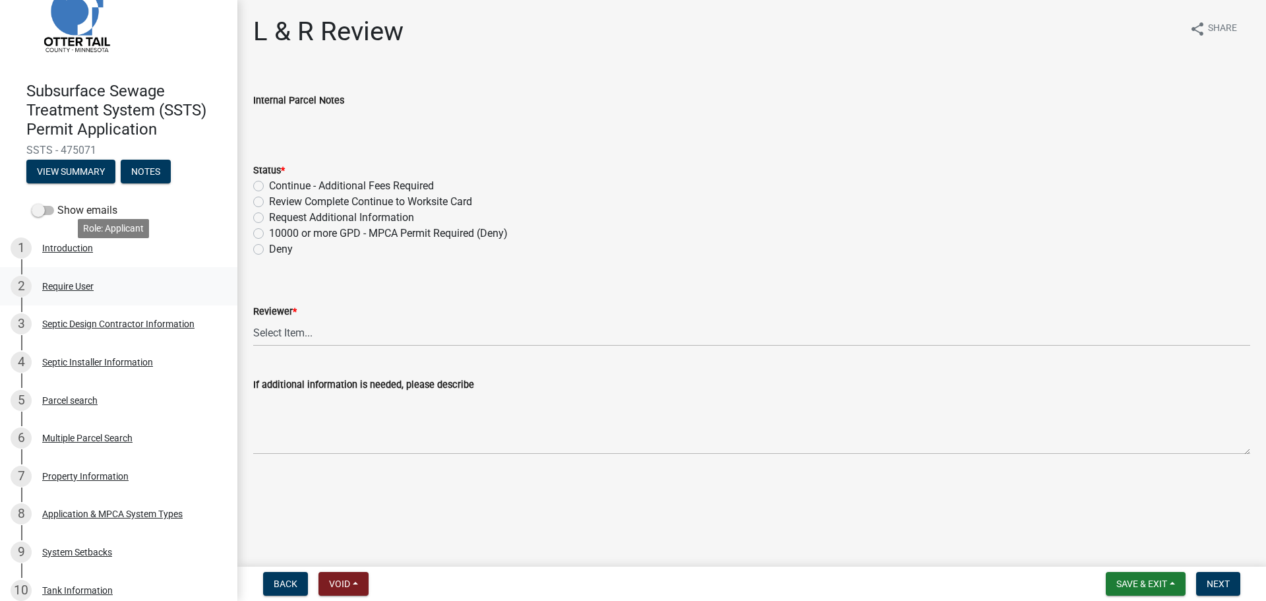
scroll to position [66, 0]
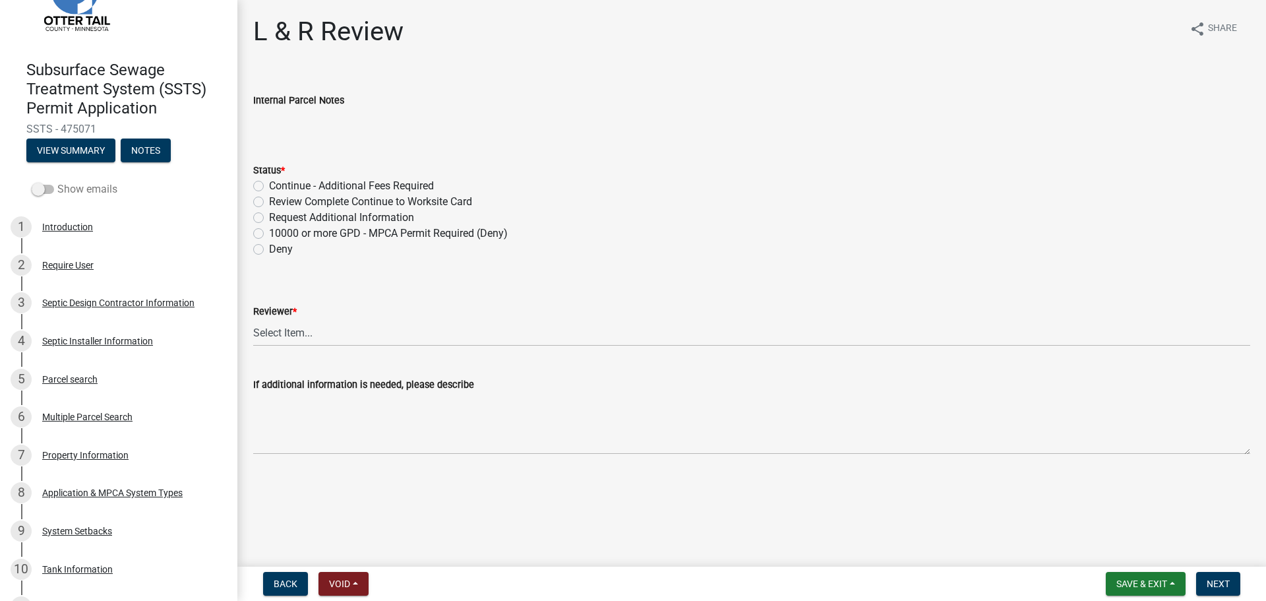
click at [46, 193] on span at bounding box center [43, 189] width 22 height 9
click at [57, 181] on input "Show emails" at bounding box center [57, 181] width 0 height 0
click at [74, 380] on div "Parcel search" at bounding box center [69, 379] width 55 height 9
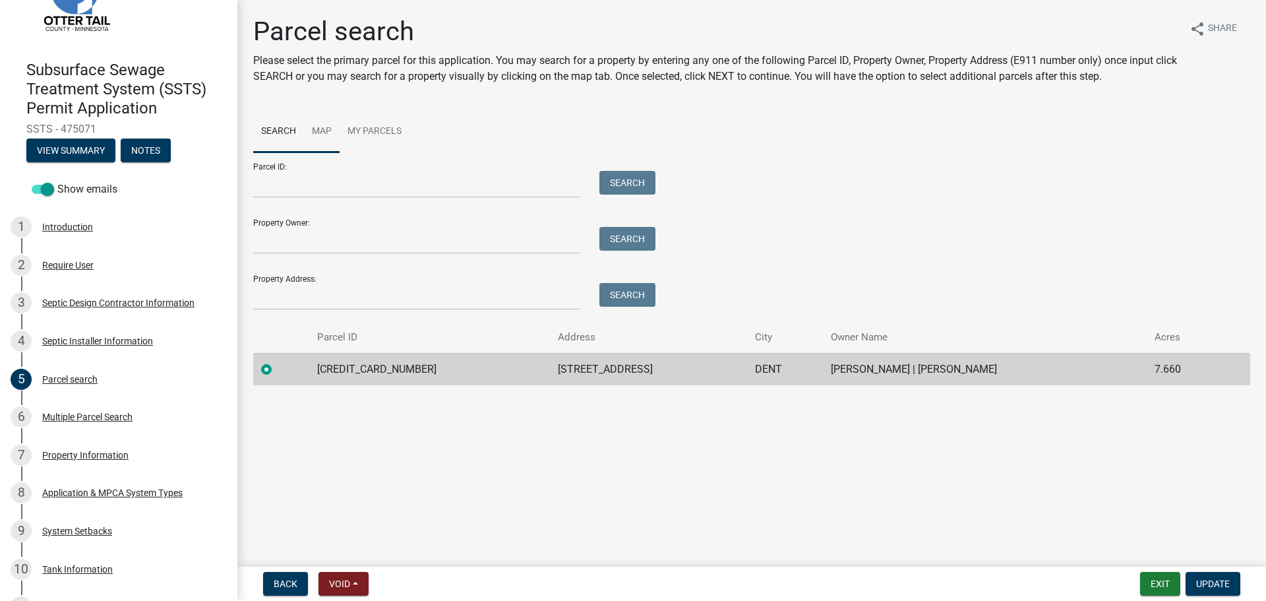
click at [322, 127] on link "Map" at bounding box center [322, 132] width 36 height 42
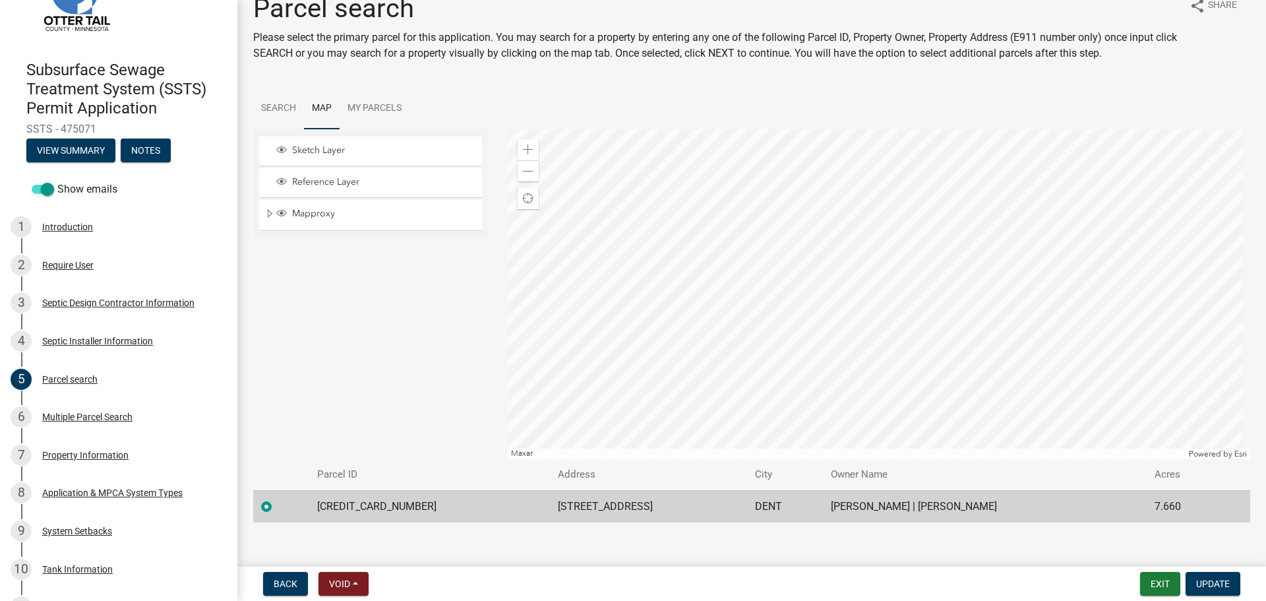
scroll to position [36, 0]
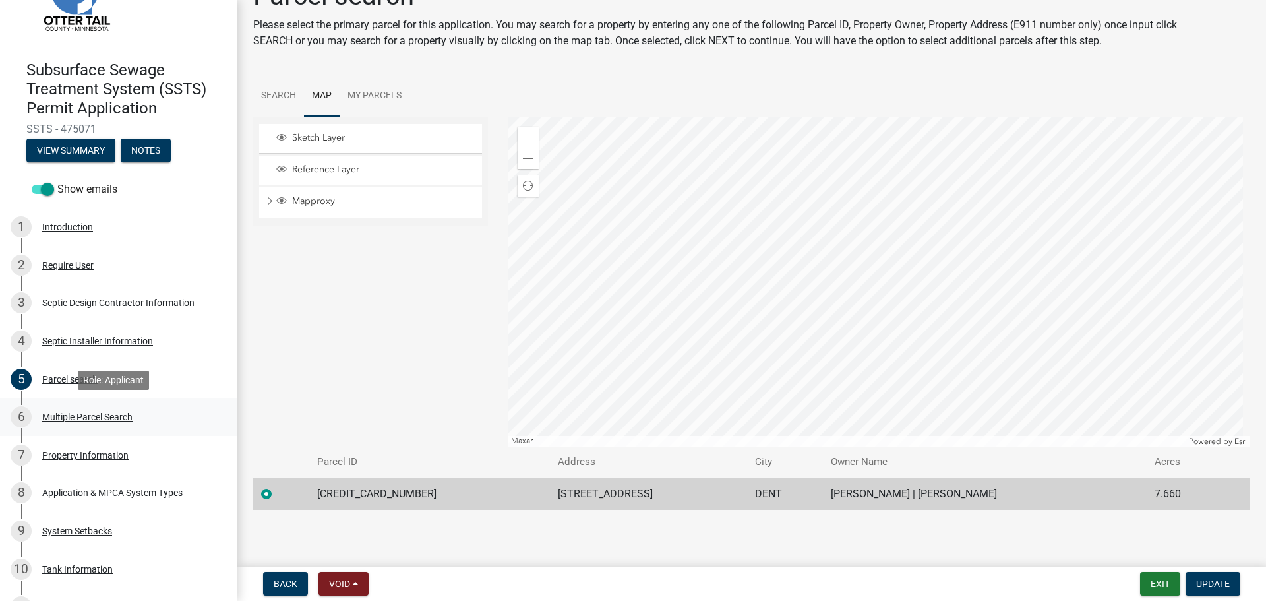
click at [97, 415] on div "Multiple Parcel Search" at bounding box center [87, 416] width 90 height 9
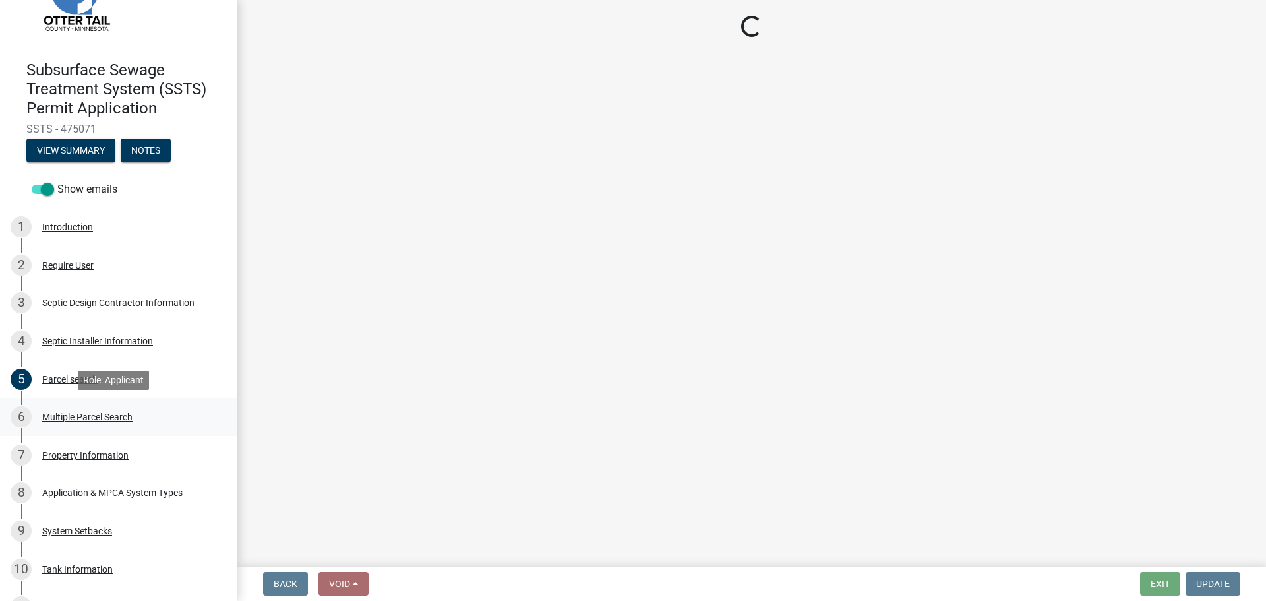
scroll to position [0, 0]
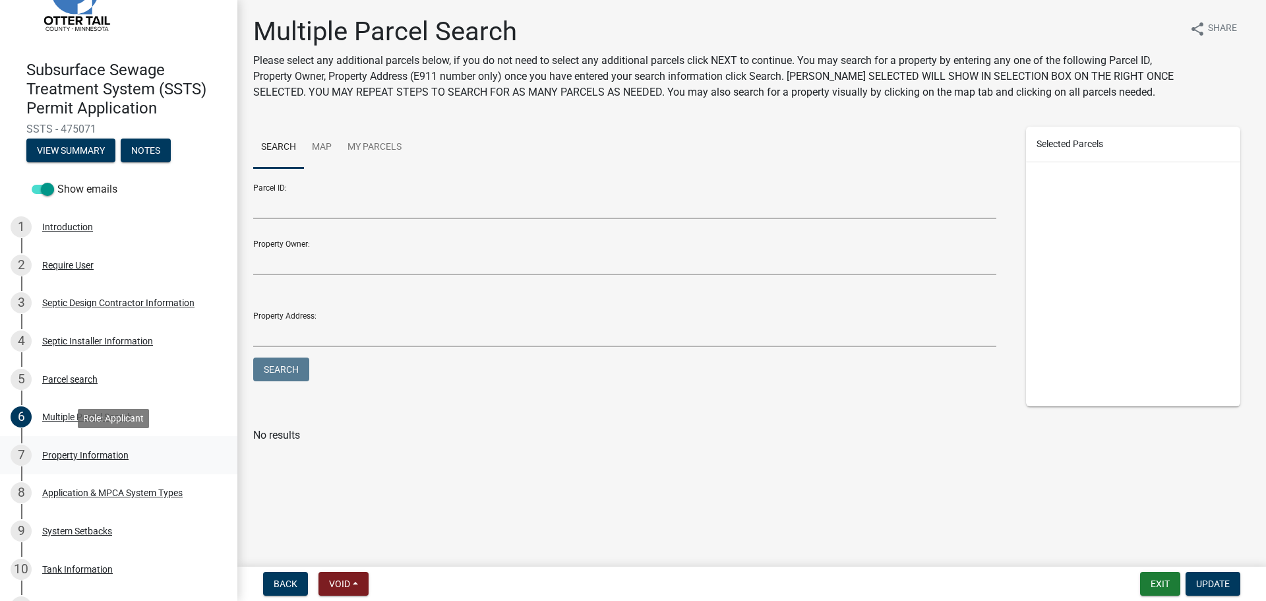
click at [75, 457] on div "Property Information" at bounding box center [85, 454] width 86 height 9
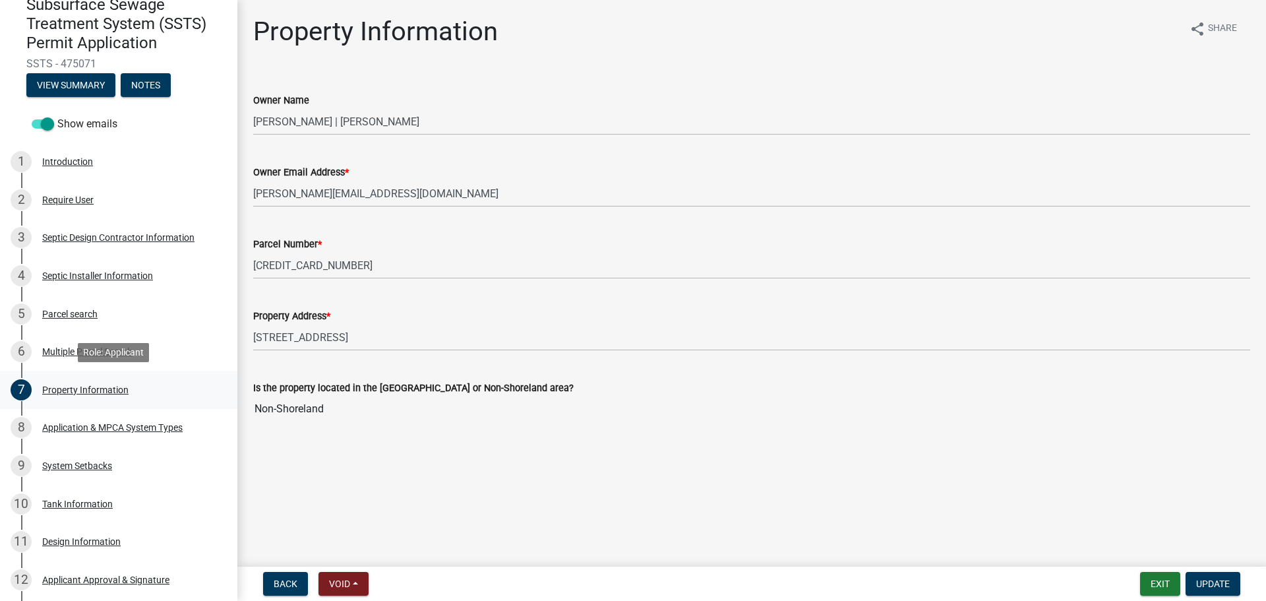
scroll to position [132, 0]
click at [135, 427] on div "Application & MPCA System Types" at bounding box center [112, 426] width 140 height 9
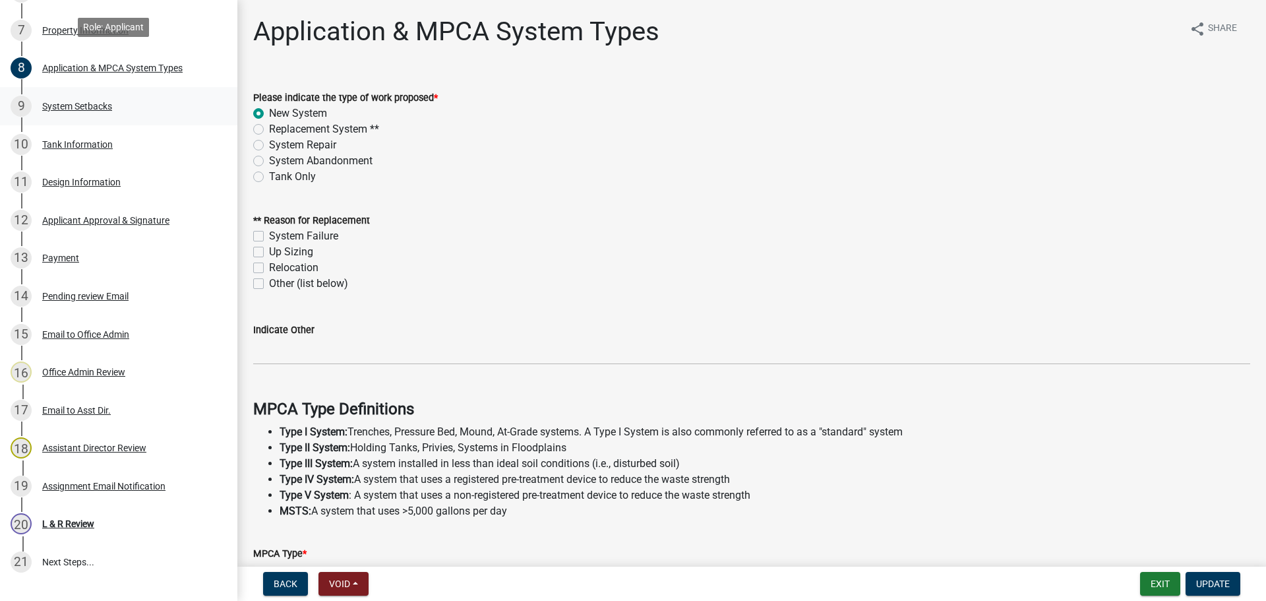
scroll to position [594, 0]
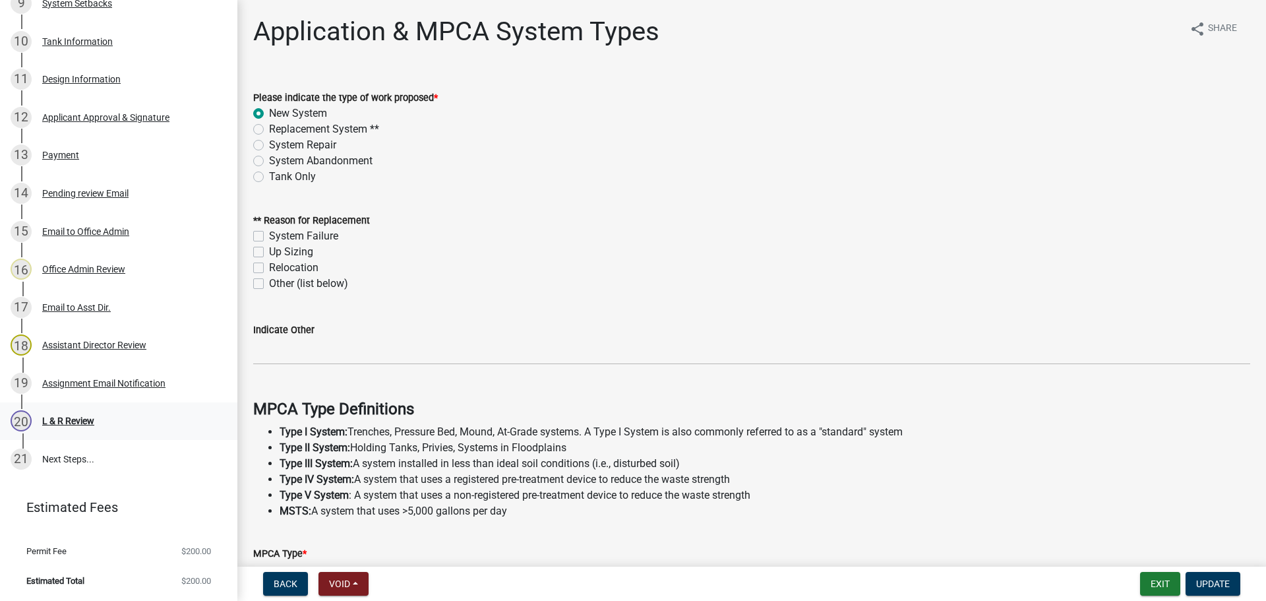
click at [75, 419] on div "L & R Review" at bounding box center [68, 420] width 52 height 9
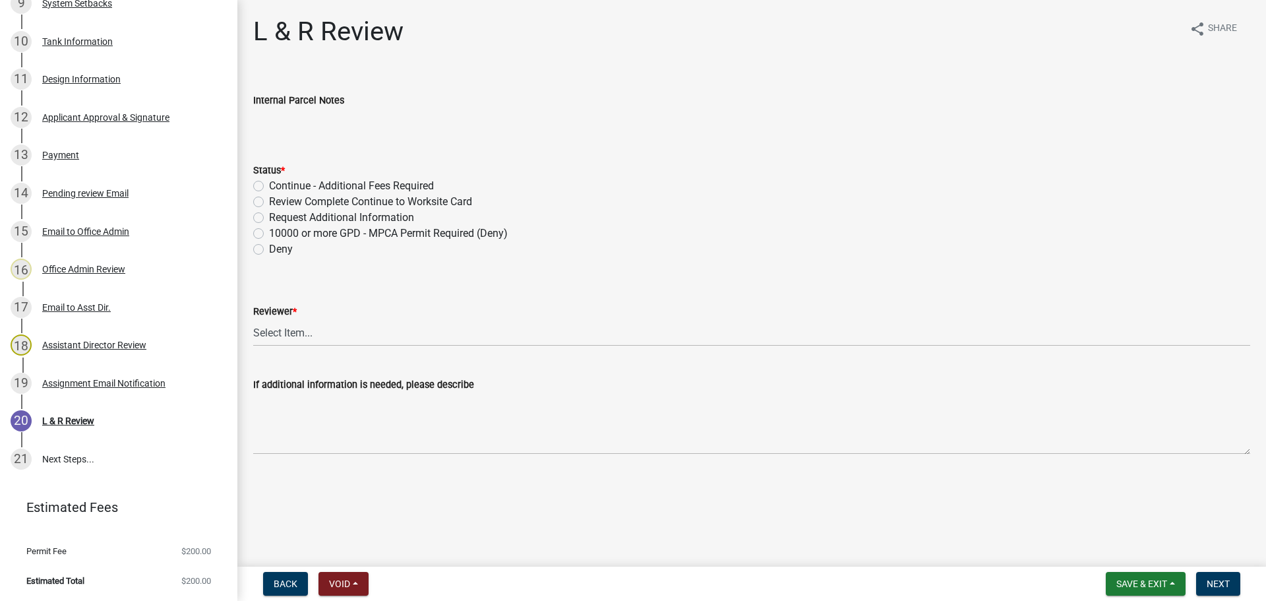
click at [303, 202] on label "Review Complete Continue to Worksite Card" at bounding box center [370, 202] width 203 height 16
click at [278, 202] on input "Review Complete Continue to Worksite Card" at bounding box center [273, 198] width 9 height 9
radio input "true"
click at [344, 339] on select "Select Item... Alexis Newark Andrea Perales Brittany Tollefson Elizabeth Plaste…" at bounding box center [751, 332] width 997 height 27
click at [253, 319] on select "Select Item... Alexis Newark Andrea Perales Brittany Tollefson Elizabeth Plaste…" at bounding box center [751, 332] width 997 height 27
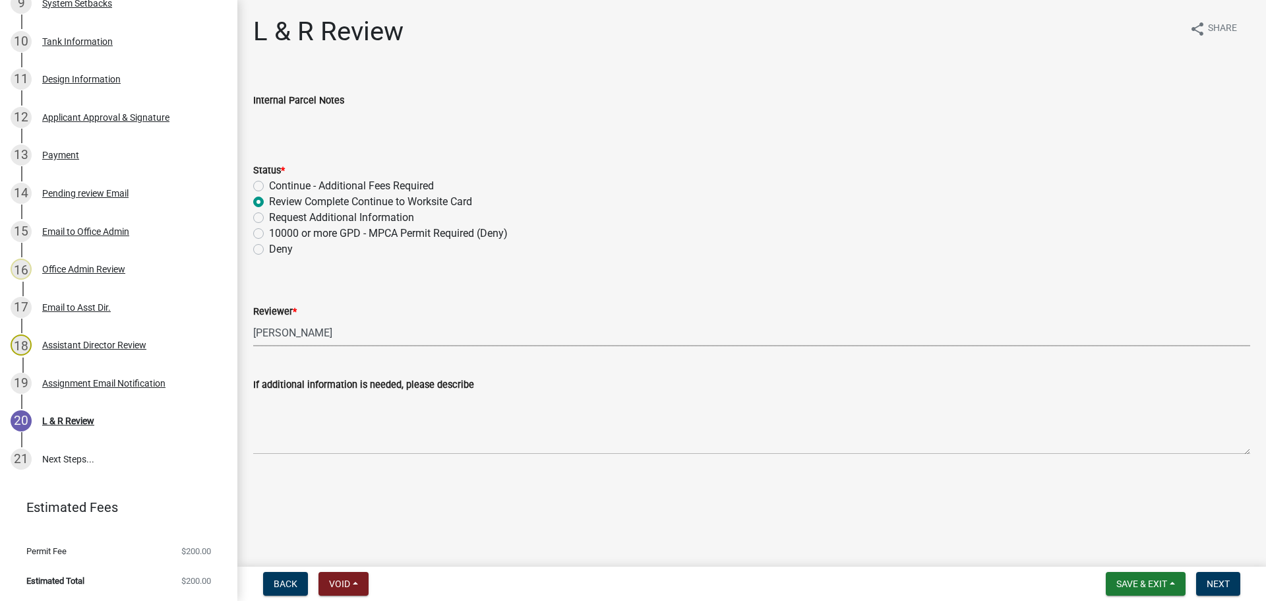
select select "c924b0b6-8bab-4fad-8e2d-179555df0fda"
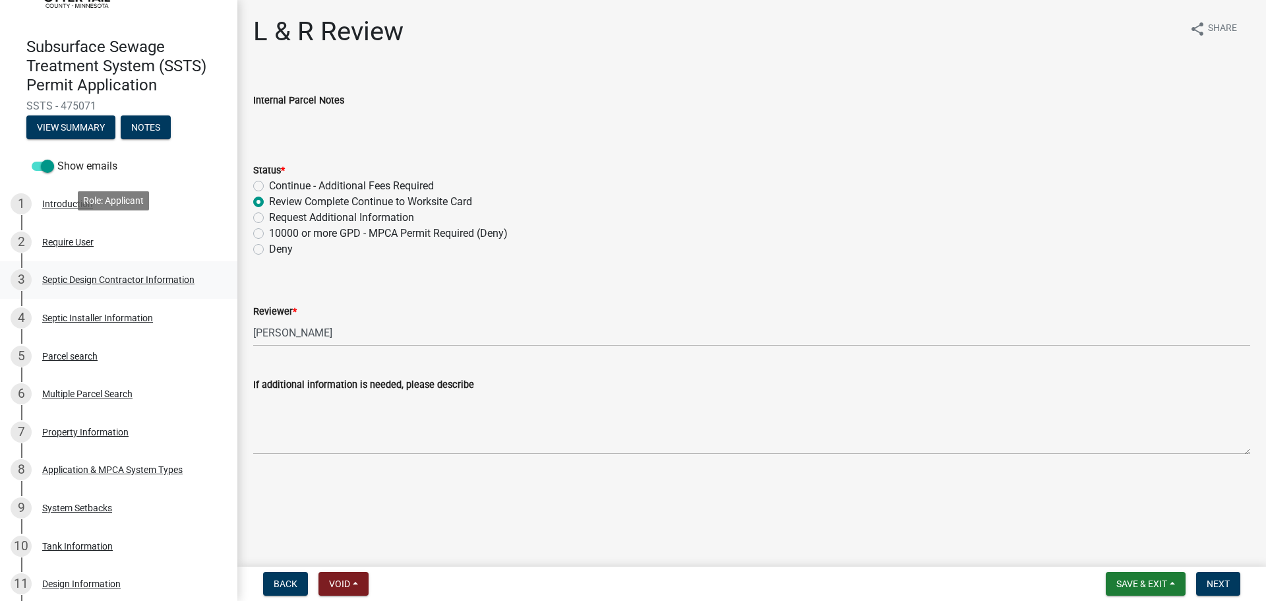
scroll to position [66, 0]
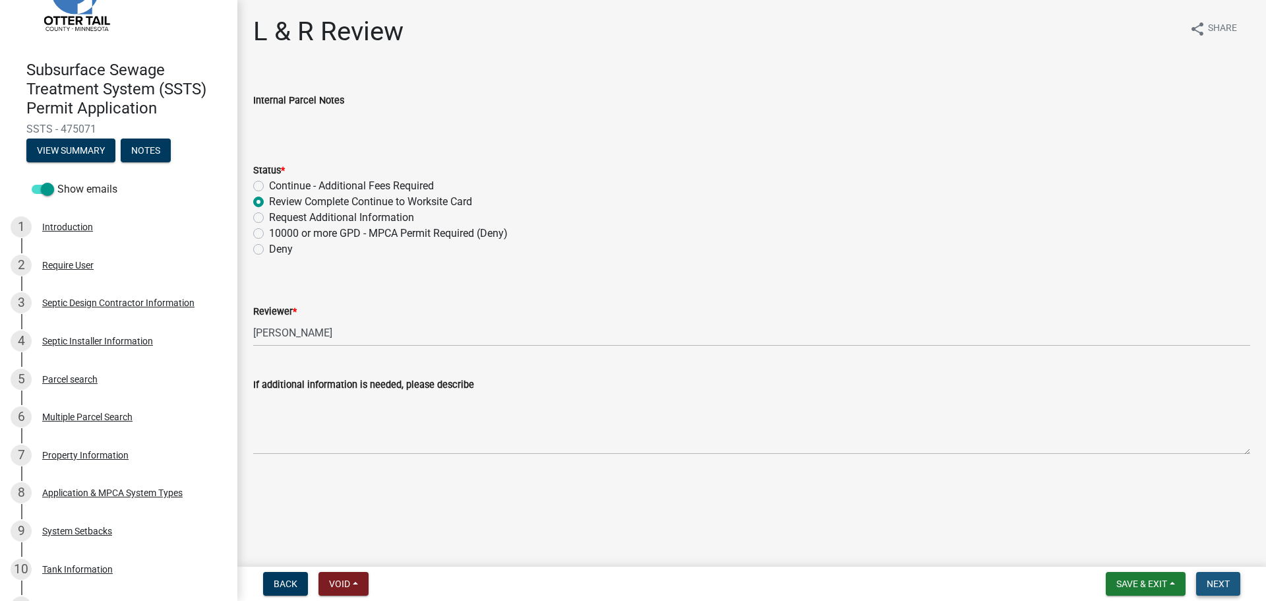
click at [1217, 584] on span "Next" at bounding box center [1218, 583] width 23 height 11
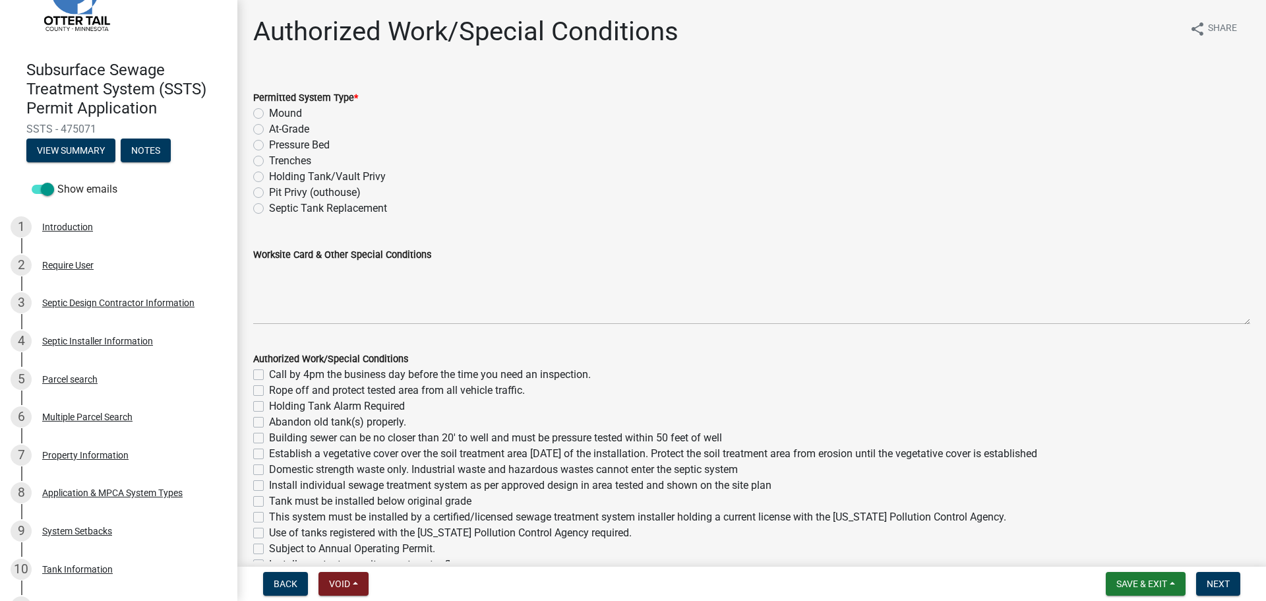
click at [298, 177] on label "Holding Tank/Vault Privy" at bounding box center [327, 177] width 117 height 16
click at [278, 177] on input "Holding Tank/Vault Privy" at bounding box center [273, 173] width 9 height 9
radio input "true"
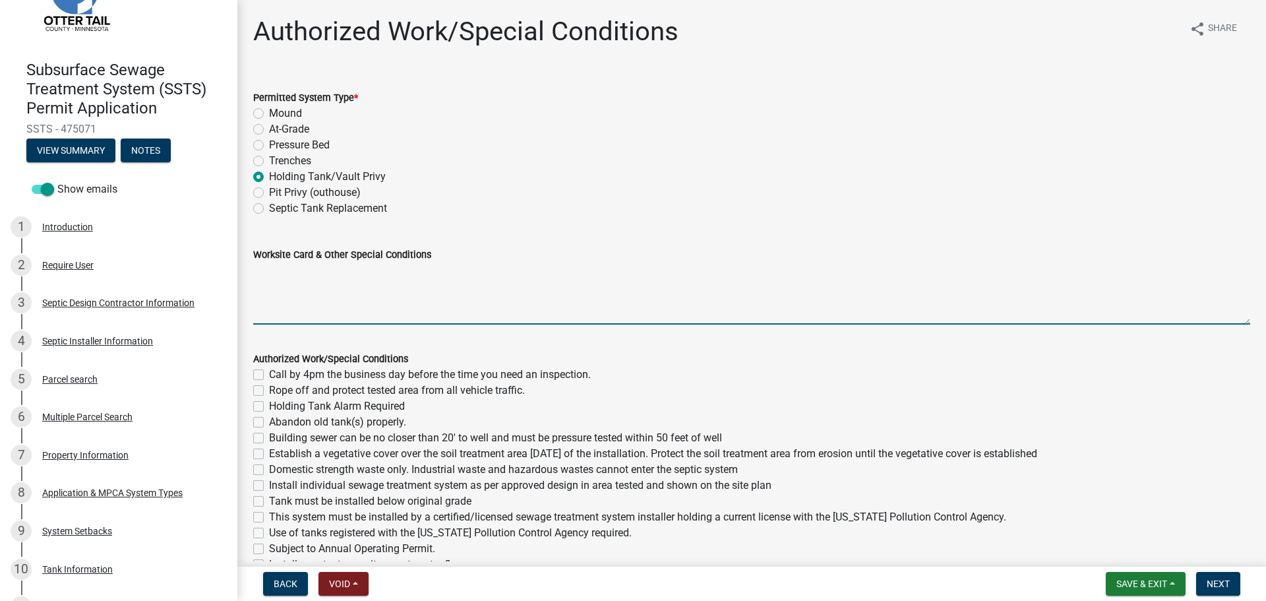
click at [310, 272] on textarea "Worksite Card & Other Special Conditions" at bounding box center [751, 293] width 997 height 62
paste textarea "Shop – Type II Holding Tank Installing a 1500 gallon holding tank for the shop …"
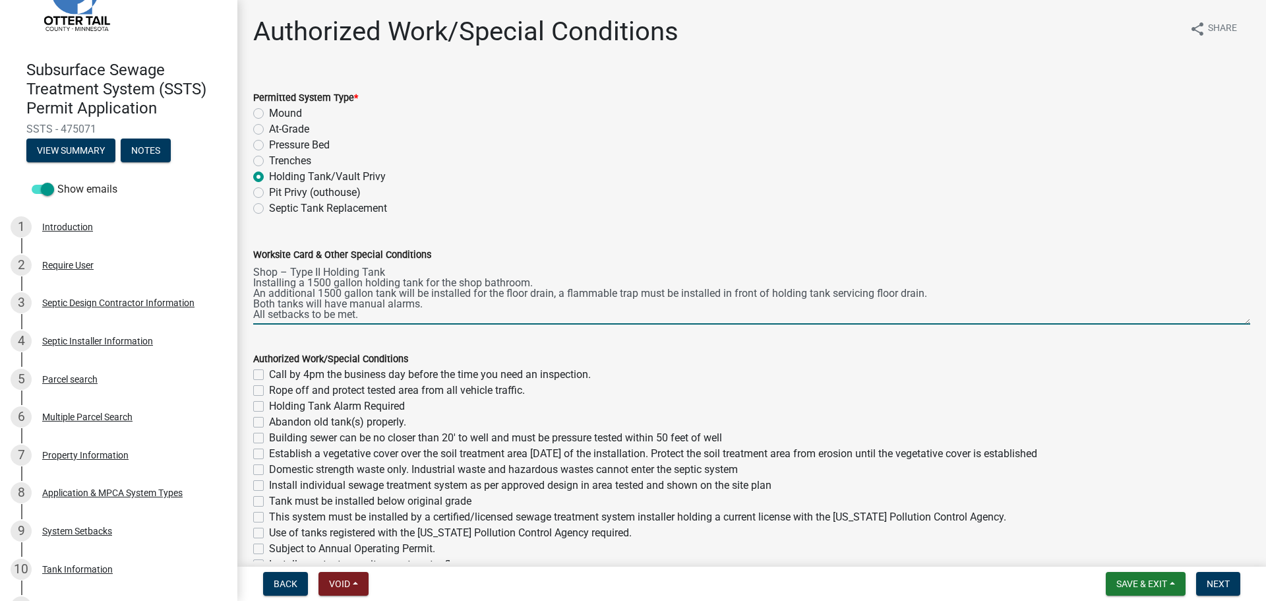
scroll to position [0, 0]
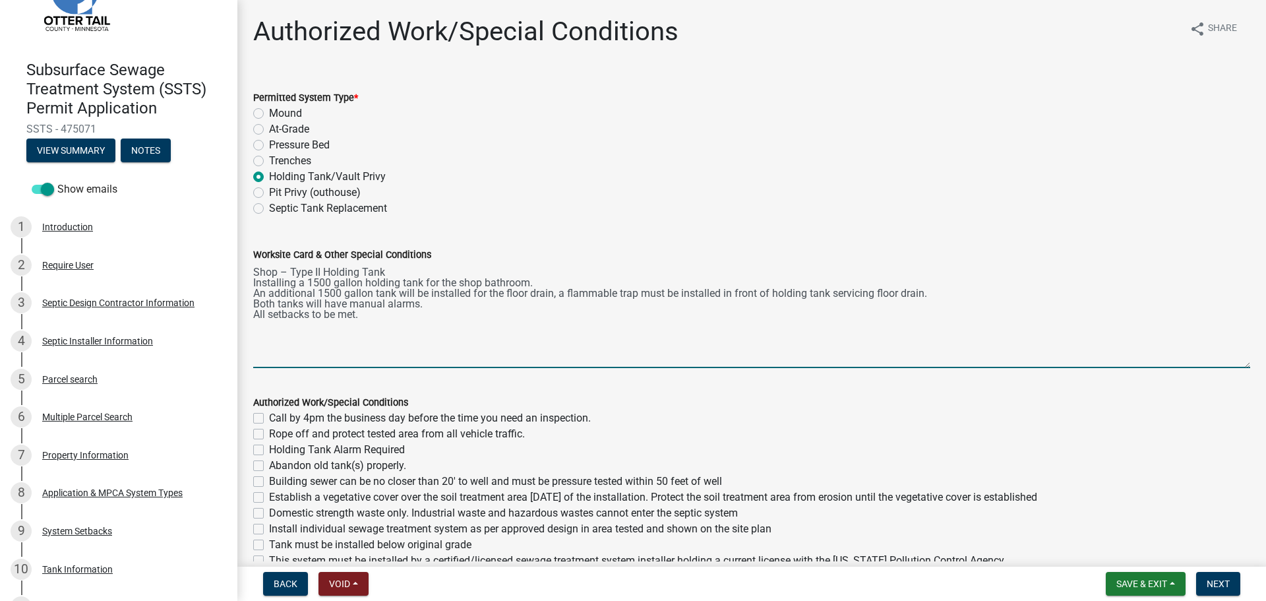
drag, startPoint x: 1235, startPoint y: 324, endPoint x: 1227, endPoint y: 369, distance: 45.5
click at [1227, 368] on textarea "Shop – Type II Holding Tank Installing a 1500 gallon holding tank for the shop …" at bounding box center [751, 315] width 997 height 106
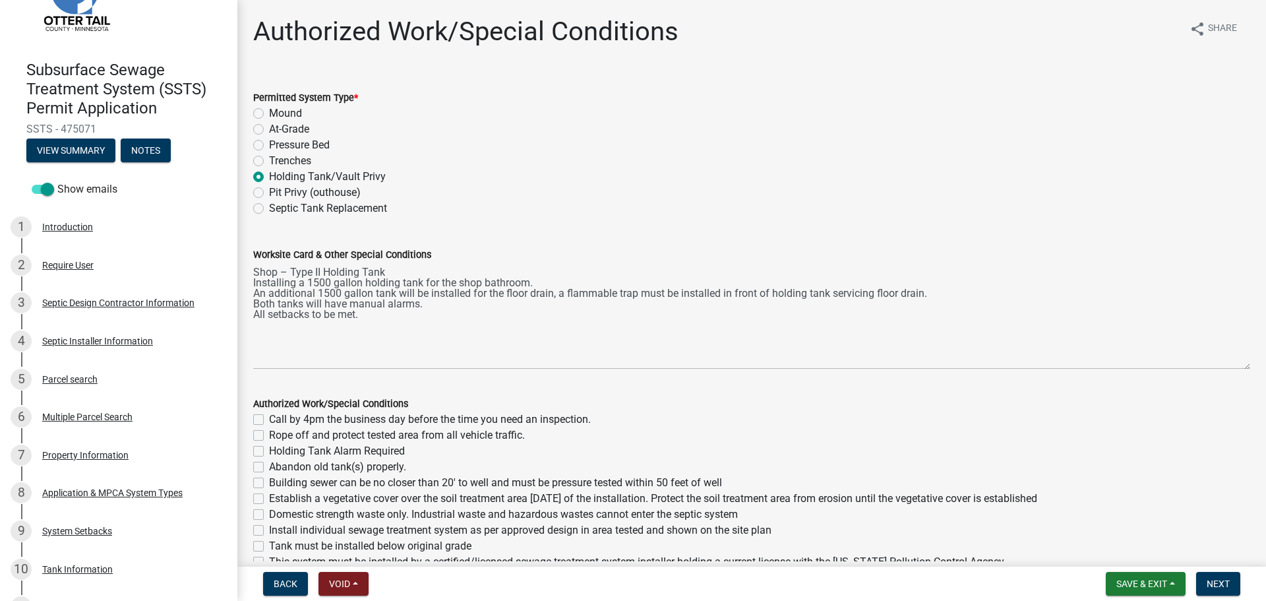
click at [250, 295] on div "Worksite Card & Other Special Conditions Shop – Type II Holding Tank Installing…" at bounding box center [751, 298] width 1017 height 141
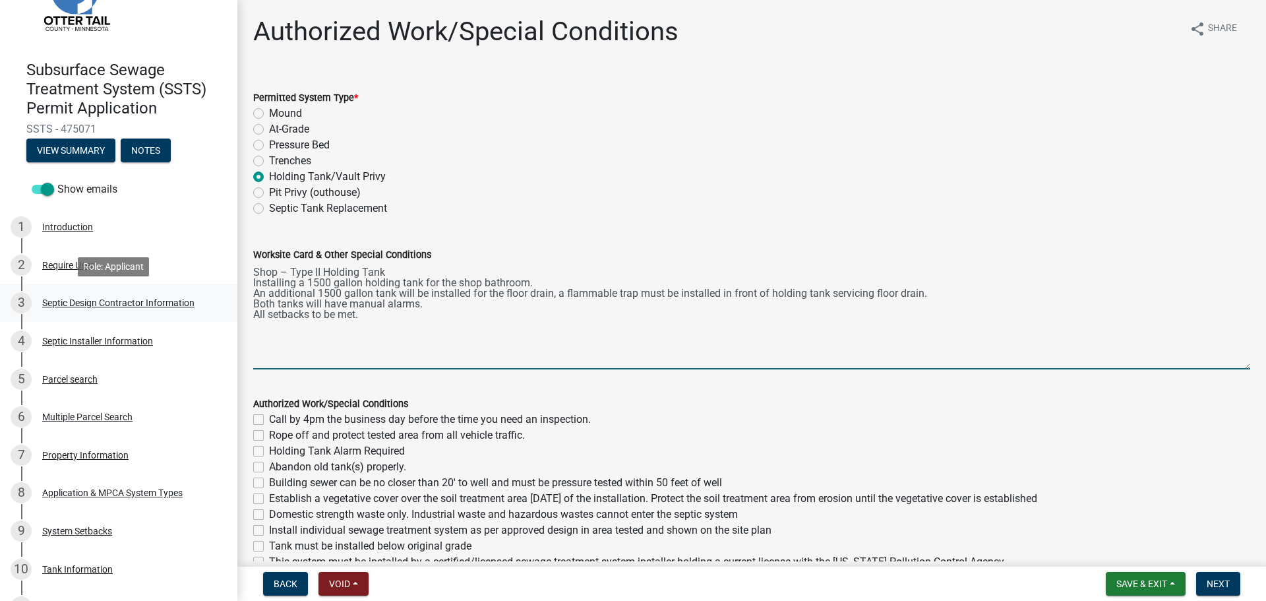
drag, startPoint x: 929, startPoint y: 295, endPoint x: 212, endPoint y: 293, distance: 716.8
click at [212, 293] on div "Subsurface Sewage Treatment System (SSTS) Permit Application SSTS - 475071 View…" at bounding box center [633, 300] width 1266 height 601
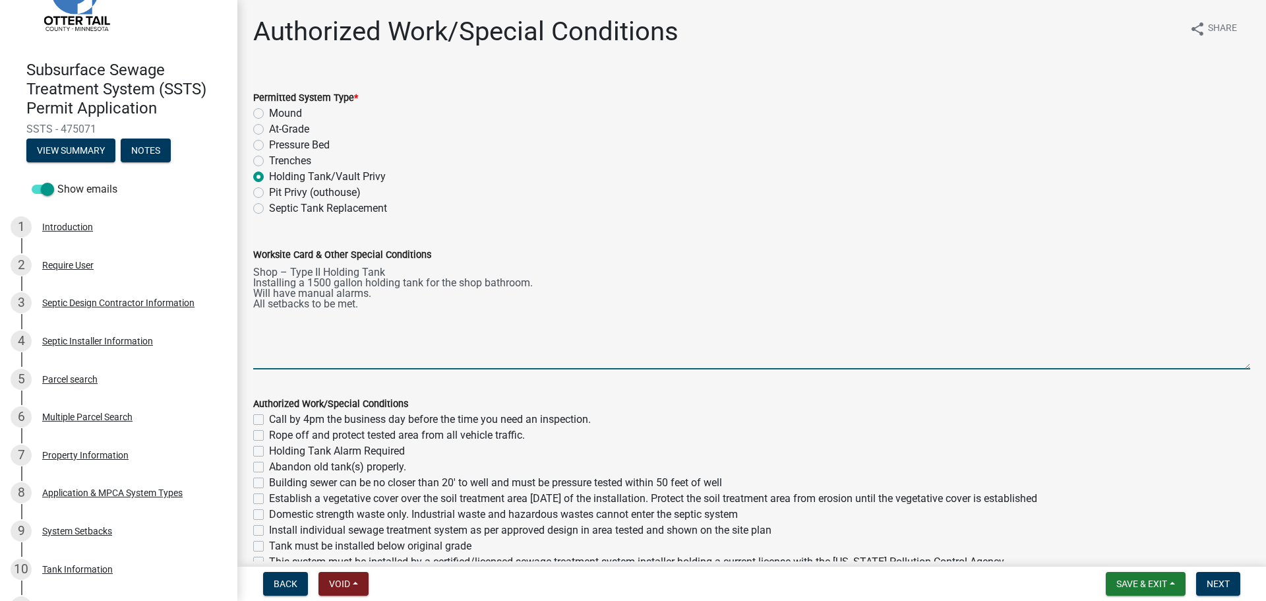
click at [365, 290] on textarea "Shop – Type II Holding Tank Installing a 1500 gallon holding tank for the shop …" at bounding box center [751, 315] width 997 height 107
click at [336, 295] on textarea "Shop – Type II Holding Tank Installing a 1500 gallon holding tank for the shop …" at bounding box center [751, 315] width 997 height 107
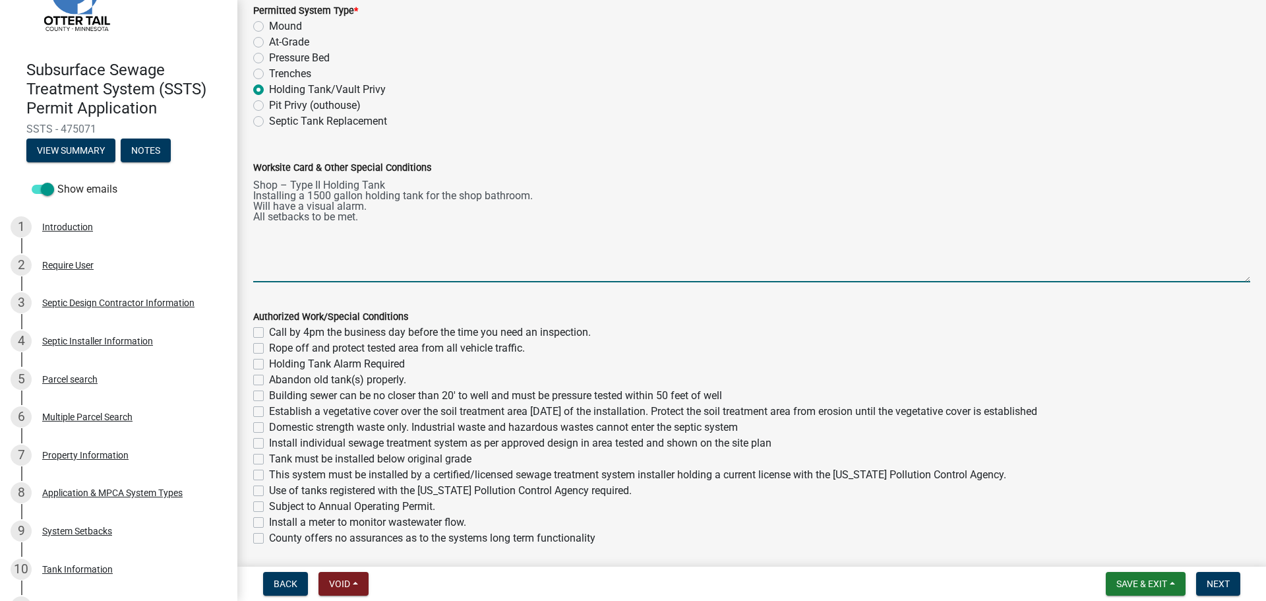
scroll to position [132, 0]
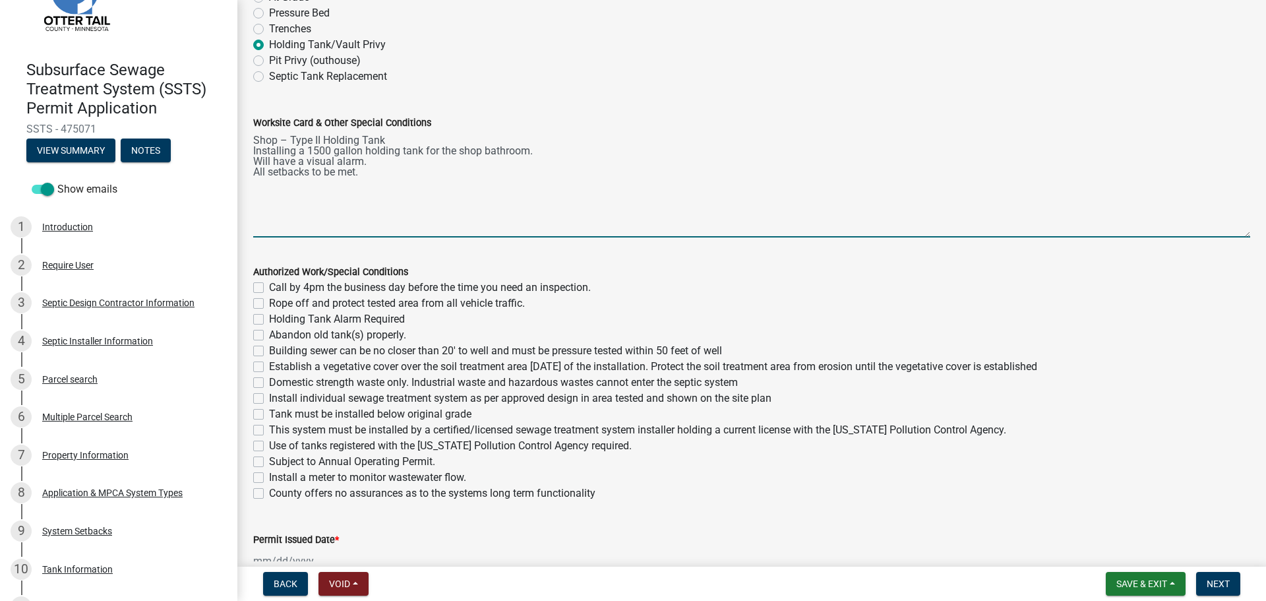
click at [281, 151] on textarea "Shop – Type II Holding Tank Installing a 1500 gallon holding tank for the shop …" at bounding box center [751, 184] width 997 height 107
type textarea "Shop – Type II Holding Tank 1500 Gallon Holding Tank. Will have a visual alarm.…"
click at [269, 289] on label "Call by 4pm the business day before the time you need an inspection." at bounding box center [430, 288] width 322 height 16
click at [269, 288] on input "Call by 4pm the business day before the time you need an inspection." at bounding box center [273, 284] width 9 height 9
checkbox input "true"
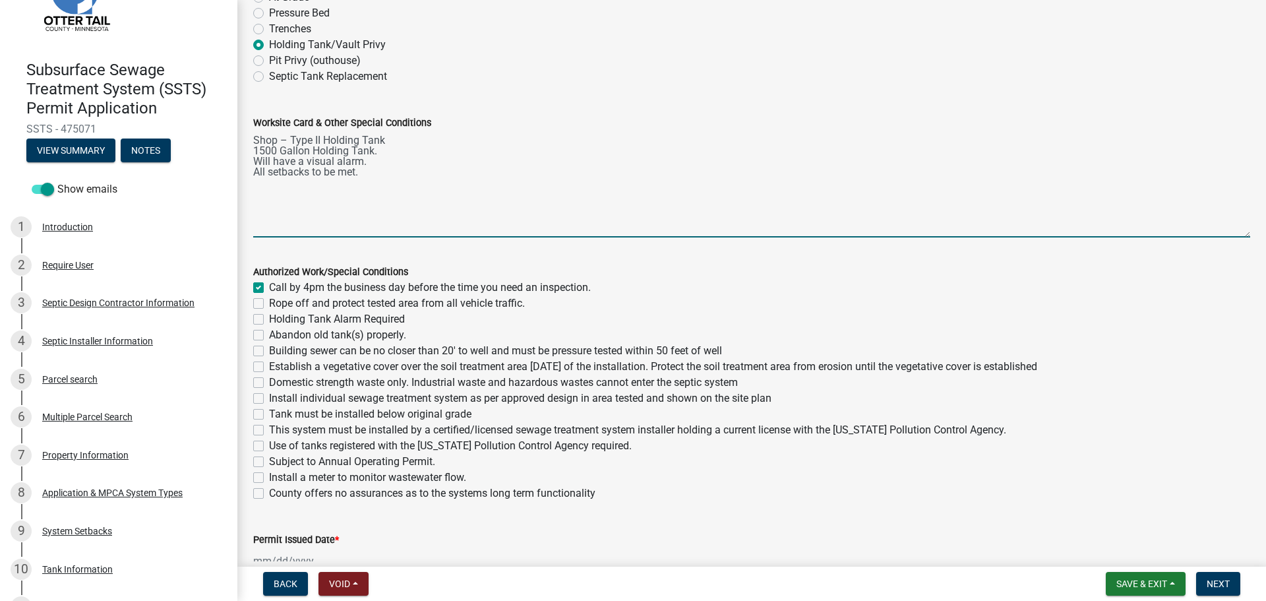
checkbox input "false"
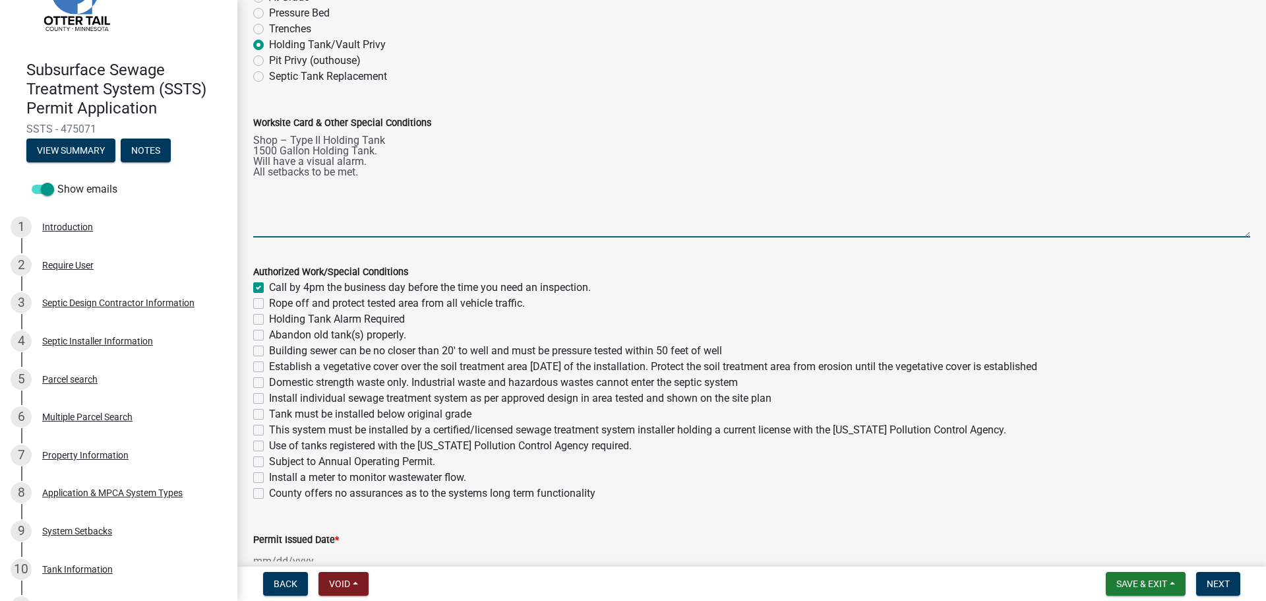
checkbox input "false"
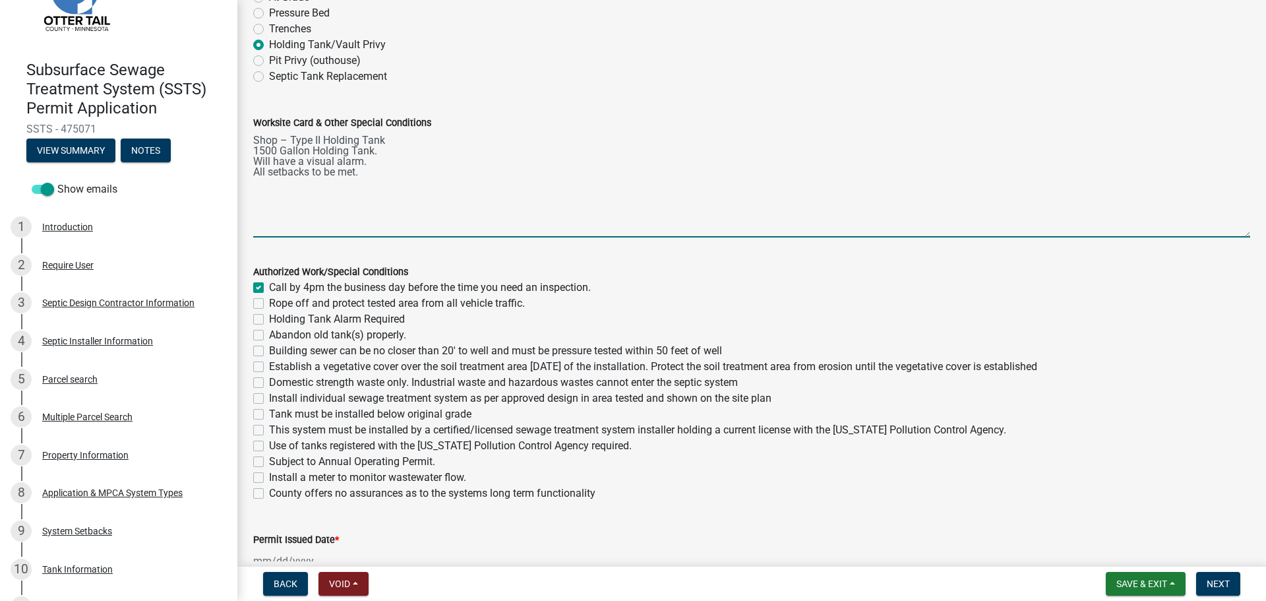
checkbox input "false"
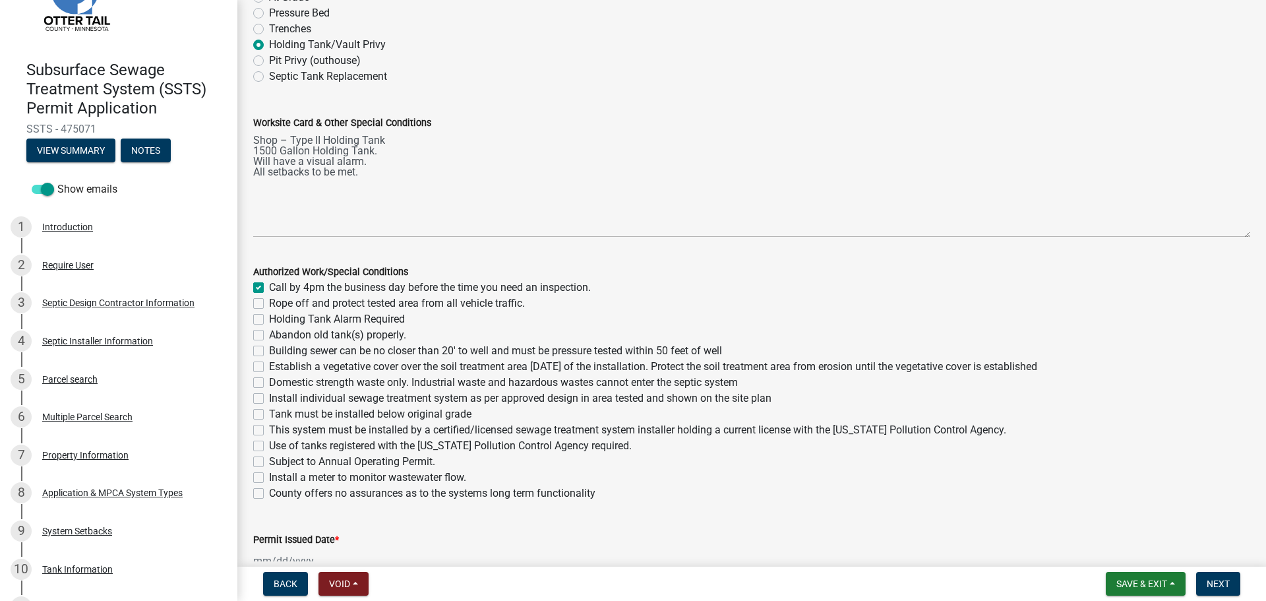
click at [269, 321] on label "Holding Tank Alarm Required" at bounding box center [337, 319] width 136 height 16
click at [269, 320] on input "Holding Tank Alarm Required" at bounding box center [273, 315] width 9 height 9
checkbox input "true"
checkbox input "false"
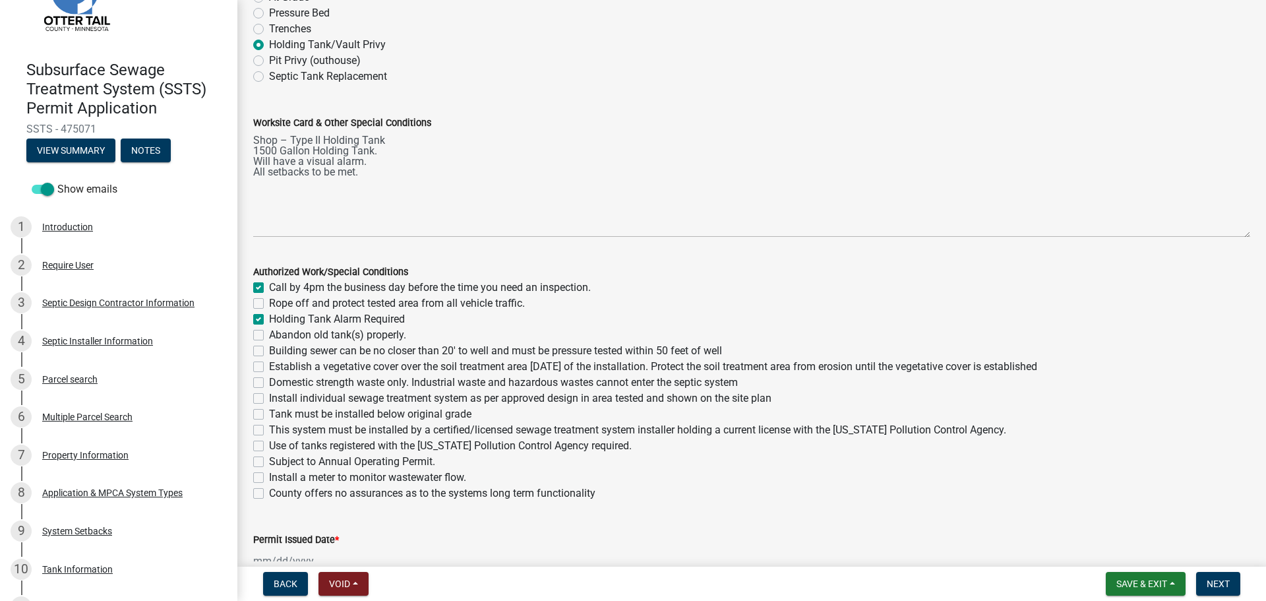
checkbox input "true"
checkbox input "false"
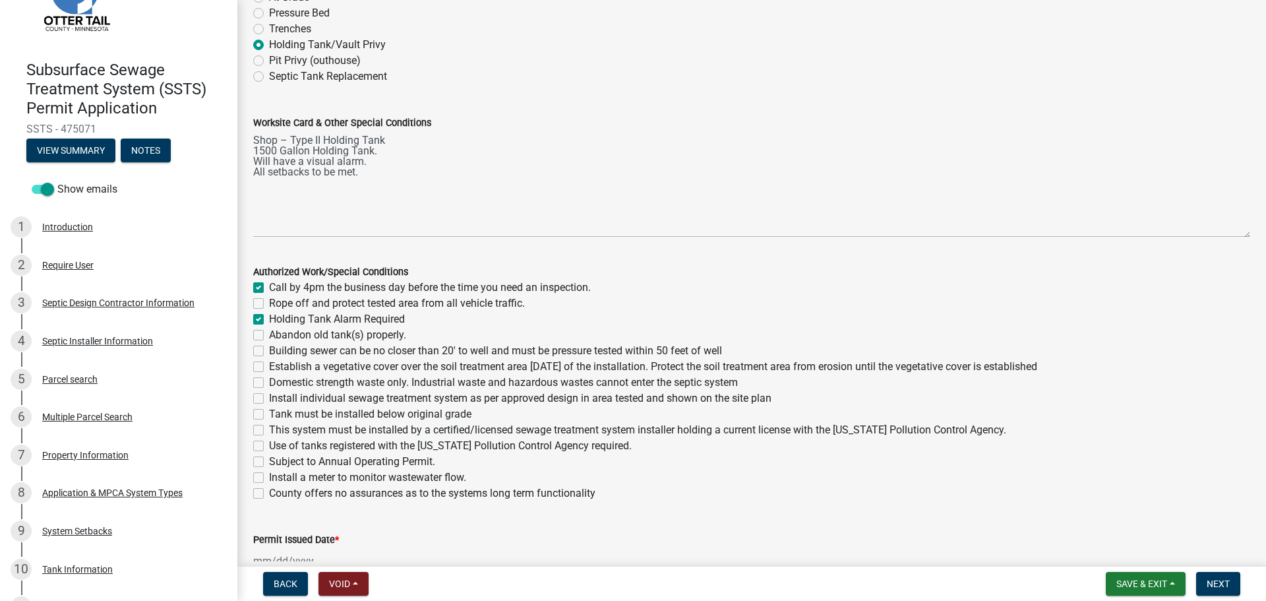
checkbox input "false"
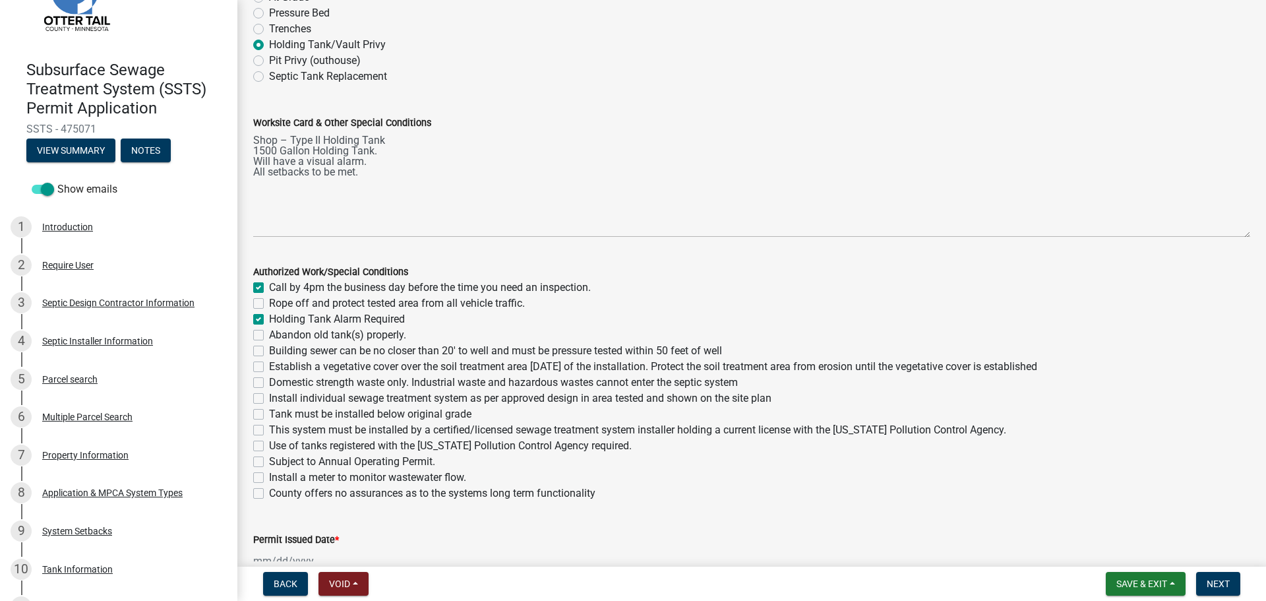
checkbox input "false"
click at [269, 417] on label "Tank must be installed below original grade" at bounding box center [370, 414] width 202 height 16
click at [269, 415] on input "Tank must be installed below original grade" at bounding box center [273, 410] width 9 height 9
checkbox input "true"
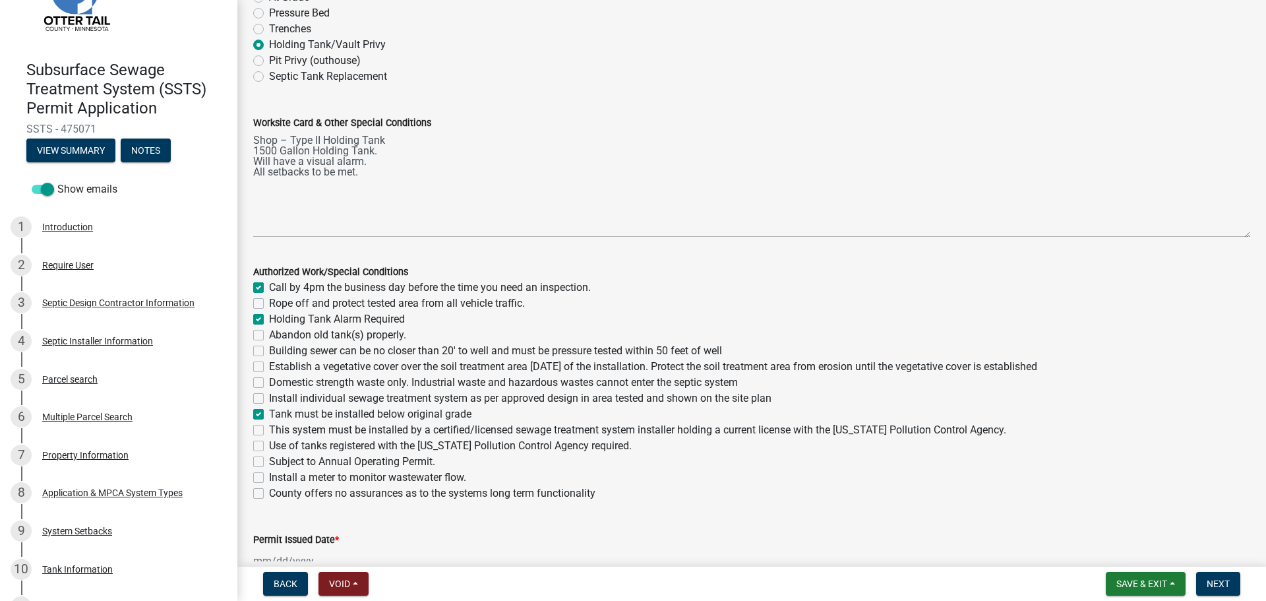
checkbox input "true"
checkbox input "false"
checkbox input "true"
checkbox input "false"
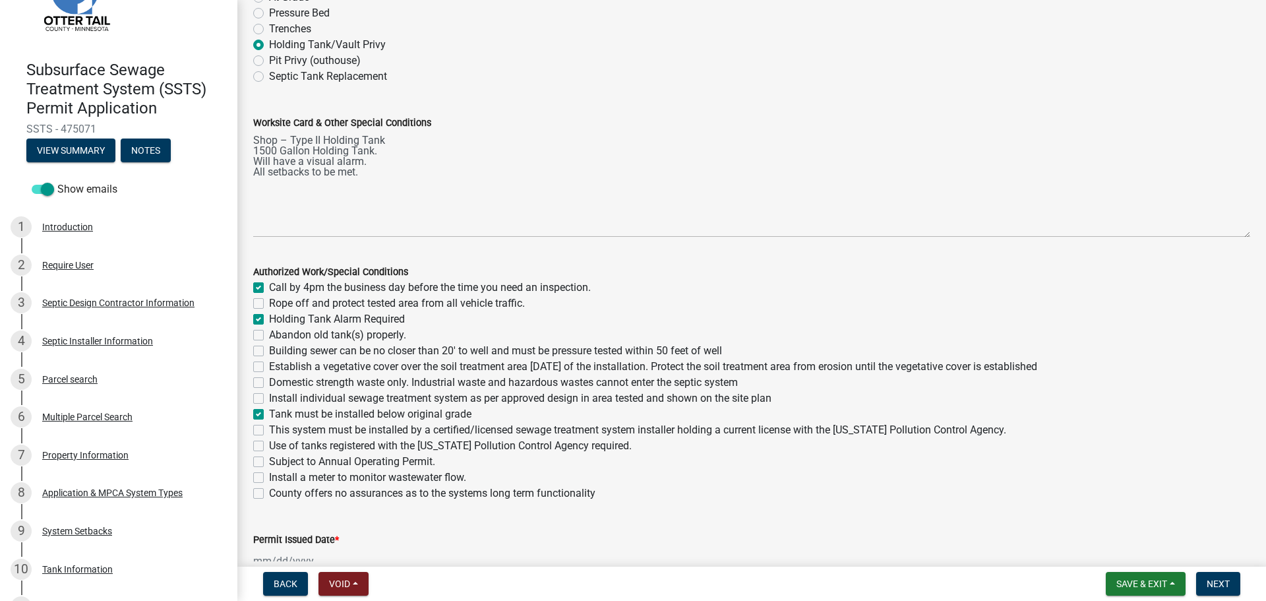
checkbox input "false"
checkbox input "true"
checkbox input "false"
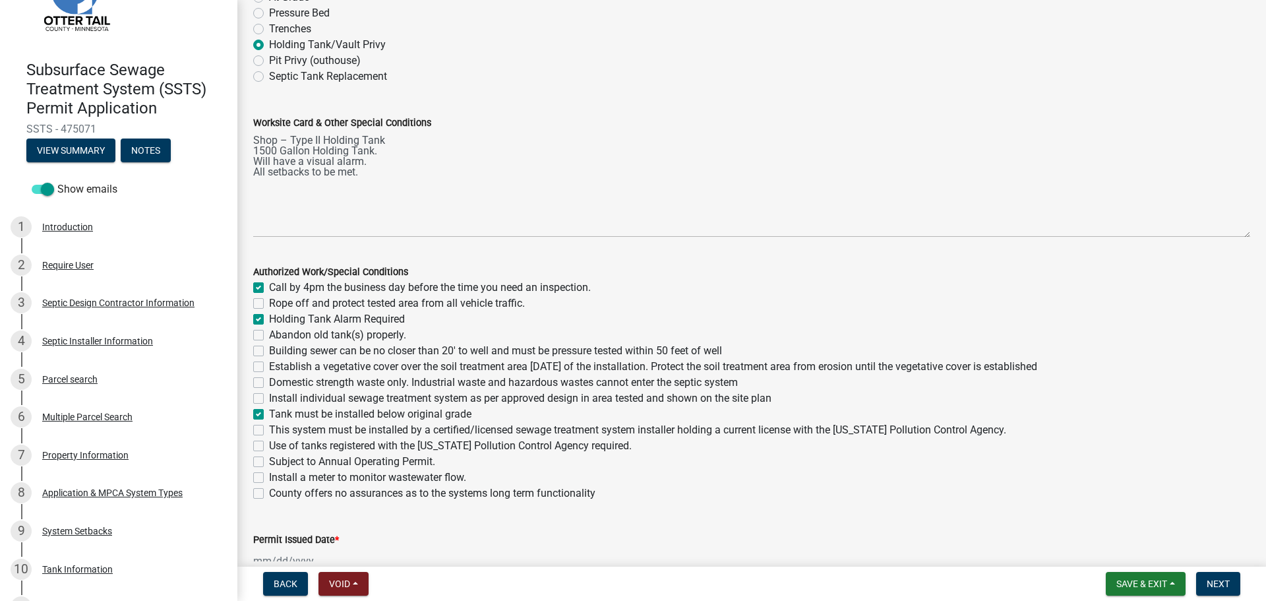
checkbox input "false"
click at [269, 429] on label "This system must be installed by a certified/licensed sewage treatment system i…" at bounding box center [637, 430] width 737 height 16
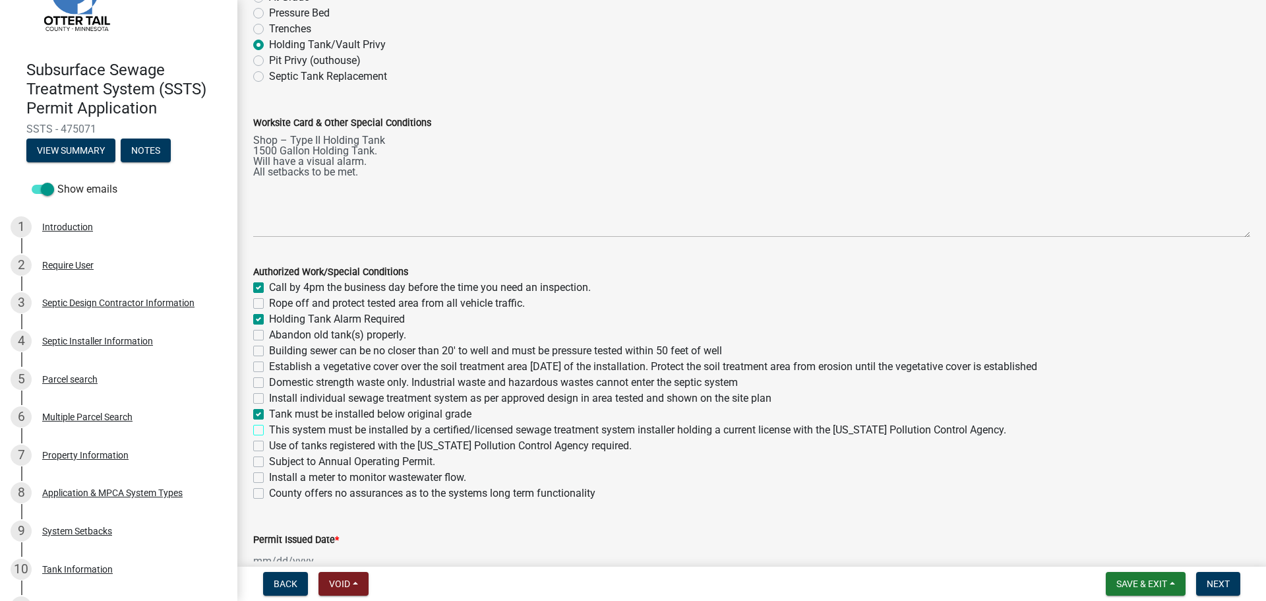
click at [269, 429] on input "This system must be installed by a certified/licensed sewage treatment system i…" at bounding box center [273, 426] width 9 height 9
checkbox input "true"
checkbox input "false"
checkbox input "true"
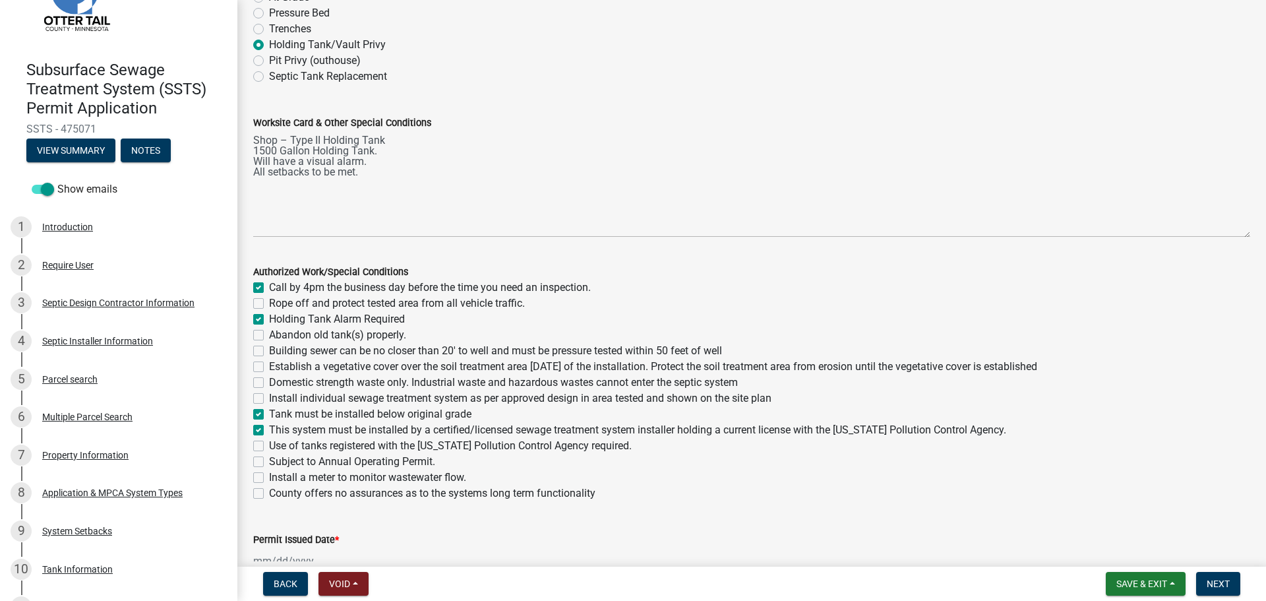
checkbox input "false"
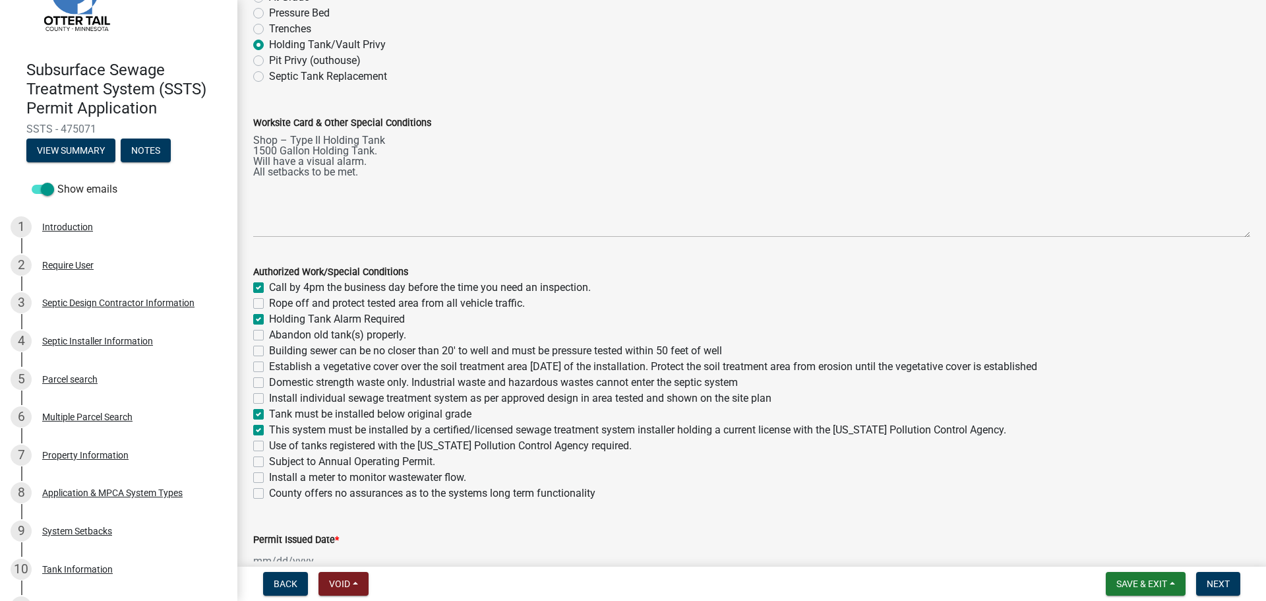
checkbox input "true"
checkbox input "false"
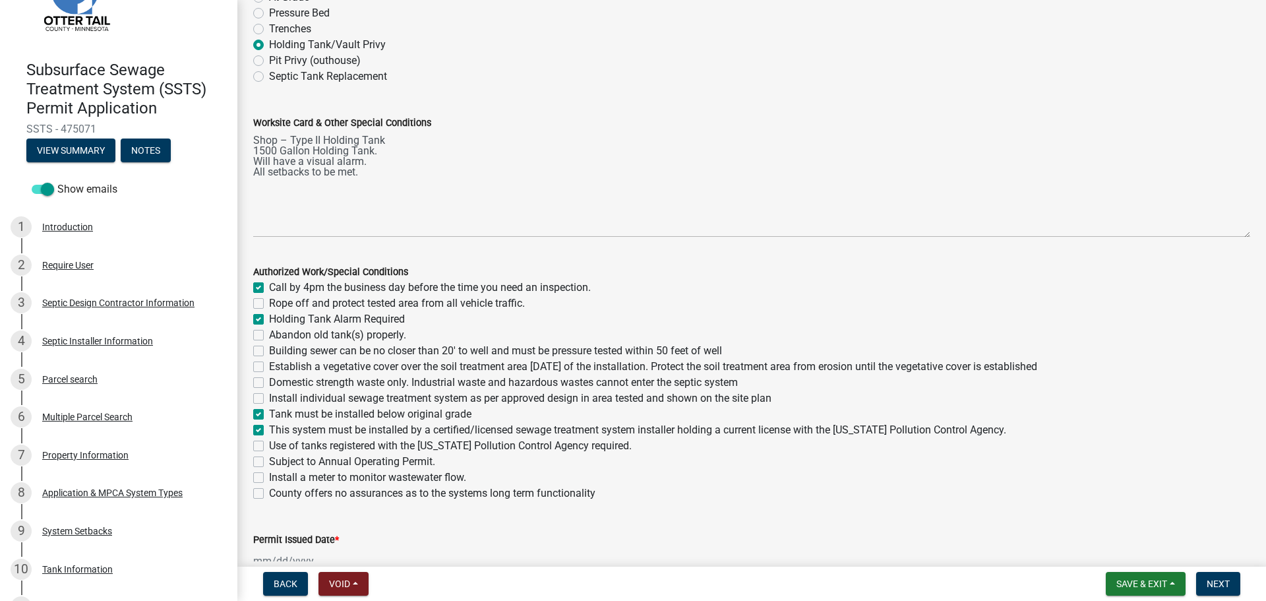
checkbox input "false"
click at [269, 448] on label "Use of tanks registered with the Minnesota Pollution Control Agency required." at bounding box center [450, 446] width 363 height 16
click at [269, 446] on input "Use of tanks registered with the Minnesota Pollution Control Agency required." at bounding box center [273, 442] width 9 height 9
checkbox input "true"
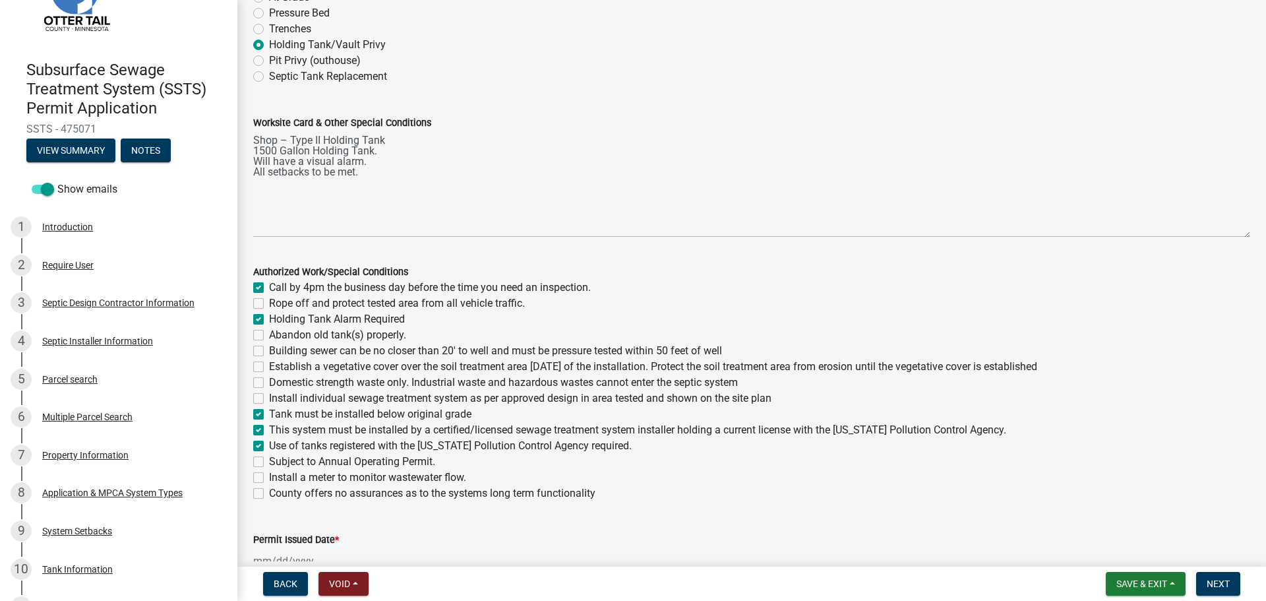
checkbox input "false"
checkbox input "true"
checkbox input "false"
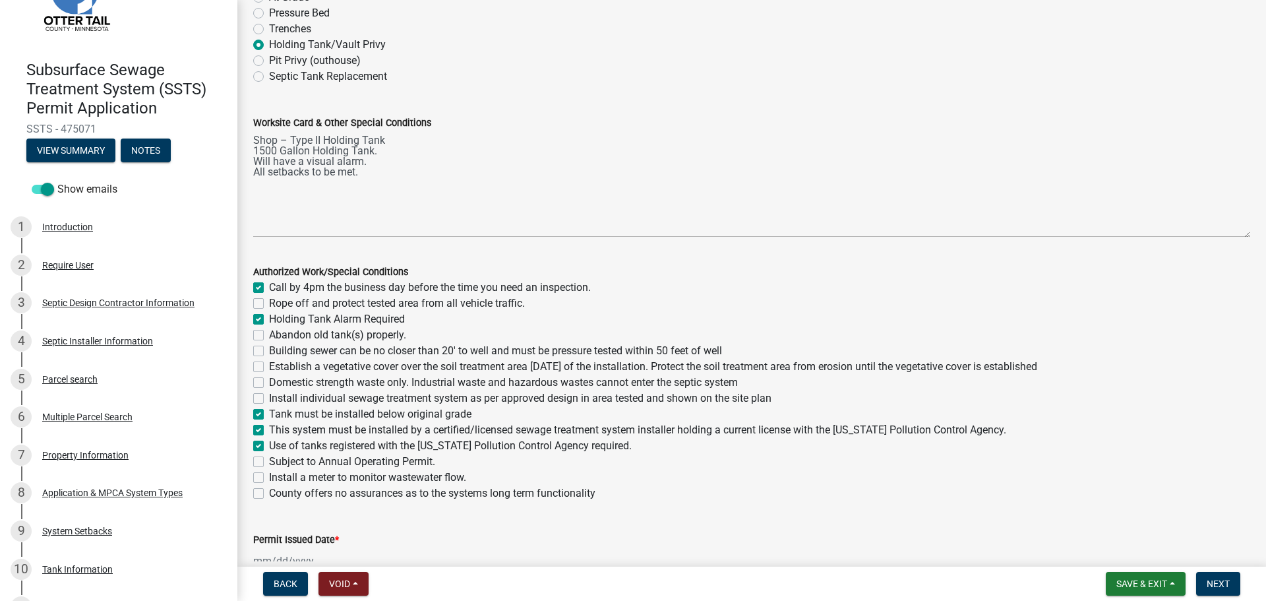
checkbox input "false"
checkbox input "true"
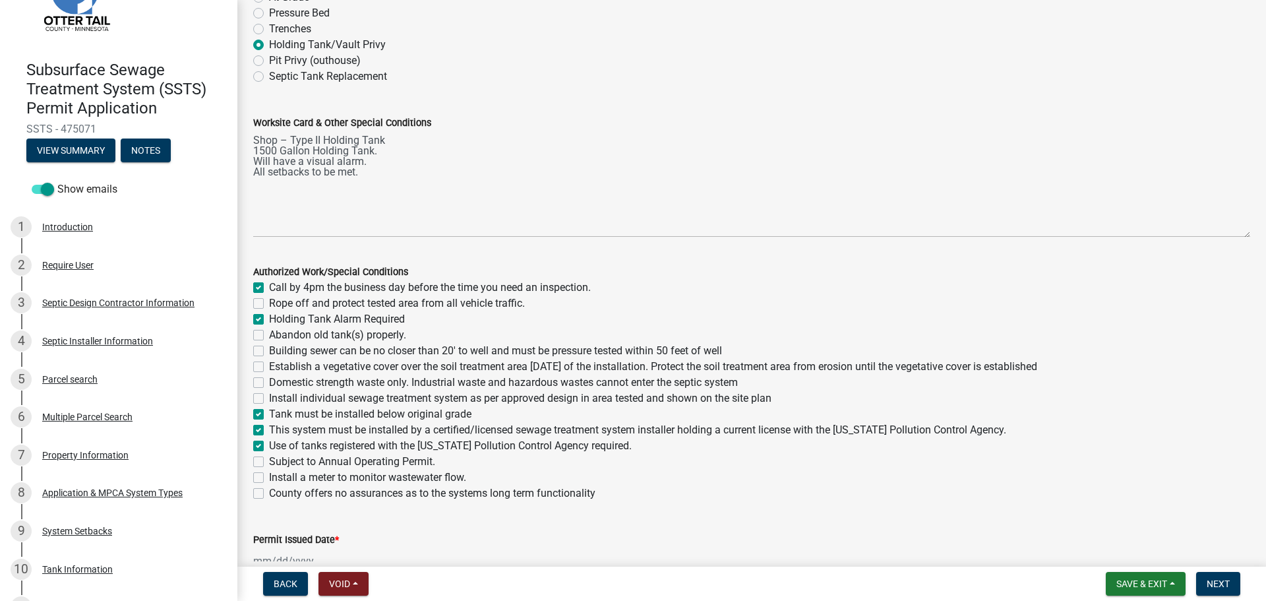
checkbox input "false"
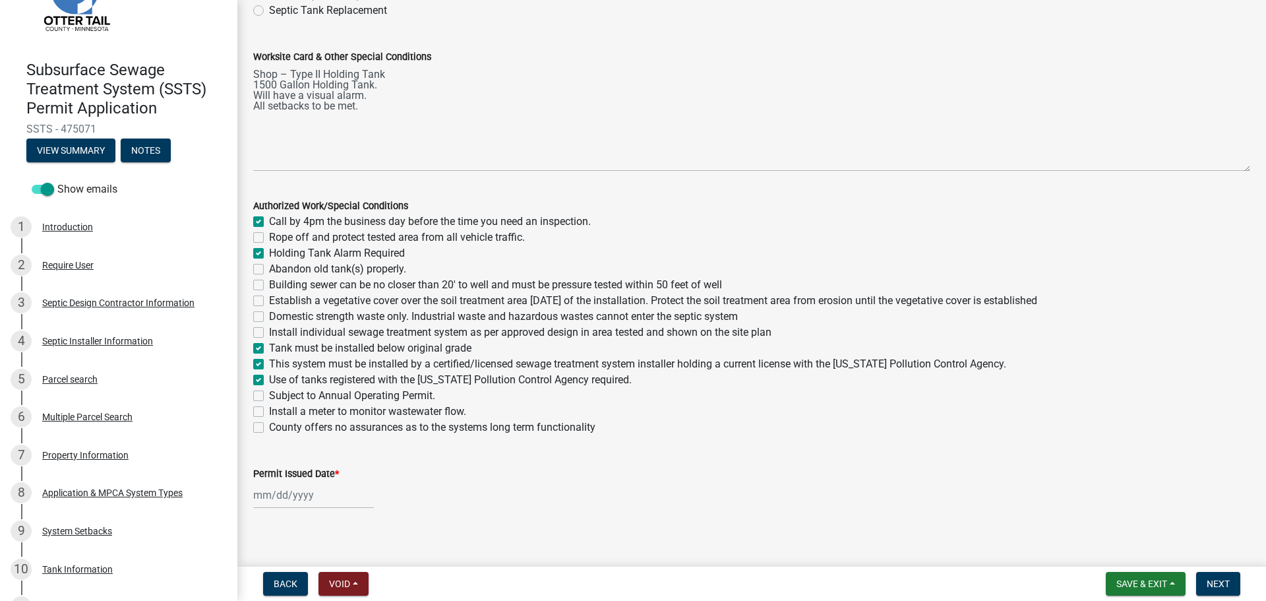
scroll to position [208, 0]
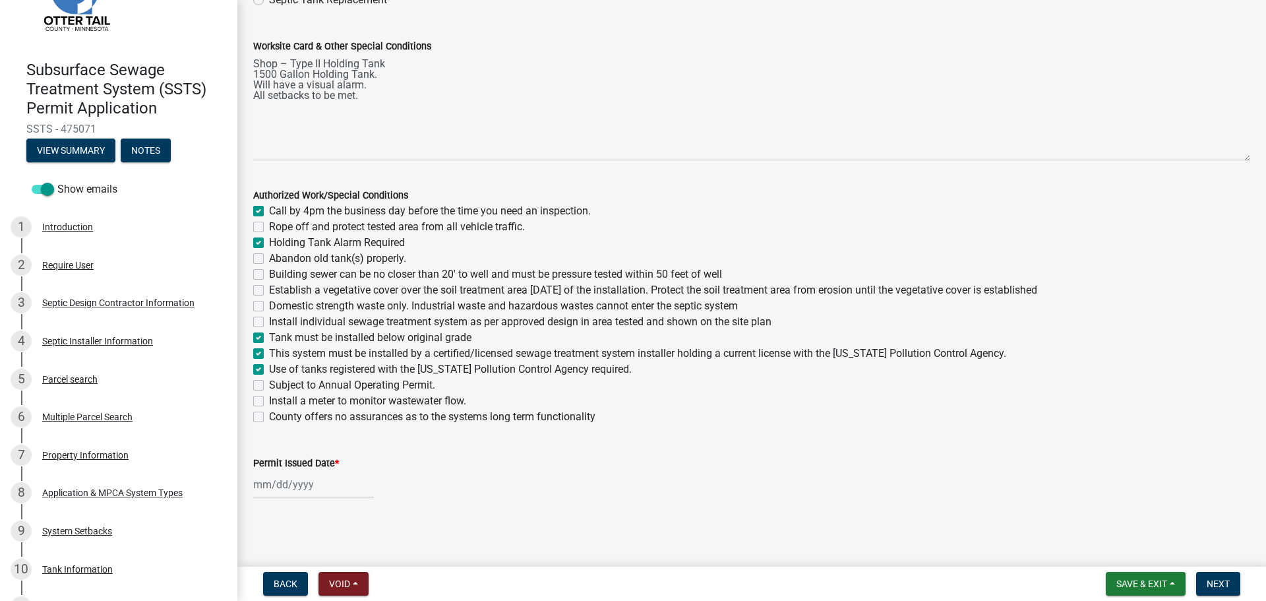
select select "9"
select select "2025"
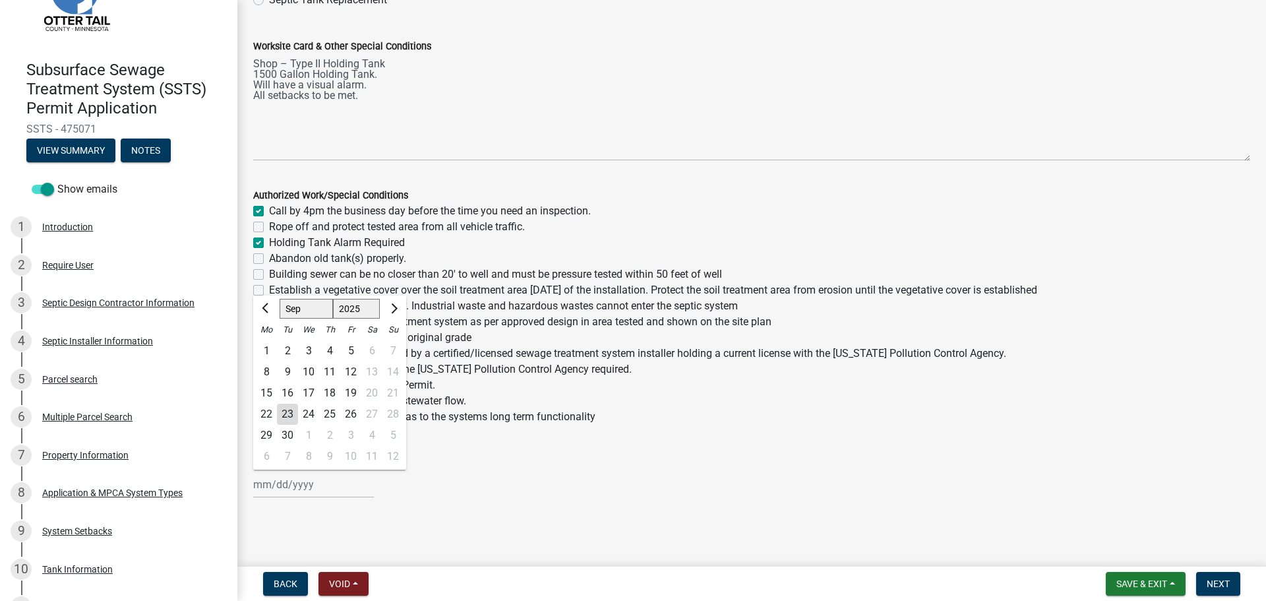
click at [303, 487] on div "Jan Feb Mar Apr May Jun Jul Aug Sep Oct Nov Dec 1525 1526 1527 1528 1529 1530 1…" at bounding box center [313, 484] width 121 height 27
click at [283, 411] on div "23" at bounding box center [287, 414] width 21 height 21
type input "[DATE]"
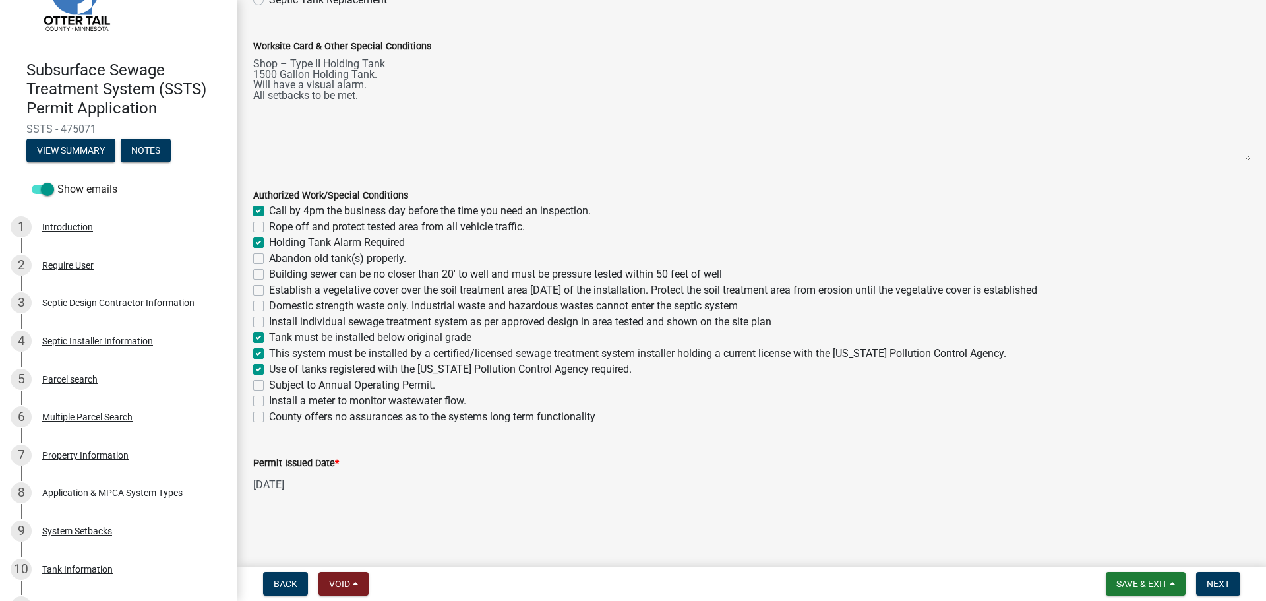
click at [640, 521] on div "Authorized Work/Special Conditions share Share Permitted System Type * Mound At…" at bounding box center [751, 164] width 1017 height 714
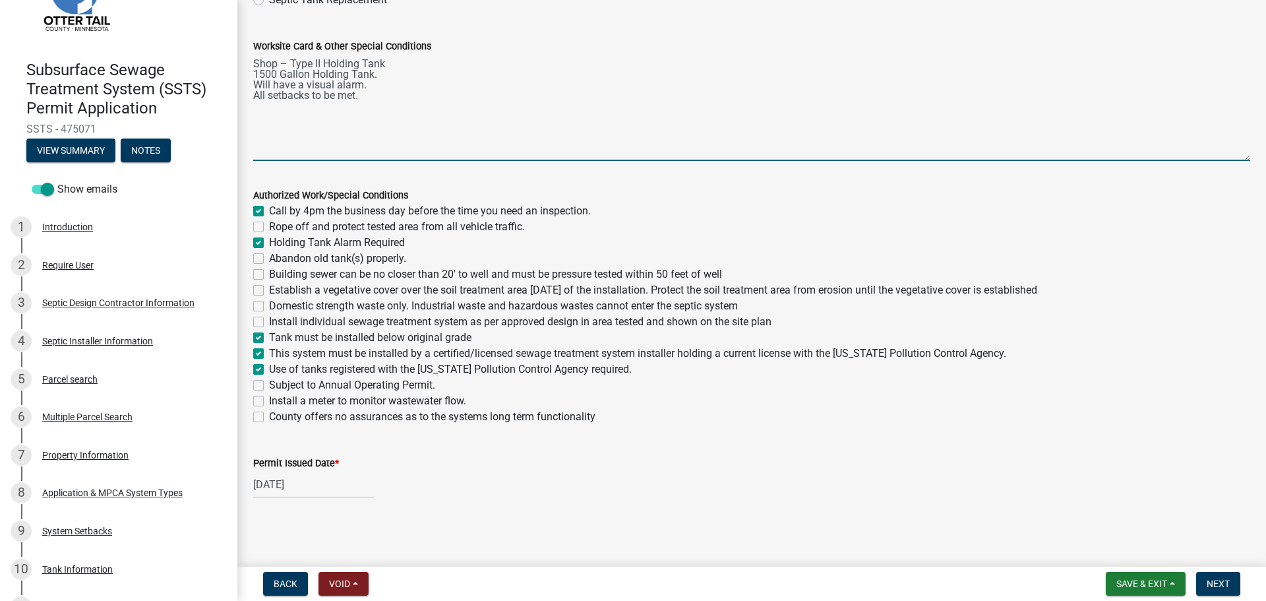
click at [275, 63] on textarea "Shop – Type II Holding Tank 1500 Gallon Holding Tank. Will have a visual alarm.…" at bounding box center [751, 107] width 997 height 107
type textarea "Shed – Type II Holding Tank 1500 Gallon Holding Tank. Will have a visual alarm.…"
click at [379, 100] on textarea "Shed – Type II Holding Tank 1500 Gallon Holding Tank. Will have a visual alarm.…" at bounding box center [751, 107] width 997 height 107
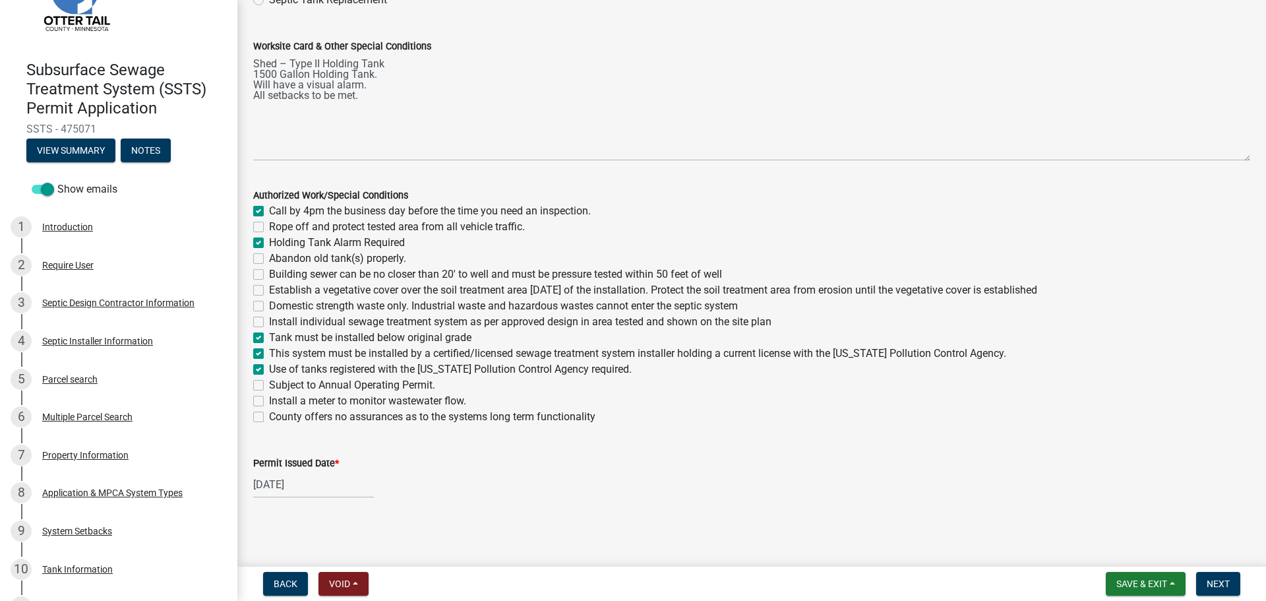
click at [752, 438] on div "Permit Issued Date * 09/23/2025" at bounding box center [751, 467] width 997 height 61
click at [1213, 577] on button "Next" at bounding box center [1218, 584] width 44 height 24
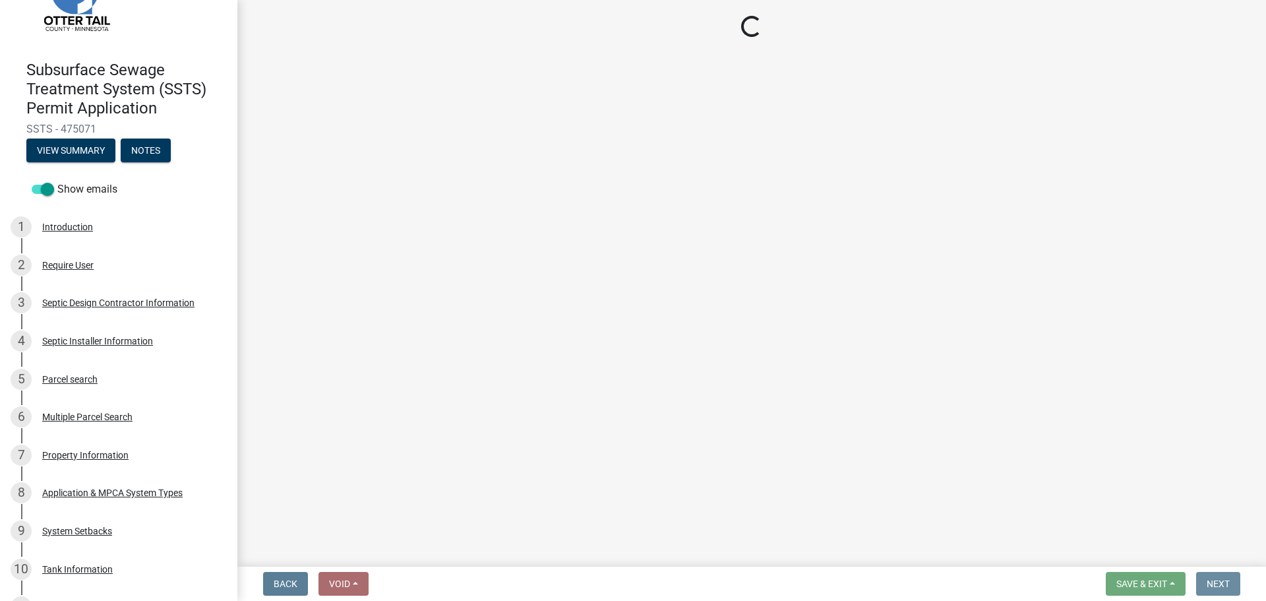
scroll to position [0, 0]
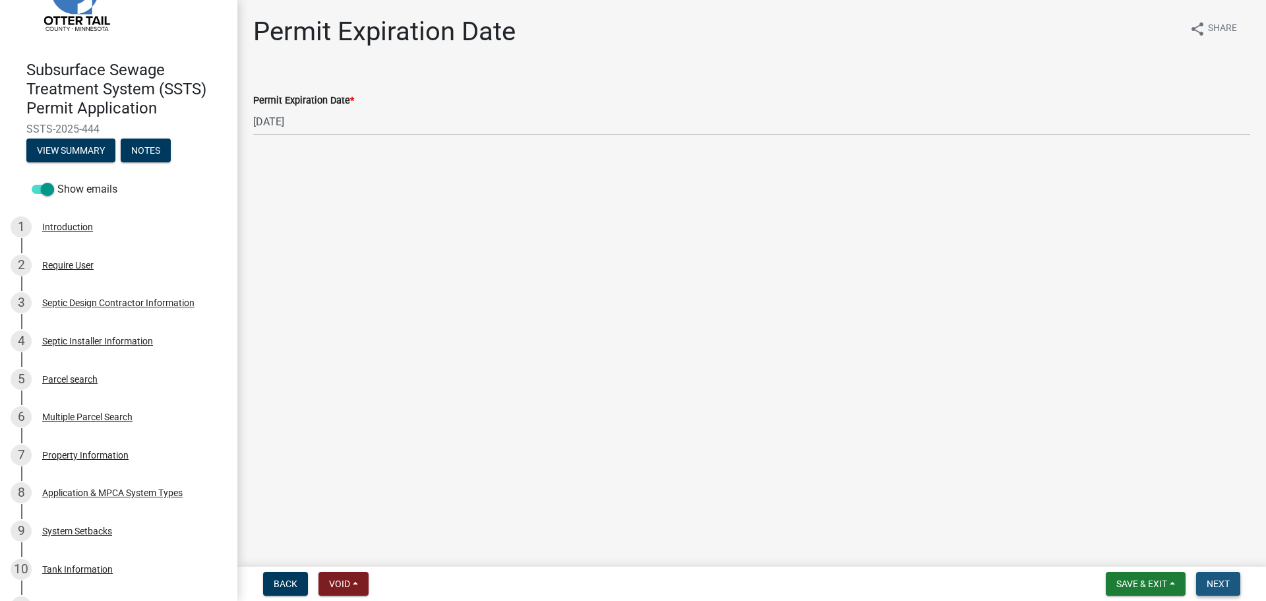
click at [1216, 583] on span "Next" at bounding box center [1218, 583] width 23 height 11
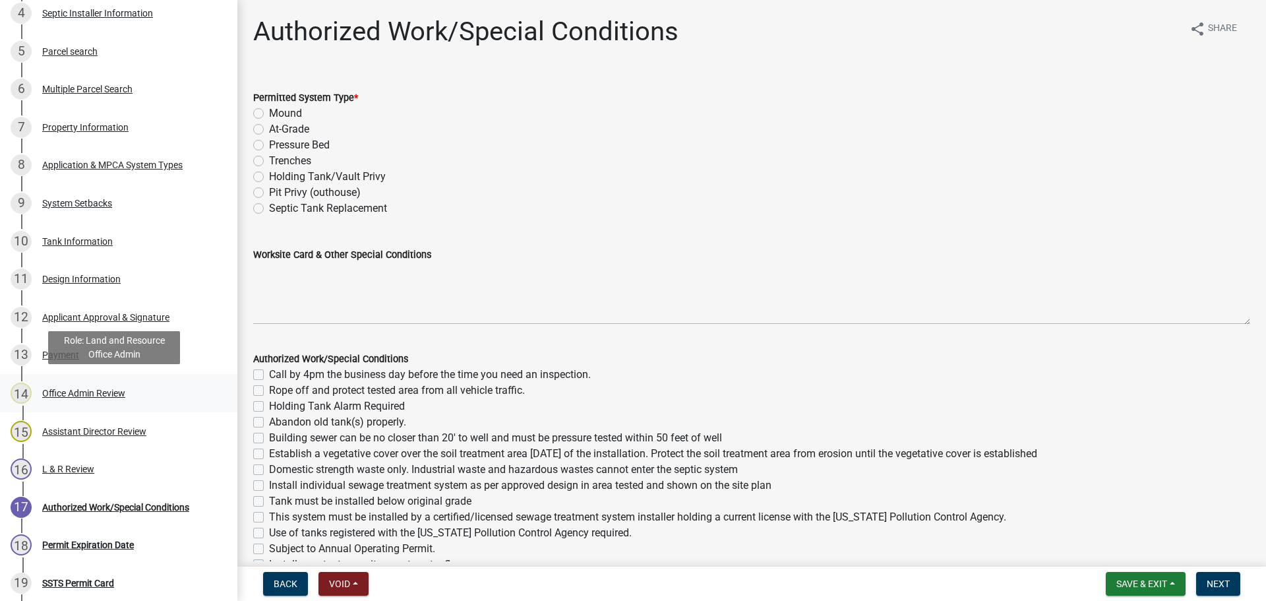
scroll to position [396, 0]
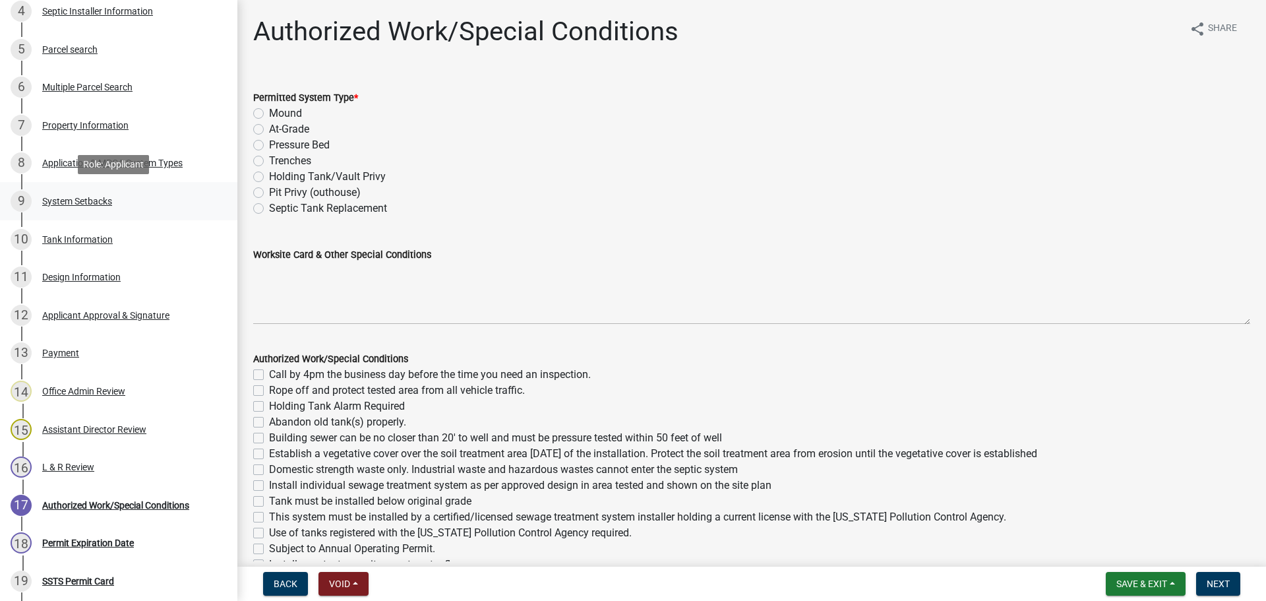
click at [99, 197] on div "System Setbacks" at bounding box center [77, 201] width 70 height 9
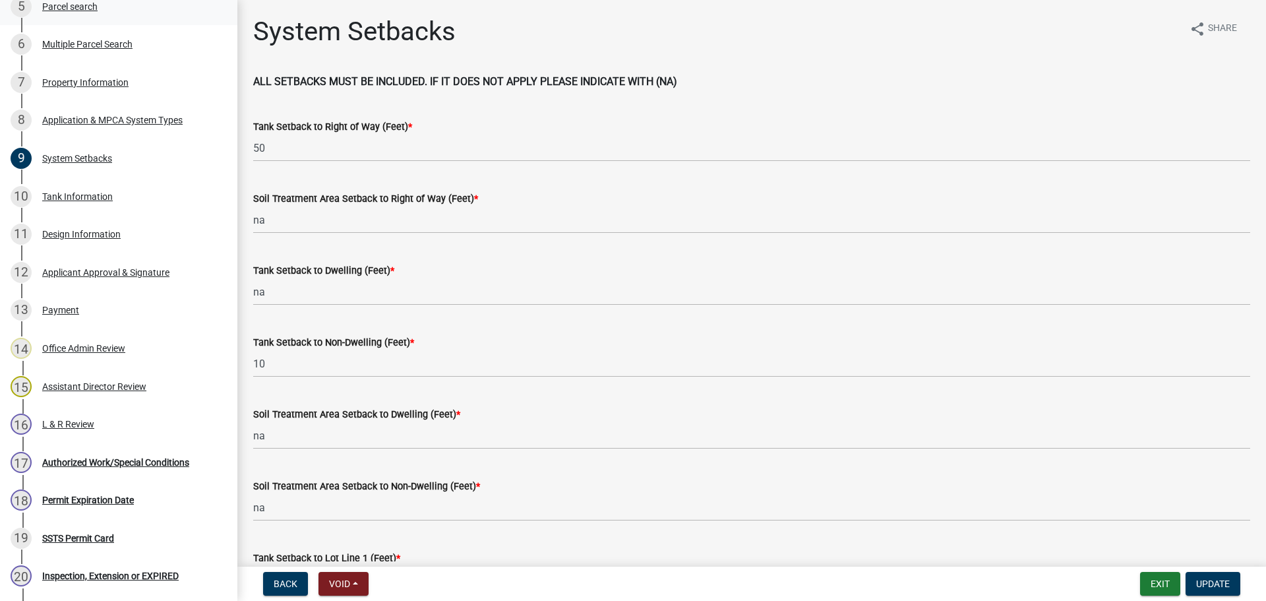
scroll to position [594, 0]
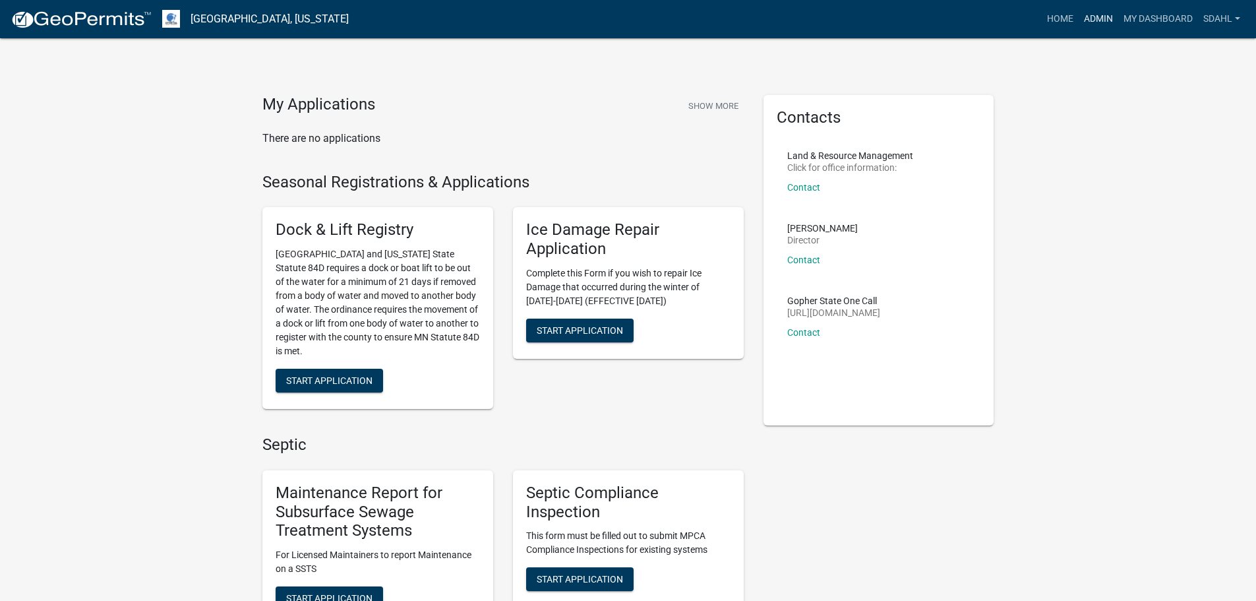
click at [1092, 18] on link "Admin" at bounding box center [1099, 19] width 40 height 25
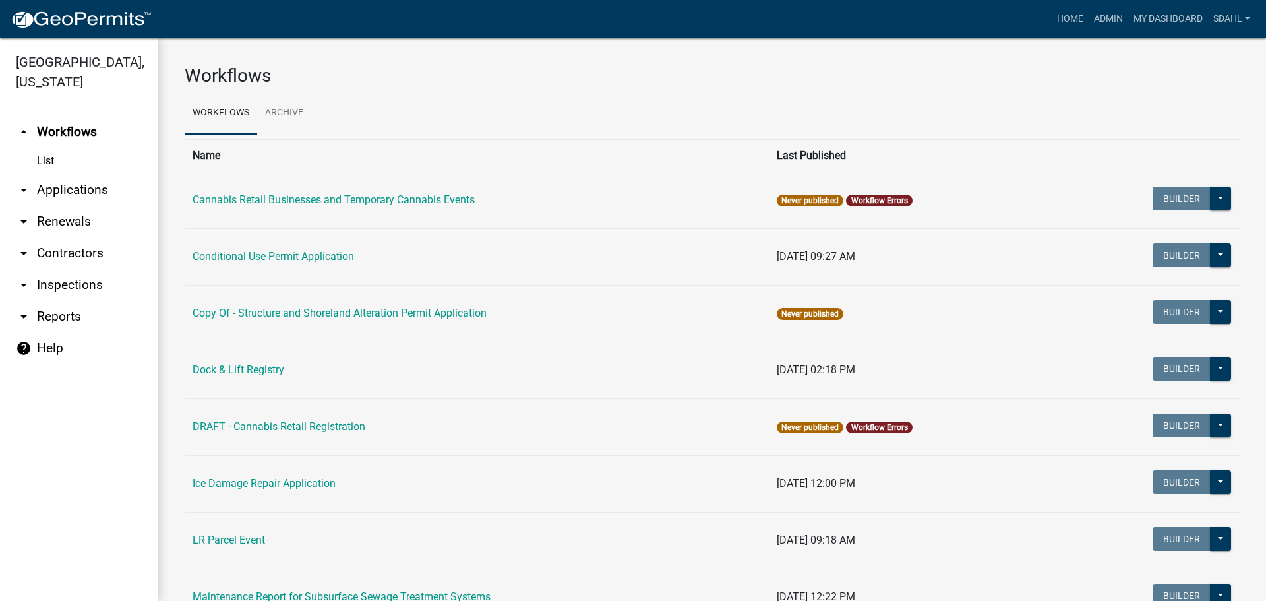
click at [76, 190] on link "arrow_drop_down Applications" at bounding box center [79, 190] width 158 height 32
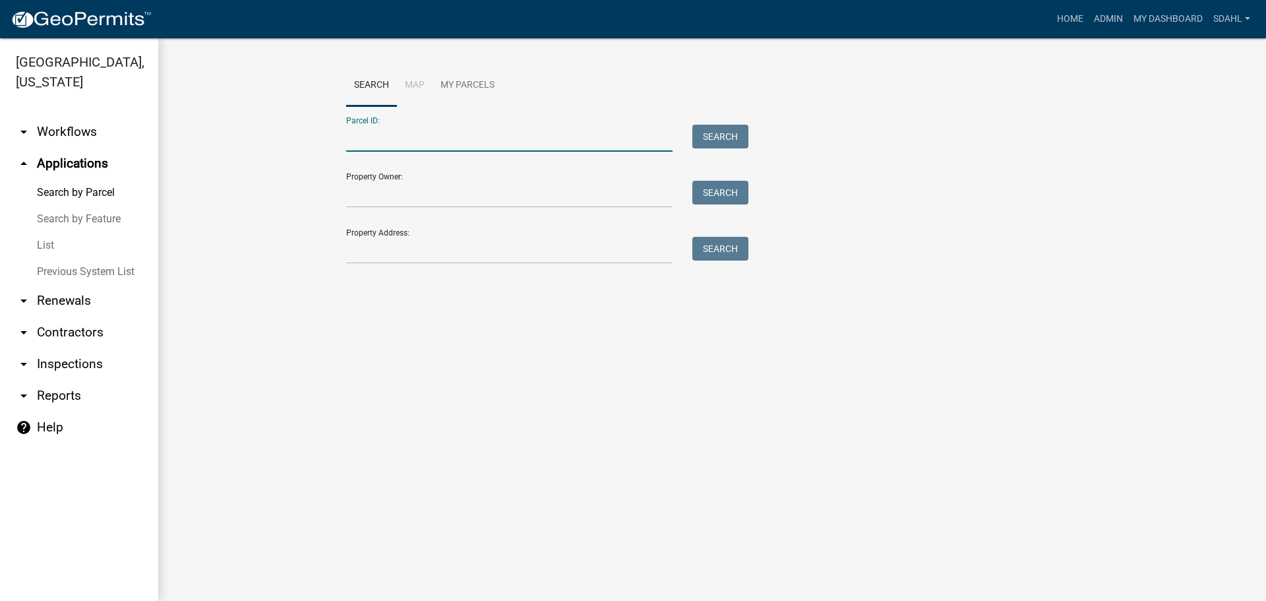
click at [379, 137] on input "Parcel ID:" at bounding box center [509, 138] width 326 height 27
paste input "16000990879000"
type input "16000990879000"
click at [718, 136] on button "Search" at bounding box center [720, 137] width 56 height 24
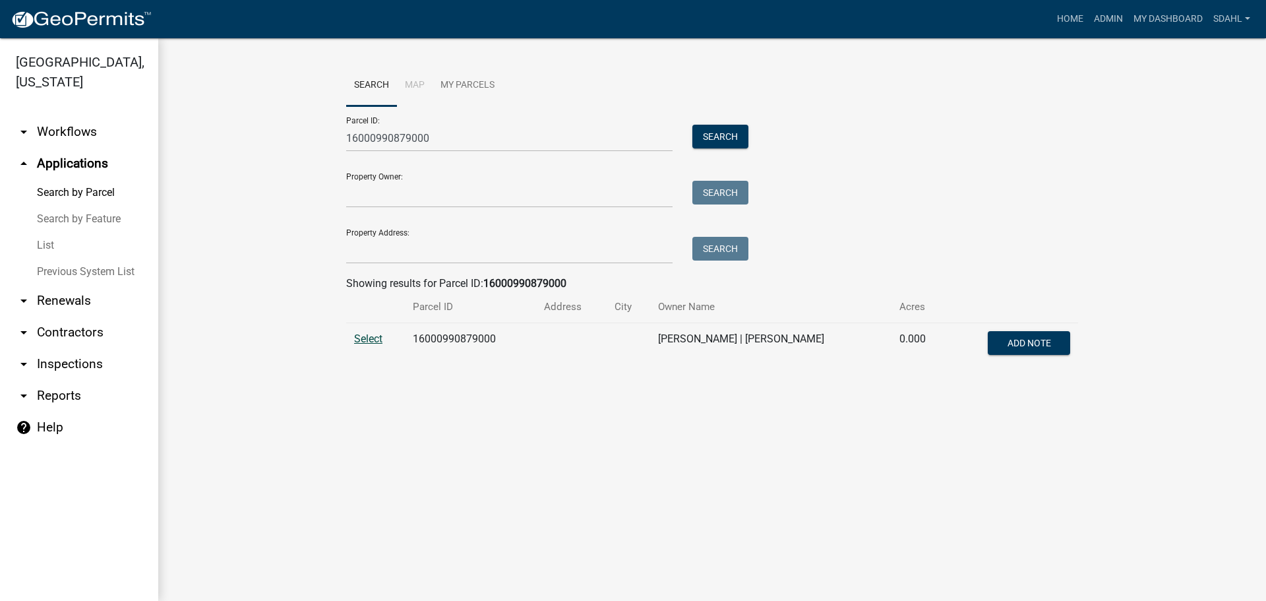
click at [369, 341] on span "Select" at bounding box center [368, 338] width 28 height 13
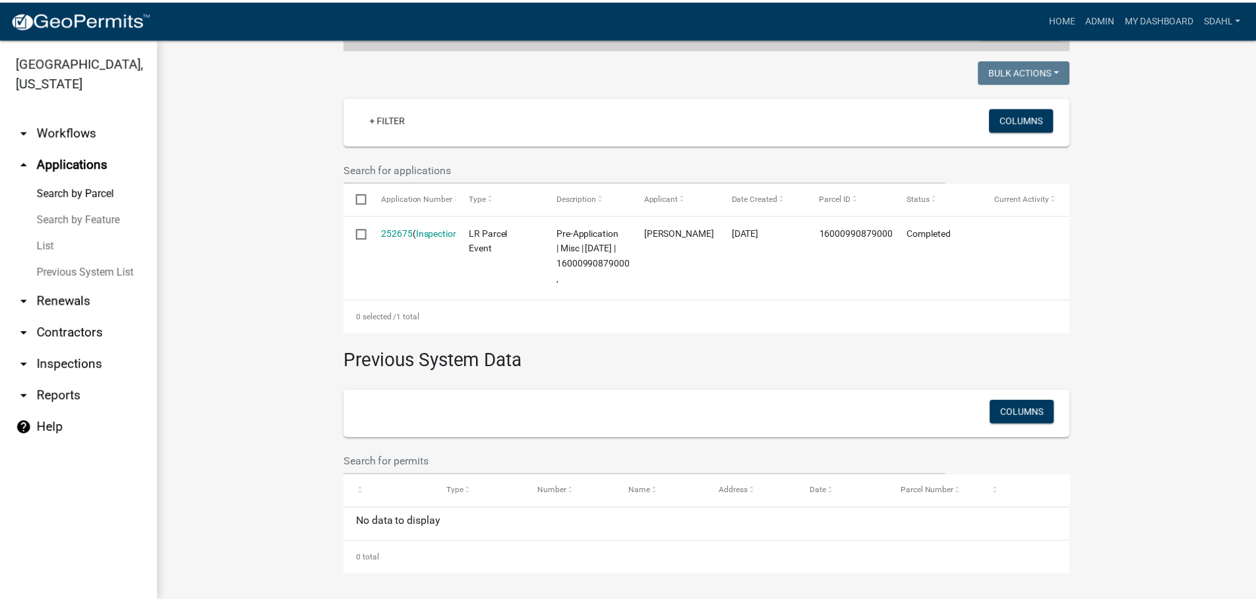
scroll to position [330, 0]
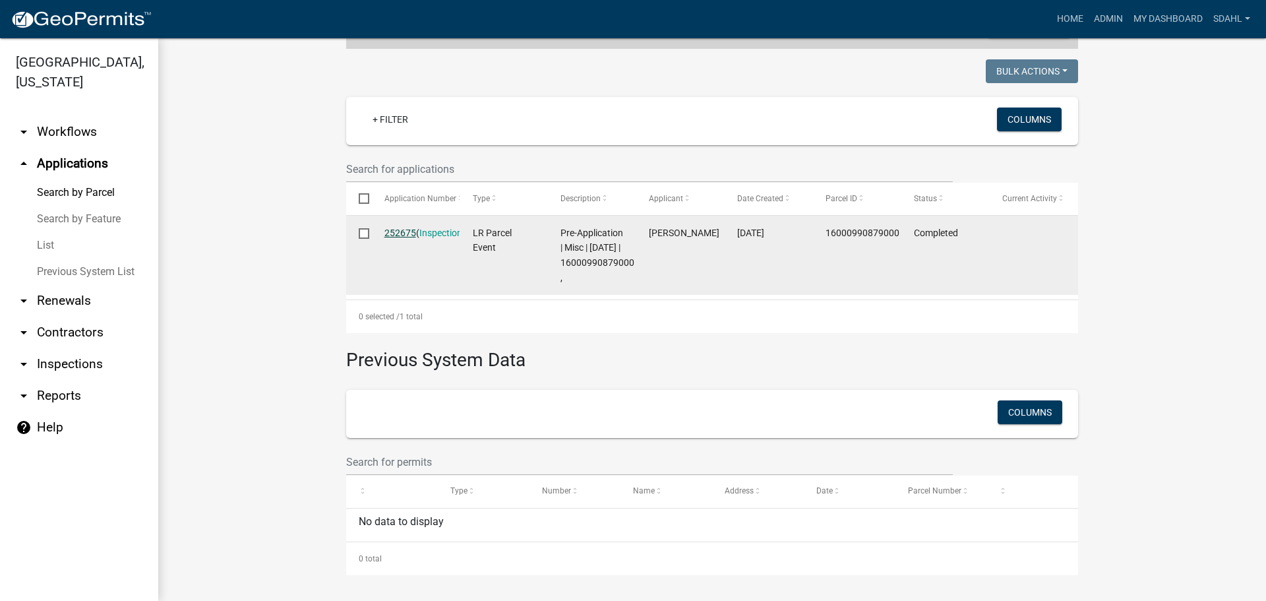
click at [390, 228] on link "252675" at bounding box center [400, 233] width 32 height 11
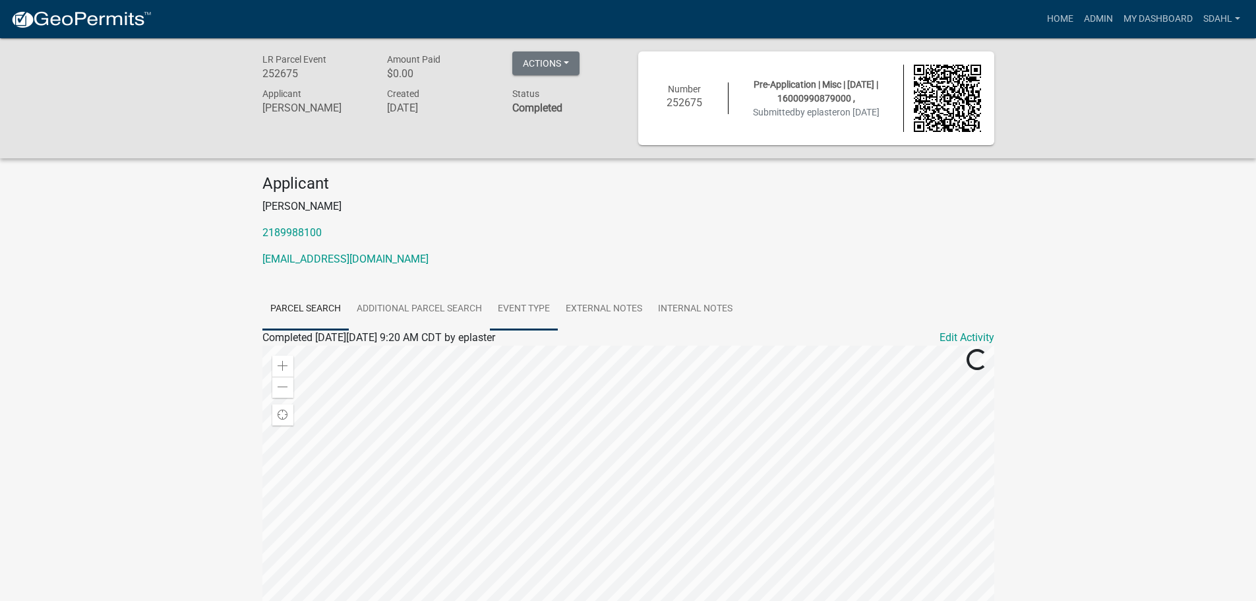
click at [526, 308] on link "Event Type" at bounding box center [524, 309] width 68 height 42
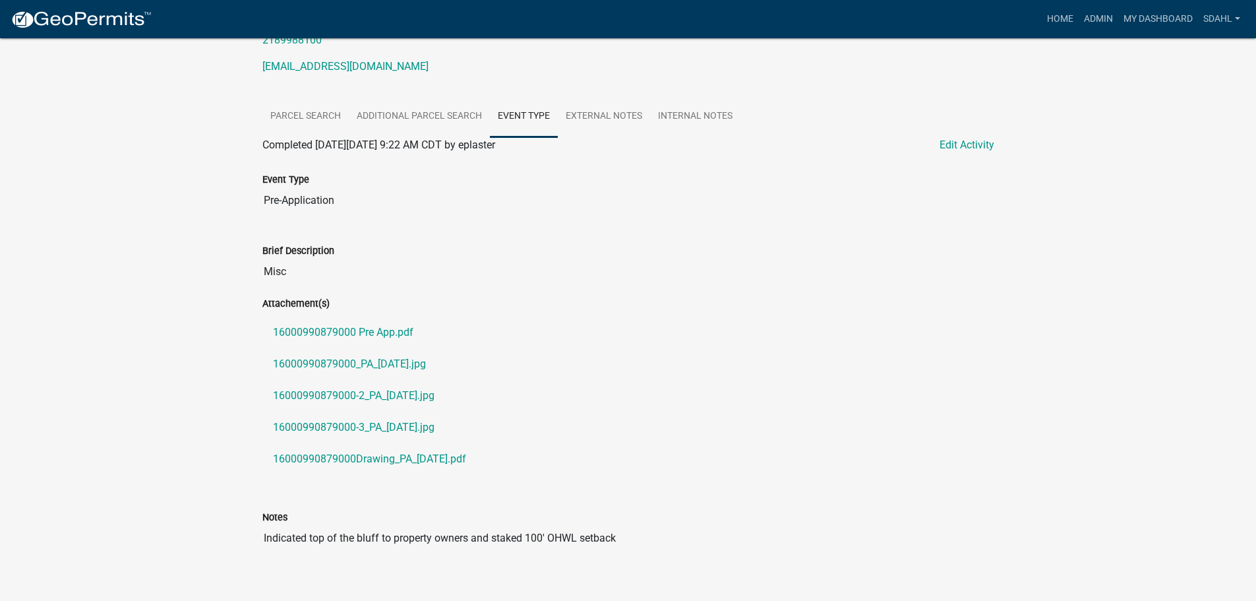
scroll to position [198, 0]
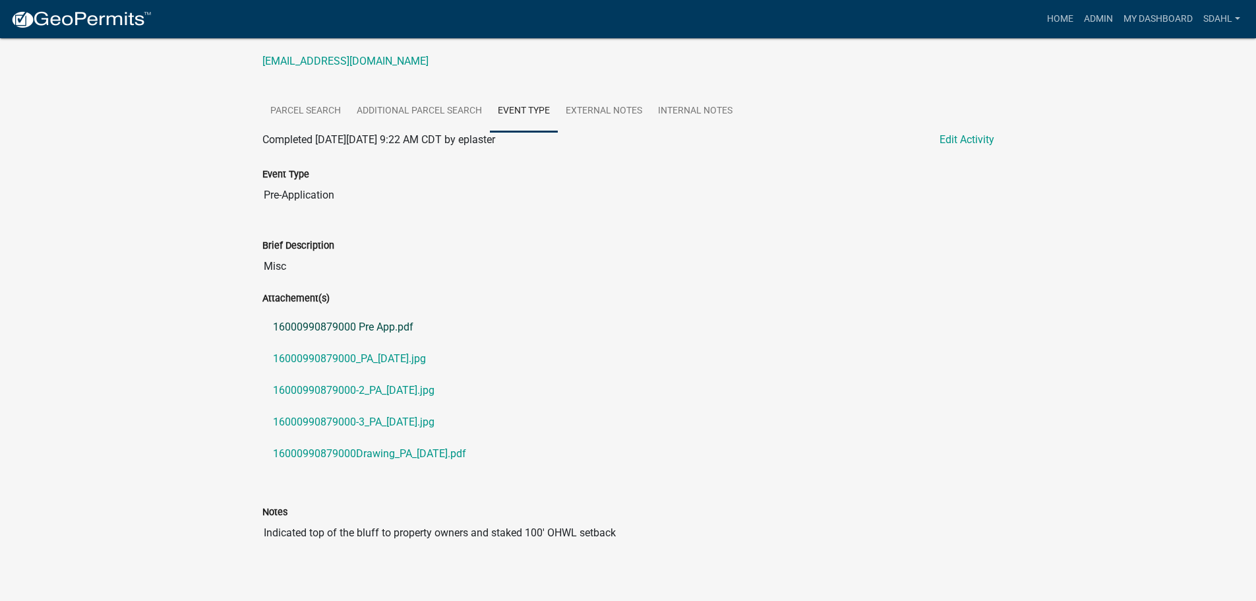
click at [385, 329] on link "16000990879000 Pre App.pdf" at bounding box center [628, 327] width 732 height 32
click at [363, 359] on link "16000990879000_PA_[DATE].jpg" at bounding box center [628, 359] width 732 height 32
click at [359, 390] on link "16000990879000-2_PA_2024-04-29.jpg" at bounding box center [628, 391] width 732 height 32
click at [349, 422] on link "16000990879000-3_PA_2024-04-29.jpg" at bounding box center [628, 422] width 732 height 32
click at [359, 450] on link "16000990879000Drawing_PA_2024-04-29.pdf" at bounding box center [628, 454] width 732 height 32
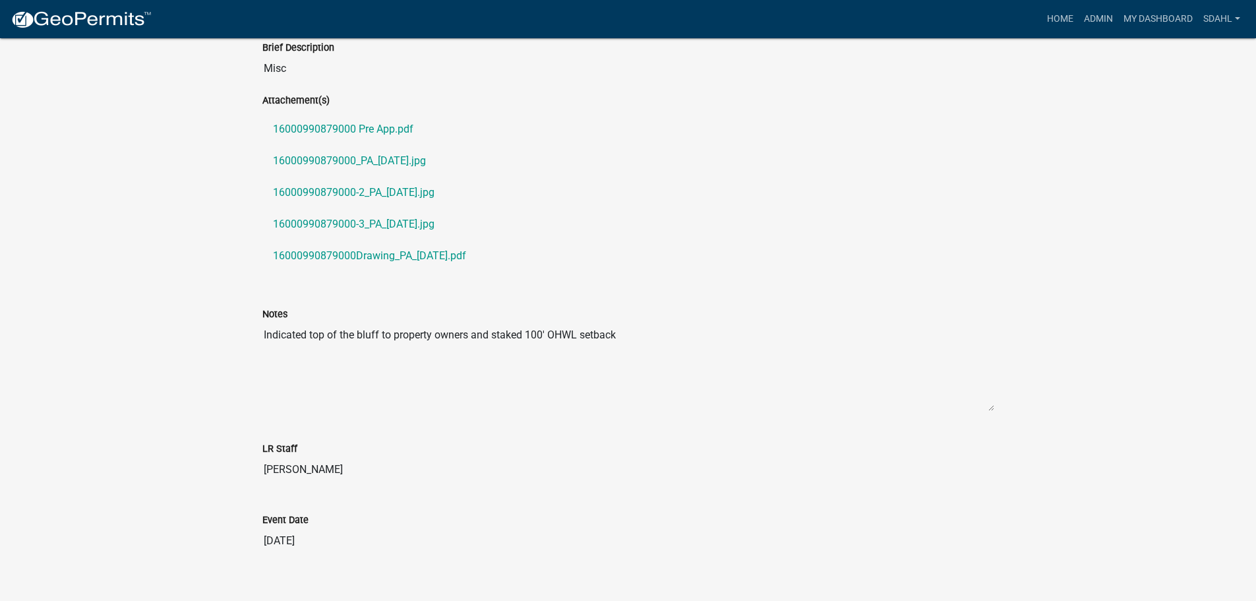
scroll to position [415, 0]
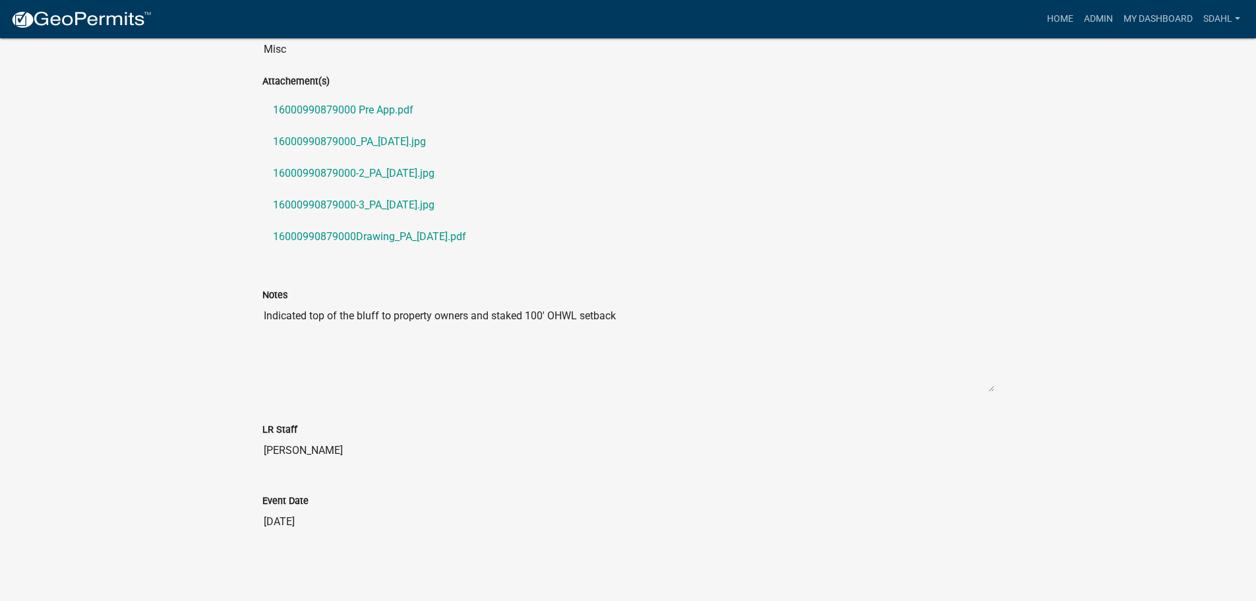
click at [1011, 116] on div "LR Parcel Event 252675 Amount Paid $0.00 Actions Printer Friendly Recalculate A…" at bounding box center [628, 103] width 1256 height 961
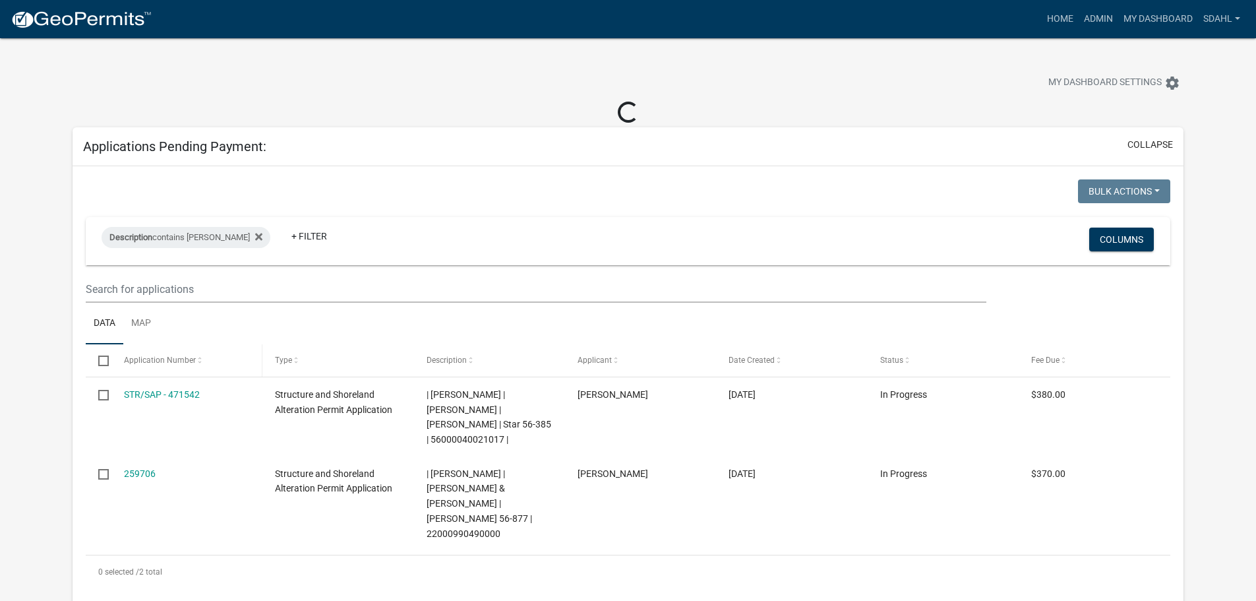
select select "3: 100"
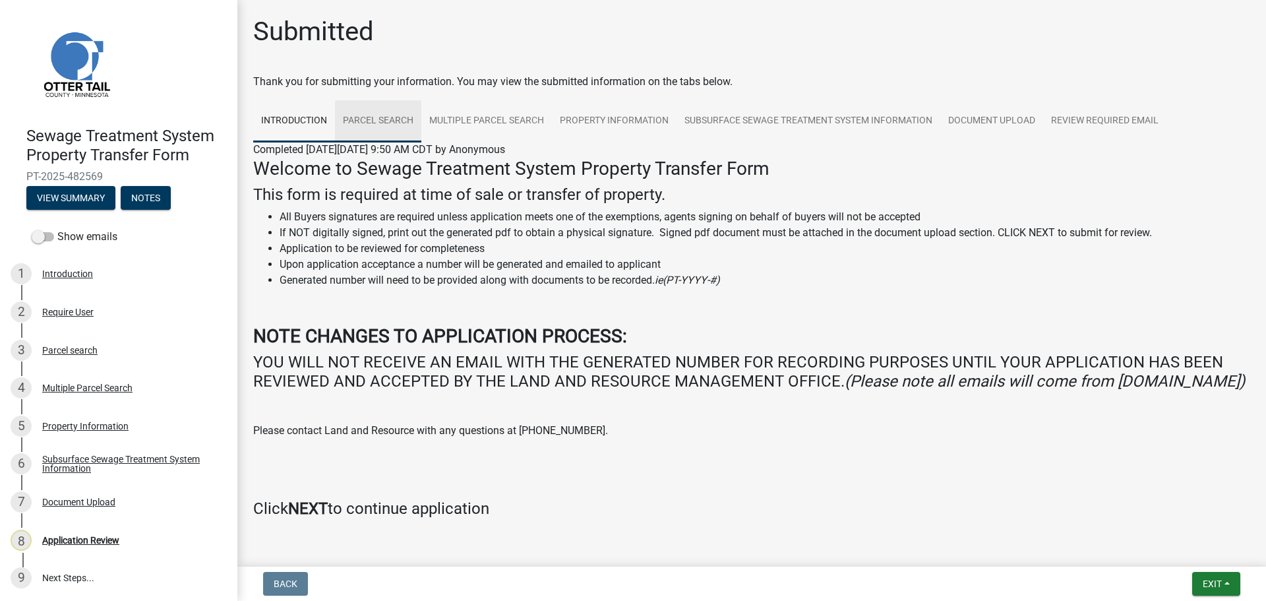
click at [394, 123] on link "Parcel search" at bounding box center [378, 121] width 86 height 42
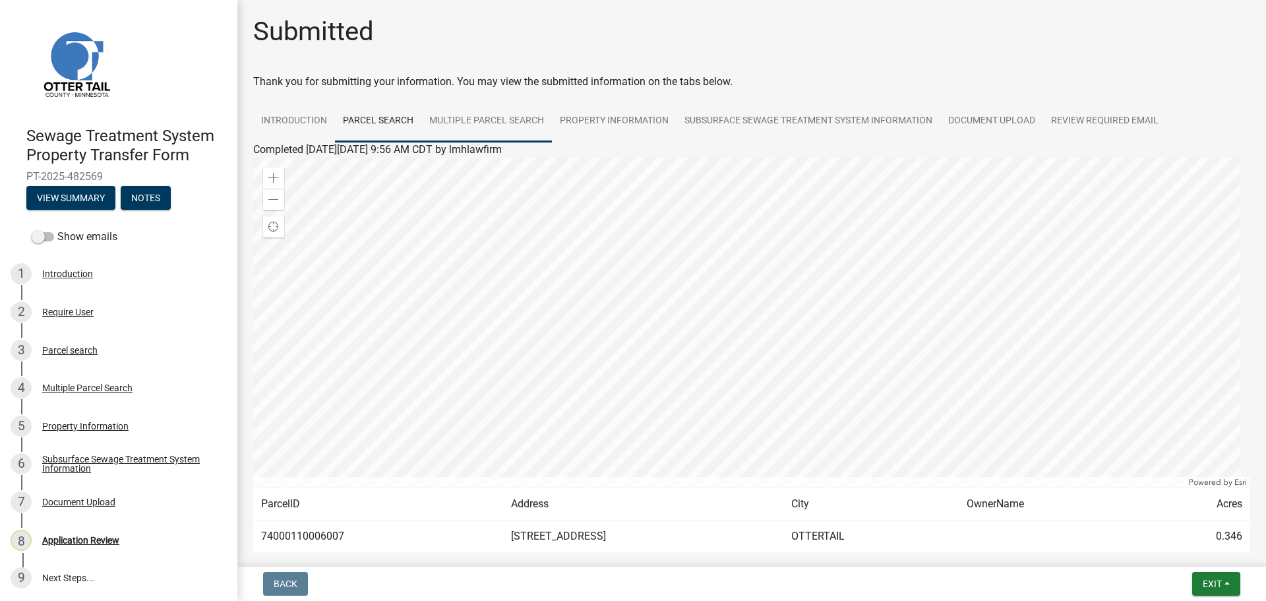
click at [506, 126] on link "Multiple Parcel Search" at bounding box center [486, 121] width 131 height 42
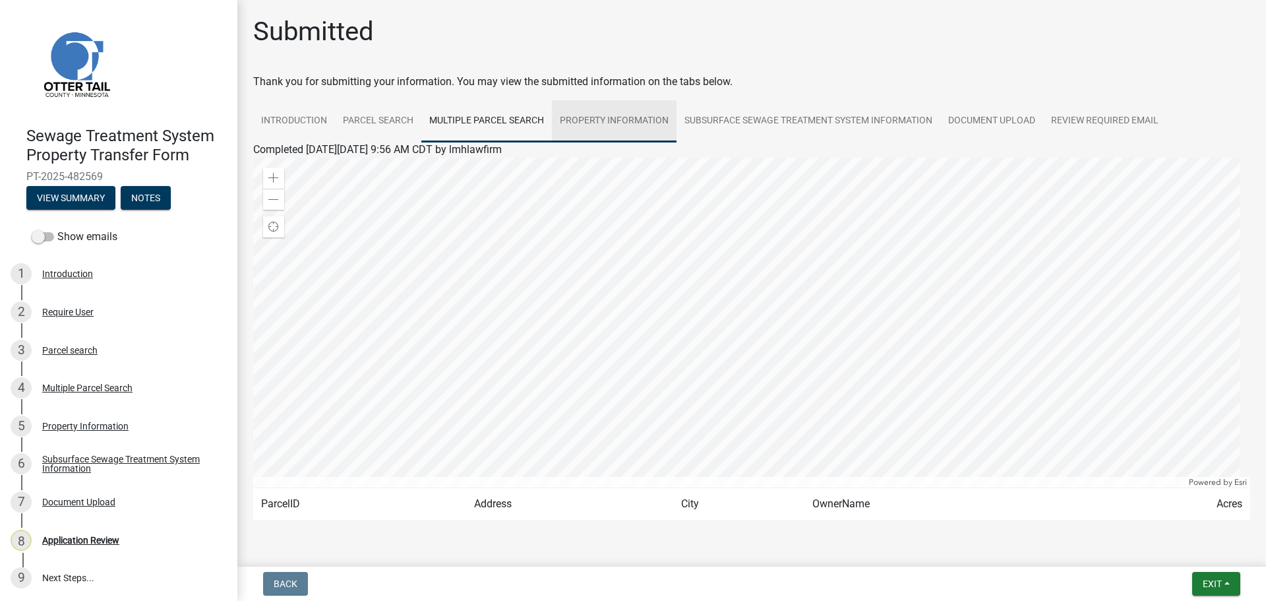
click at [633, 126] on link "Property Information" at bounding box center [614, 121] width 125 height 42
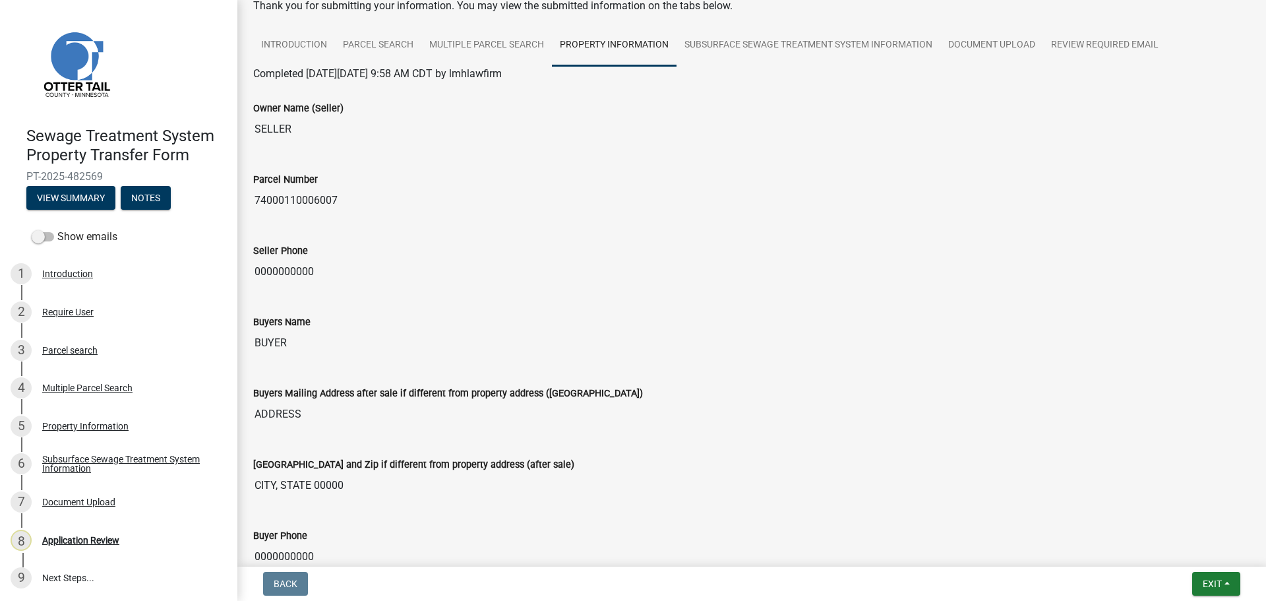
scroll to position [1, 0]
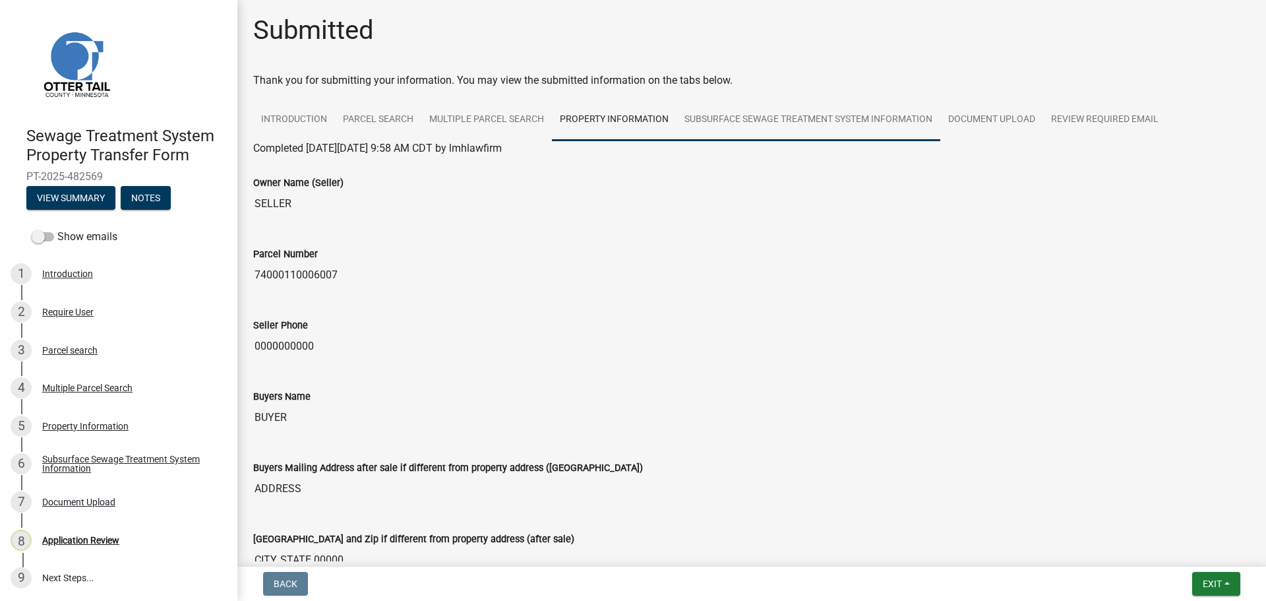
click at [788, 123] on link "Subsurface Sewage Treatment System Information" at bounding box center [809, 120] width 264 height 42
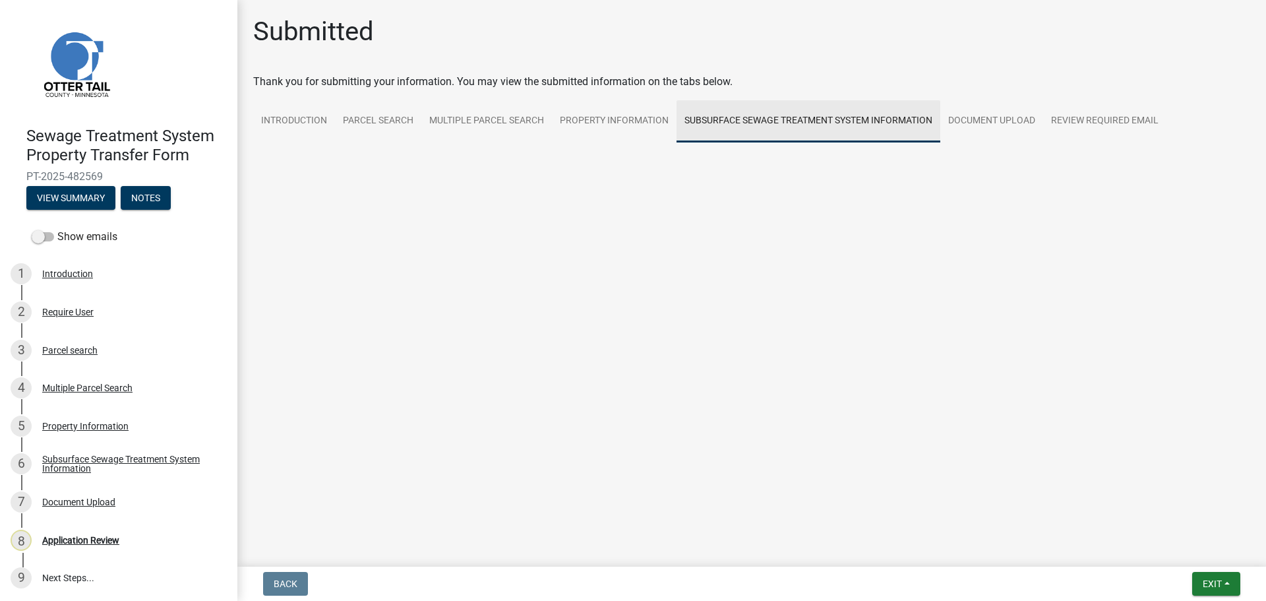
scroll to position [0, 0]
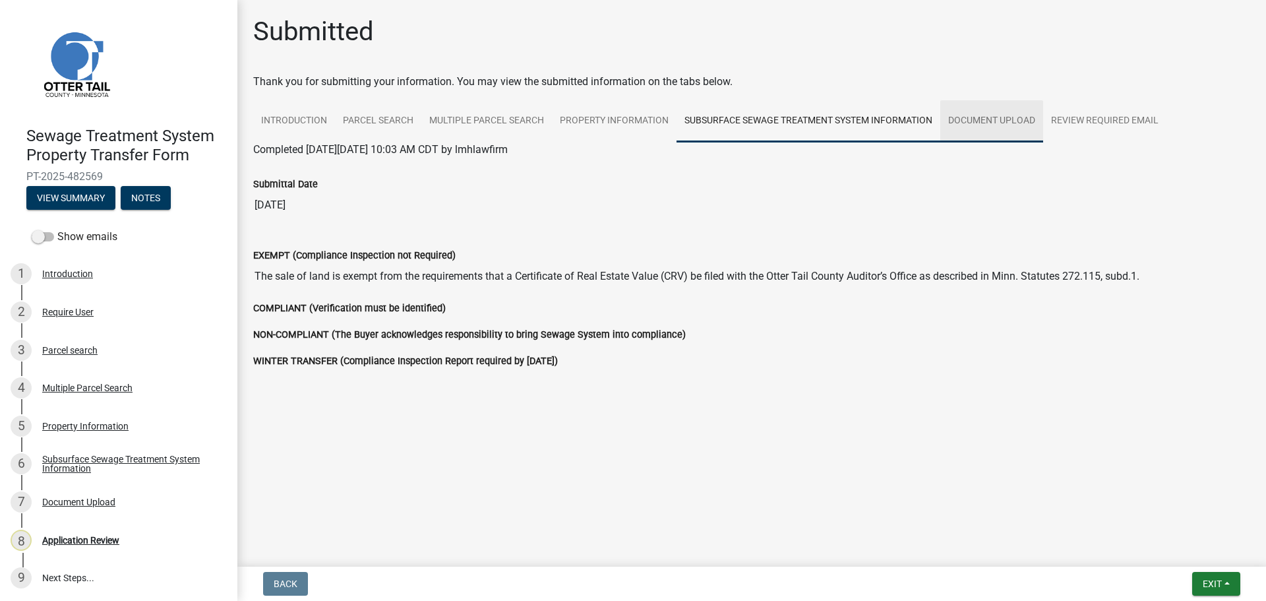
click at [991, 121] on link "Document Upload" at bounding box center [991, 121] width 103 height 42
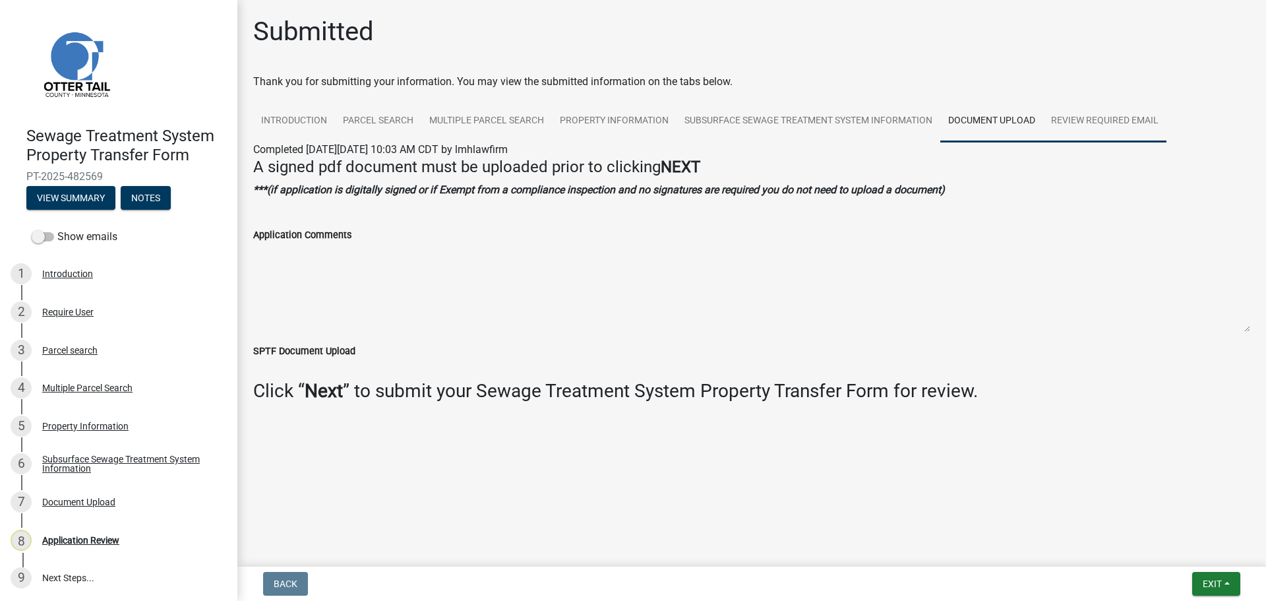
click at [1095, 121] on link "Review Required Email" at bounding box center [1104, 121] width 123 height 42
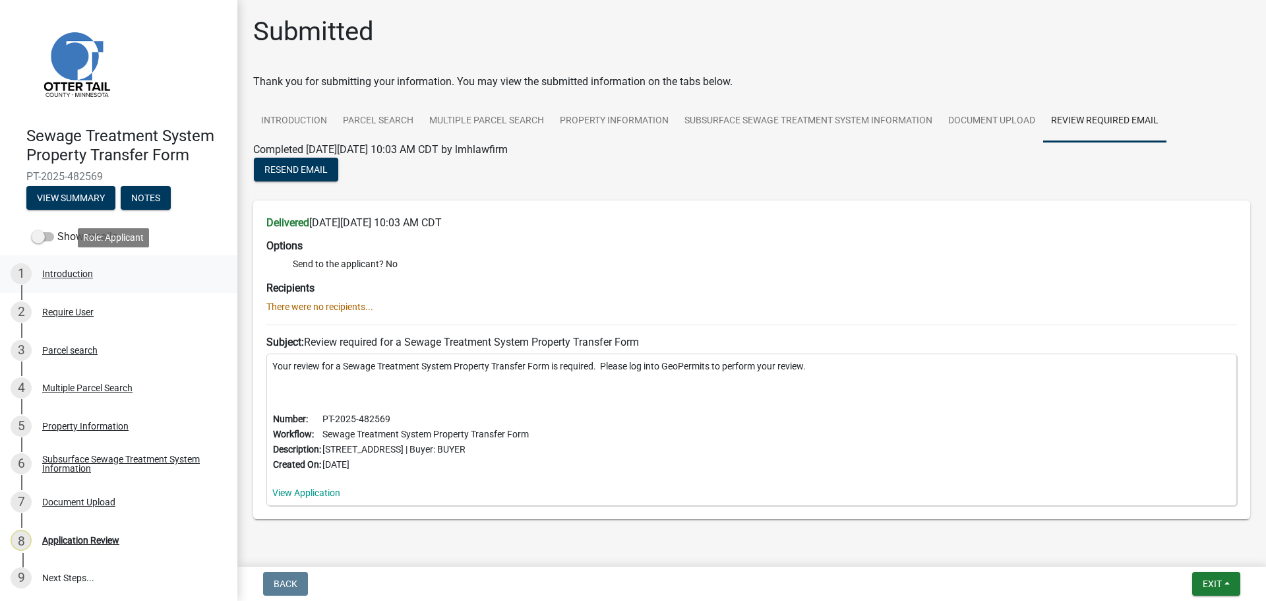
click at [78, 270] on div "Introduction" at bounding box center [67, 273] width 51 height 9
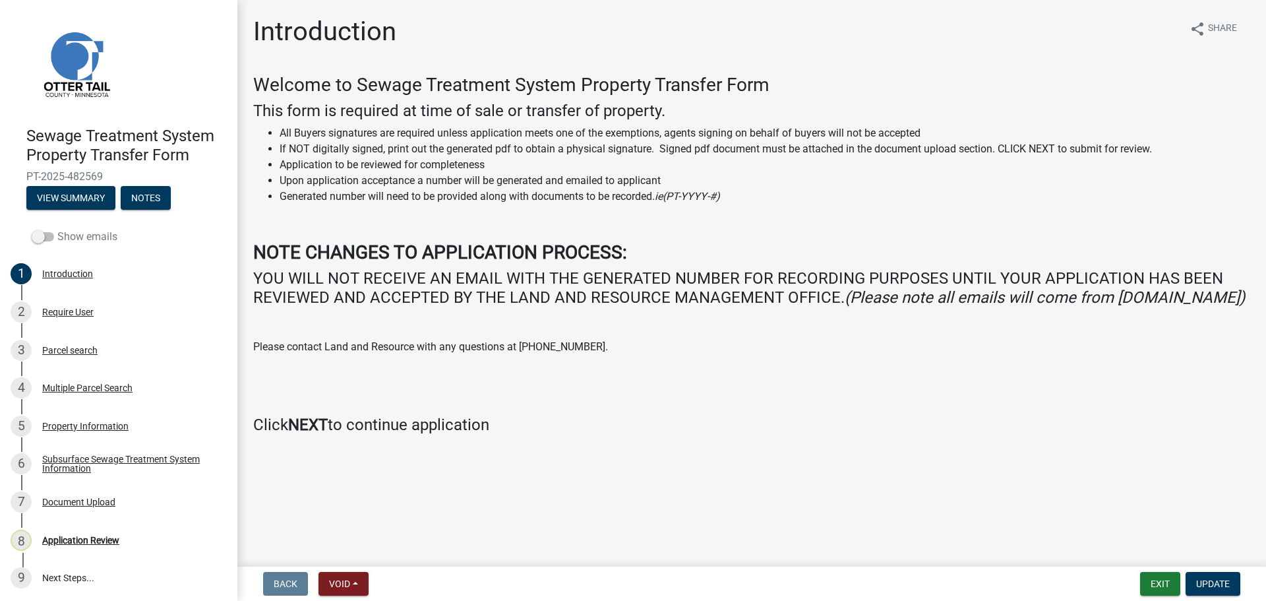
click at [52, 242] on label "Show emails" at bounding box center [75, 237] width 86 height 16
click at [57, 229] on input "Show emails" at bounding box center [57, 229] width 0 height 0
click at [88, 191] on button "View Summary" at bounding box center [70, 198] width 89 height 24
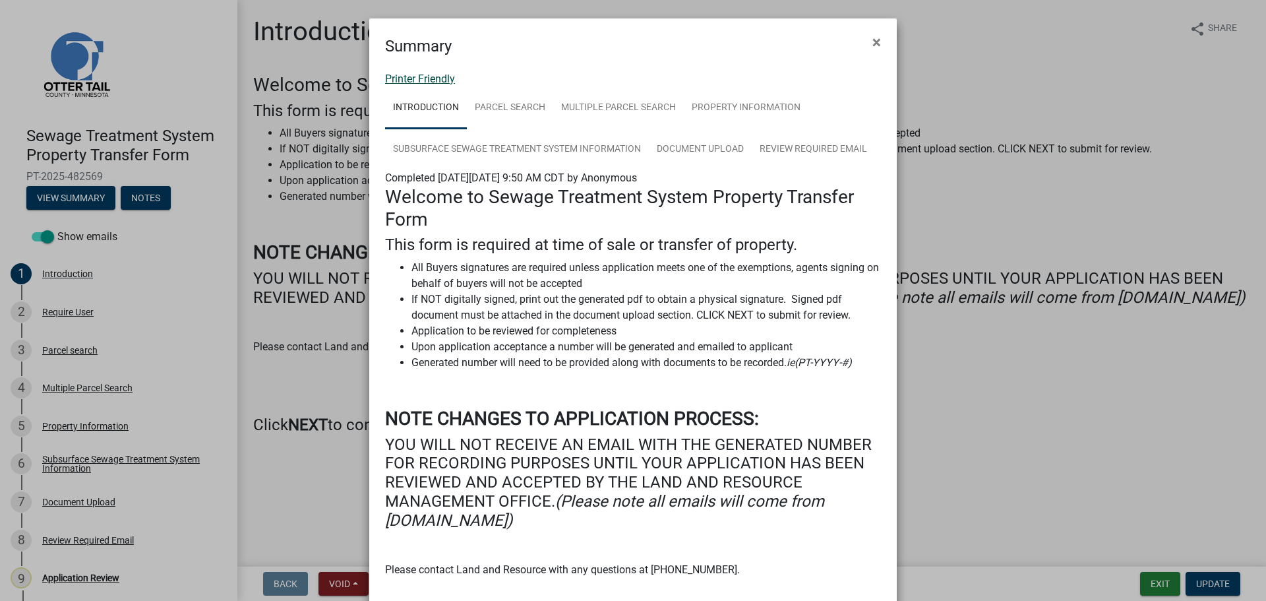
click at [433, 81] on link "Printer Friendly" at bounding box center [420, 79] width 70 height 13
click at [872, 41] on span "×" at bounding box center [876, 42] width 9 height 18
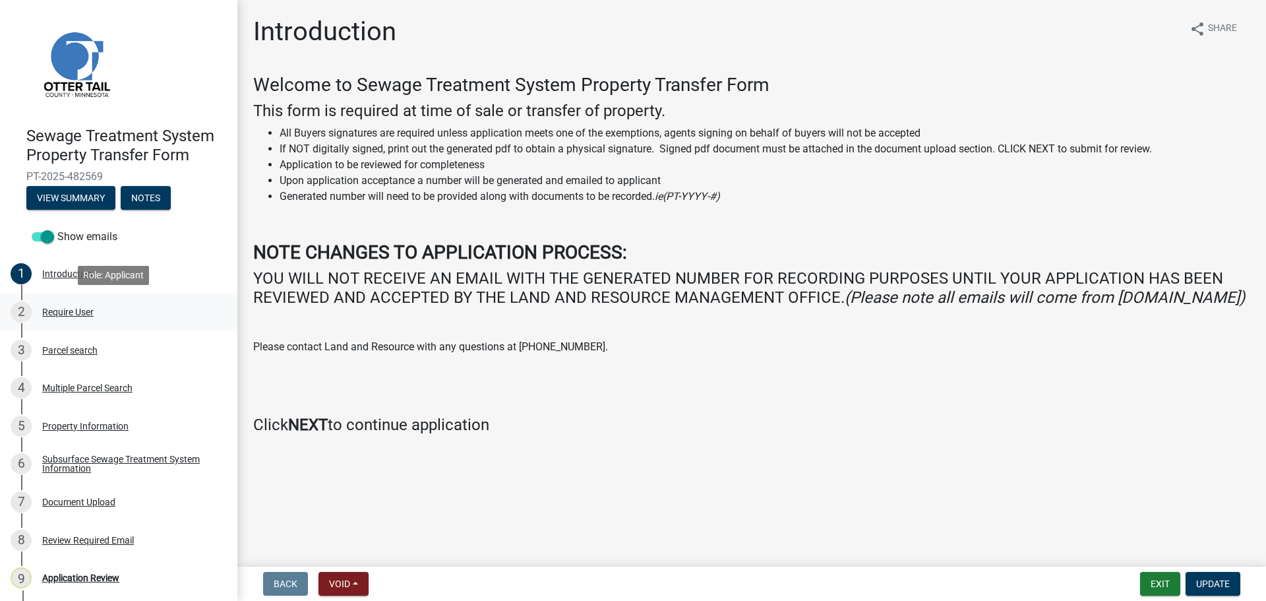
click at [44, 310] on div "Require User" at bounding box center [67, 311] width 51 height 9
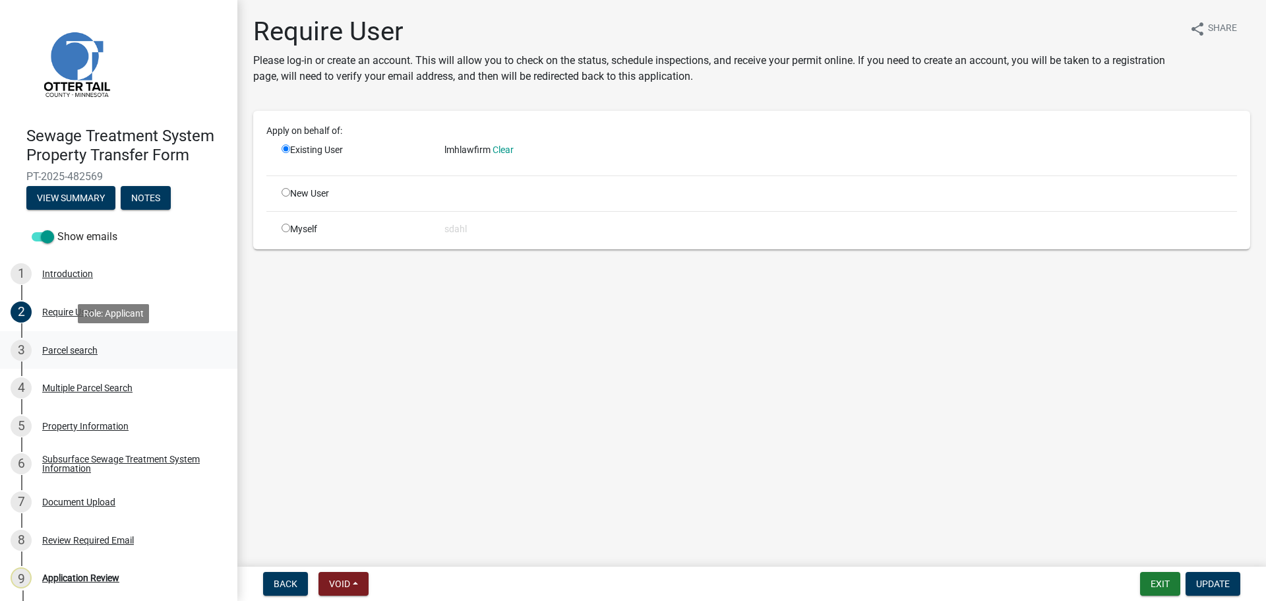
click at [75, 346] on div "Parcel search" at bounding box center [69, 350] width 55 height 9
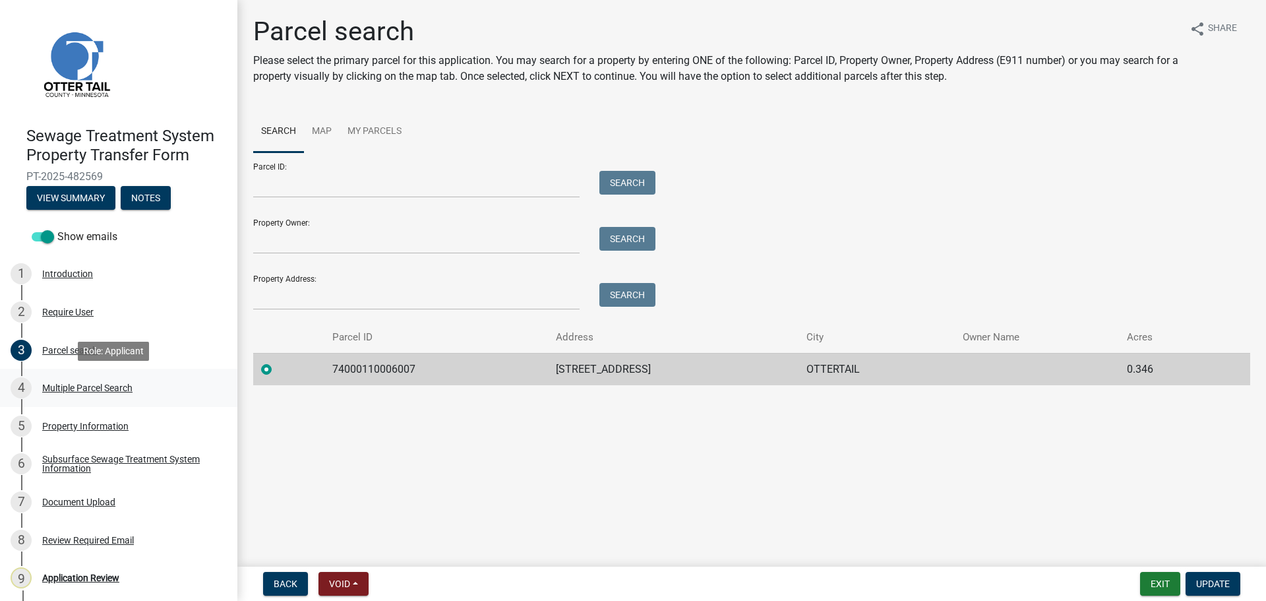
click at [67, 385] on div "Multiple Parcel Search" at bounding box center [87, 387] width 90 height 9
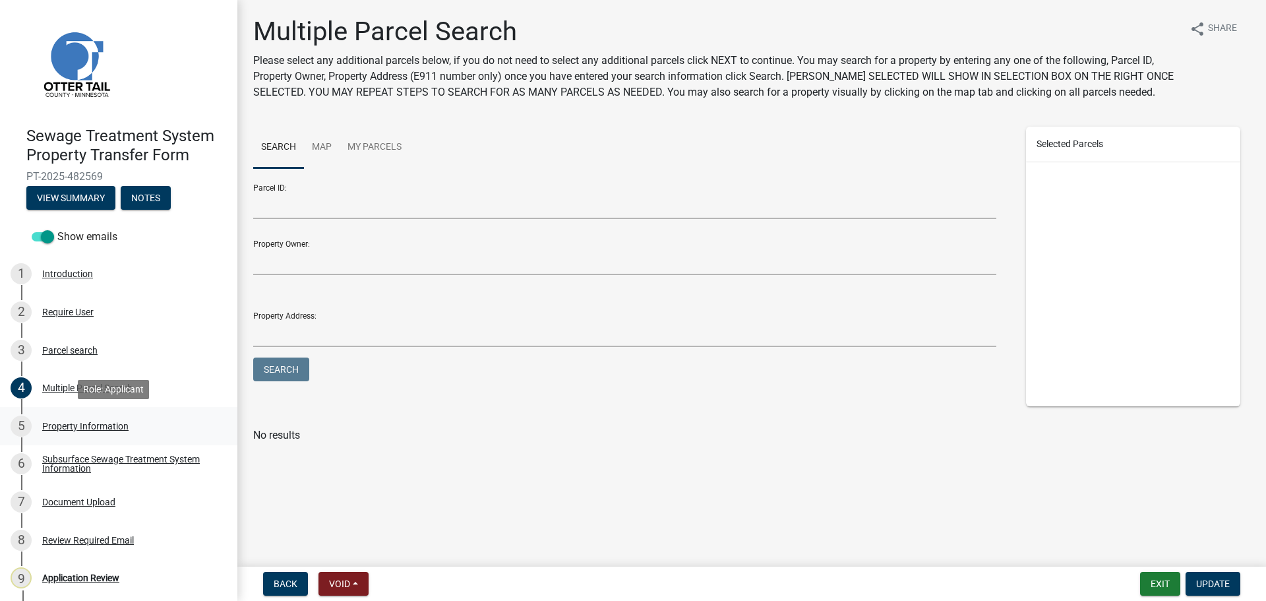
click at [83, 421] on div "Property Information" at bounding box center [85, 425] width 86 height 9
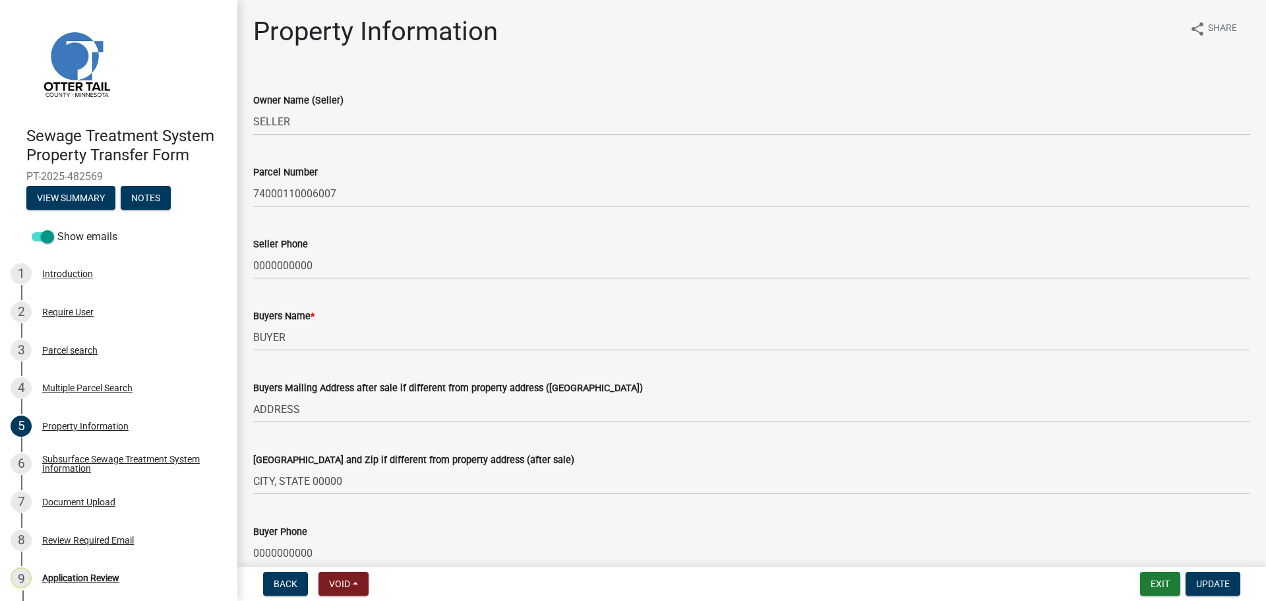
scroll to position [66, 0]
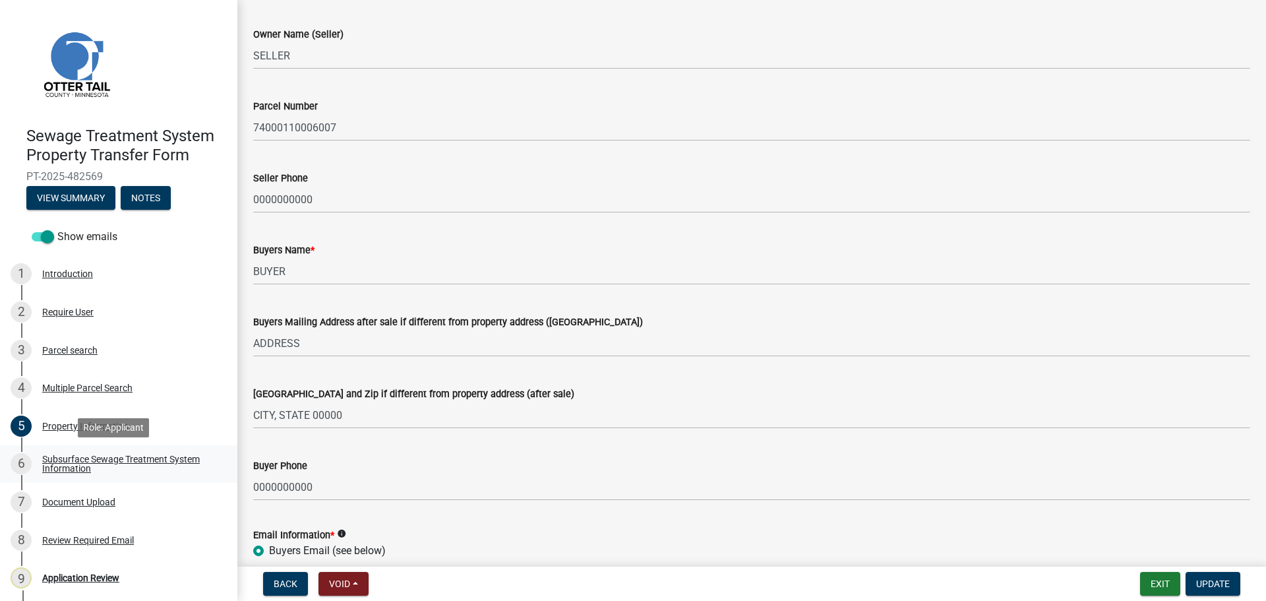
click at [108, 462] on div "Subsurface Sewage Treatment System Information" at bounding box center [129, 463] width 174 height 18
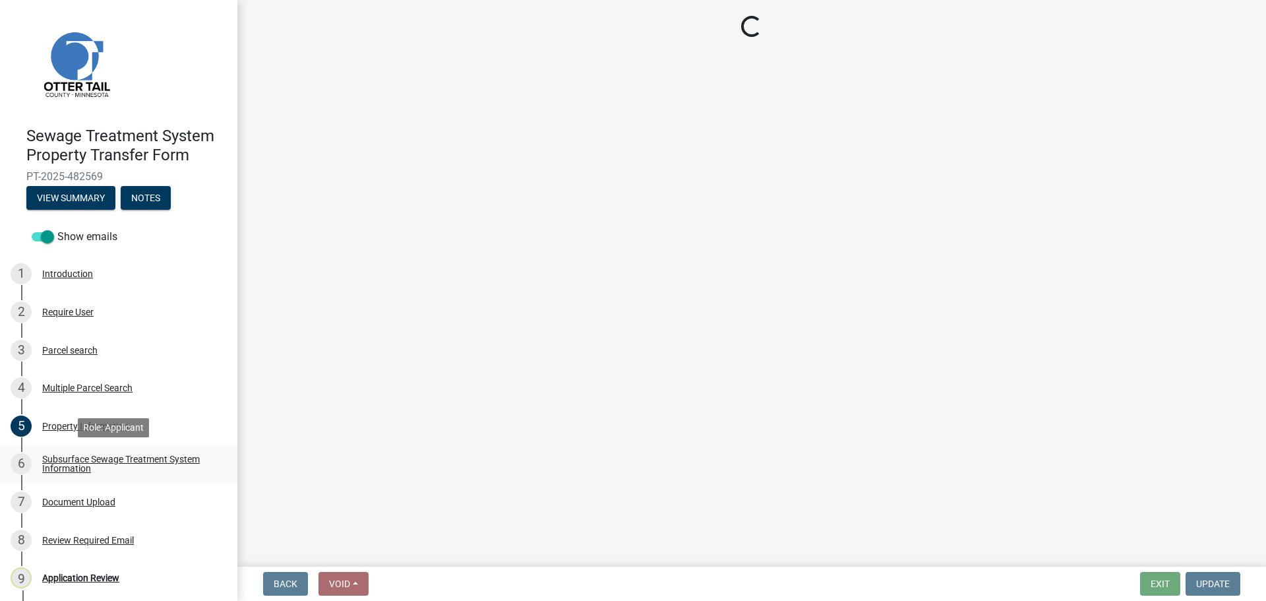
scroll to position [0, 0]
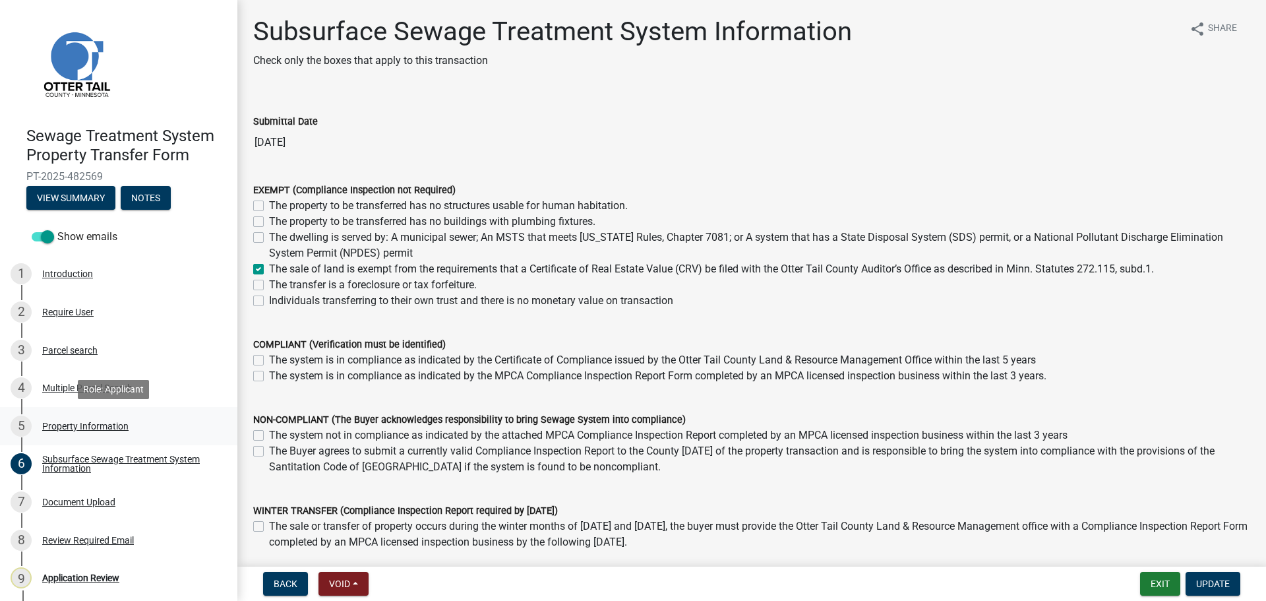
click at [86, 423] on div "Property Information" at bounding box center [85, 425] width 86 height 9
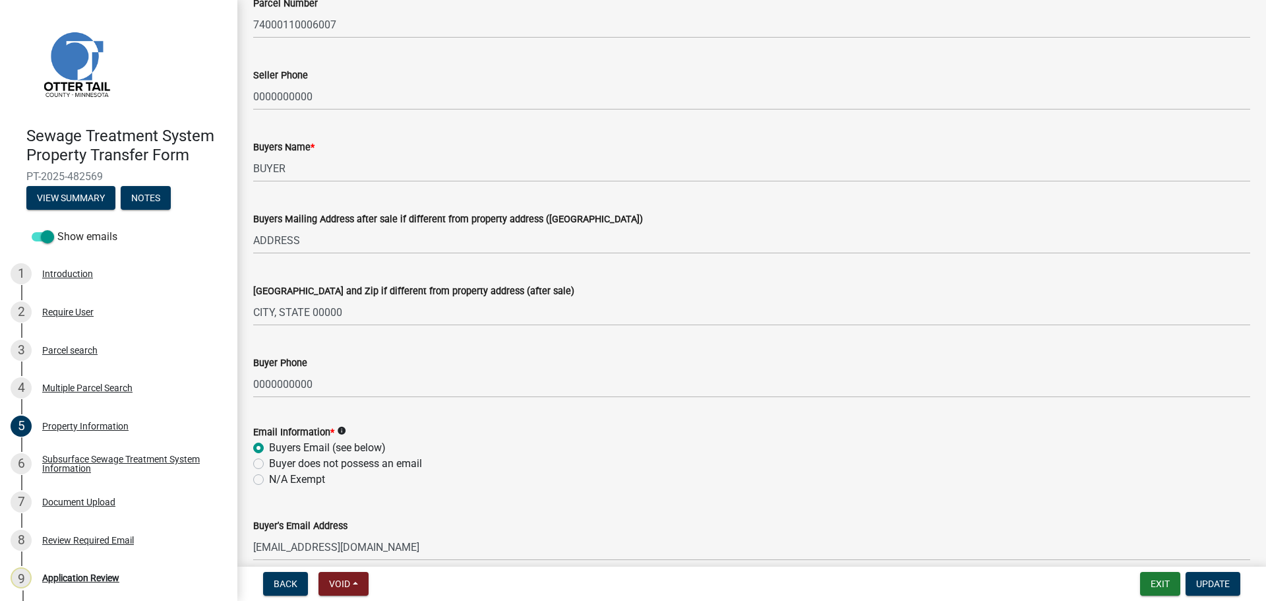
scroll to position [129, 0]
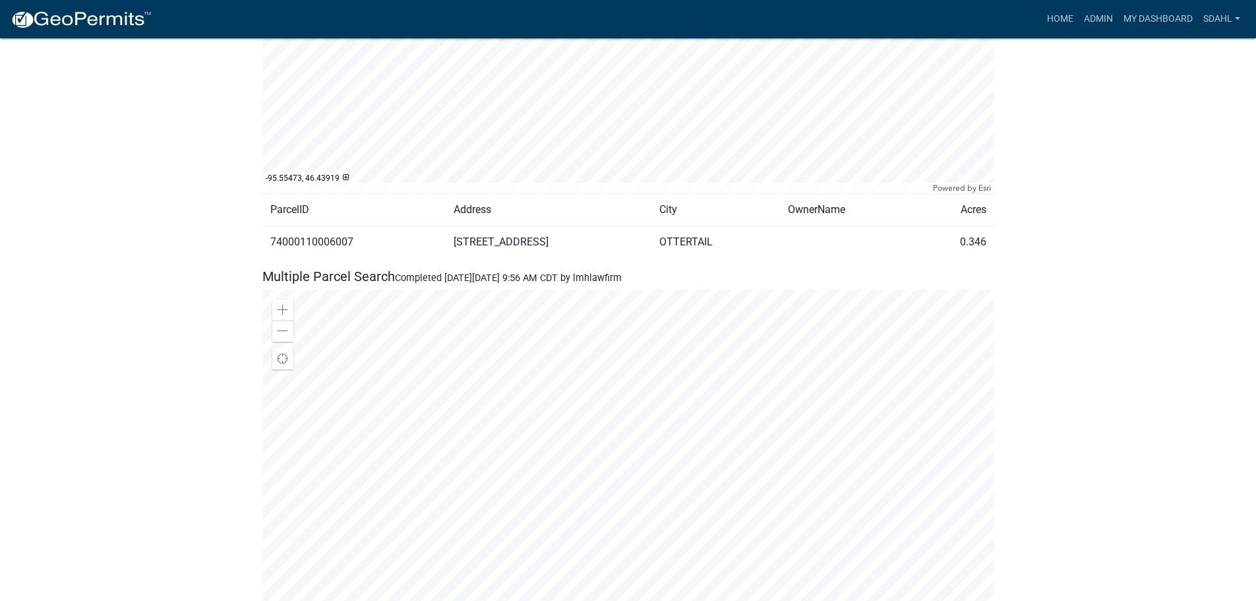
scroll to position [857, 0]
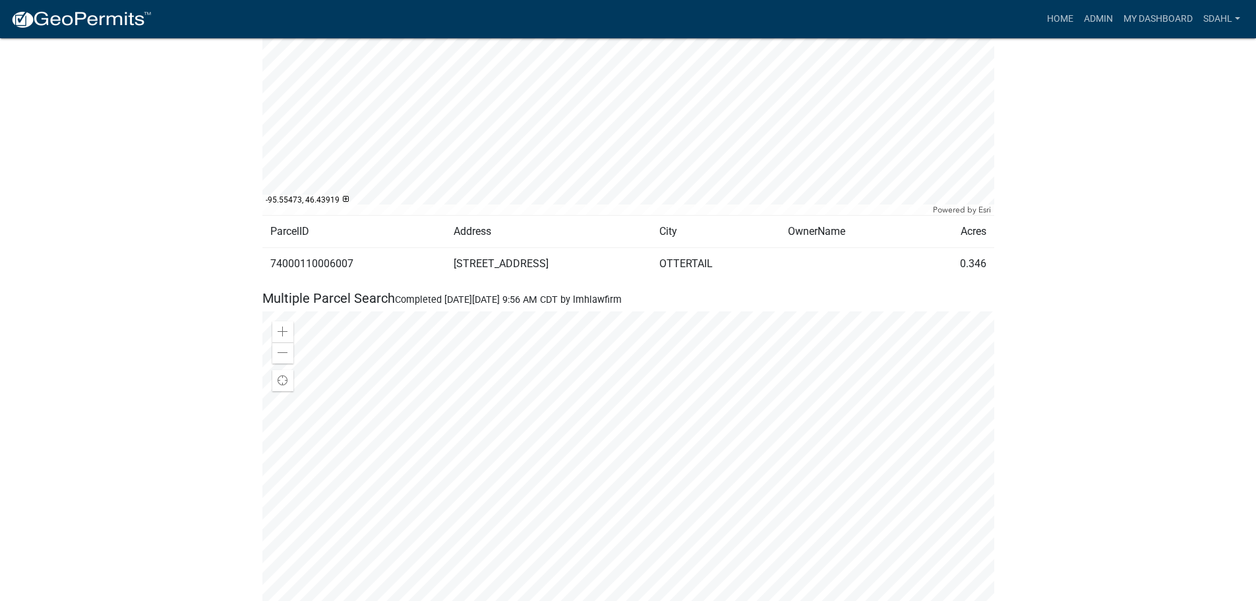
click at [329, 266] on td "74000110006007" at bounding box center [353, 263] width 183 height 32
copy td "74000110006007"
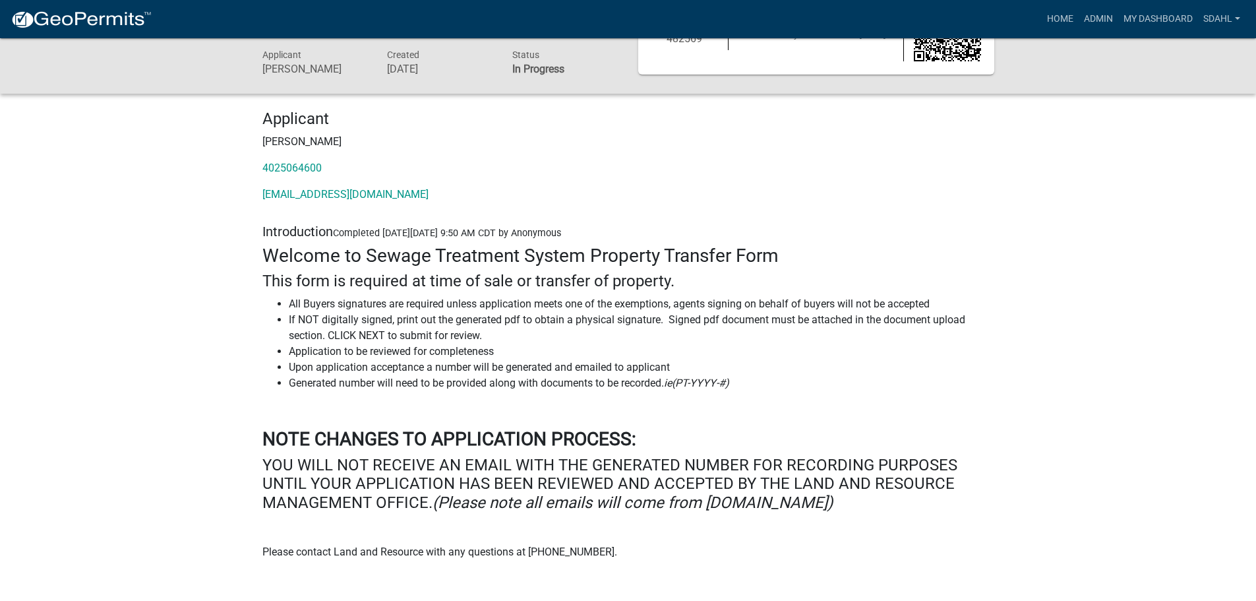
scroll to position [0, 0]
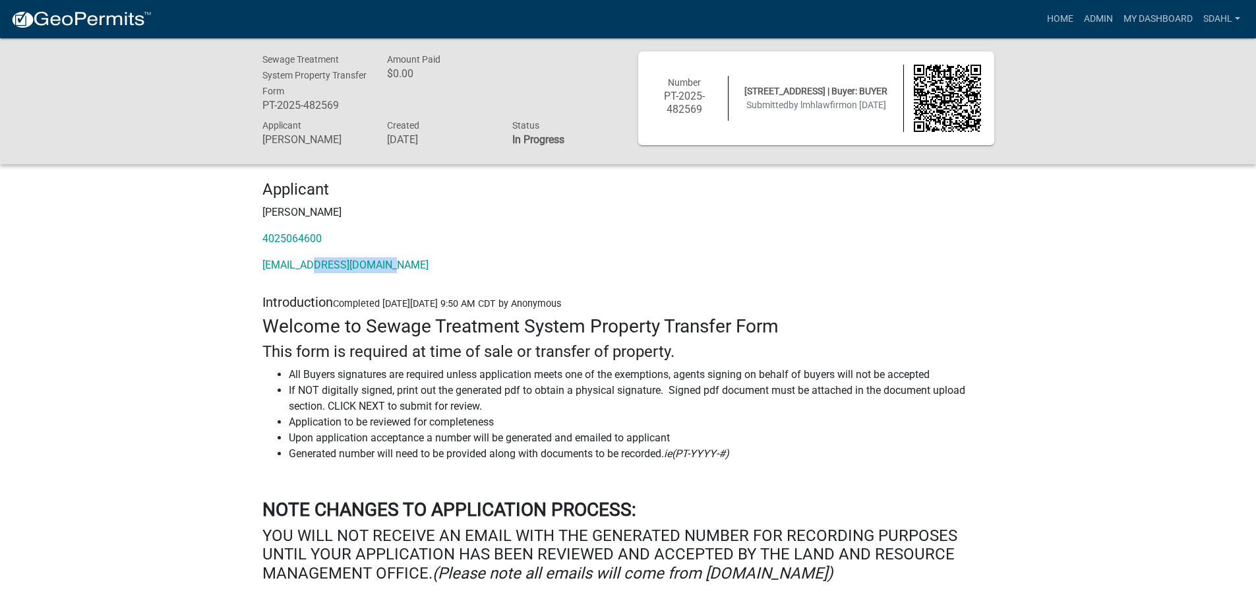
drag, startPoint x: 404, startPoint y: 264, endPoint x: 309, endPoint y: 271, distance: 95.2
click at [309, 271] on p "[EMAIL_ADDRESS][DOMAIN_NAME]" at bounding box center [628, 265] width 732 height 16
copy link "[DOMAIN_NAME]"
click at [765, 242] on p "4025064600" at bounding box center [628, 239] width 732 height 16
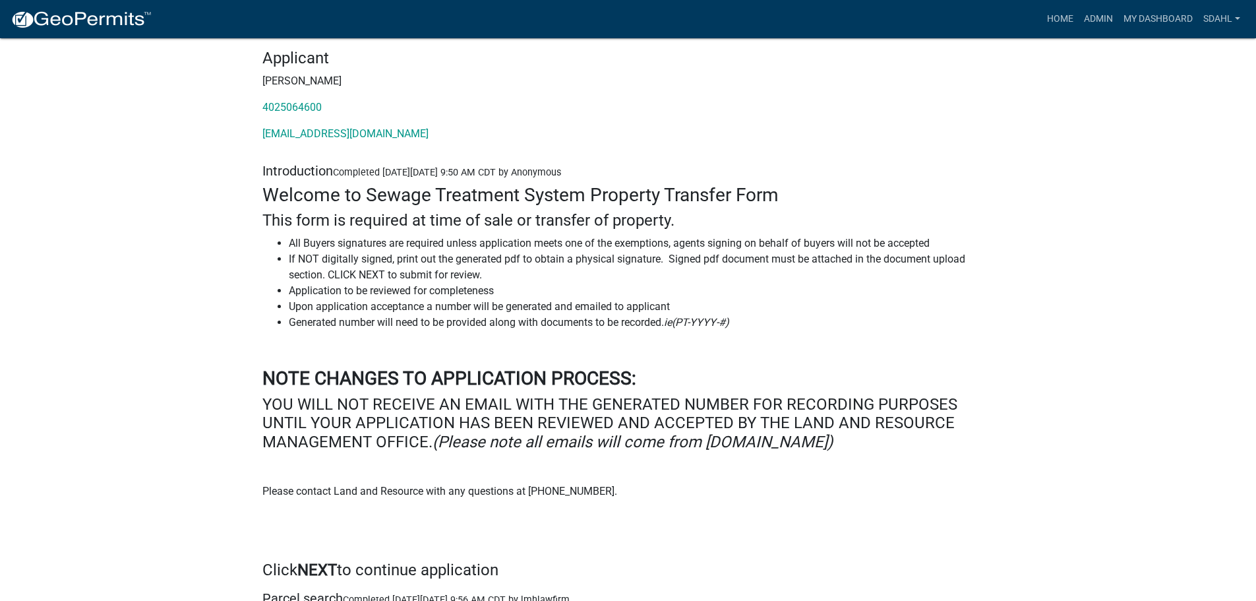
scroll to position [132, 0]
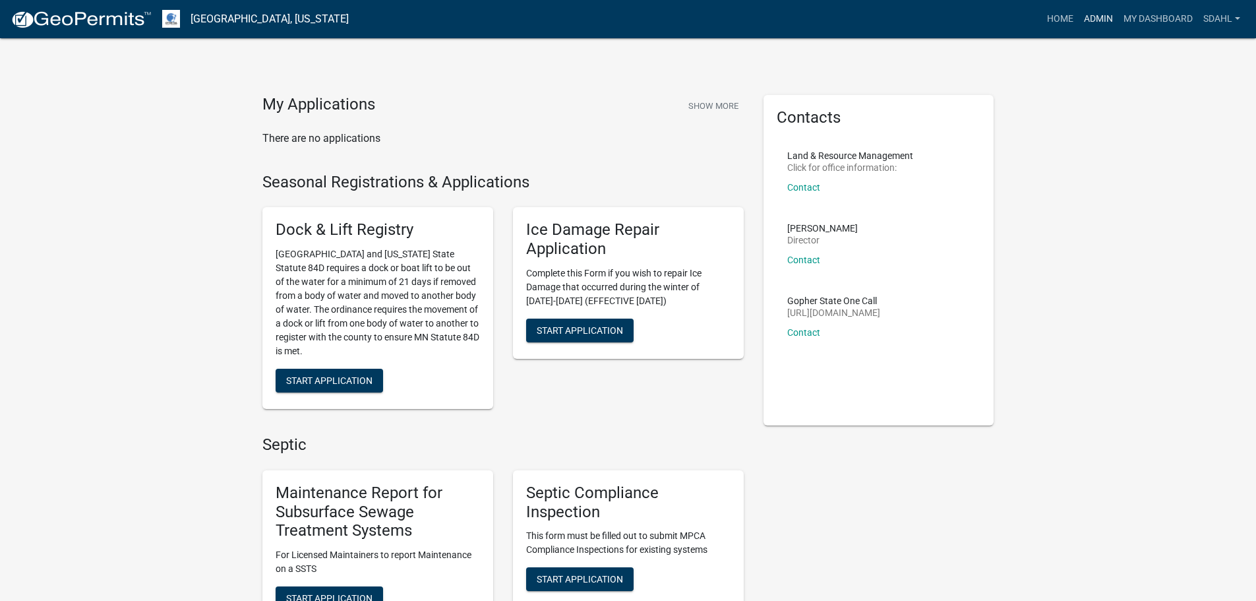
click at [1101, 16] on link "Admin" at bounding box center [1099, 19] width 40 height 25
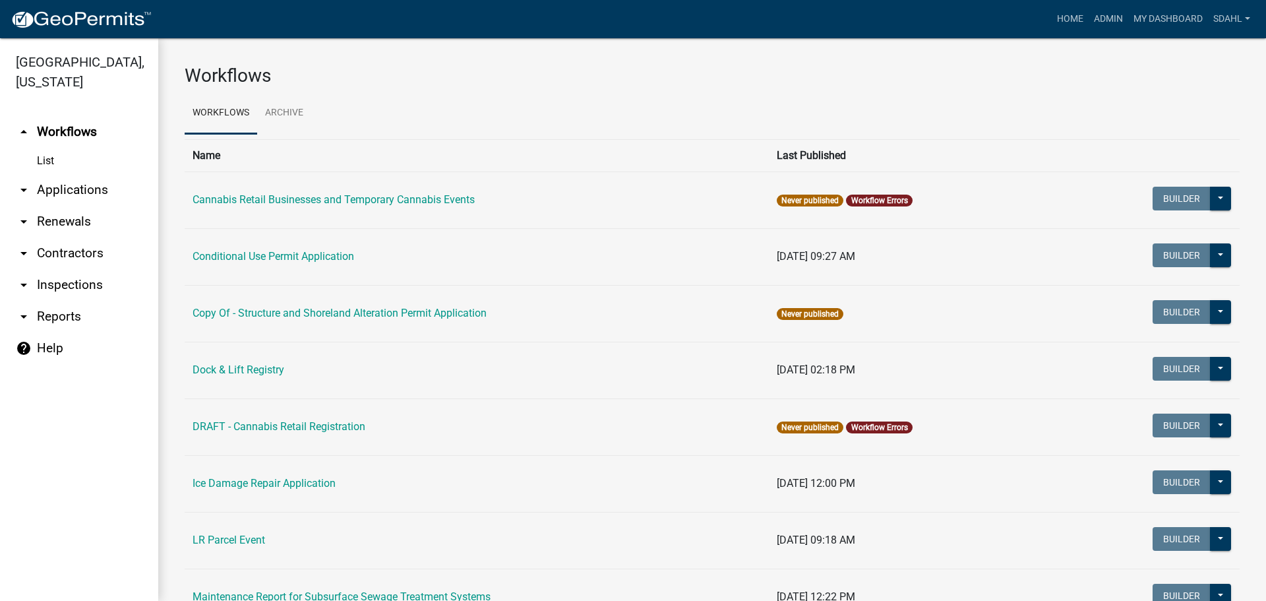
click at [58, 187] on link "arrow_drop_down Applications" at bounding box center [79, 190] width 158 height 32
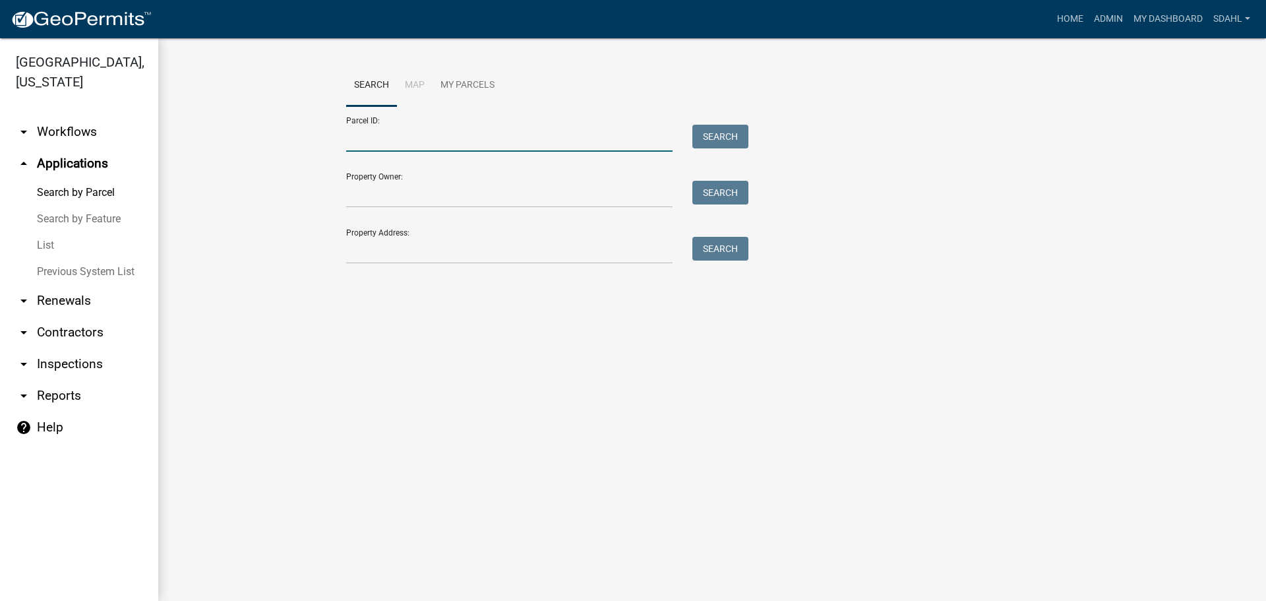
click at [453, 142] on input "Parcel ID:" at bounding box center [509, 138] width 326 height 27
paste input "74000110006007"
type input "74000110006007"
click at [714, 131] on button "Search" at bounding box center [720, 137] width 56 height 24
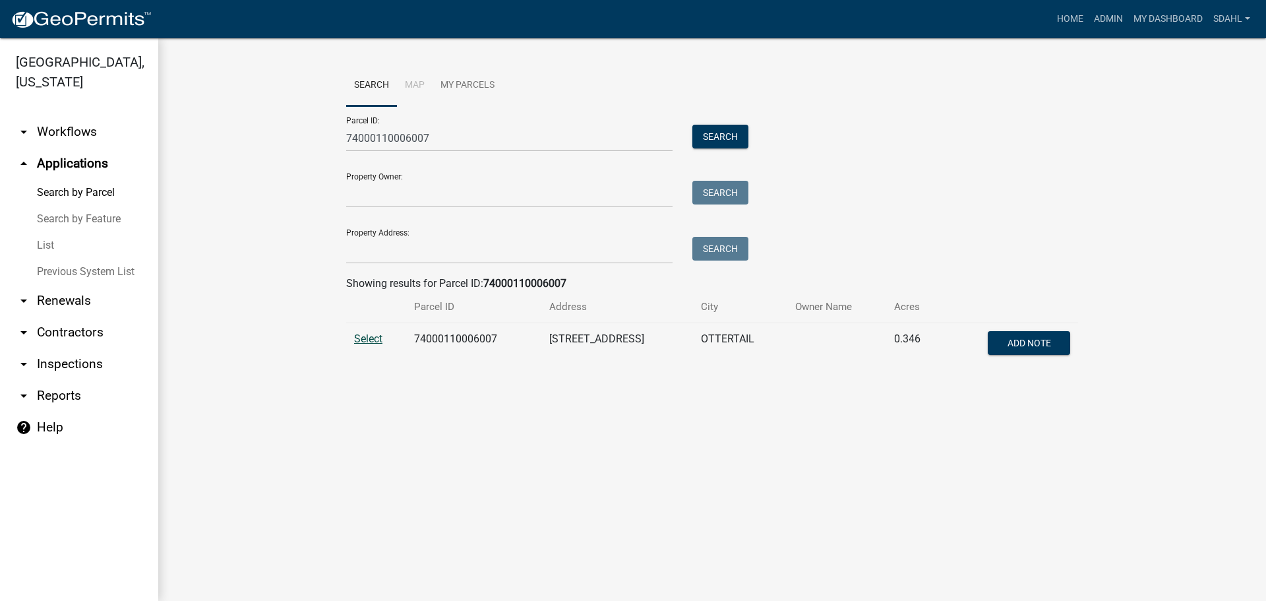
click at [370, 338] on span "Select" at bounding box center [368, 338] width 28 height 13
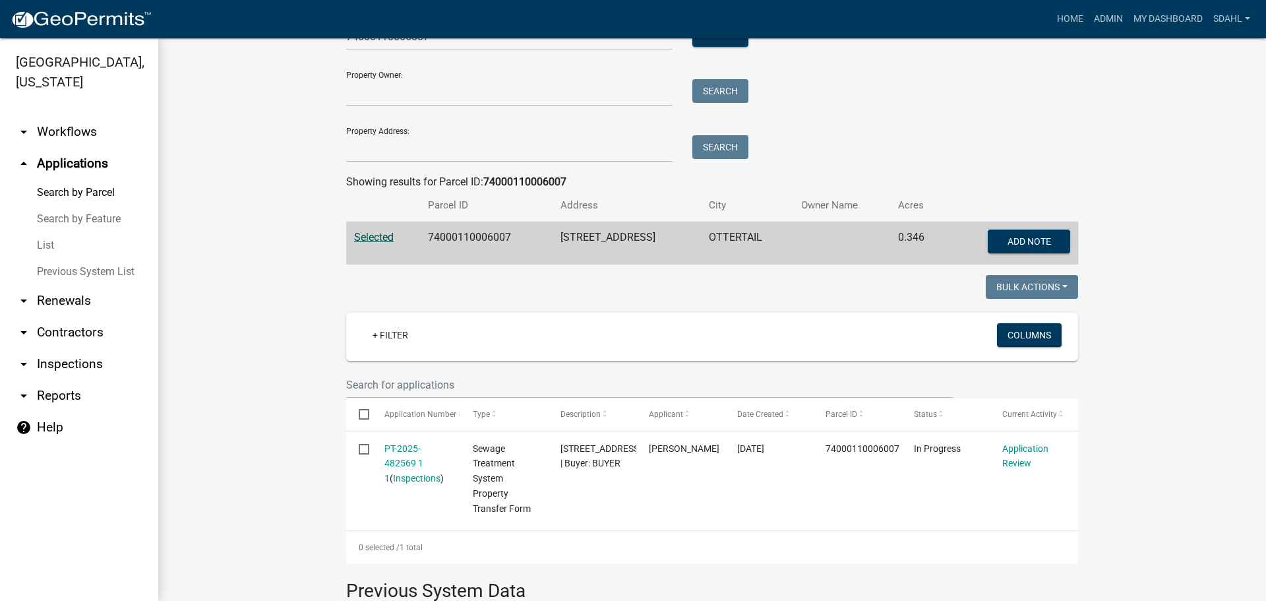
scroll to position [198, 0]
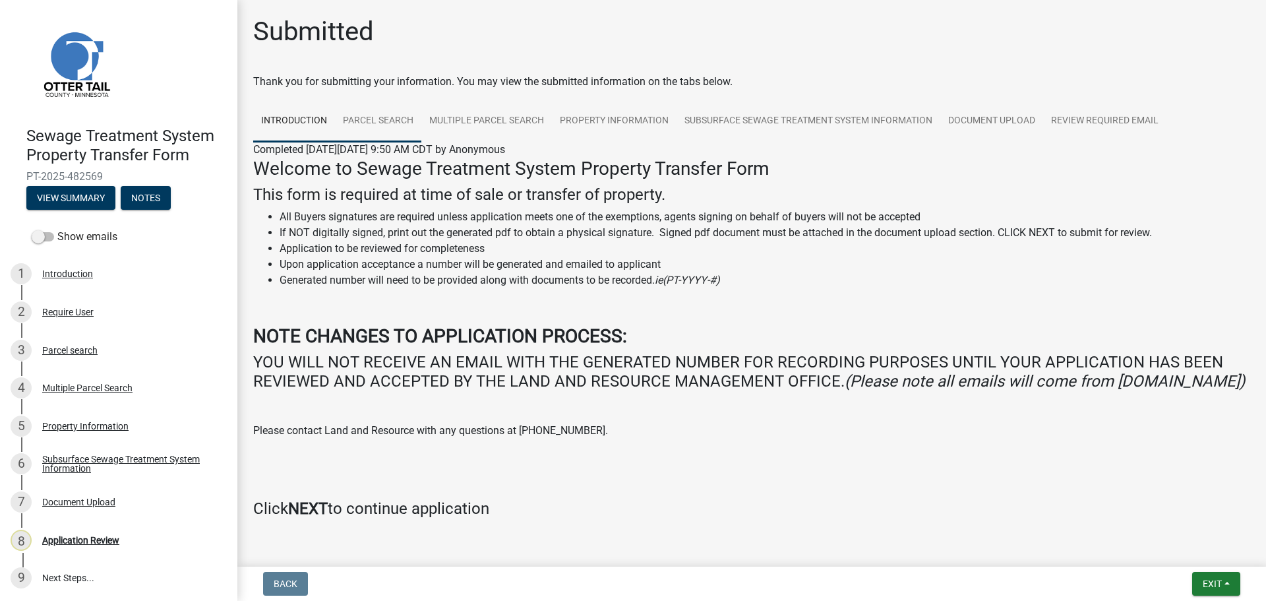
click at [377, 128] on link "Parcel search" at bounding box center [378, 121] width 86 height 42
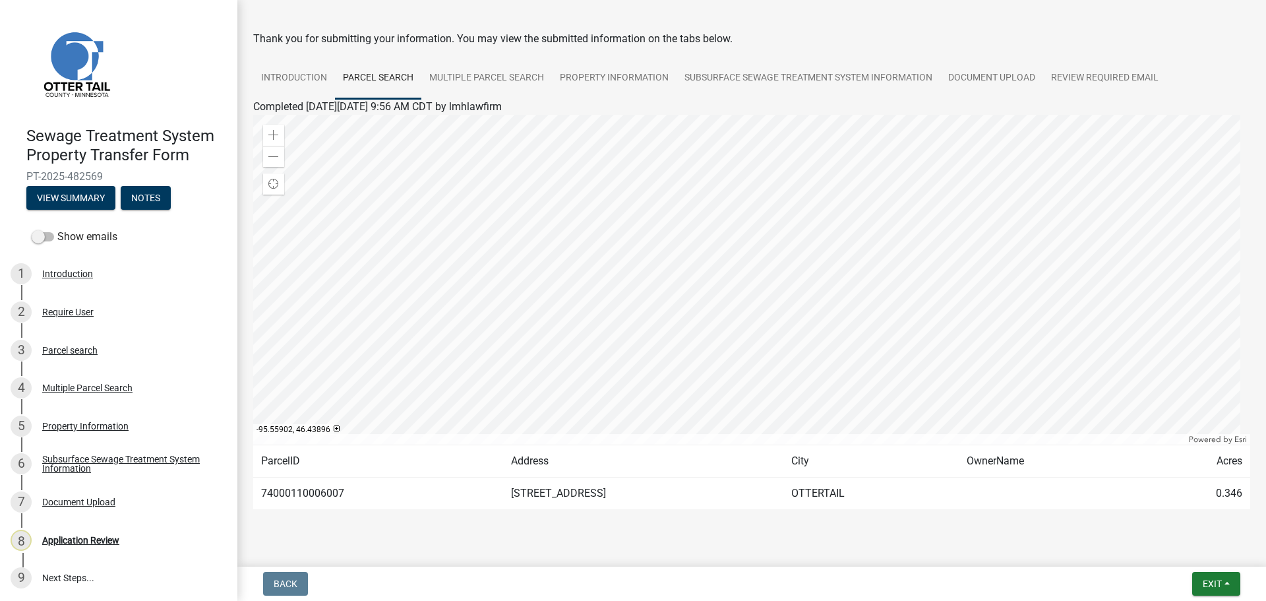
scroll to position [69, 0]
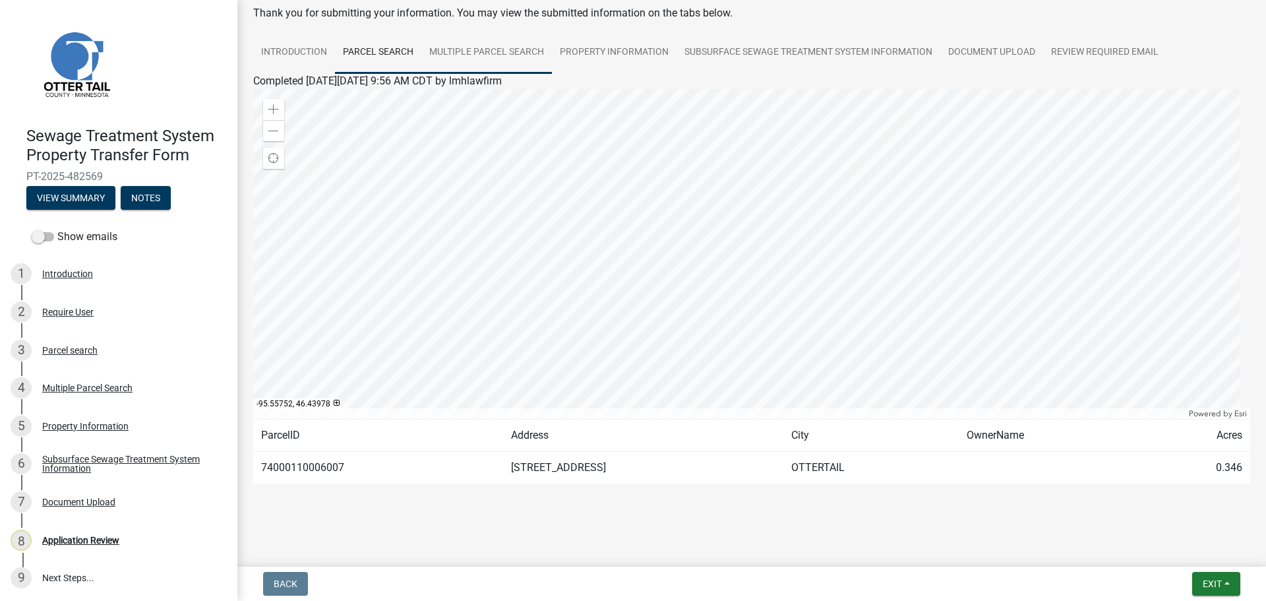
click at [504, 52] on link "Multiple Parcel Search" at bounding box center [486, 53] width 131 height 42
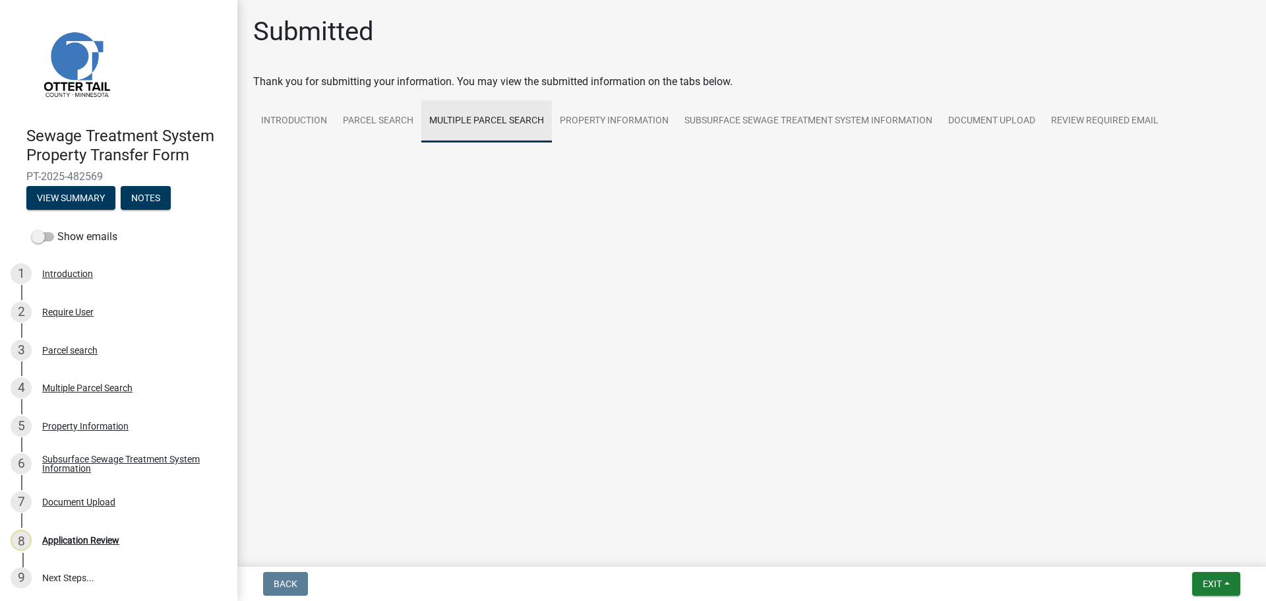
scroll to position [0, 0]
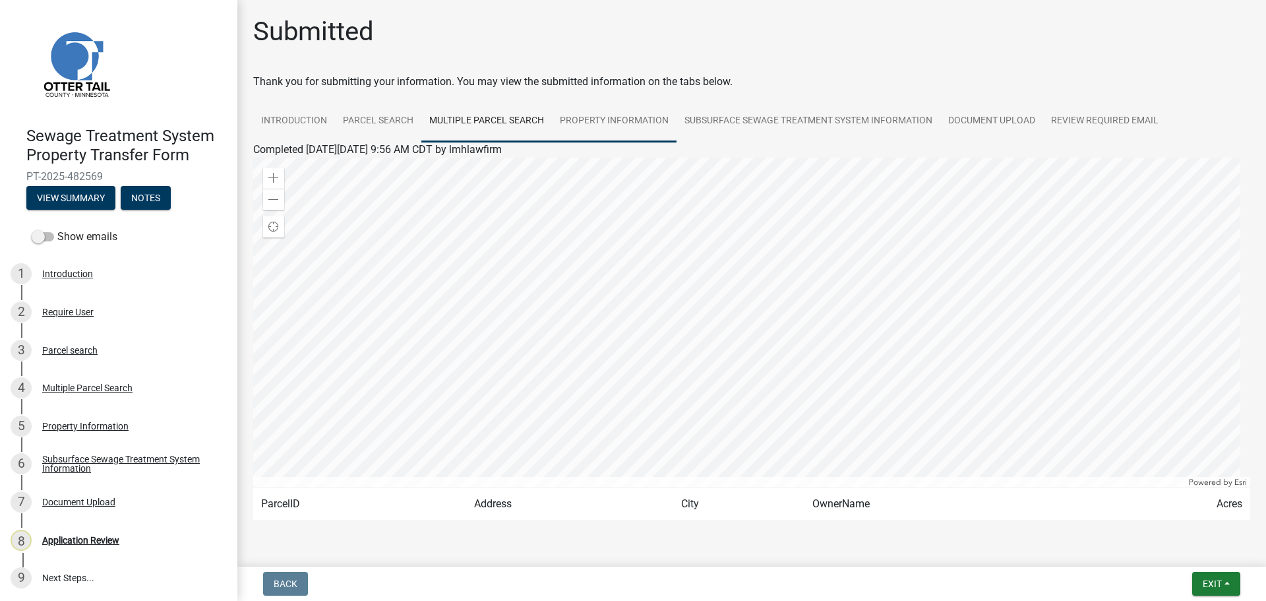
click at [603, 129] on link "Property Information" at bounding box center [614, 121] width 125 height 42
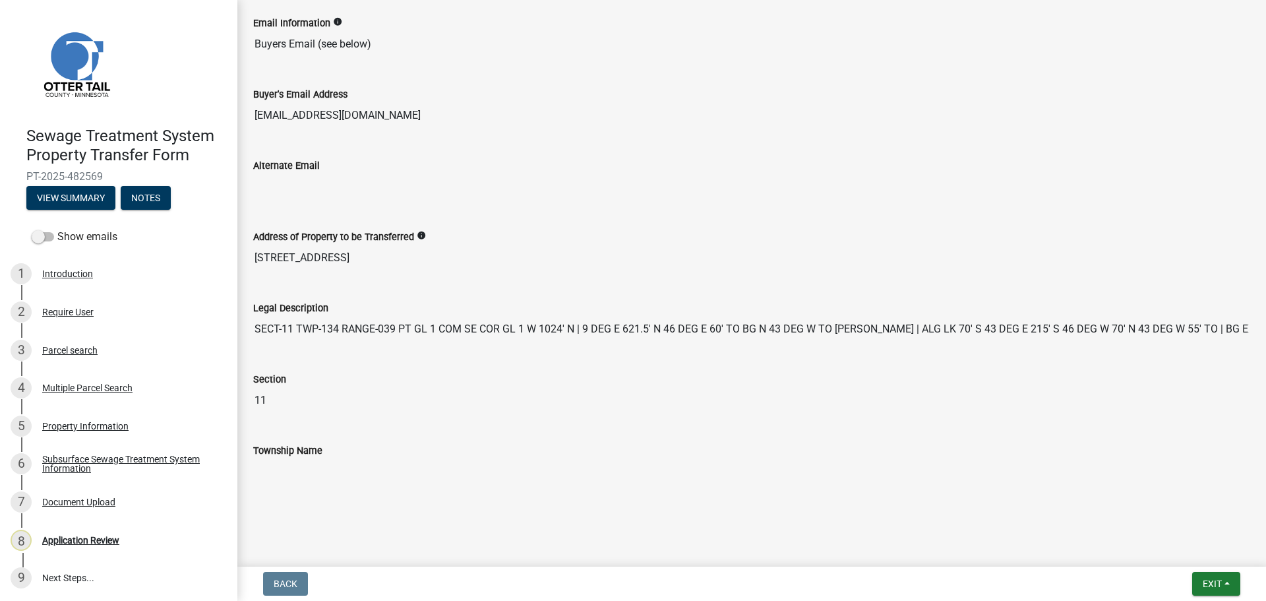
scroll to position [661, 0]
click at [70, 456] on div "Subsurface Sewage Treatment System Information" at bounding box center [129, 463] width 174 height 18
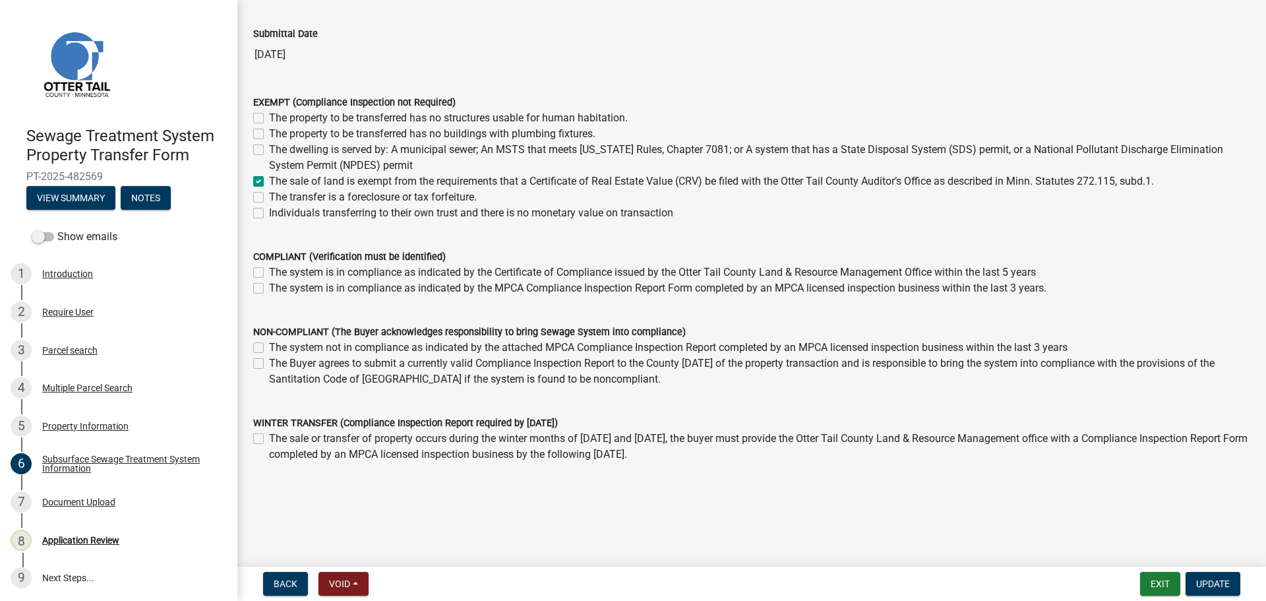
scroll to position [94, 0]
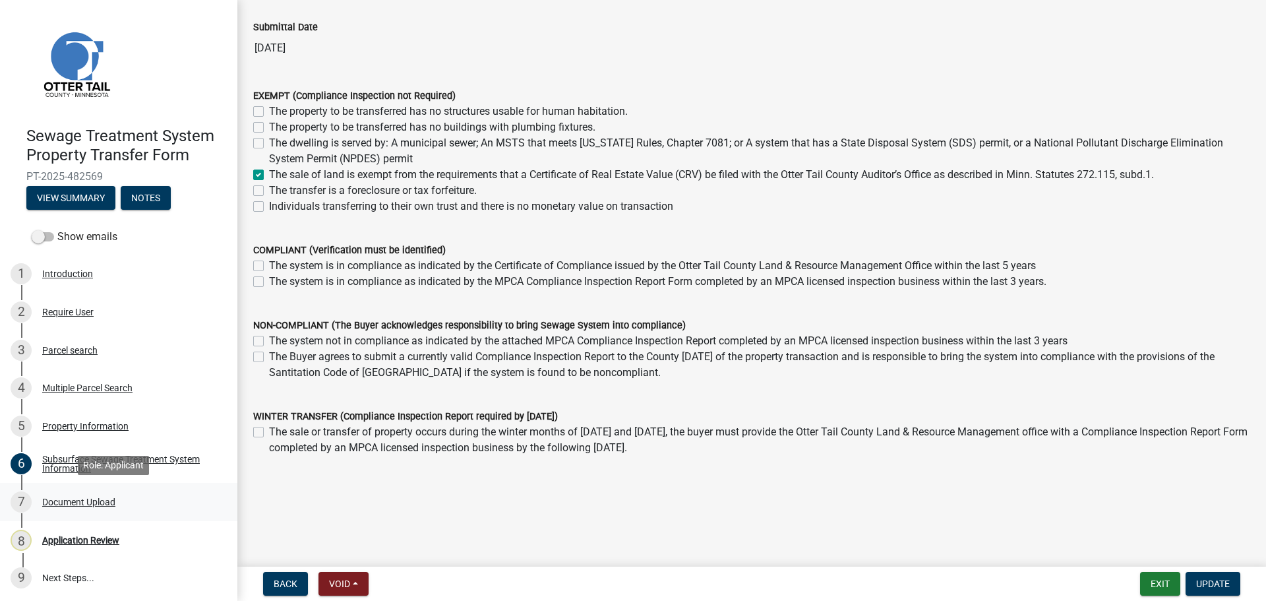
click at [99, 499] on div "Document Upload" at bounding box center [78, 501] width 73 height 9
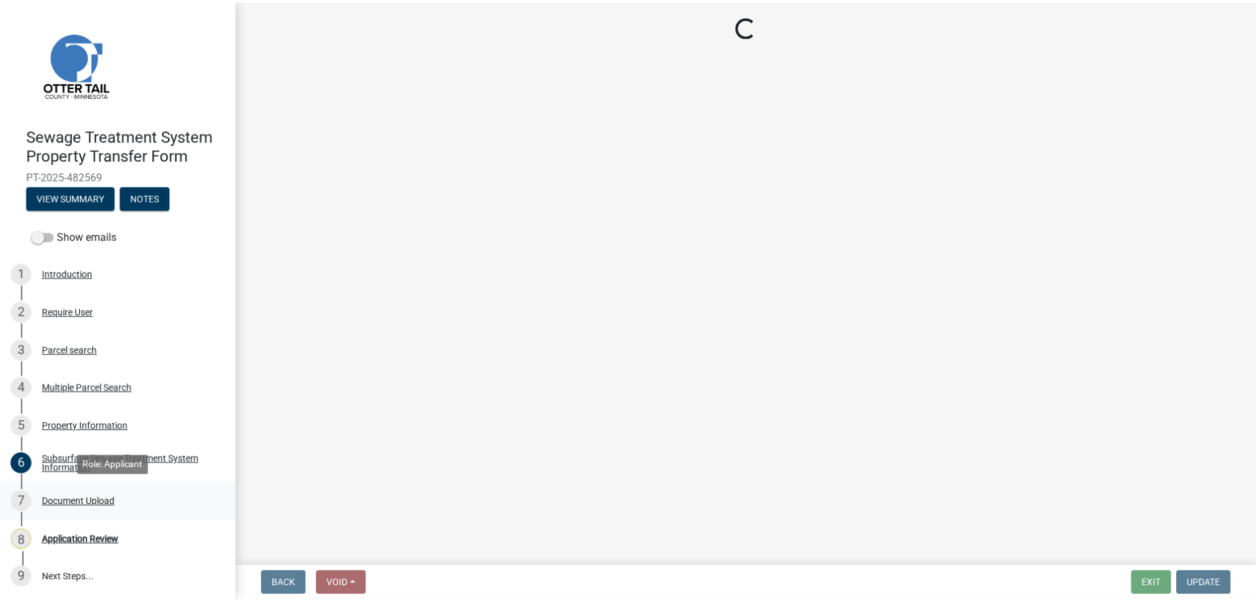
scroll to position [0, 0]
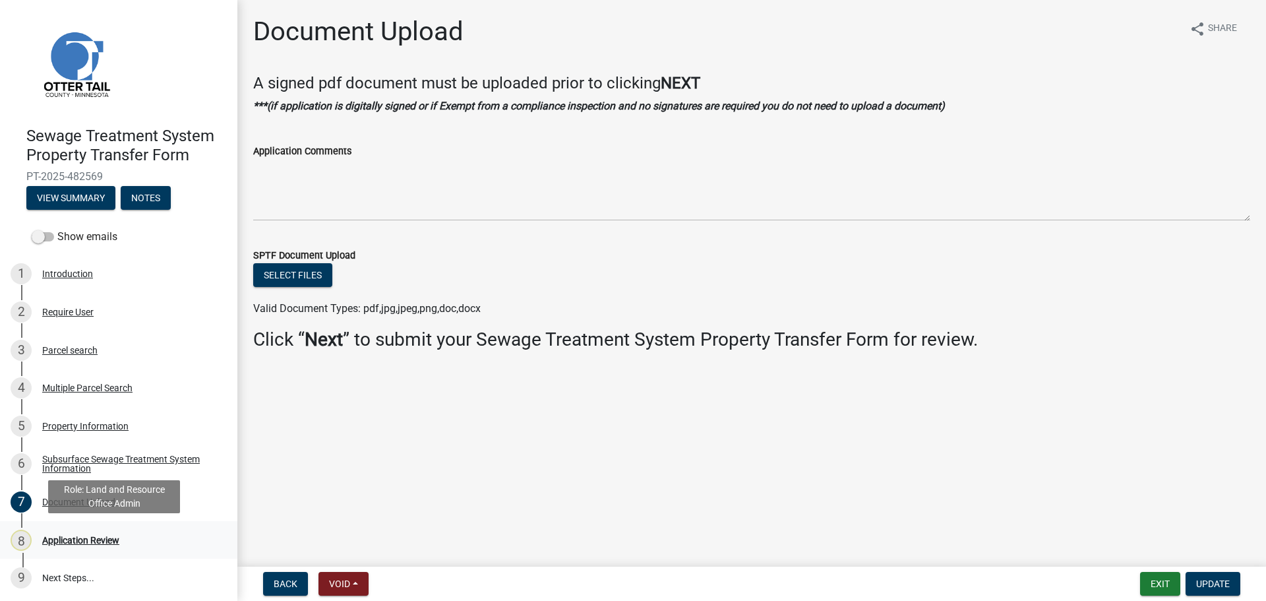
click at [94, 540] on div "Application Review" at bounding box center [80, 539] width 77 height 9
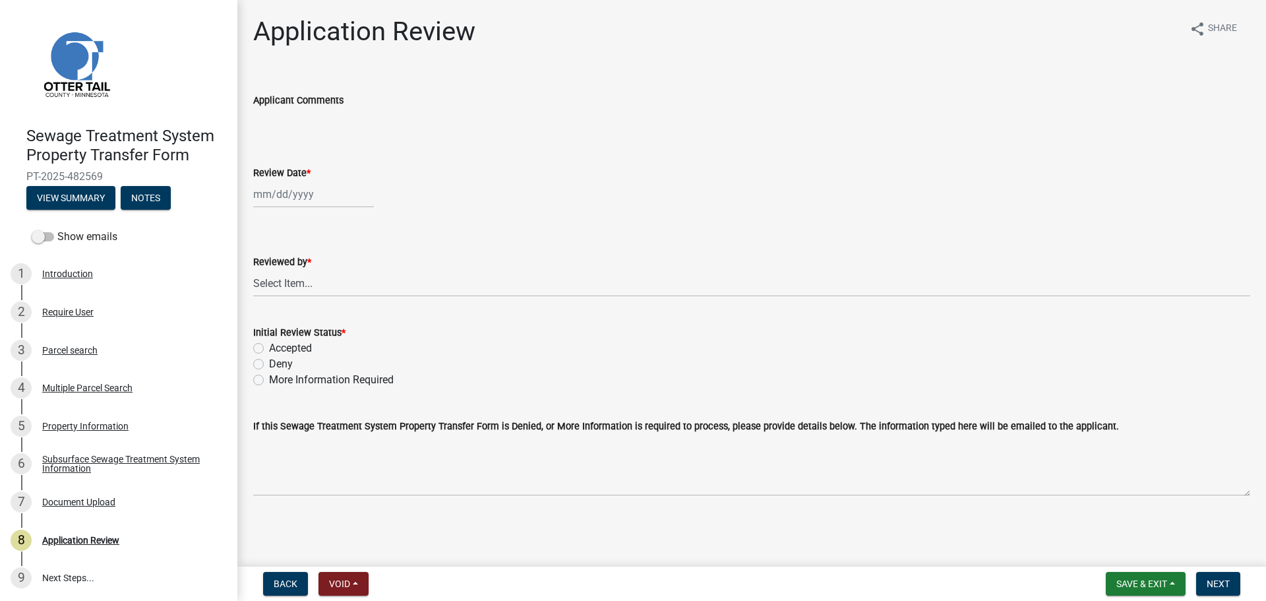
click at [291, 193] on div at bounding box center [313, 194] width 121 height 27
select select "9"
select select "2025"
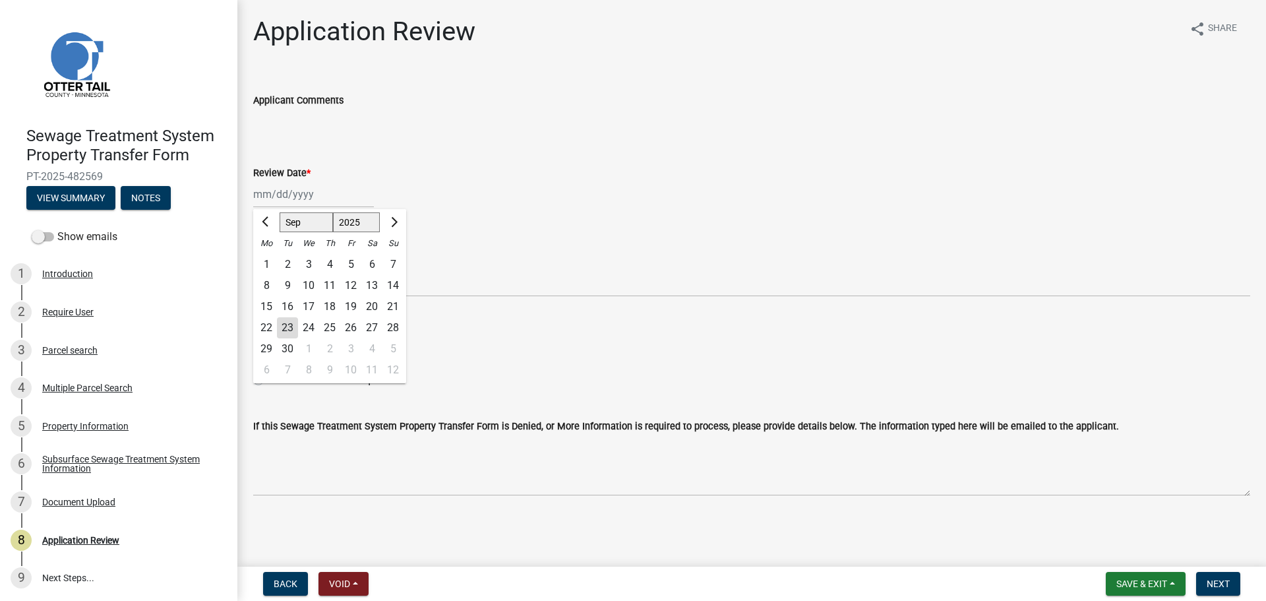
click at [288, 326] on div "23" at bounding box center [287, 327] width 21 height 21
type input "[DATE]"
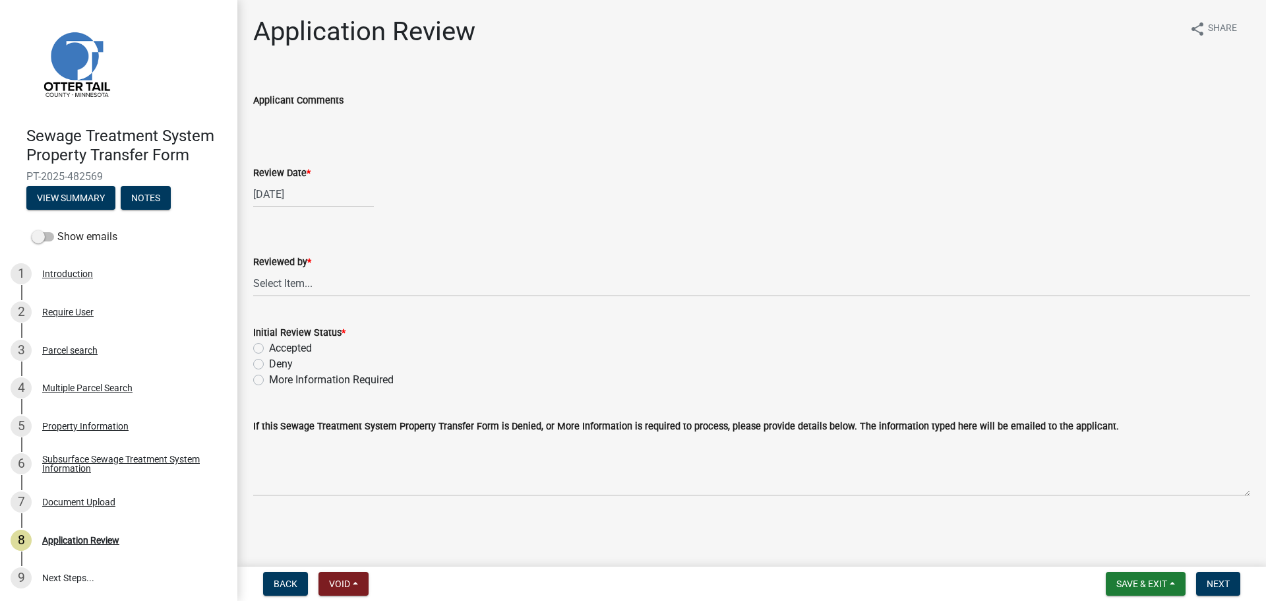
click at [293, 348] on label "Accepted" at bounding box center [290, 348] width 43 height 16
click at [278, 348] on input "Accepted" at bounding box center [273, 344] width 9 height 9
radio input "true"
click at [290, 282] on select "Select Item... [PERSON_NAME] [PERSON_NAME] [PERSON_NAME] [PERSON_NAME] [PERSON_…" at bounding box center [751, 283] width 997 height 27
click at [253, 270] on select "Select Item... [PERSON_NAME] [PERSON_NAME] [PERSON_NAME] [PERSON_NAME] [PERSON_…" at bounding box center [751, 283] width 997 height 27
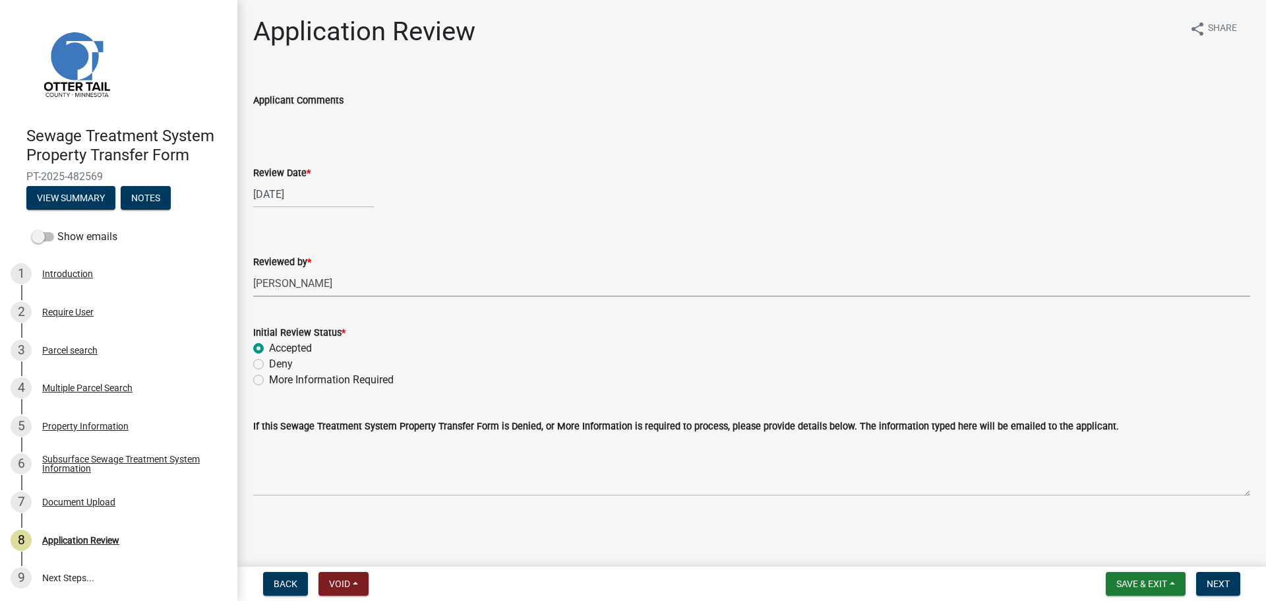
select select "67745ee8-7159-4960-80f9-a638286b467c"
click at [1209, 580] on span "Next" at bounding box center [1218, 583] width 23 height 11
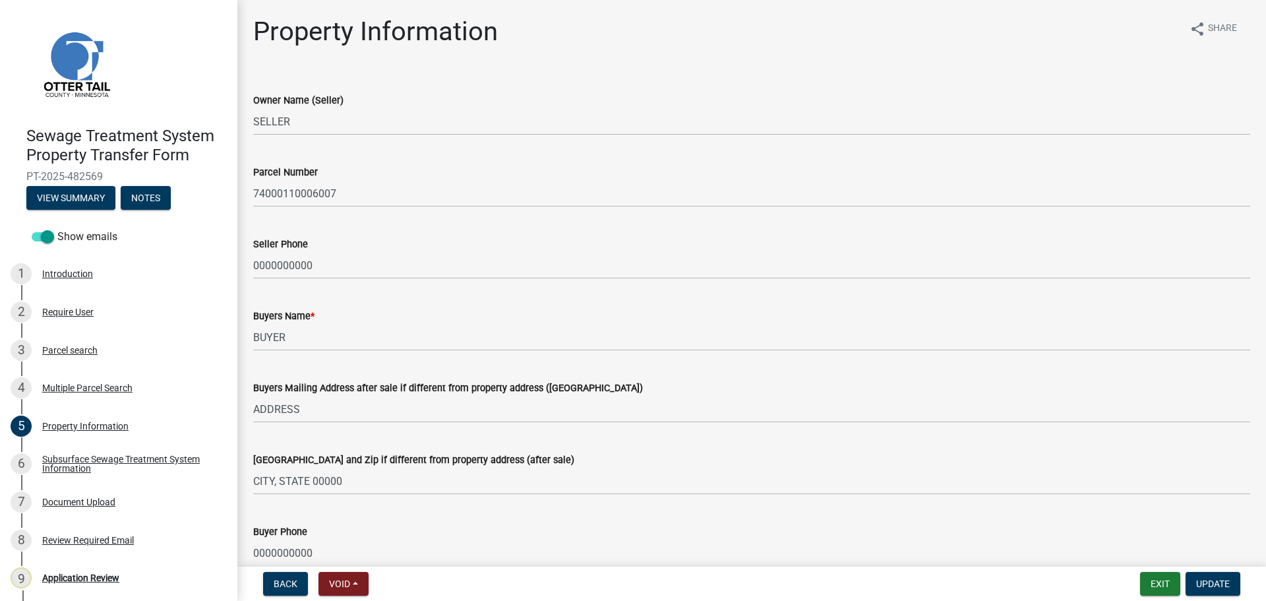
scroll to position [129, 0]
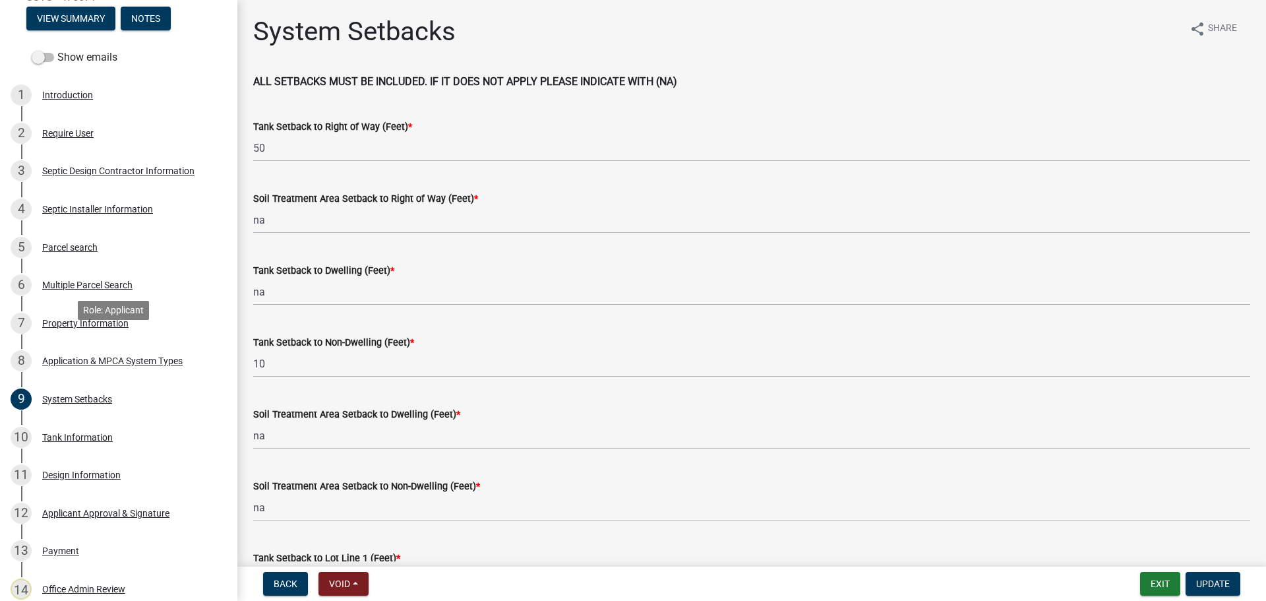
scroll to position [132, 0]
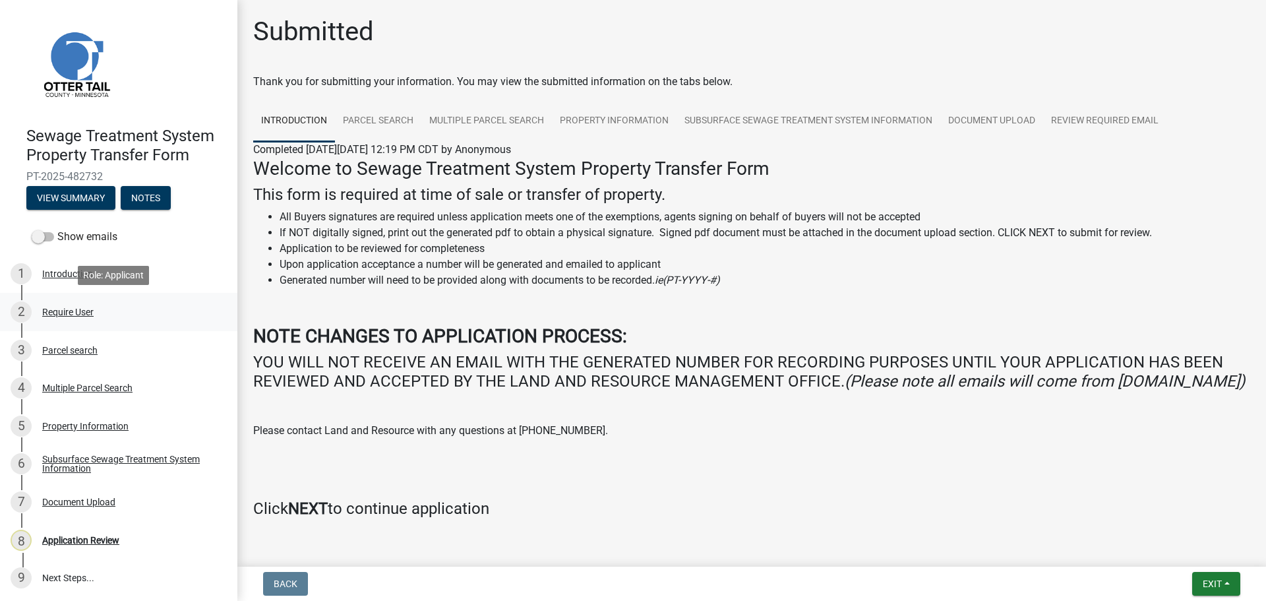
click at [85, 317] on div "Require User" at bounding box center [67, 311] width 51 height 9
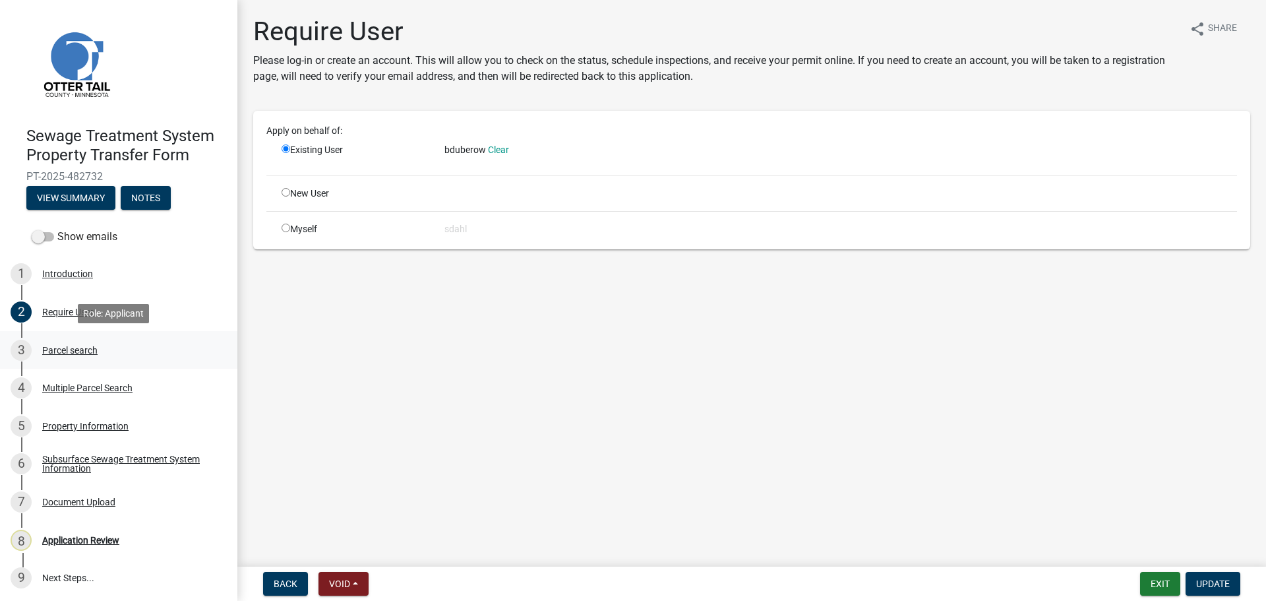
click at [80, 348] on div "Parcel search" at bounding box center [69, 350] width 55 height 9
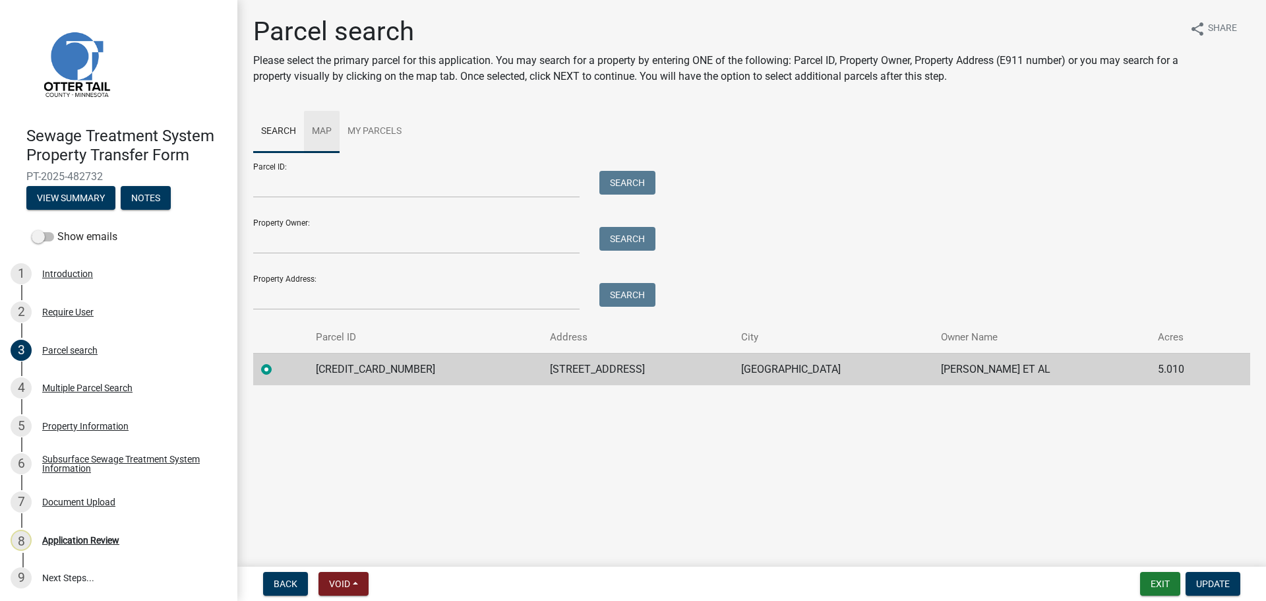
click at [321, 135] on link "Map" at bounding box center [322, 132] width 36 height 42
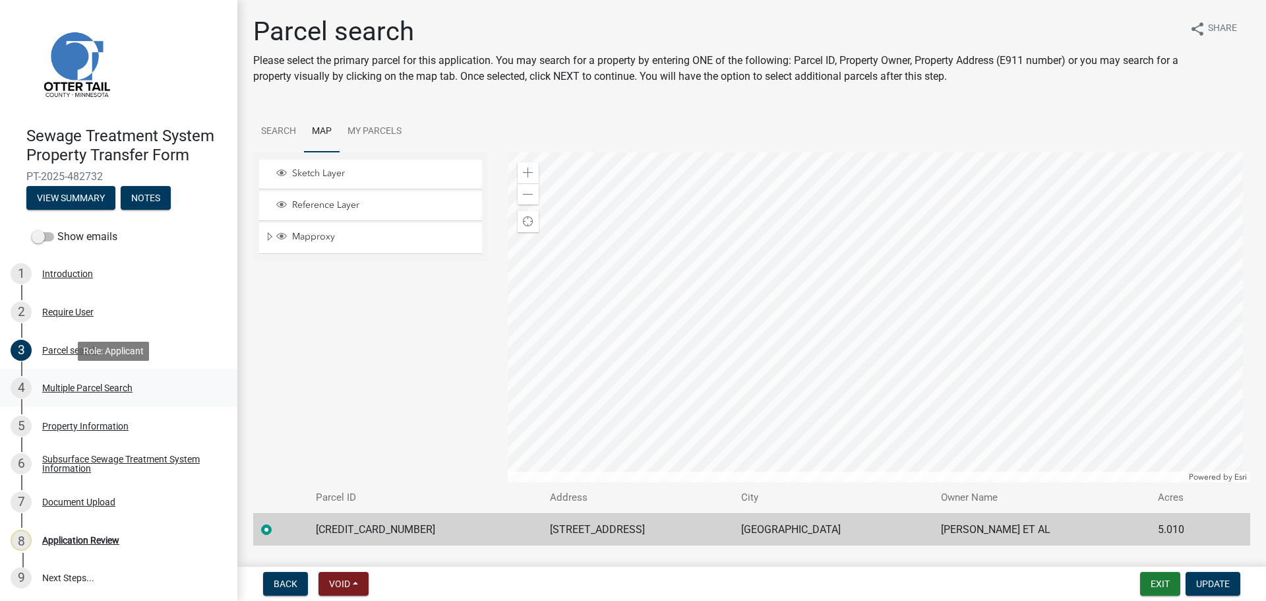
click at [106, 387] on div "Multiple Parcel Search" at bounding box center [87, 387] width 90 height 9
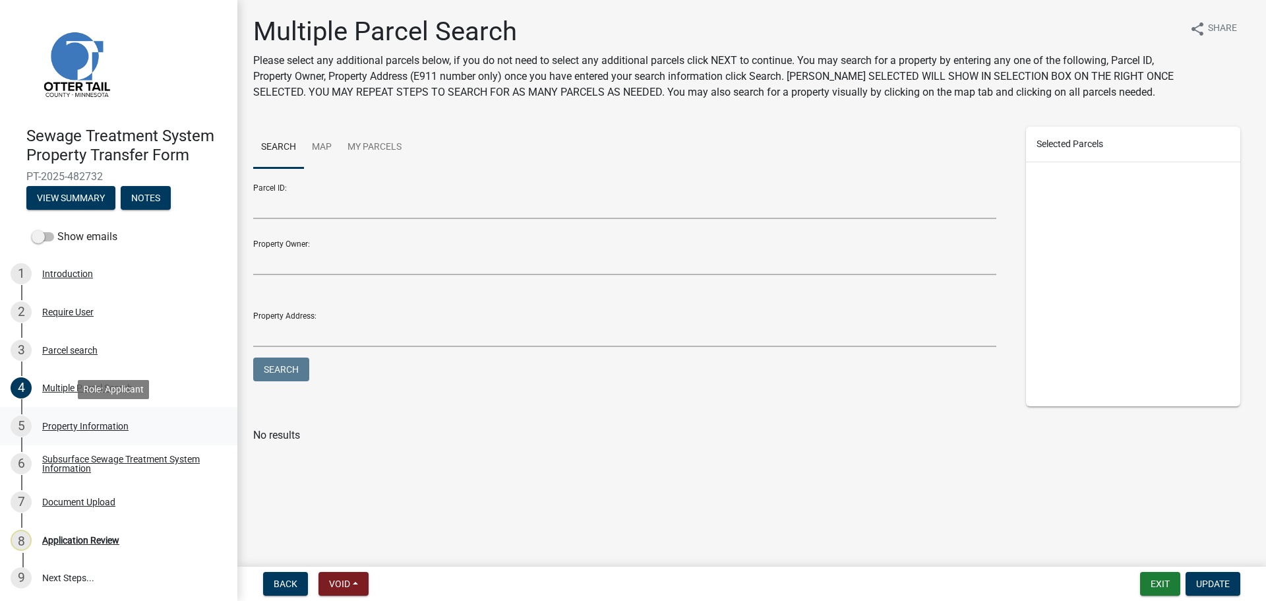
click at [106, 431] on div "5 Property Information" at bounding box center [114, 425] width 206 height 21
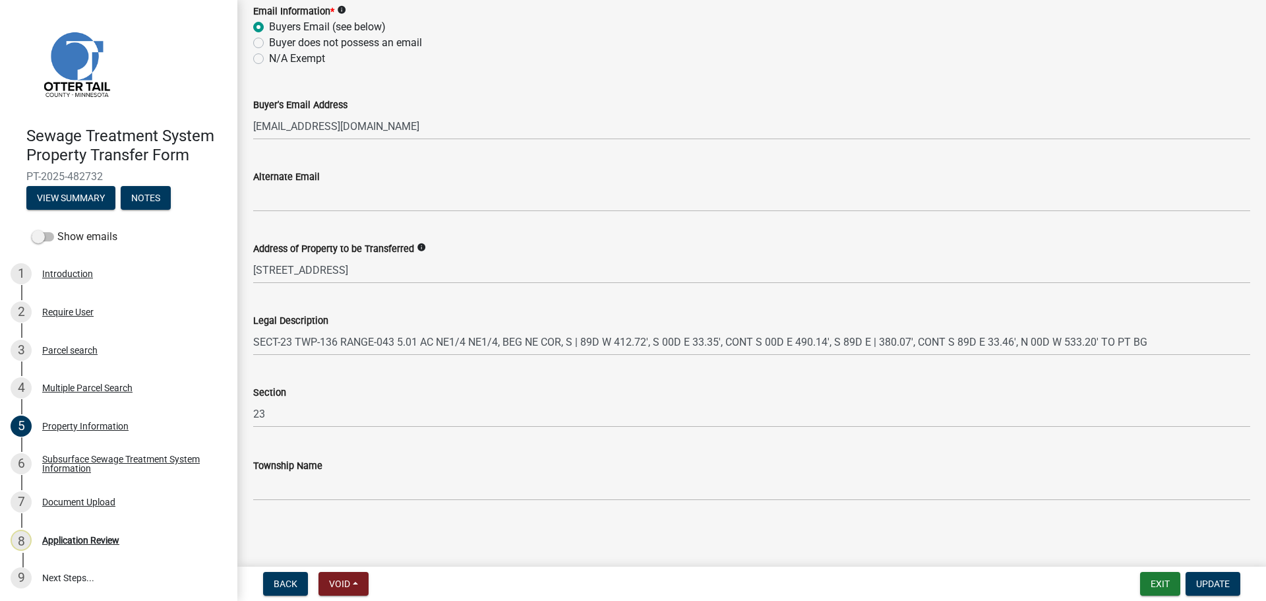
scroll to position [591, 0]
click at [63, 466] on div "Subsurface Sewage Treatment System Information" at bounding box center [129, 463] width 174 height 18
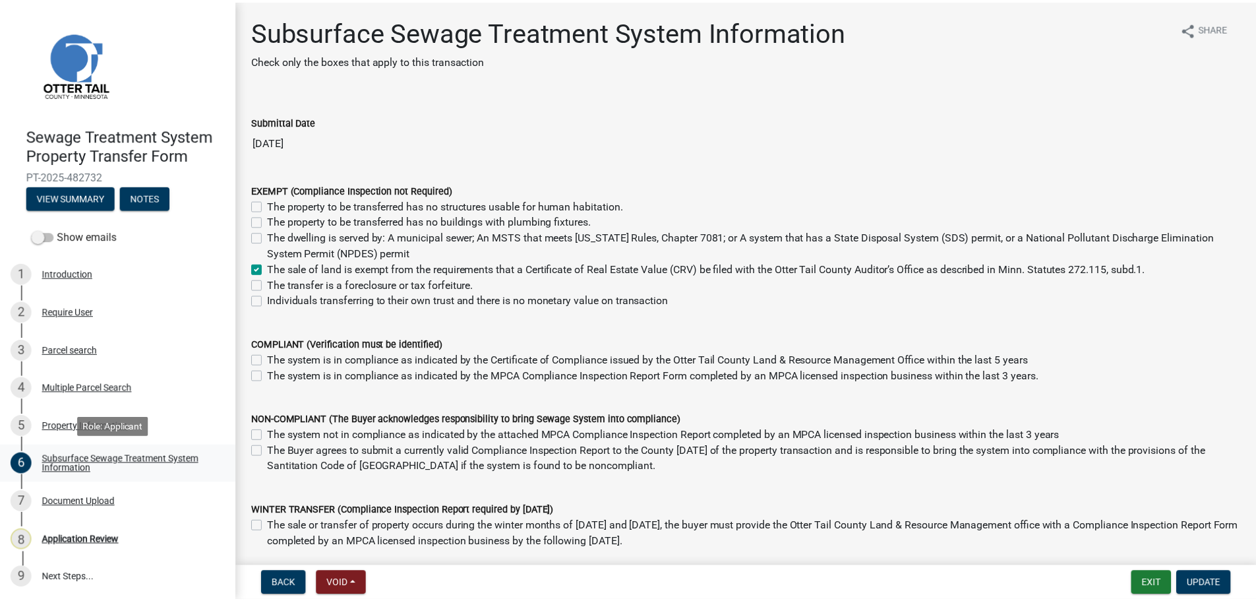
scroll to position [1, 0]
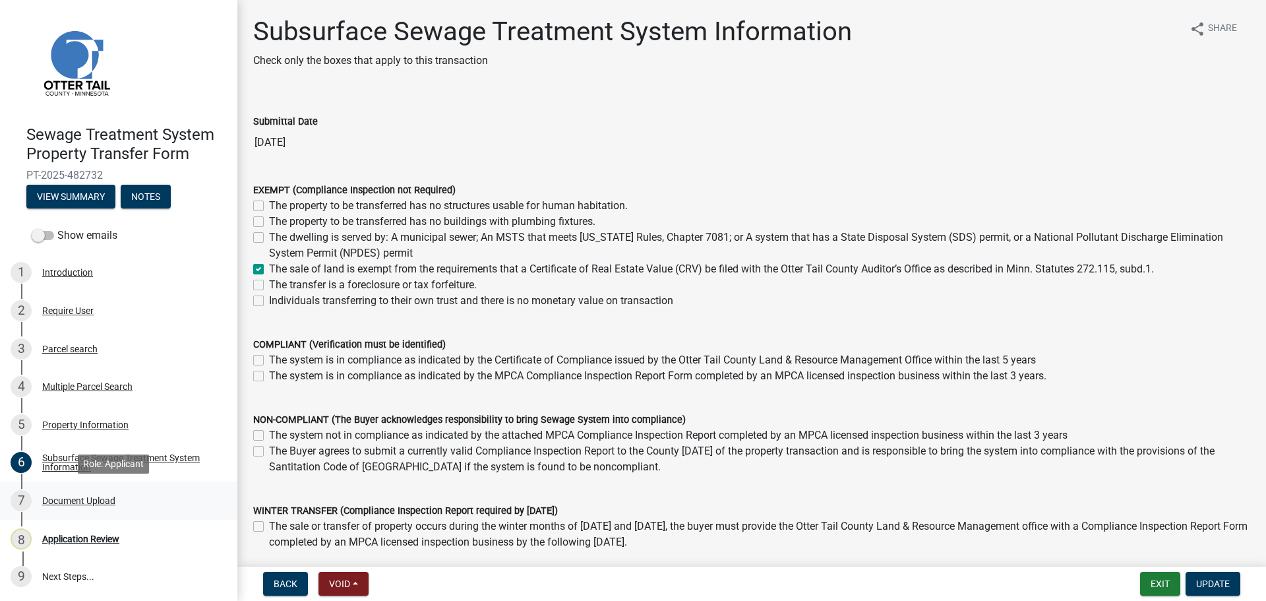
click at [70, 501] on div "Document Upload" at bounding box center [78, 500] width 73 height 9
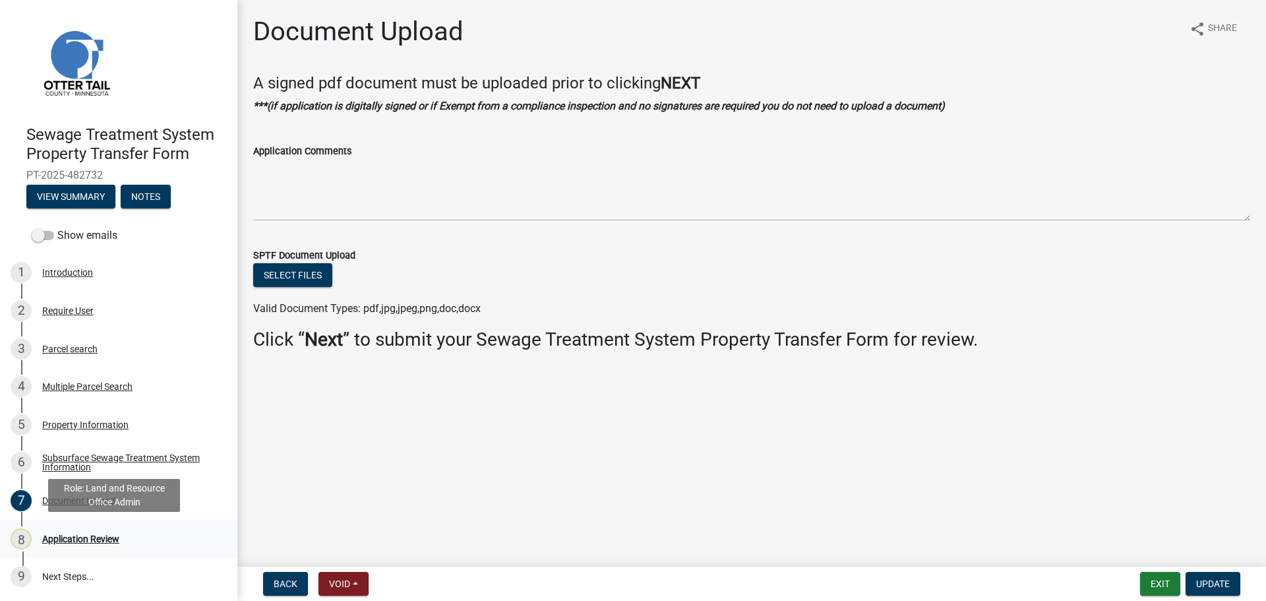
click at [67, 535] on div "Application Review" at bounding box center [80, 538] width 77 height 9
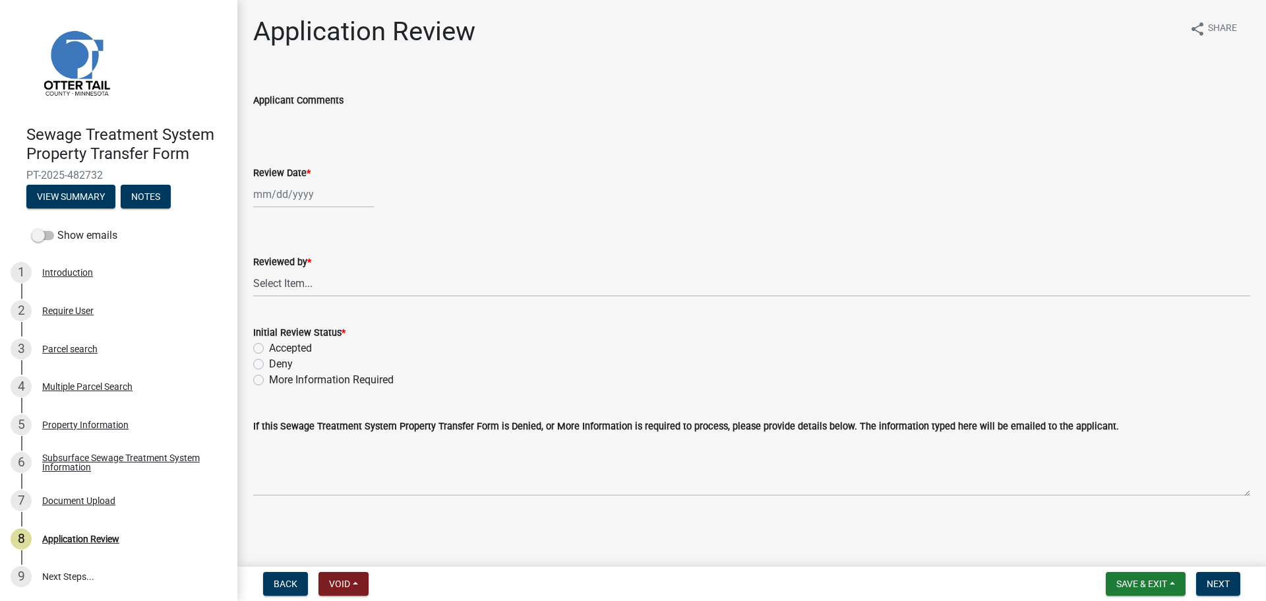
select select "9"
select select "2025"
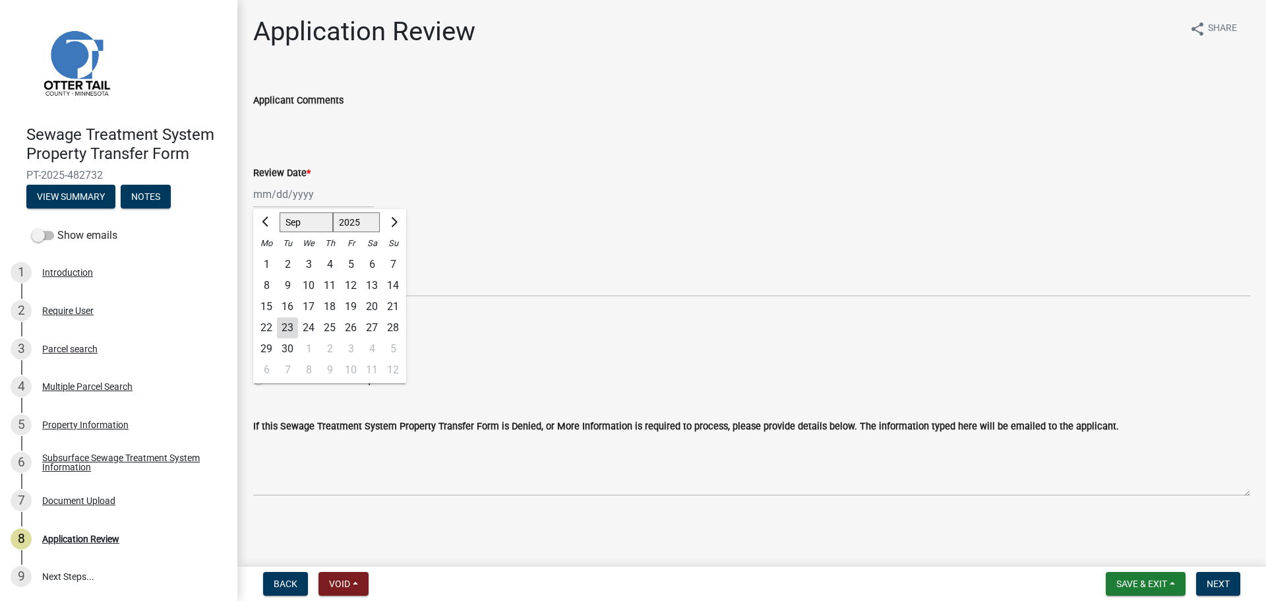
click at [300, 197] on div "Jan Feb Mar Apr May Jun Jul Aug Sep Oct Nov Dec 1525 1526 1527 1528 1529 1530 1…" at bounding box center [313, 194] width 121 height 27
click at [291, 325] on div "23" at bounding box center [287, 327] width 21 height 21
type input "[DATE]"
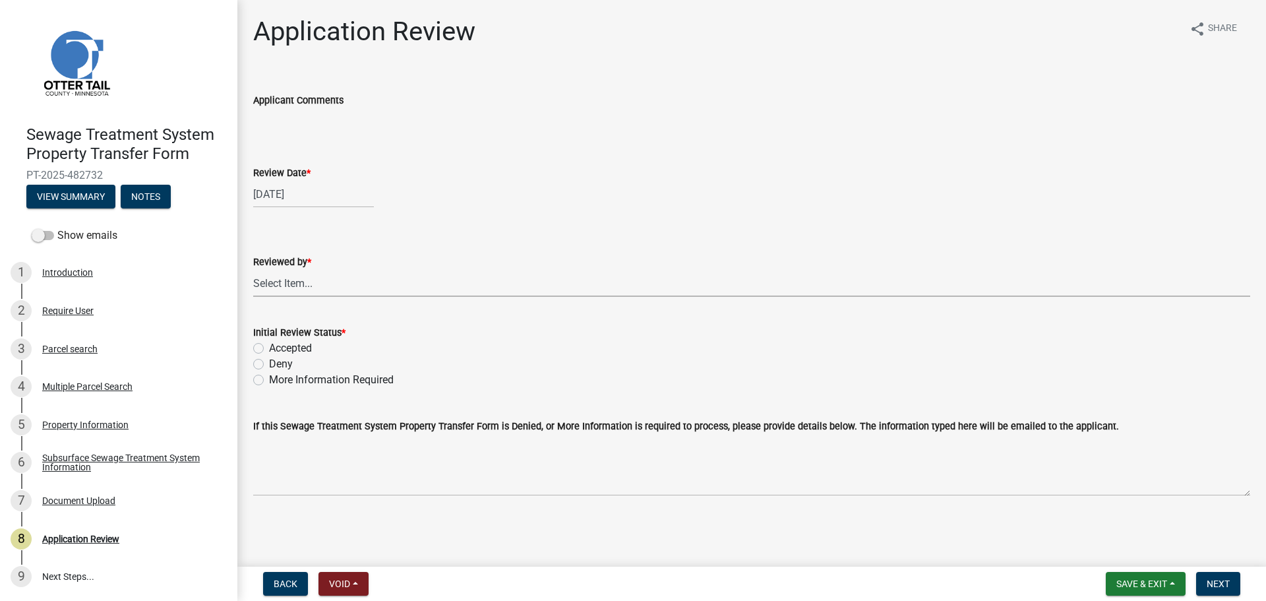
click at [304, 285] on select "Select Item... Alexis Newark Amy Busko Andrea Perales Brittany Tollefson Christ…" at bounding box center [751, 283] width 997 height 27
click at [253, 270] on select "Select Item... Alexis Newark Amy Busko Andrea Perales Brittany Tollefson Christ…" at bounding box center [751, 283] width 997 height 27
select select "67745ee8-7159-4960-80f9-a638286b467c"
click at [294, 350] on label "Accepted" at bounding box center [290, 348] width 43 height 16
click at [278, 349] on input "Accepted" at bounding box center [273, 344] width 9 height 9
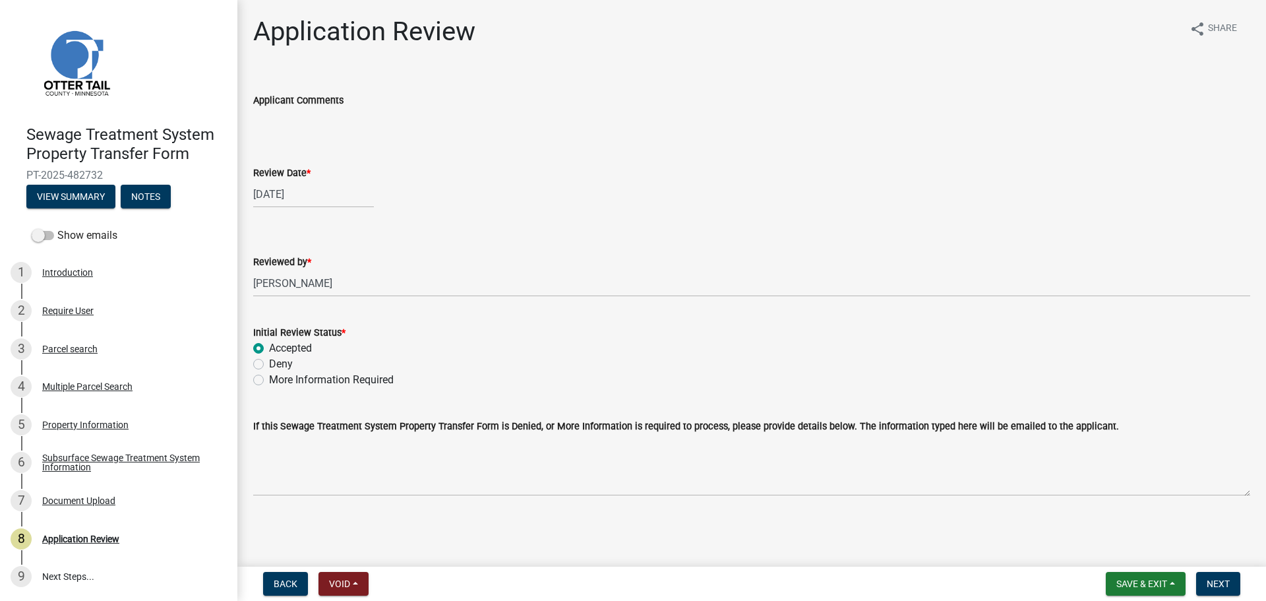
radio input "true"
click at [1215, 582] on span "Next" at bounding box center [1218, 583] width 23 height 11
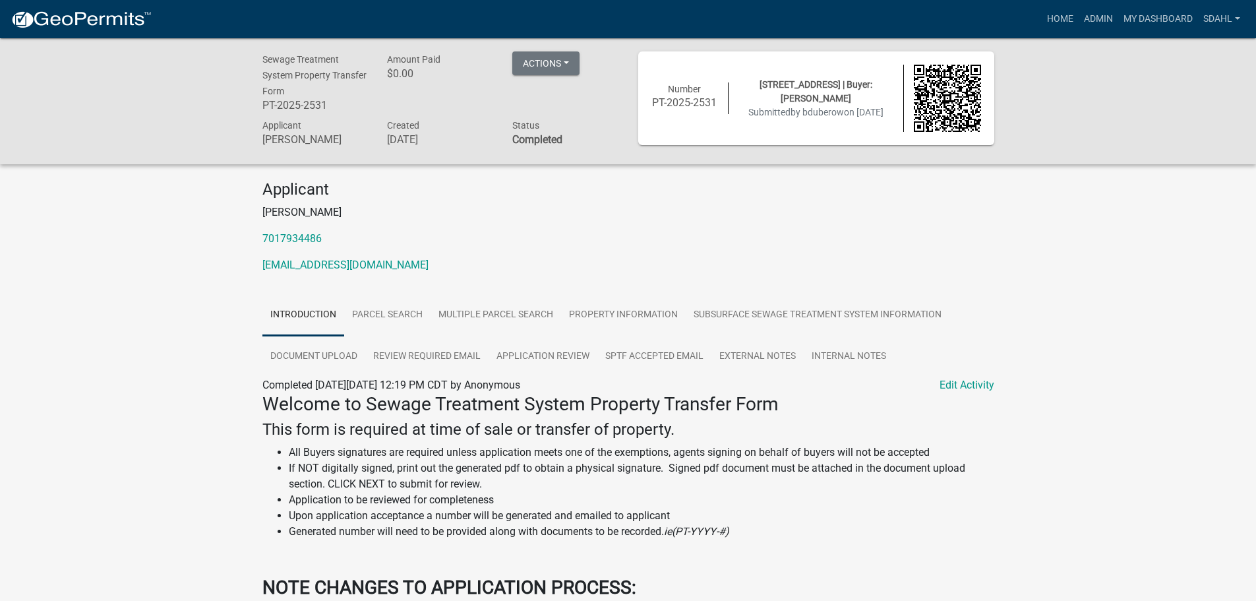
click at [766, 243] on p "7017934486" at bounding box center [628, 239] width 732 height 16
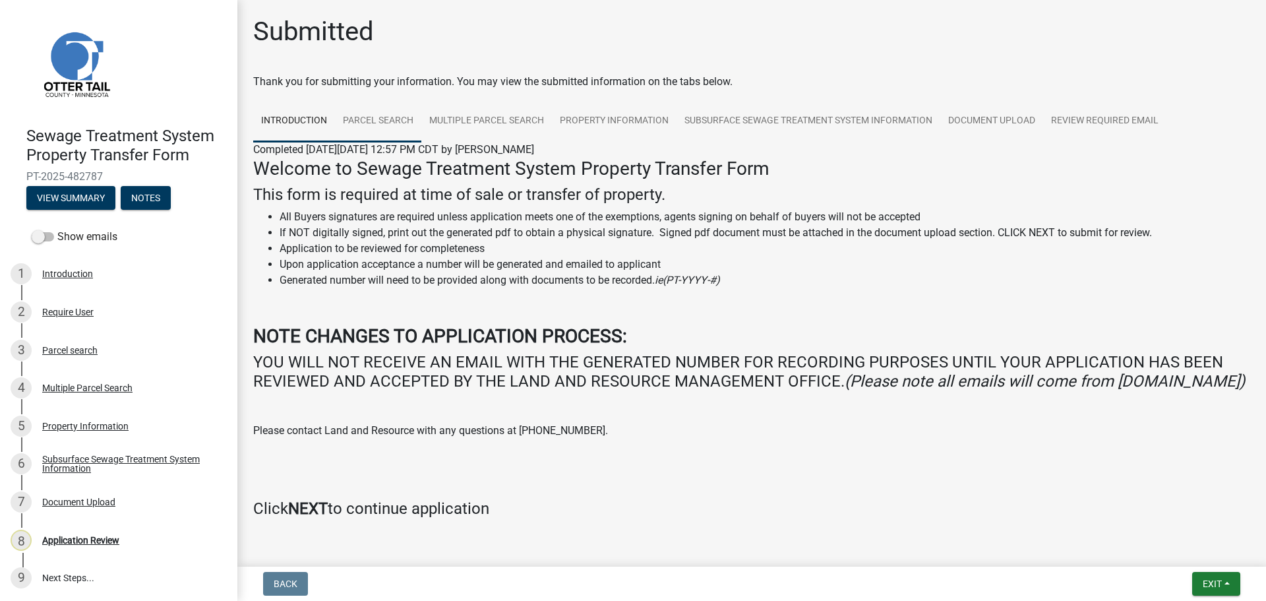
click at [372, 128] on link "Parcel search" at bounding box center [378, 121] width 86 height 42
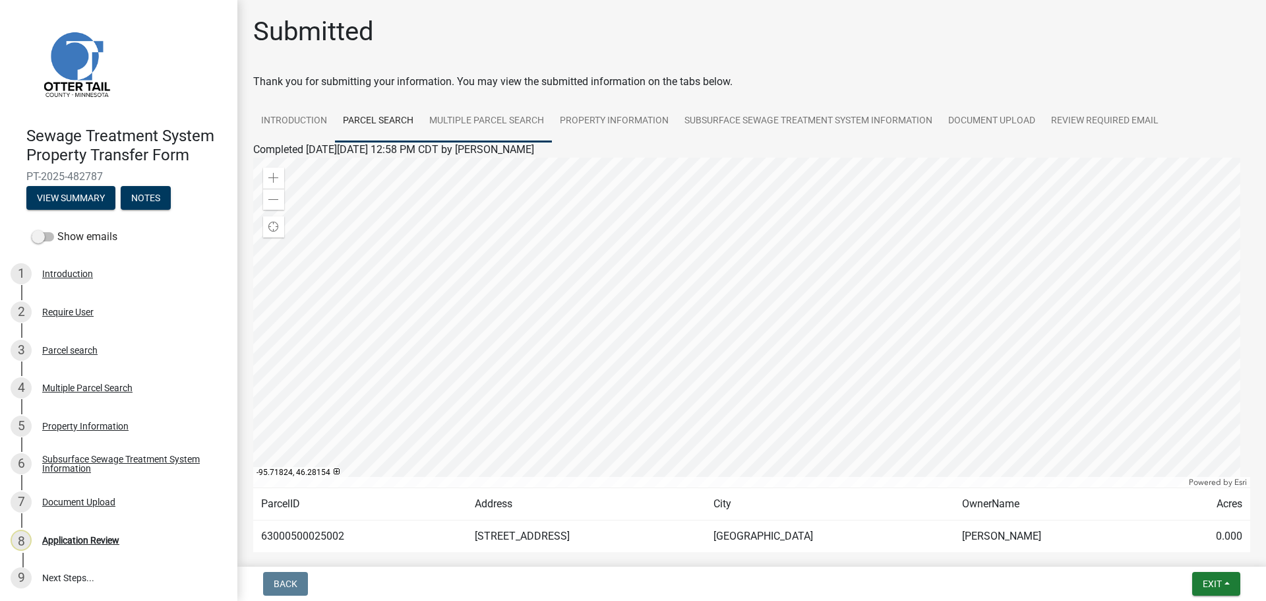
click at [474, 122] on link "Multiple Parcel Search" at bounding box center [486, 121] width 131 height 42
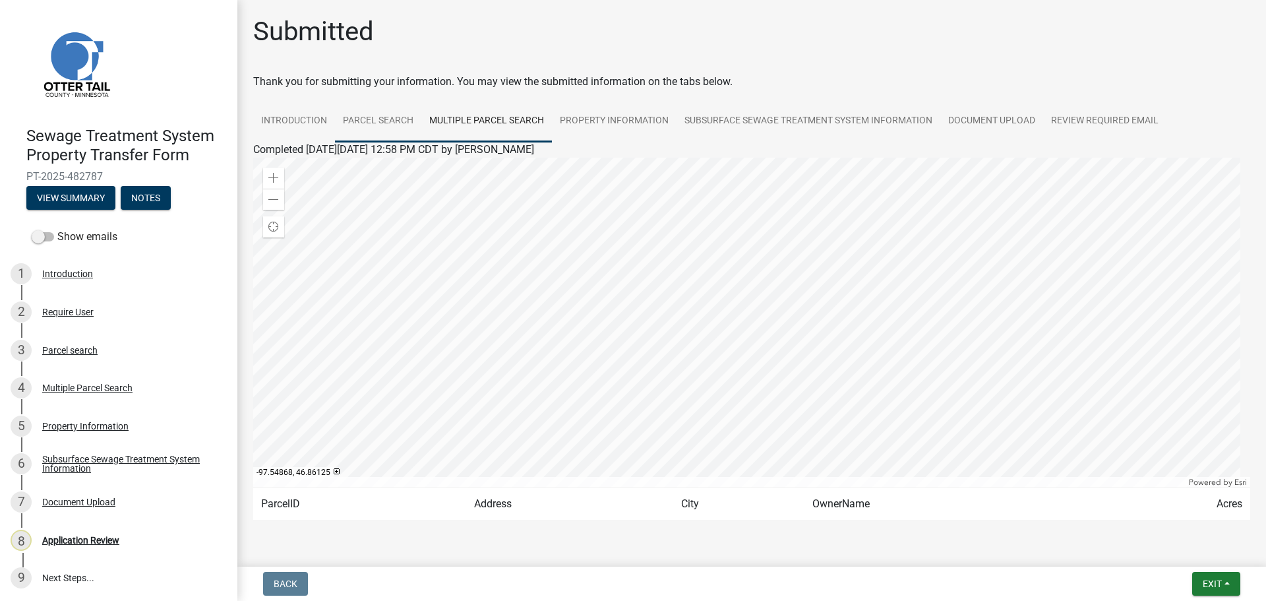
click at [371, 121] on link "Parcel search" at bounding box center [378, 121] width 86 height 42
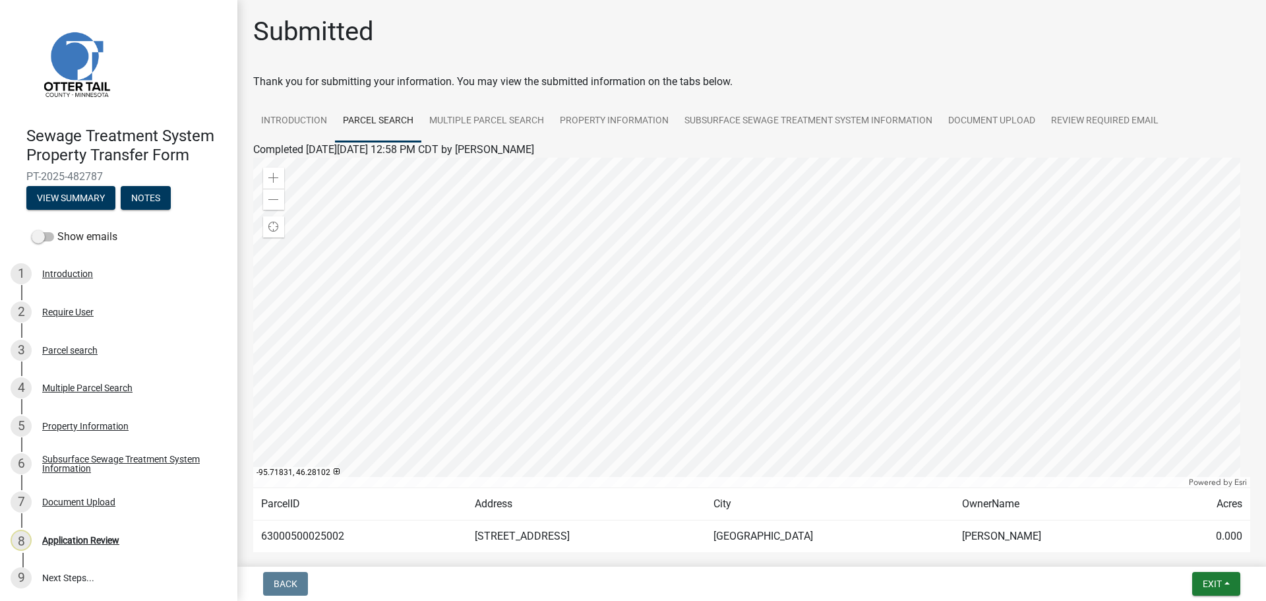
click at [305, 535] on td "63000500025002" at bounding box center [360, 536] width 214 height 32
copy td "63000500025002"
click at [71, 419] on div "5 Property Information" at bounding box center [114, 425] width 206 height 21
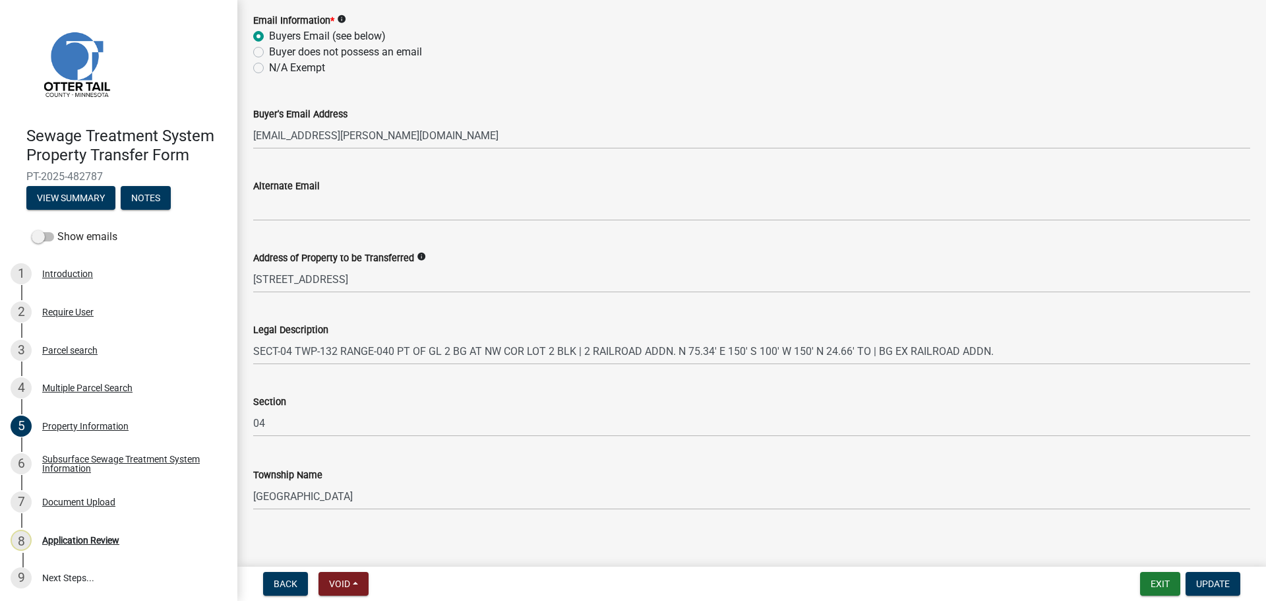
scroll to position [591, 0]
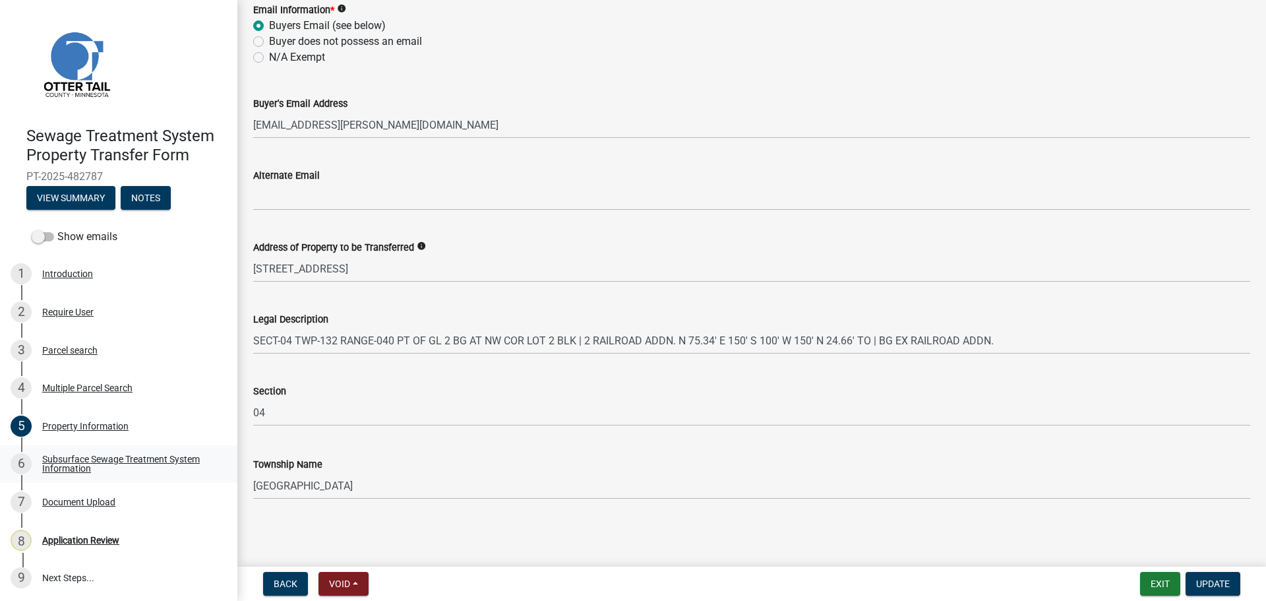
click at [120, 461] on div "Subsurface Sewage Treatment System Information" at bounding box center [129, 463] width 174 height 18
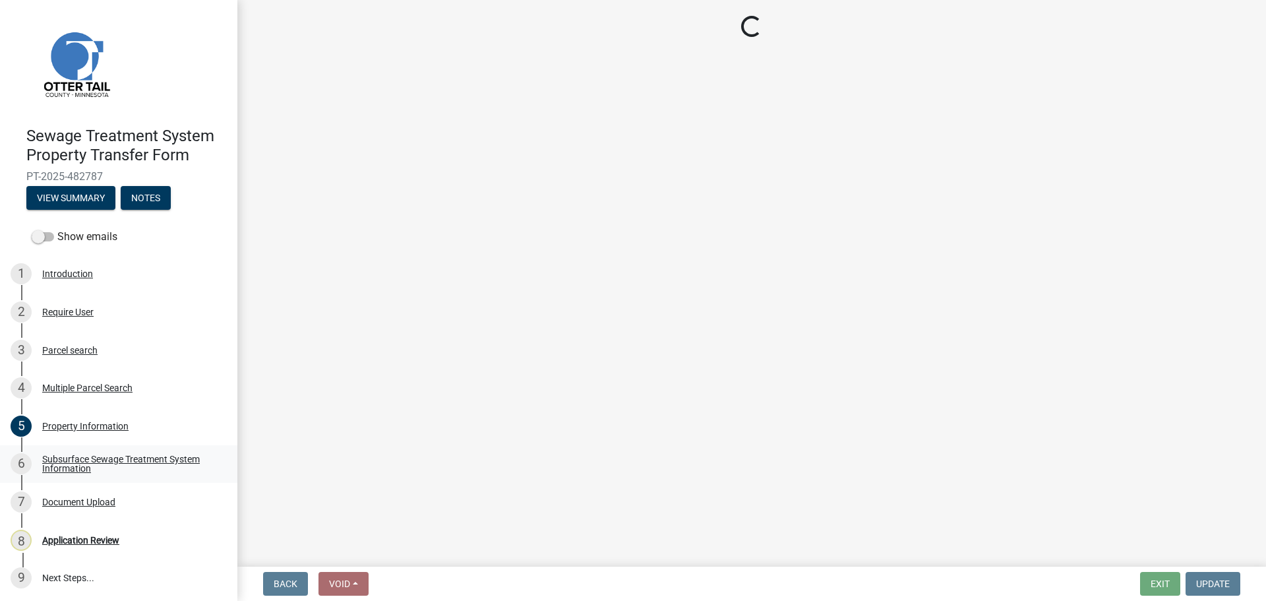
scroll to position [0, 0]
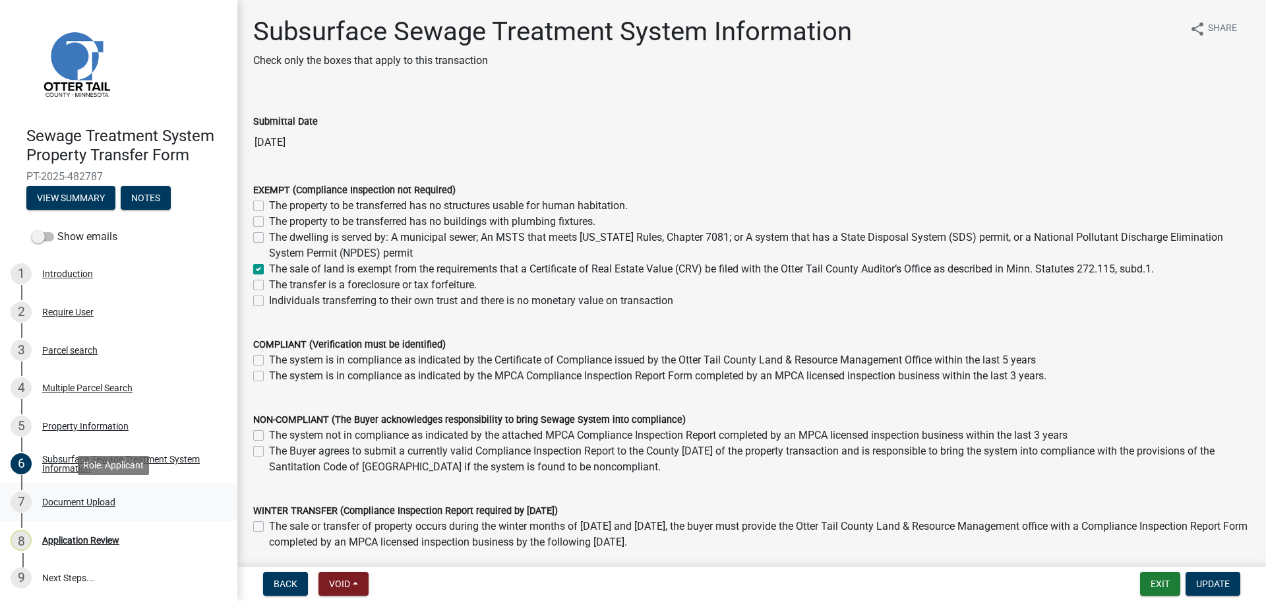
click at [85, 498] on div "Document Upload" at bounding box center [78, 501] width 73 height 9
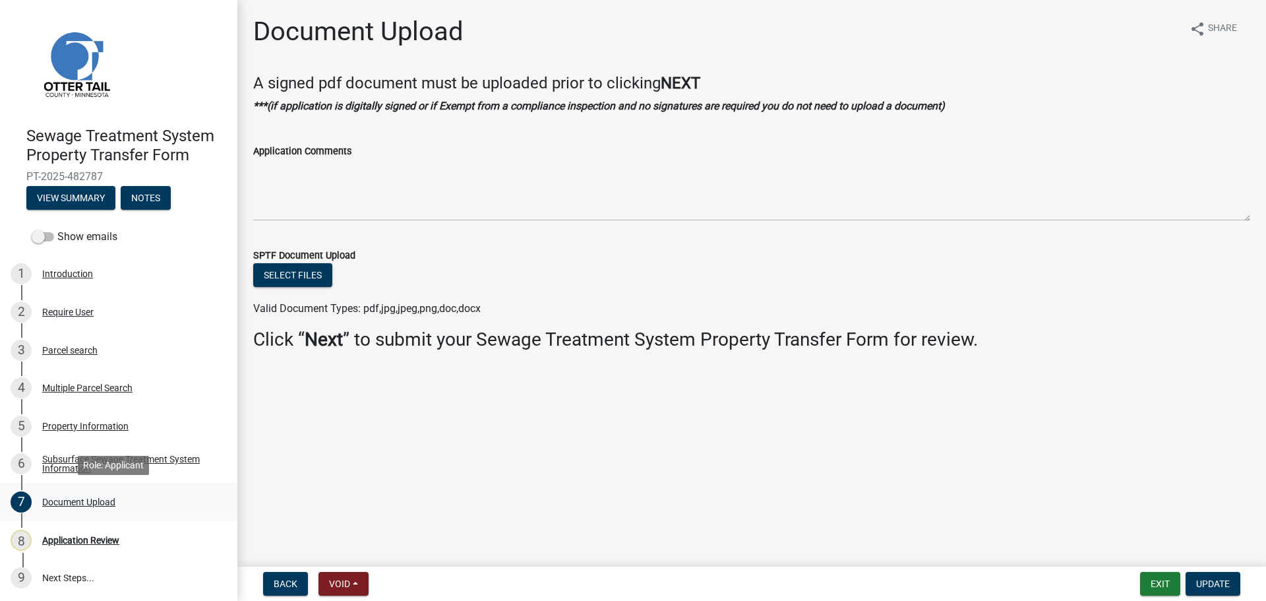
click at [72, 502] on div "Document Upload" at bounding box center [78, 501] width 73 height 9
click at [80, 461] on div "Subsurface Sewage Treatment System Information" at bounding box center [129, 463] width 174 height 18
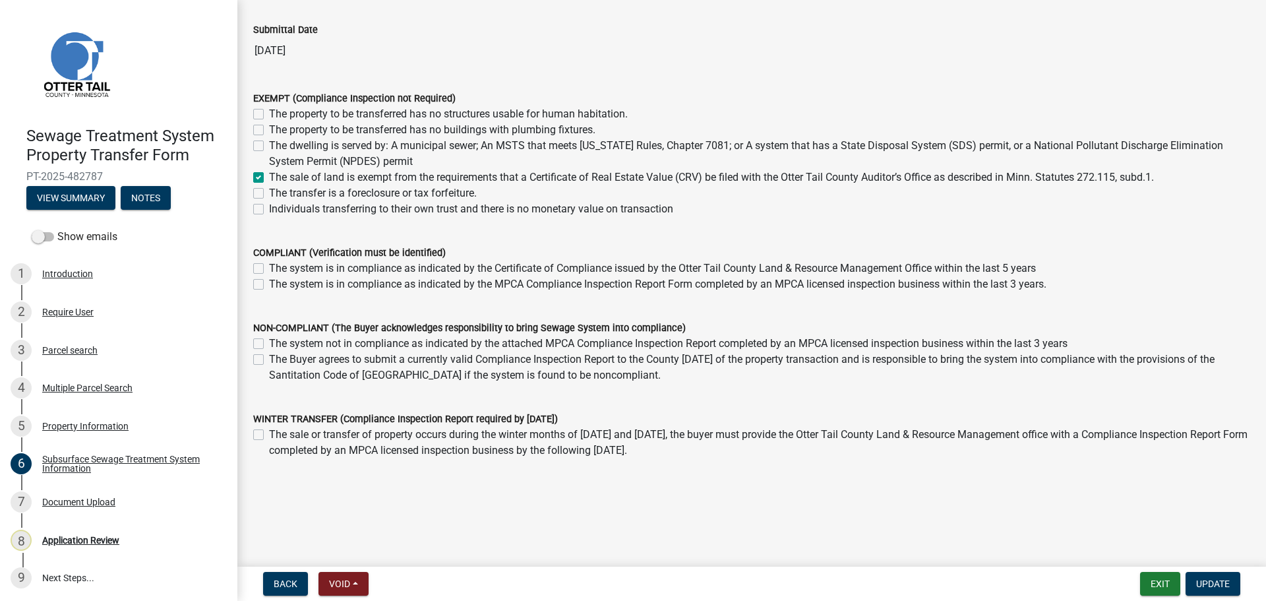
scroll to position [94, 0]
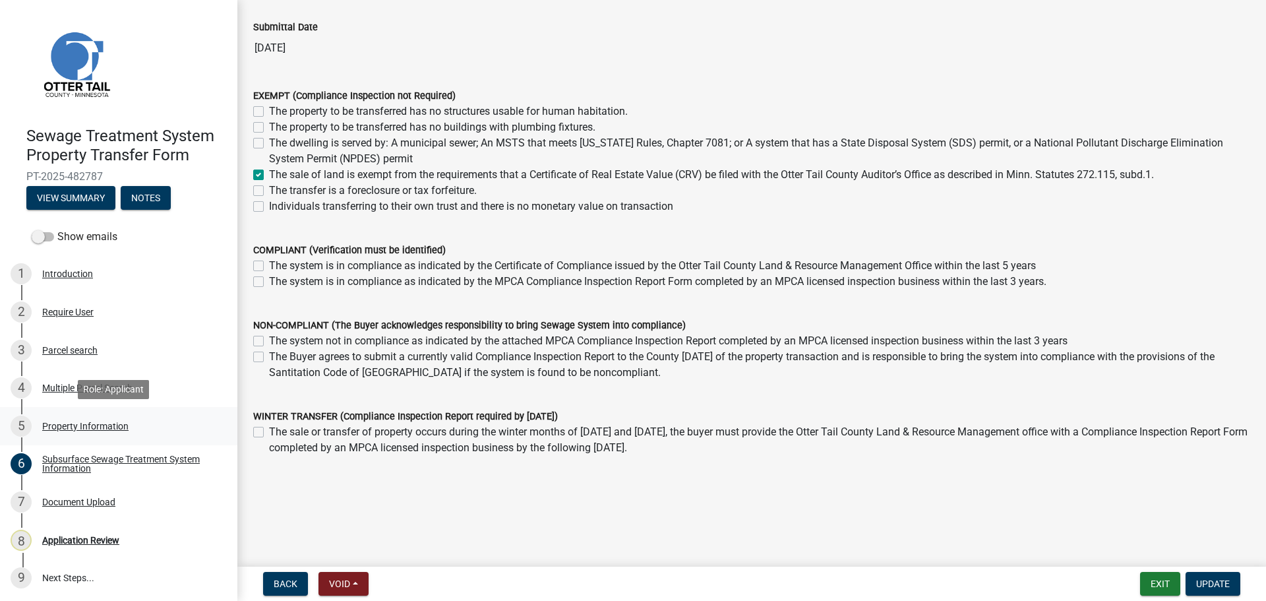
click at [57, 421] on div "Property Information" at bounding box center [85, 425] width 86 height 9
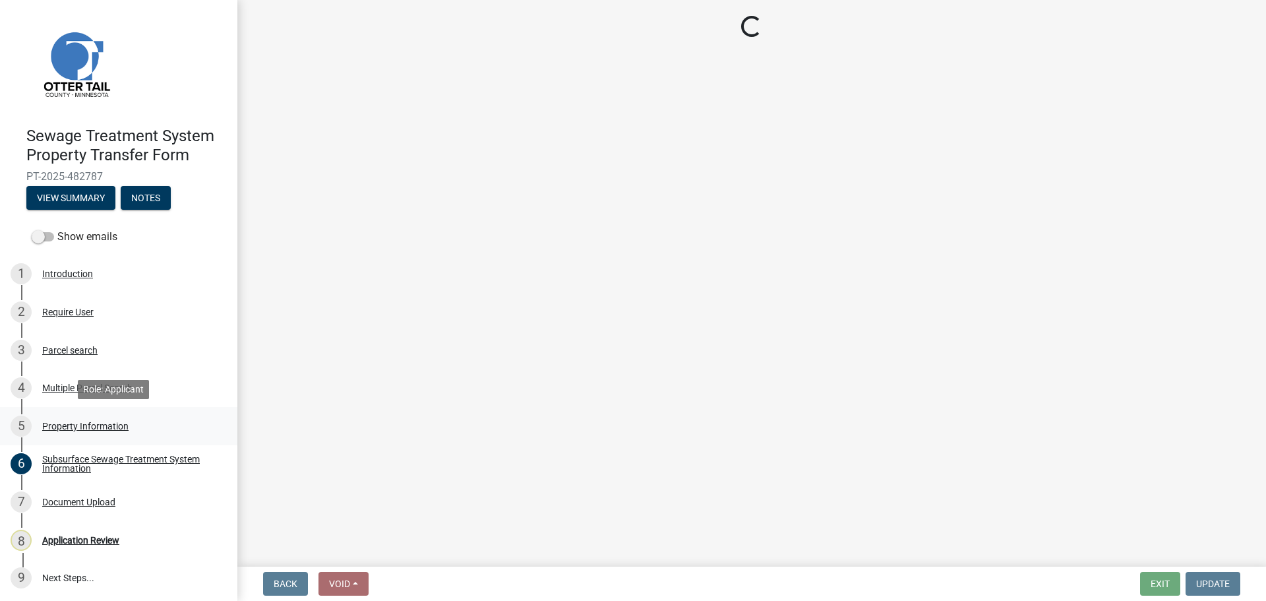
scroll to position [0, 0]
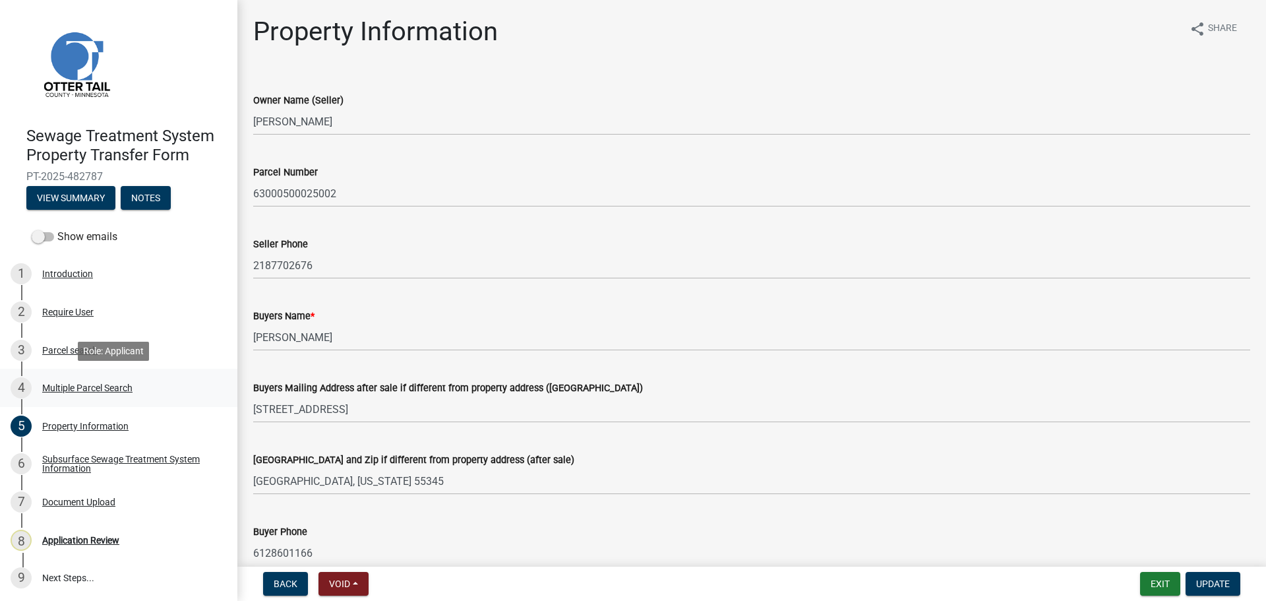
click at [69, 390] on div "Multiple Parcel Search" at bounding box center [87, 387] width 90 height 9
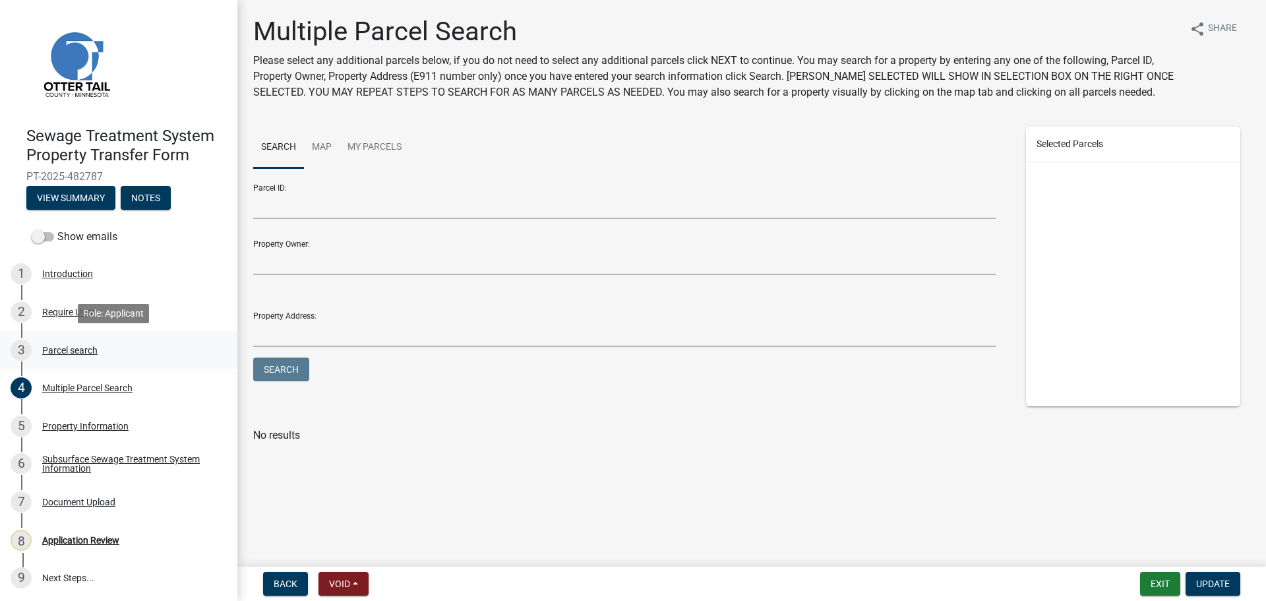
click at [71, 350] on div "Parcel search" at bounding box center [69, 350] width 55 height 9
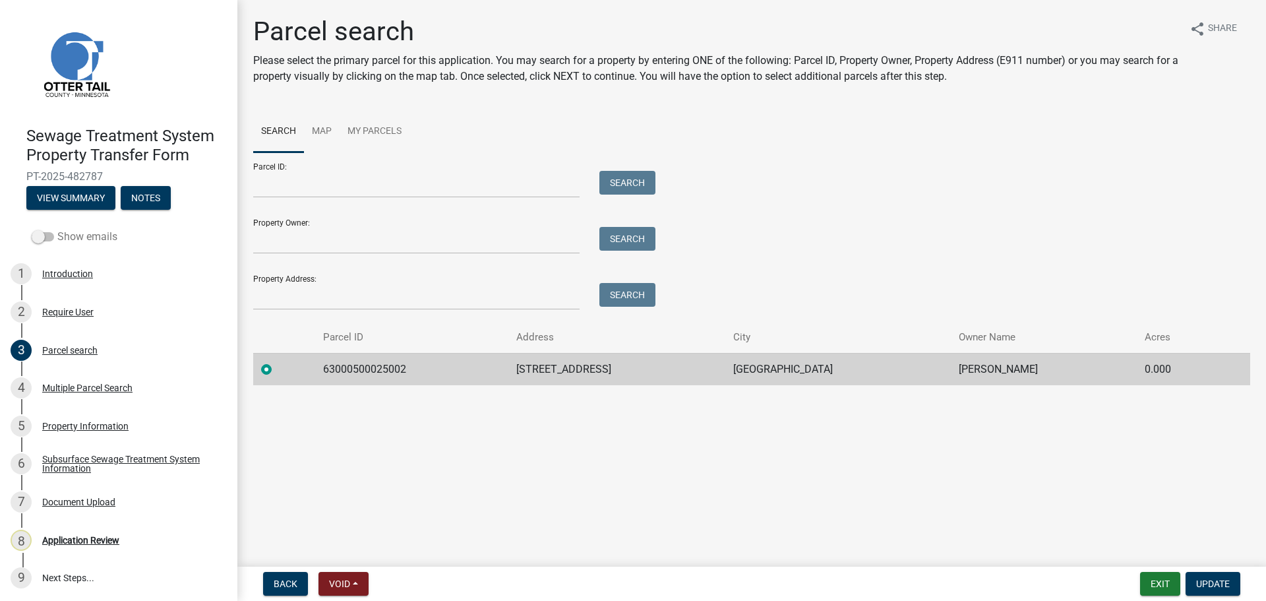
click at [70, 240] on label "Show emails" at bounding box center [75, 237] width 86 height 16
click at [57, 229] on input "Show emails" at bounding box center [57, 229] width 0 height 0
click at [84, 195] on button "View Summary" at bounding box center [70, 198] width 89 height 24
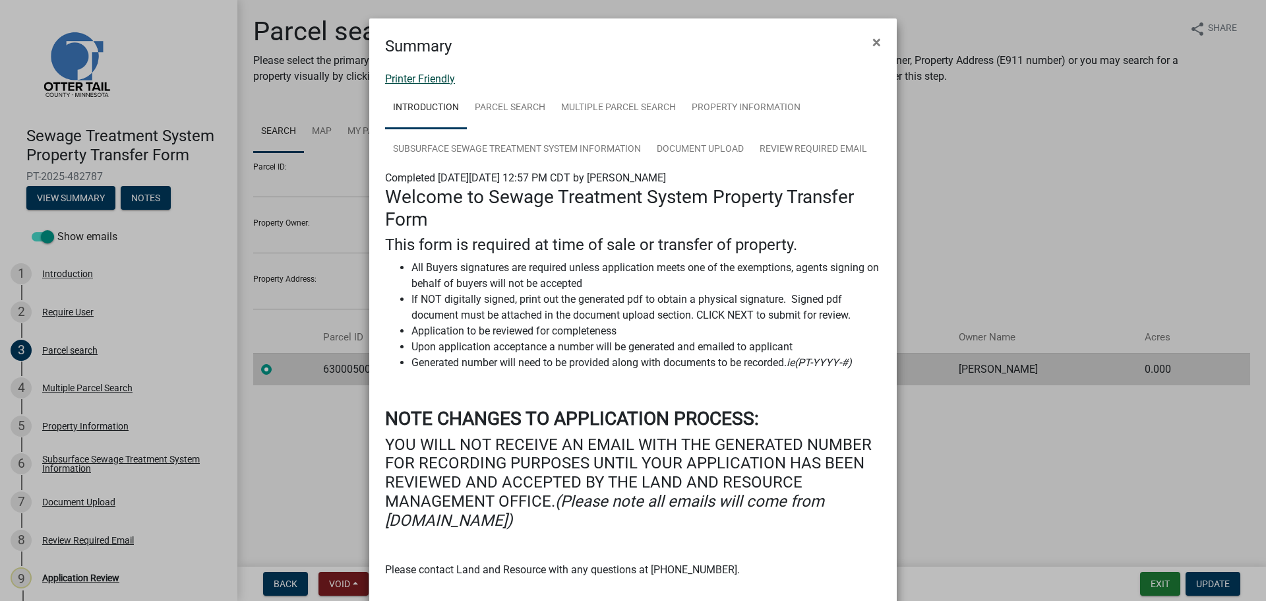
click at [436, 81] on link "Printer Friendly" at bounding box center [420, 79] width 70 height 13
click at [872, 44] on span "×" at bounding box center [876, 42] width 9 height 18
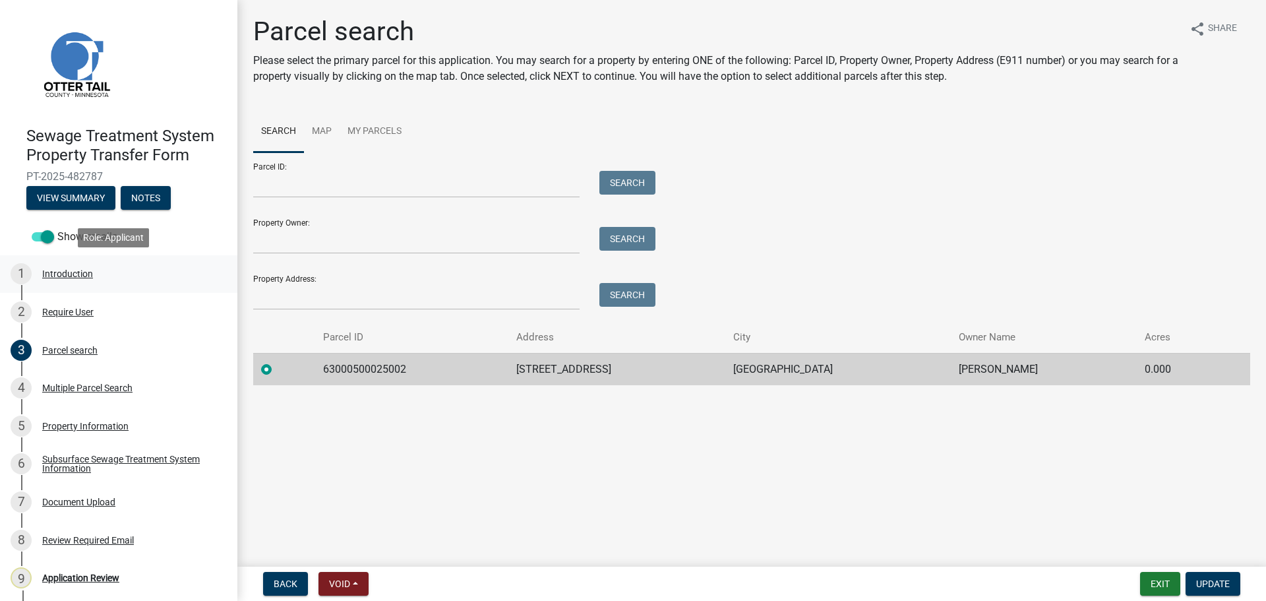
click at [73, 271] on div "Introduction" at bounding box center [67, 273] width 51 height 9
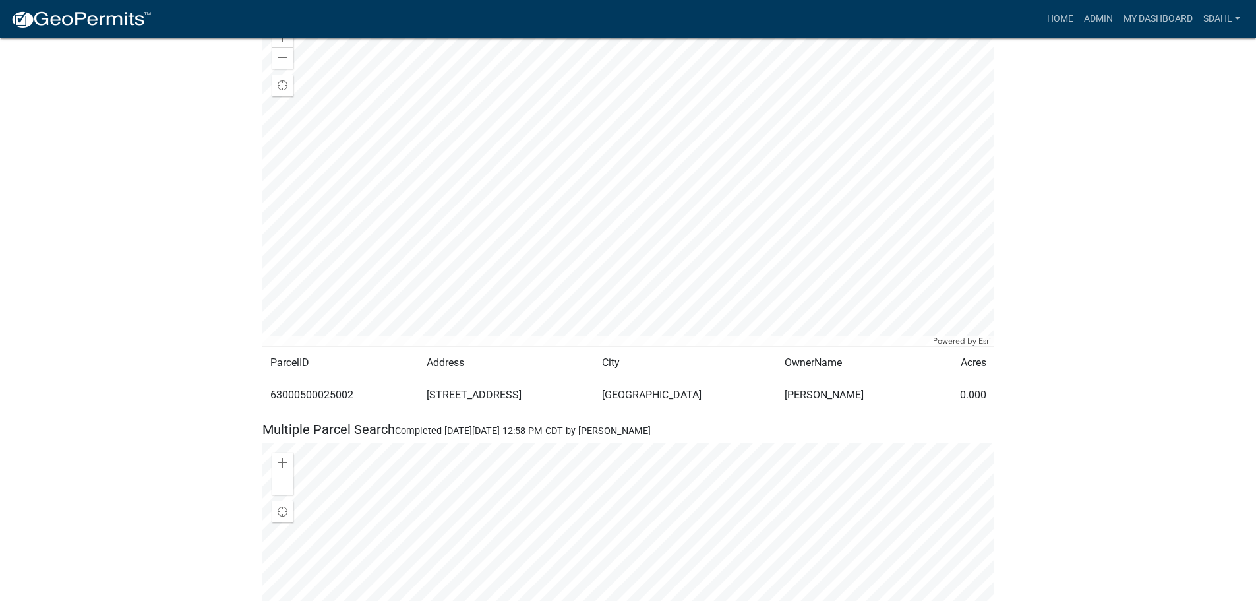
scroll to position [725, 0]
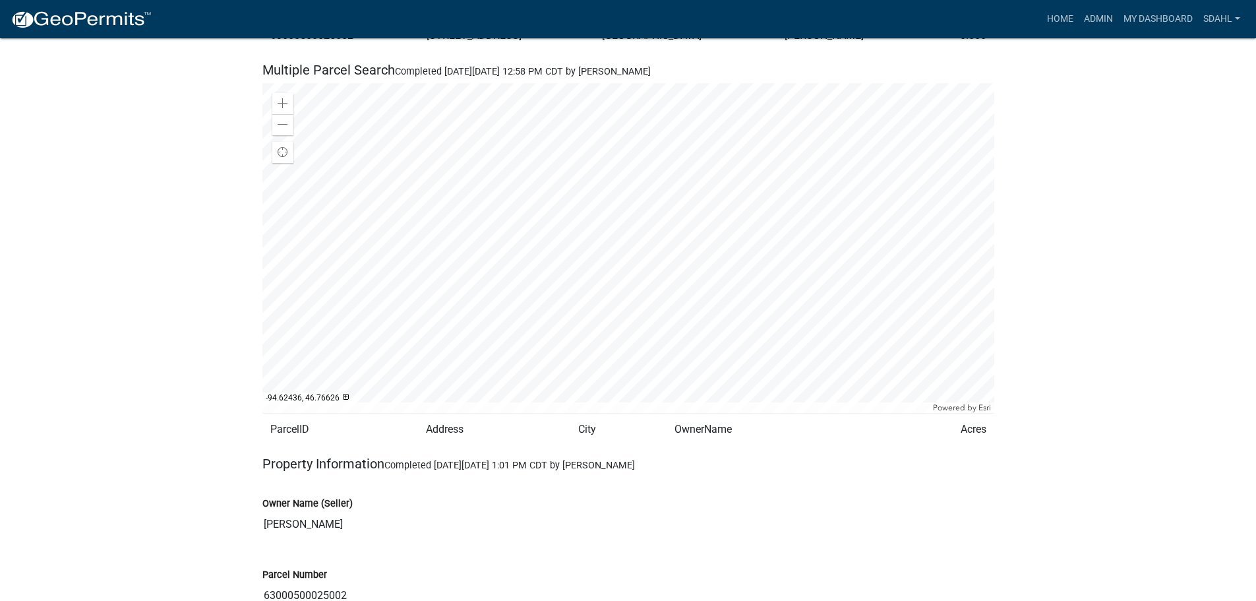
scroll to position [1121, 0]
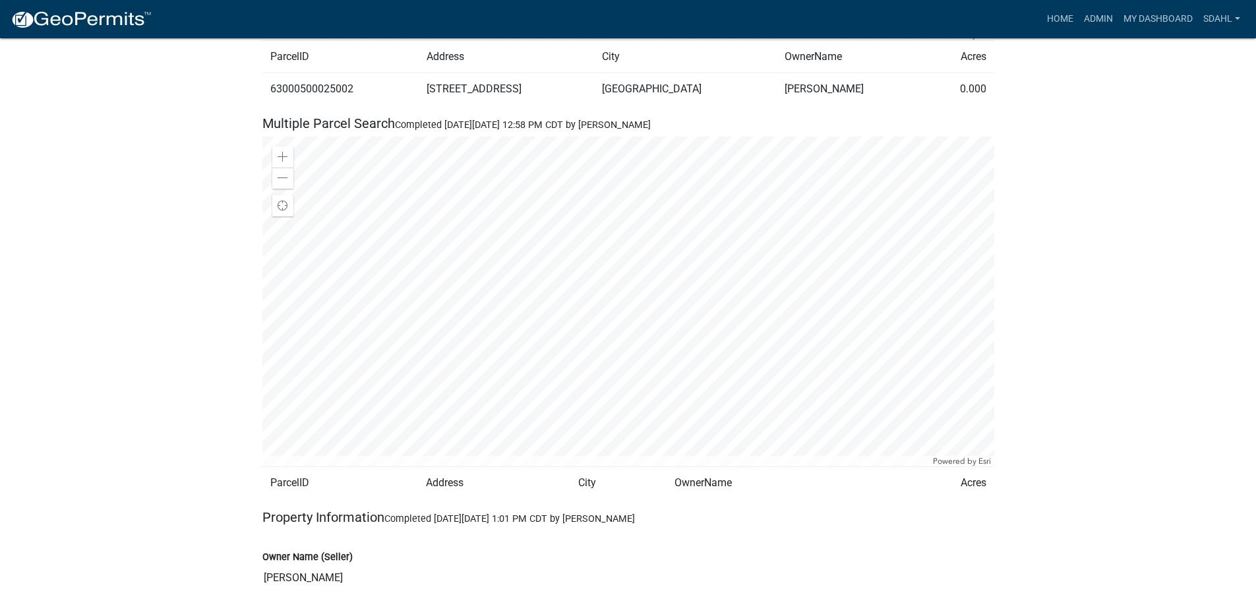
scroll to position [923, 0]
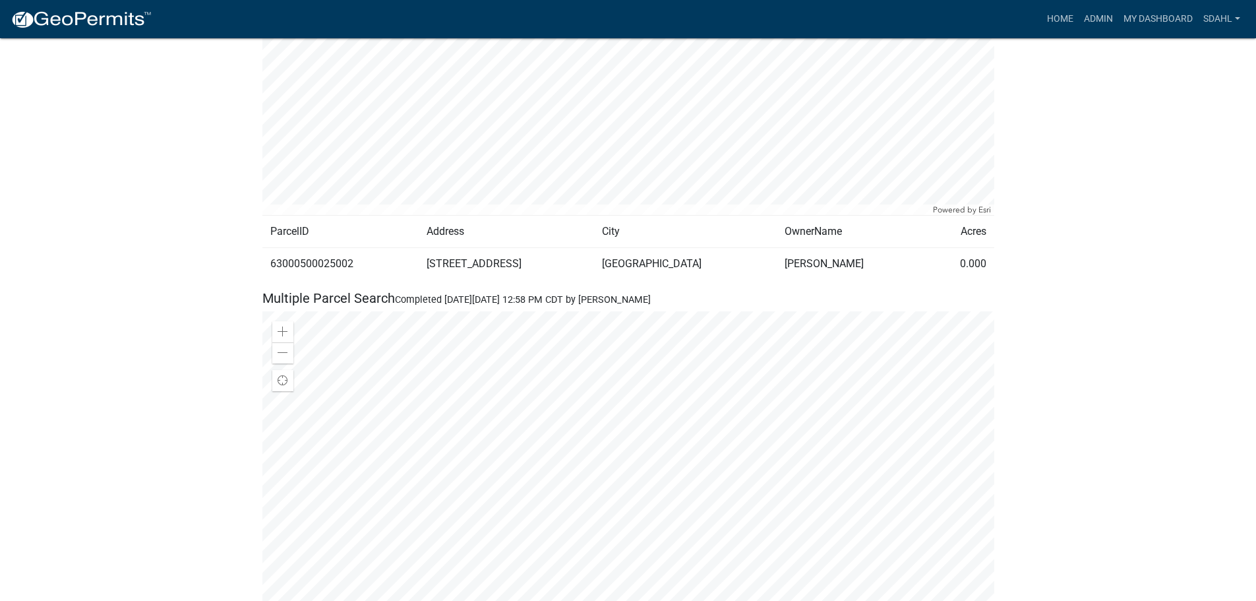
scroll to position [791, 0]
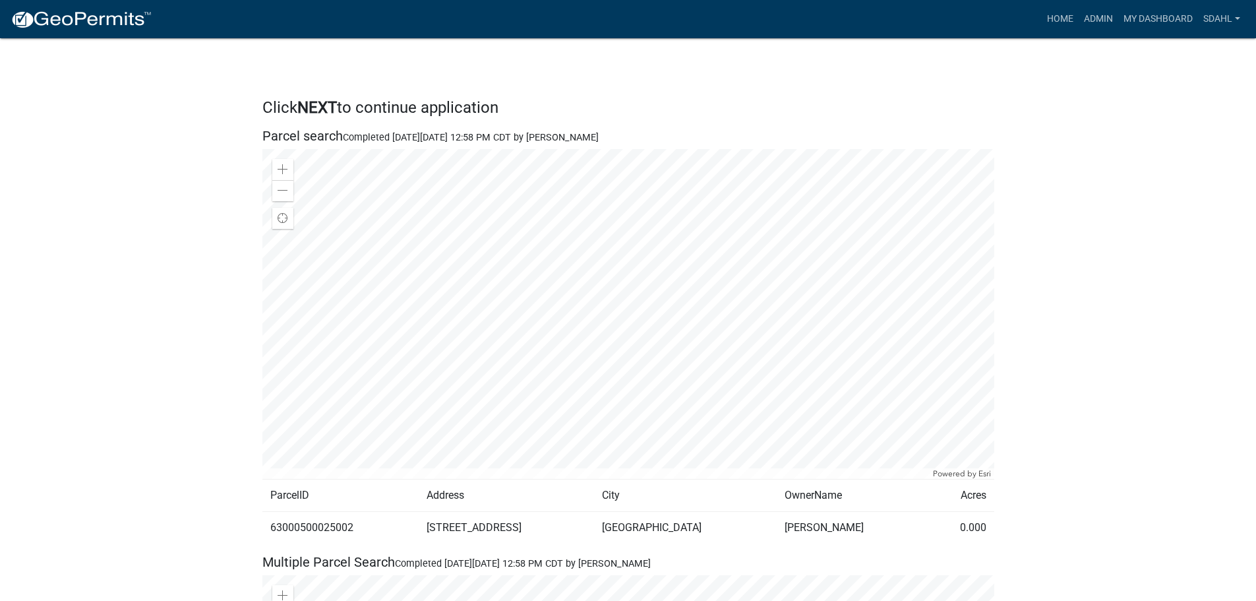
scroll to position [528, 0]
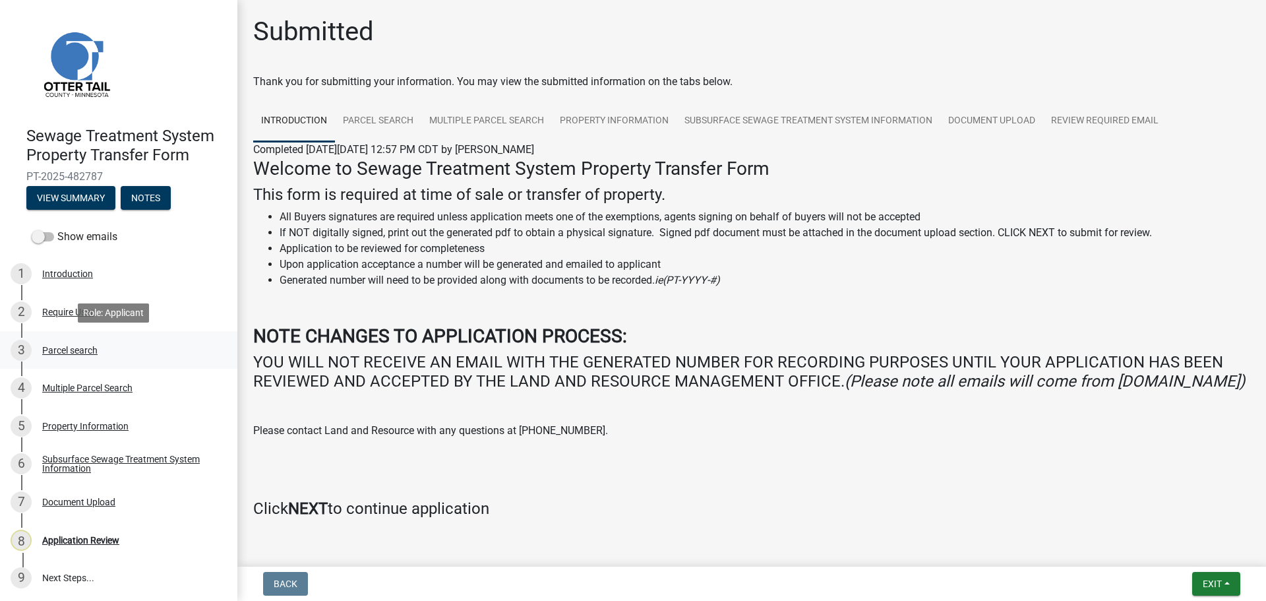
scroll to position [1, 0]
click at [76, 387] on div "Multiple Parcel Search" at bounding box center [87, 387] width 90 height 9
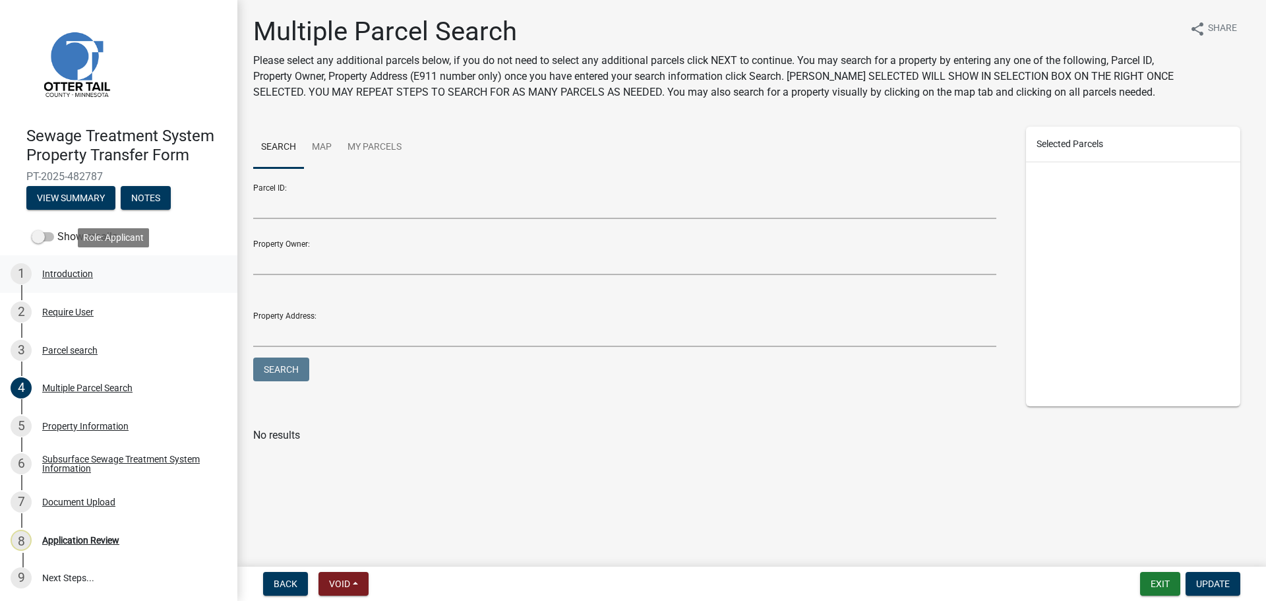
click at [75, 272] on div "Introduction" at bounding box center [67, 273] width 51 height 9
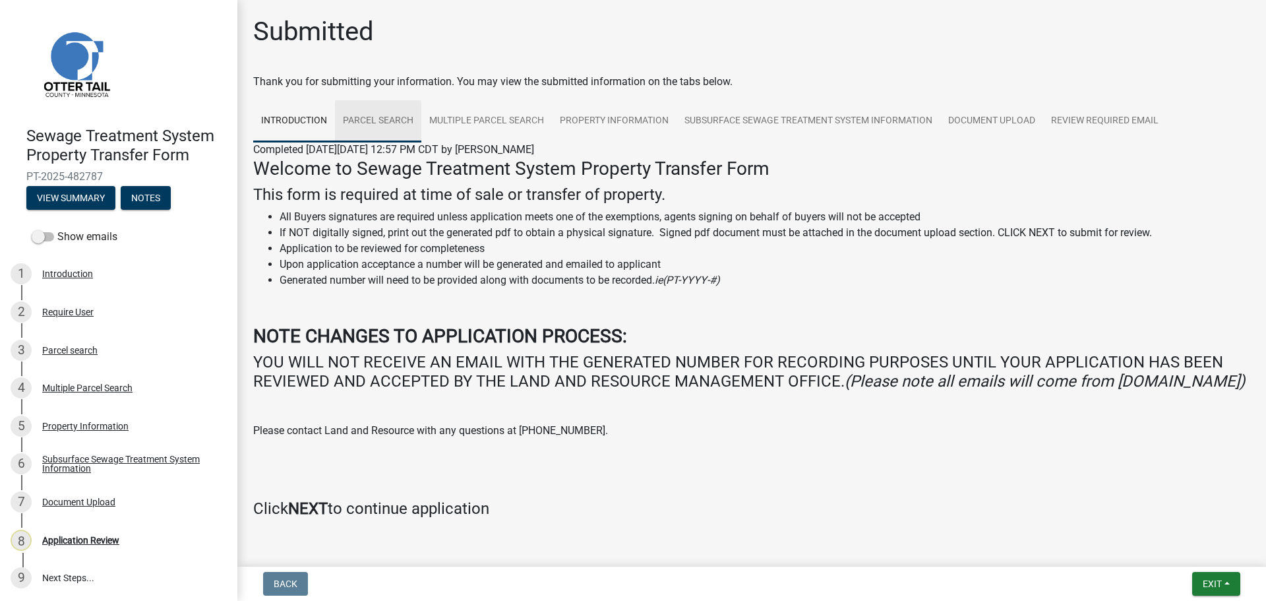
click at [381, 125] on link "Parcel search" at bounding box center [378, 121] width 86 height 42
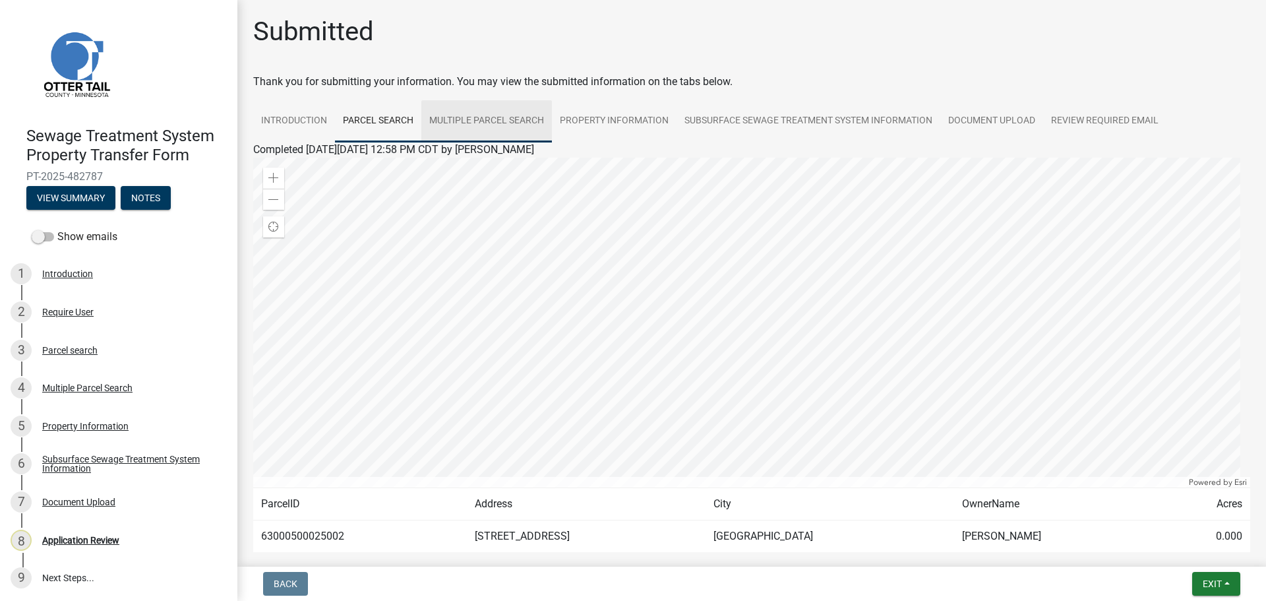
click at [509, 122] on link "Multiple Parcel Search" at bounding box center [486, 121] width 131 height 42
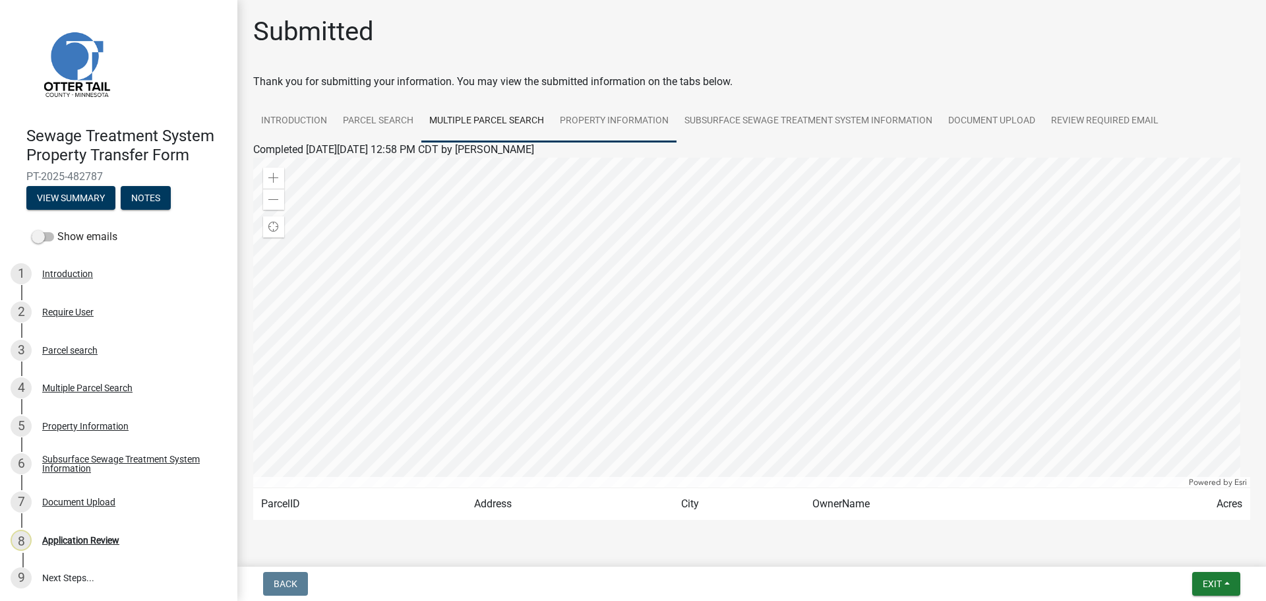
click at [607, 130] on link "Property Information" at bounding box center [614, 121] width 125 height 42
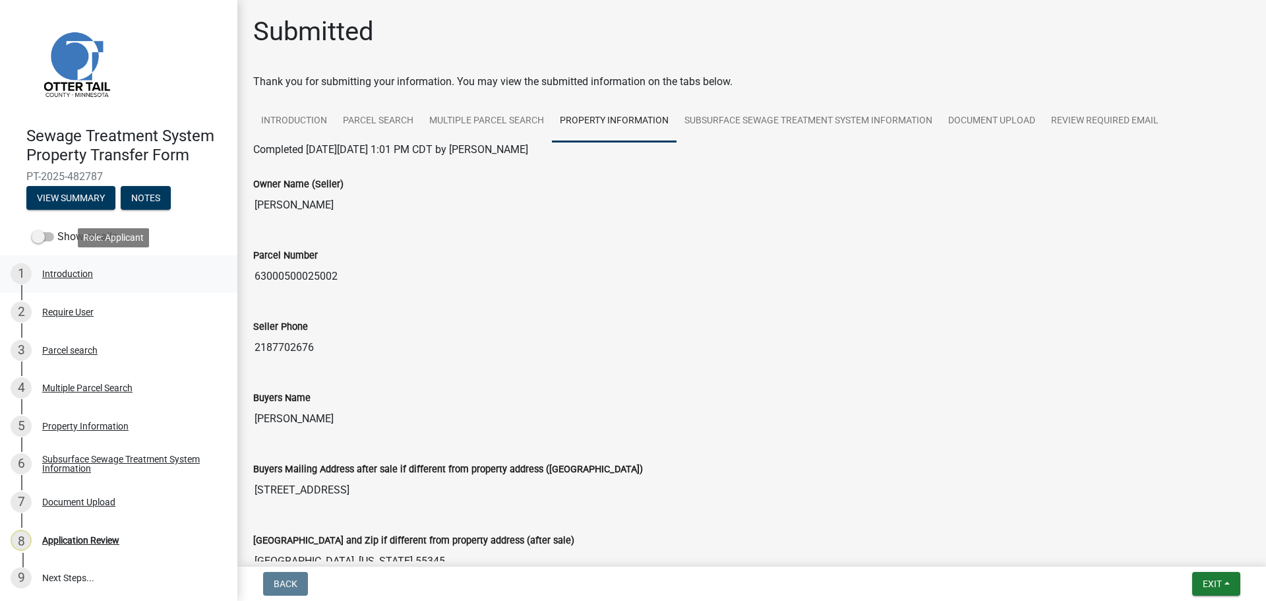
click div "Introduction"
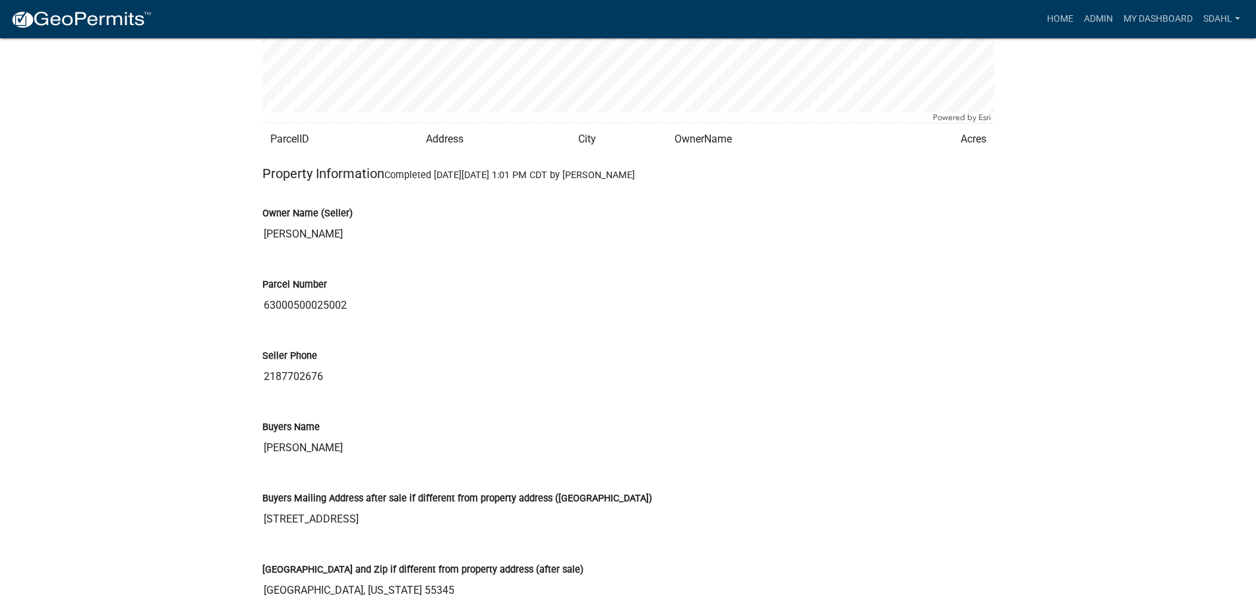
scroll to position [1385, 0]
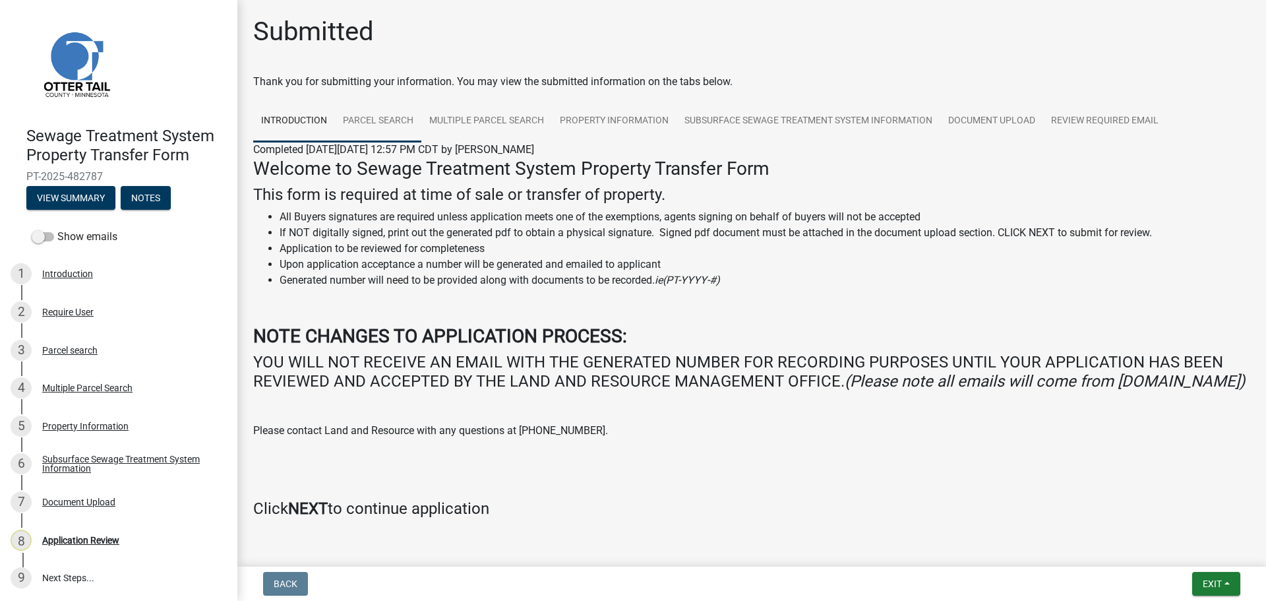
click at [380, 127] on link "Parcel search" at bounding box center [378, 121] width 86 height 42
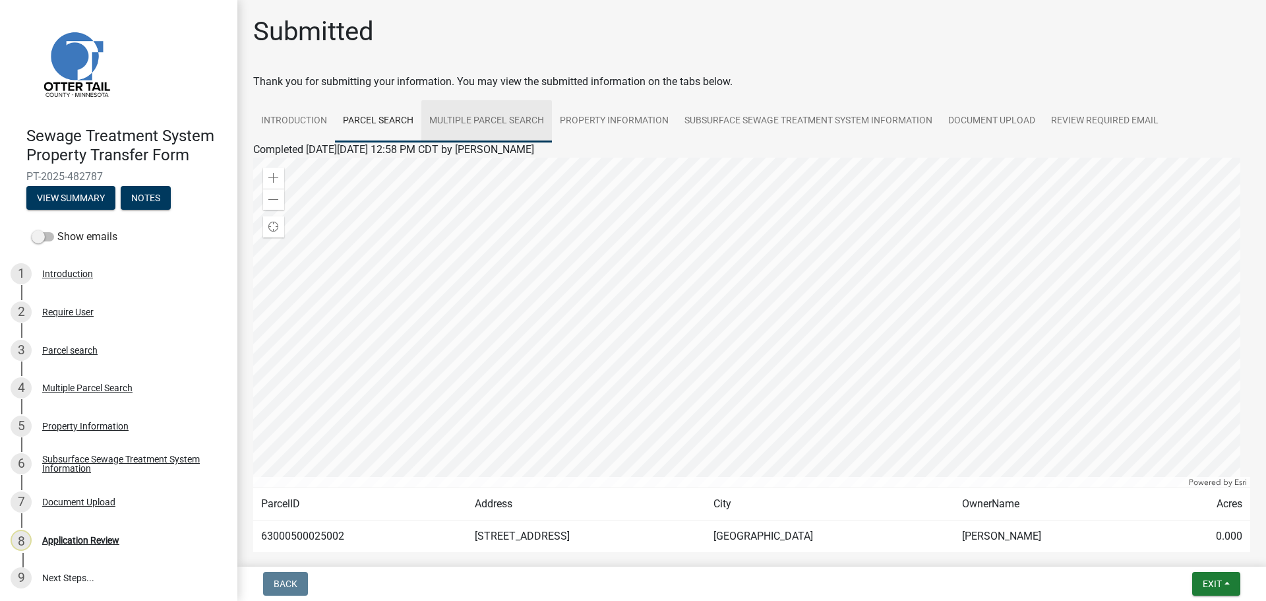
click at [500, 130] on link "Multiple Parcel Search" at bounding box center [486, 121] width 131 height 42
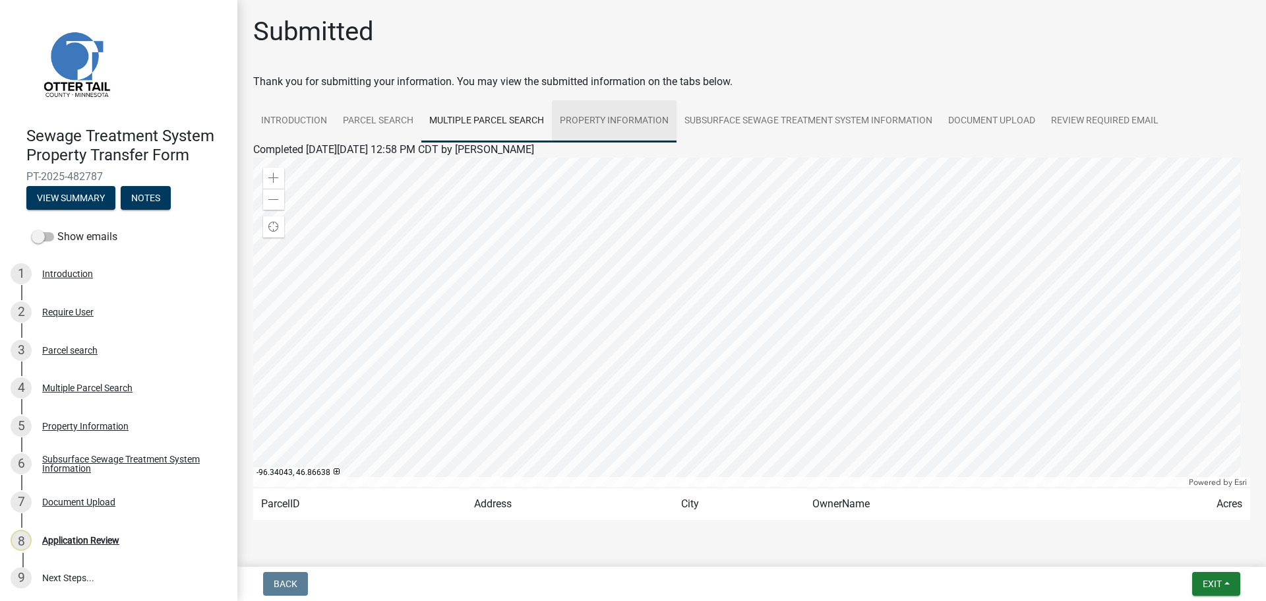
click at [605, 123] on link "Property Information" at bounding box center [614, 121] width 125 height 42
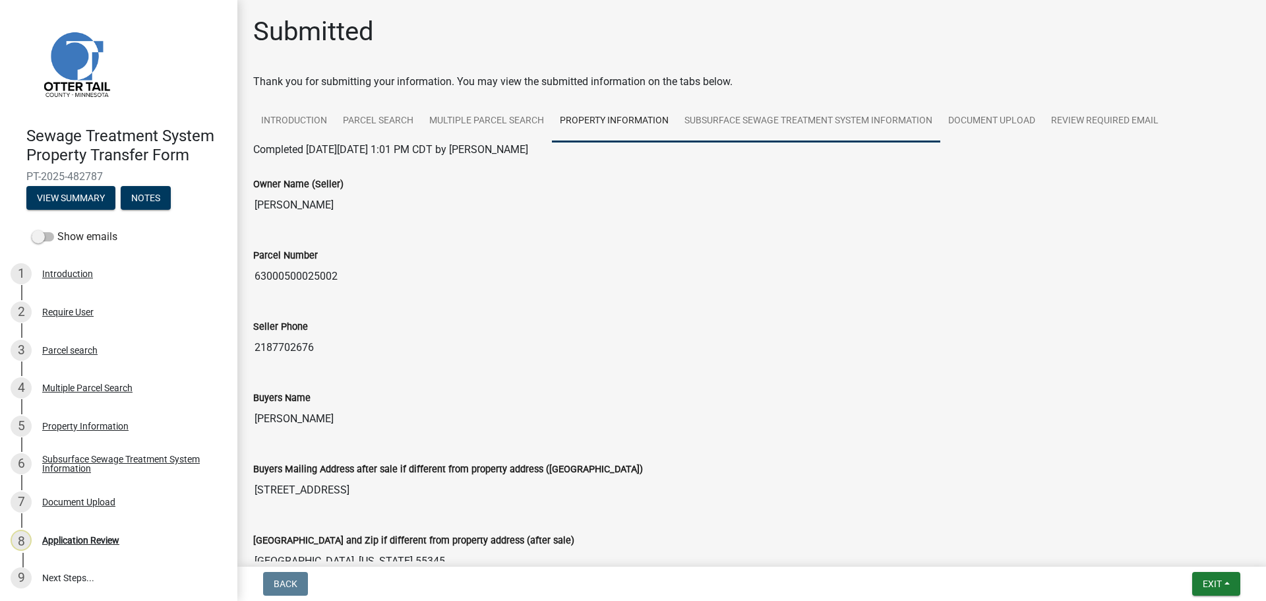
click at [785, 125] on link "Subsurface Sewage Treatment System Information" at bounding box center [809, 121] width 264 height 42
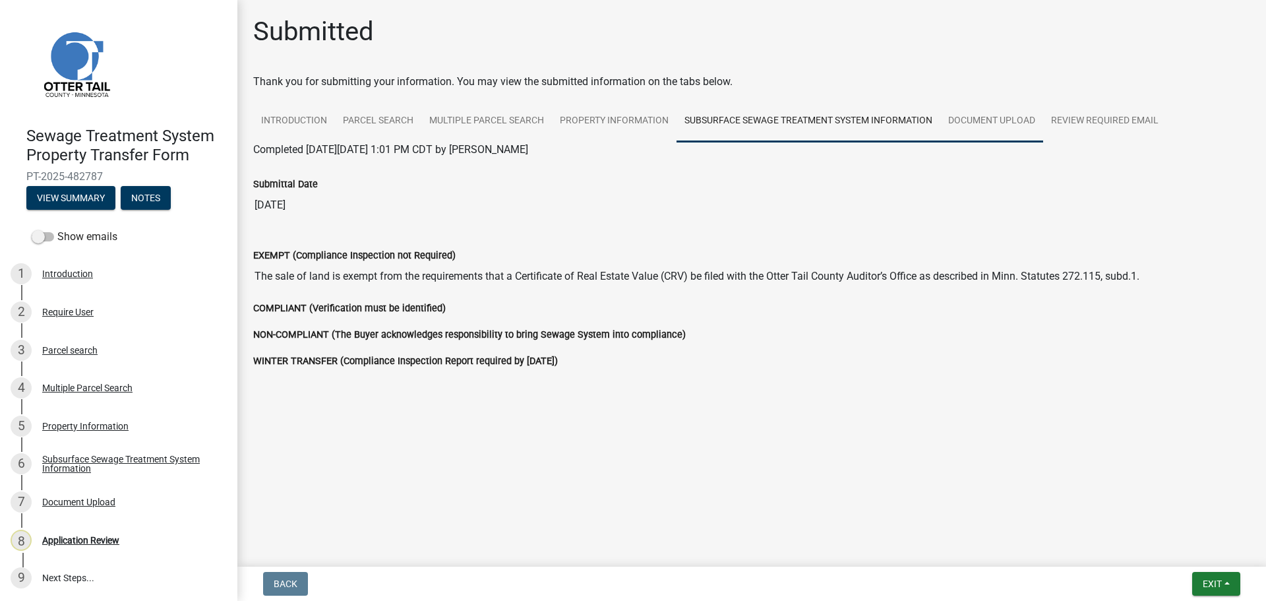
click at [998, 121] on link "Document Upload" at bounding box center [991, 121] width 103 height 42
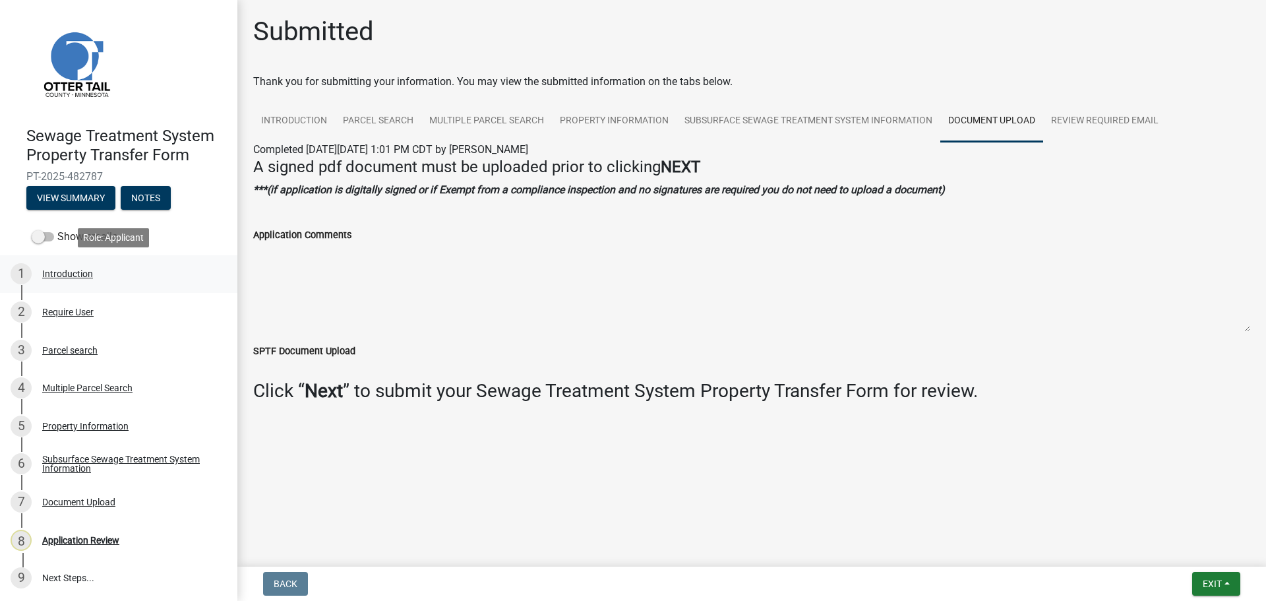
click at [49, 273] on div "Introduction" at bounding box center [67, 273] width 51 height 9
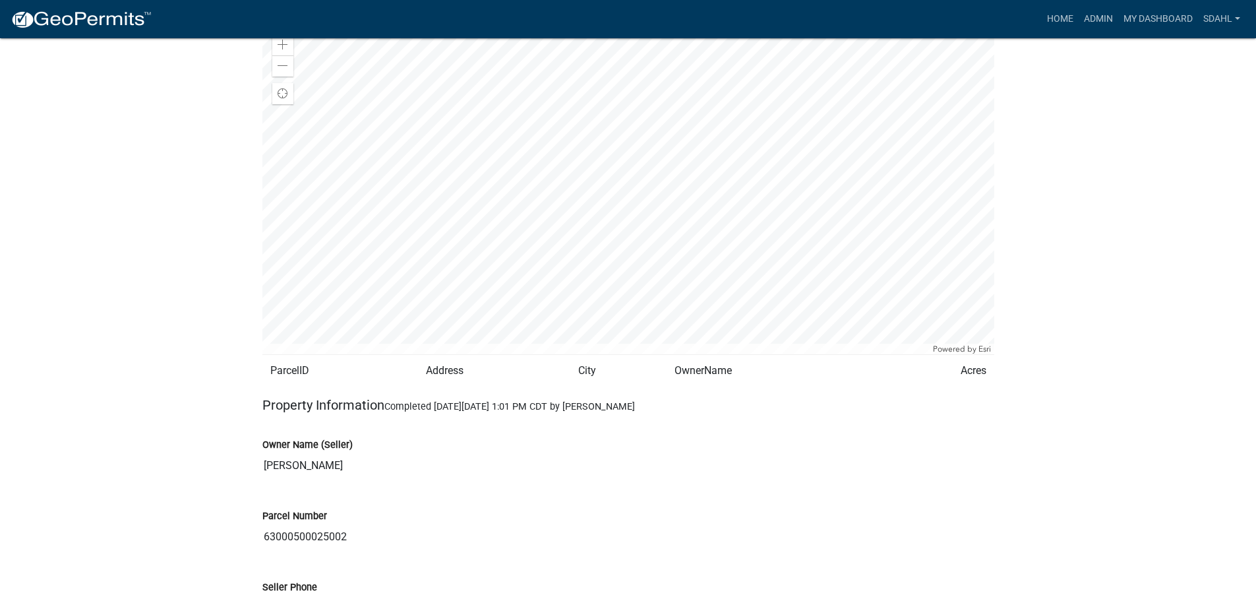
scroll to position [1187, 0]
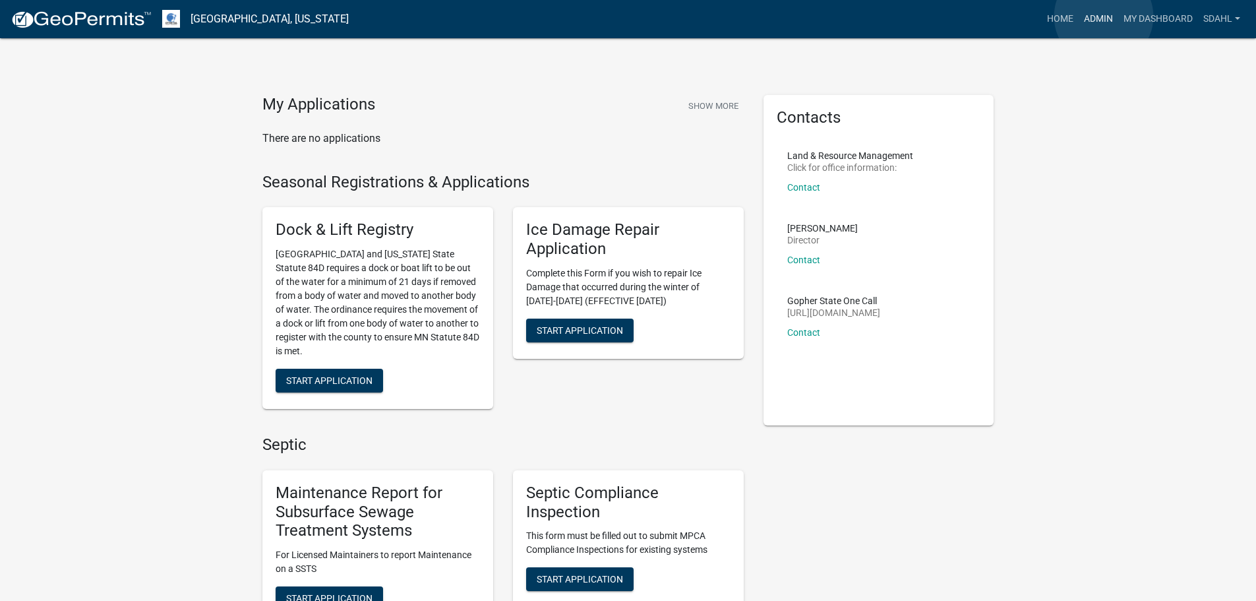
click at [1104, 16] on link "Admin" at bounding box center [1099, 19] width 40 height 25
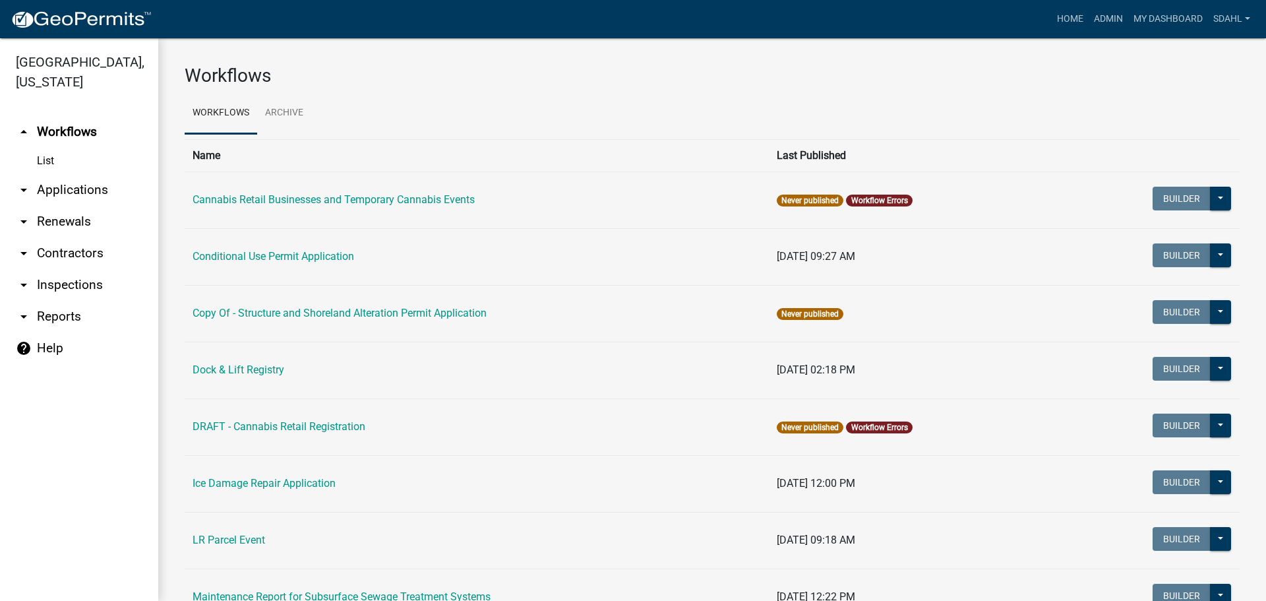
click at [75, 183] on link "arrow_drop_down Applications" at bounding box center [79, 190] width 158 height 32
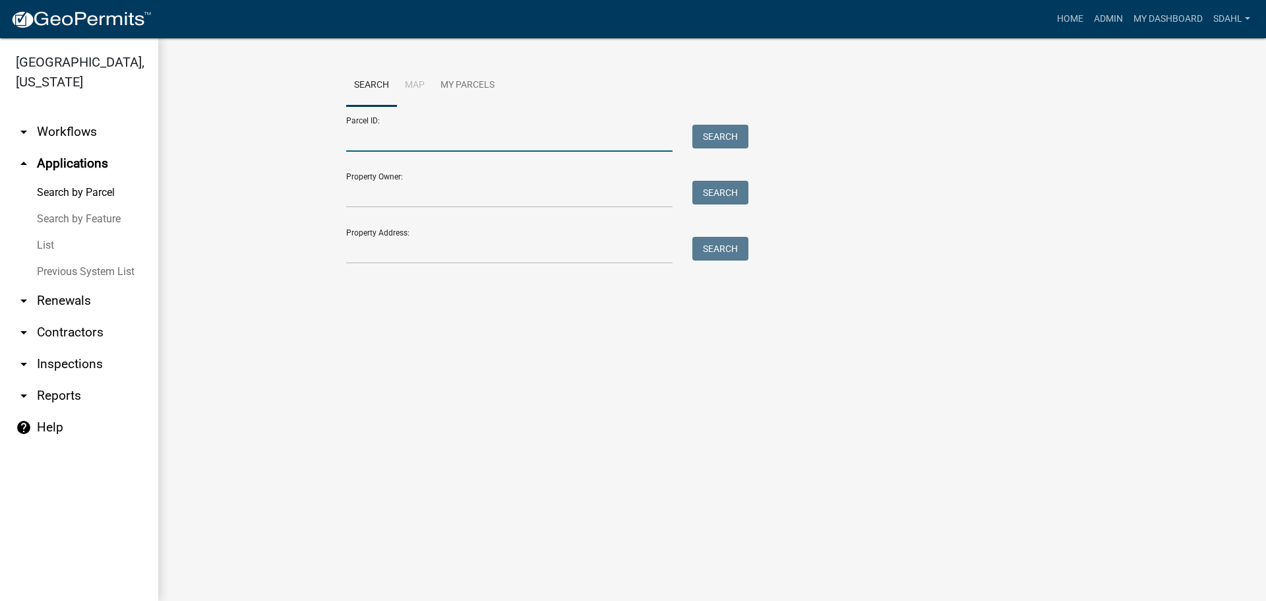
click at [422, 138] on input "Parcel ID:" at bounding box center [509, 138] width 326 height 27
paste input "63000990426001"
type input "63000990426001"
click at [704, 137] on button "Search" at bounding box center [720, 137] width 56 height 24
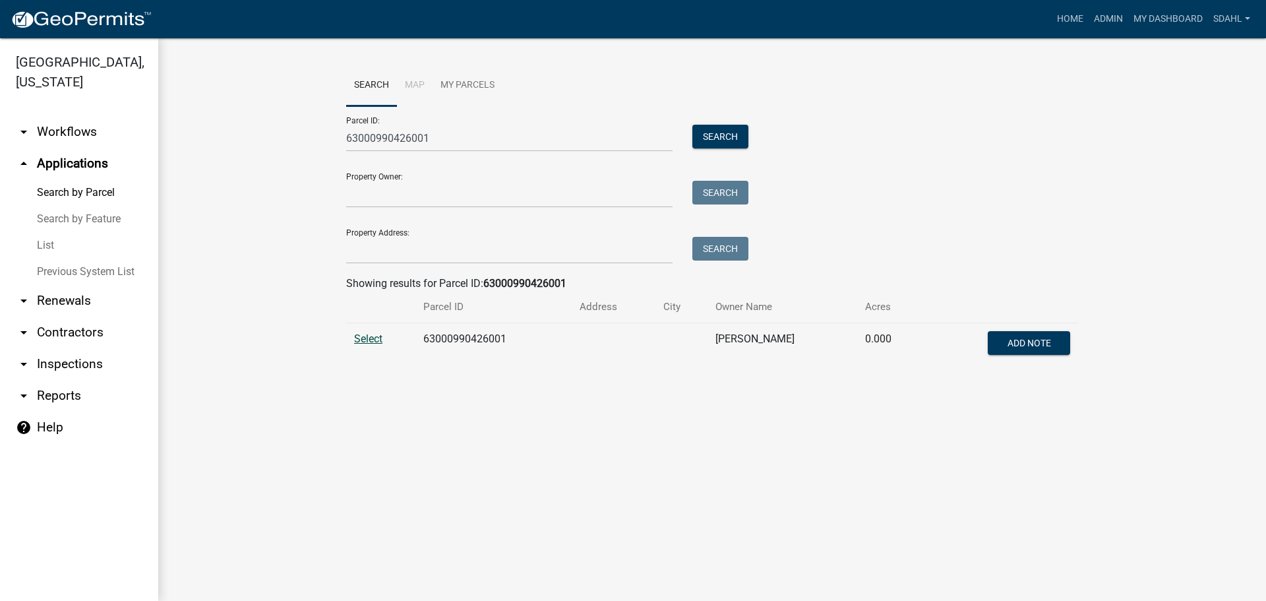
click at [375, 341] on span "Select" at bounding box center [368, 338] width 28 height 13
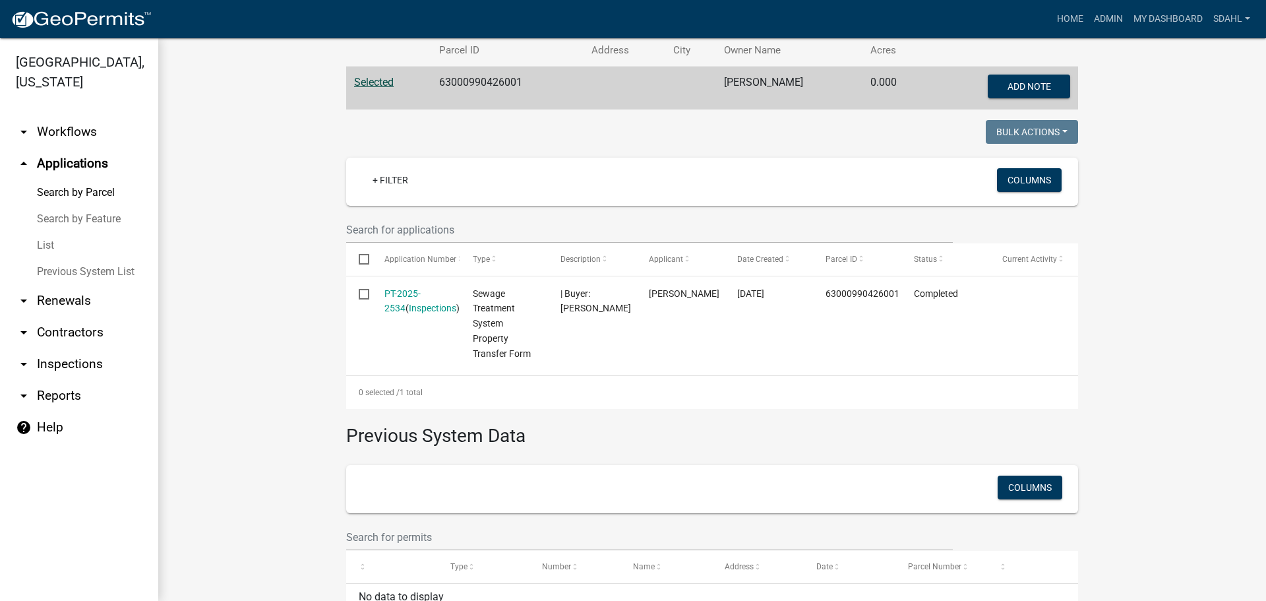
scroll to position [264, 0]
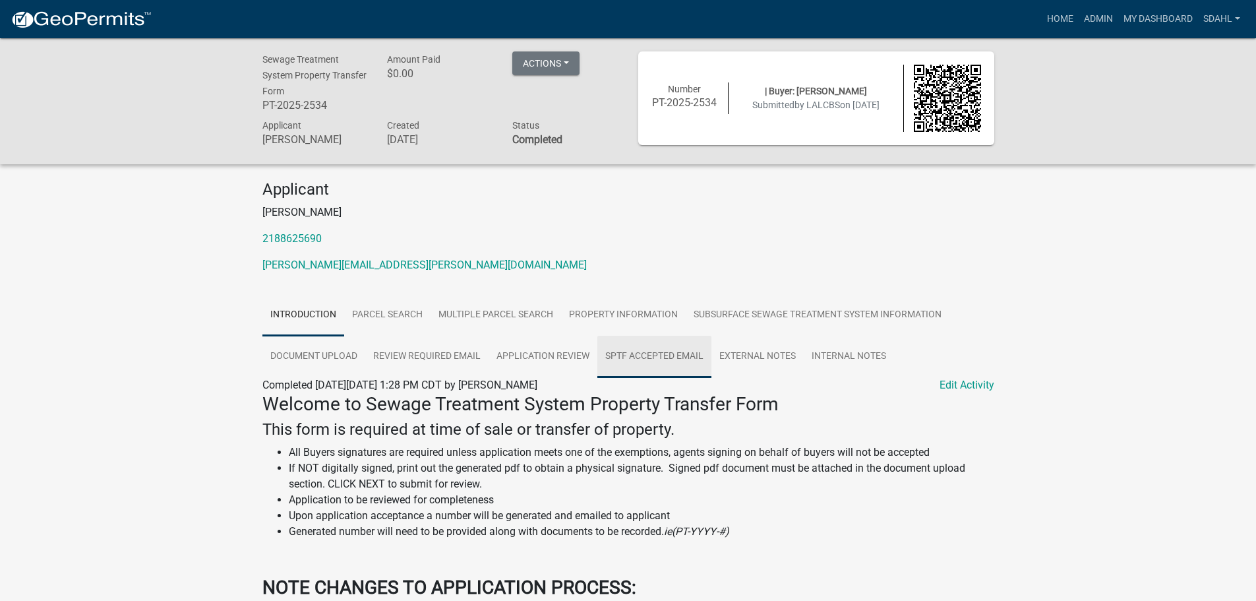
click at [665, 361] on link "SPTF Accepted Email" at bounding box center [654, 357] width 114 height 42
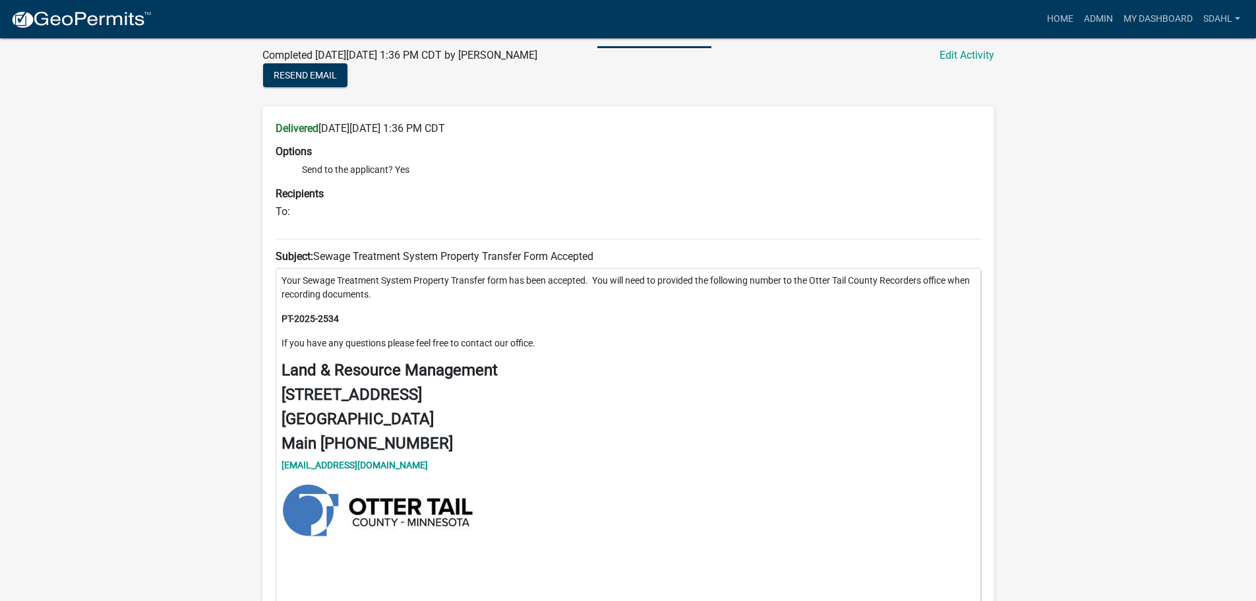
scroll to position [264, 0]
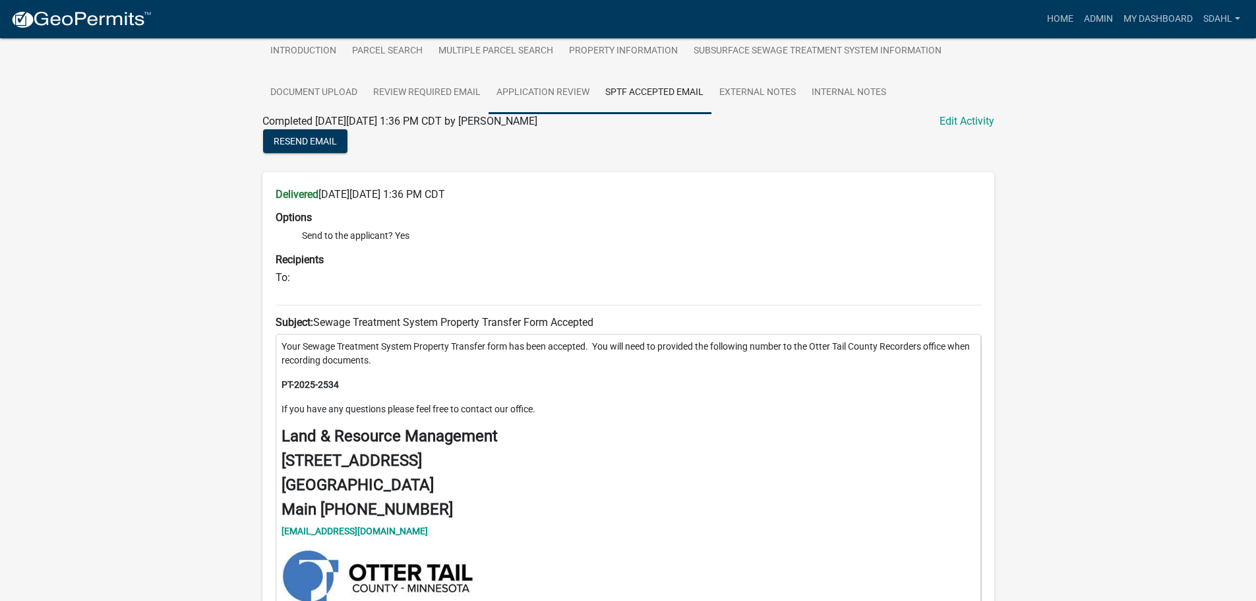
click at [555, 93] on link "Application Review" at bounding box center [543, 93] width 109 height 42
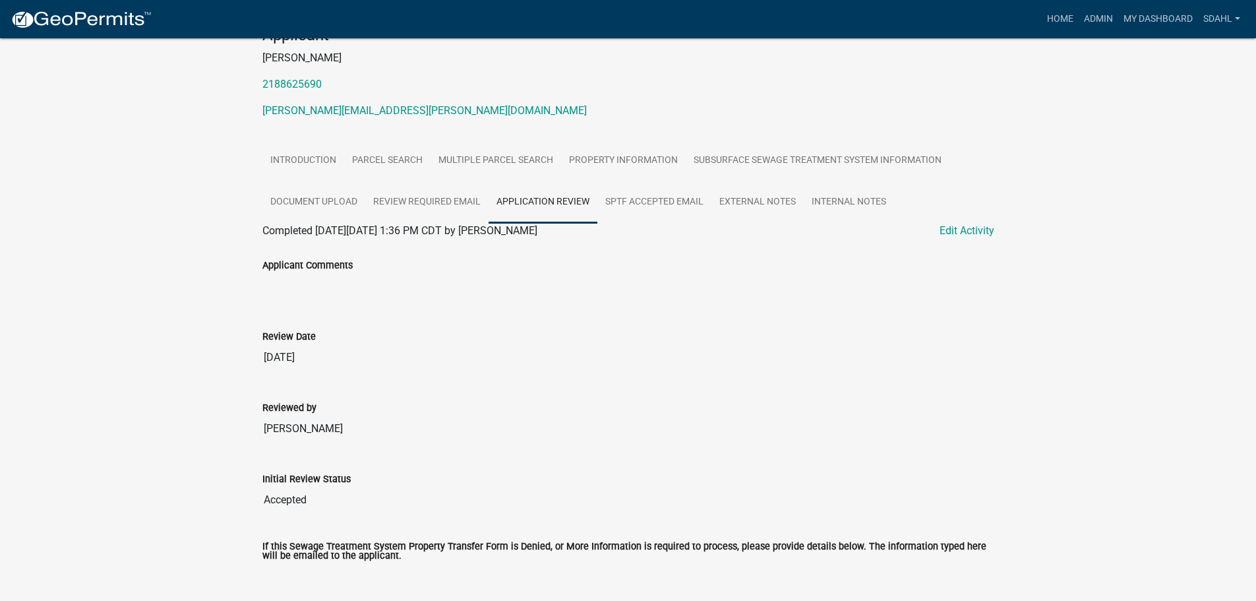
scroll to position [141, 0]
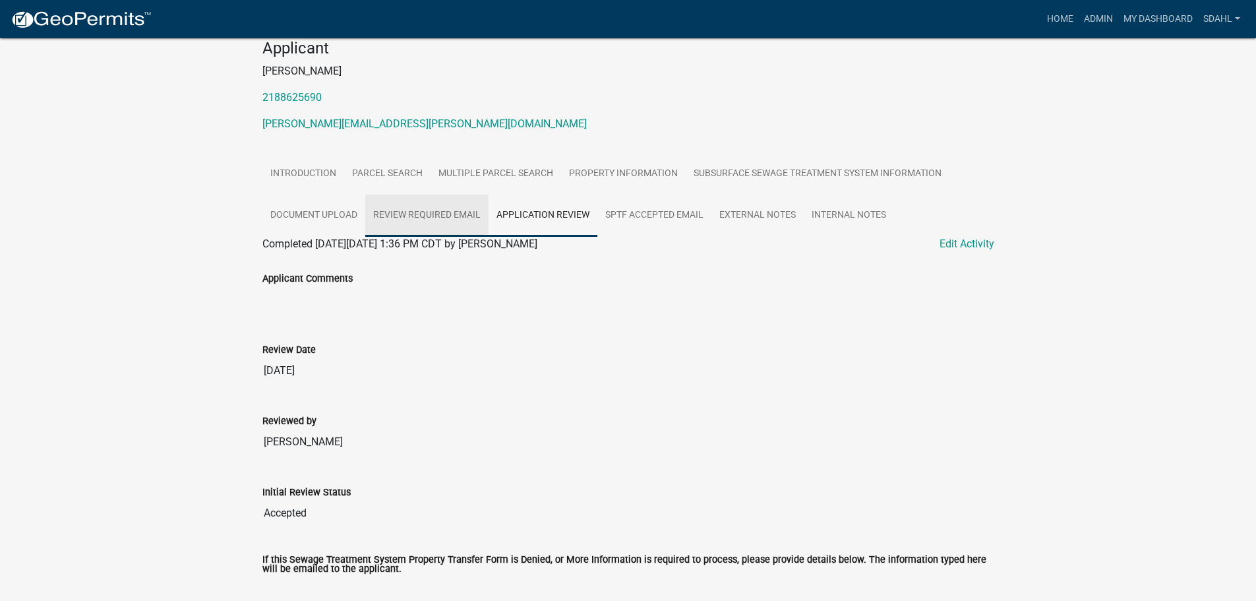
click at [422, 212] on link "Review Required Email" at bounding box center [426, 216] width 123 height 42
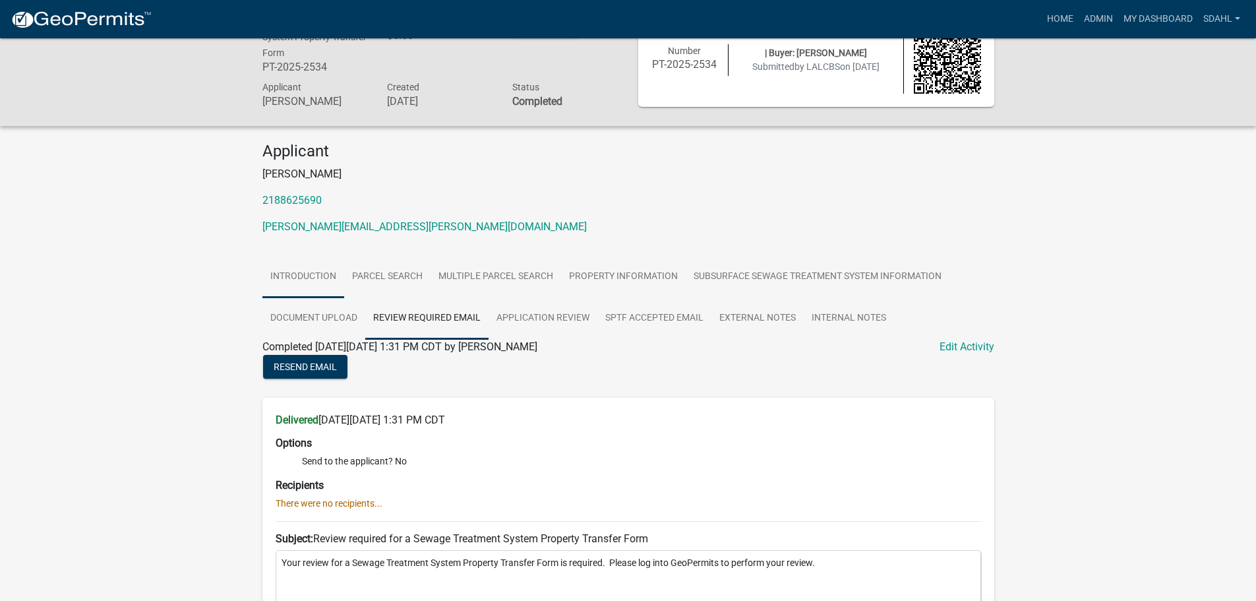
click at [301, 269] on link "Introduction" at bounding box center [303, 277] width 82 height 42
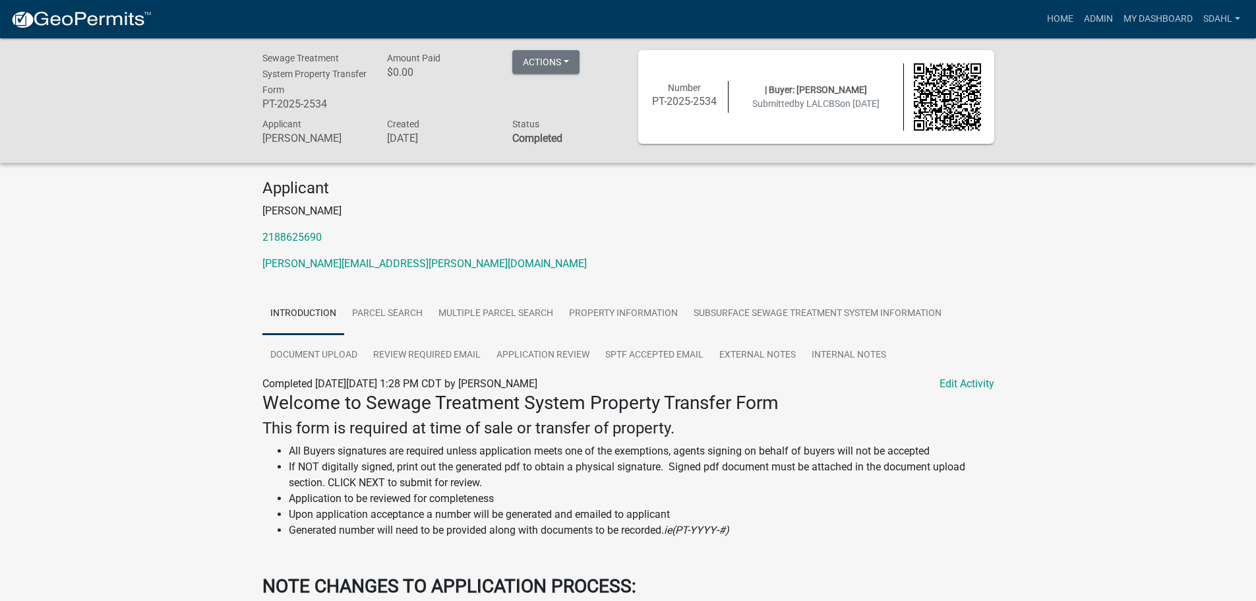
scroll to position [0, 0]
click at [588, 311] on link "Property Information" at bounding box center [623, 315] width 125 height 42
